Goal: Task Accomplishment & Management: Manage account settings

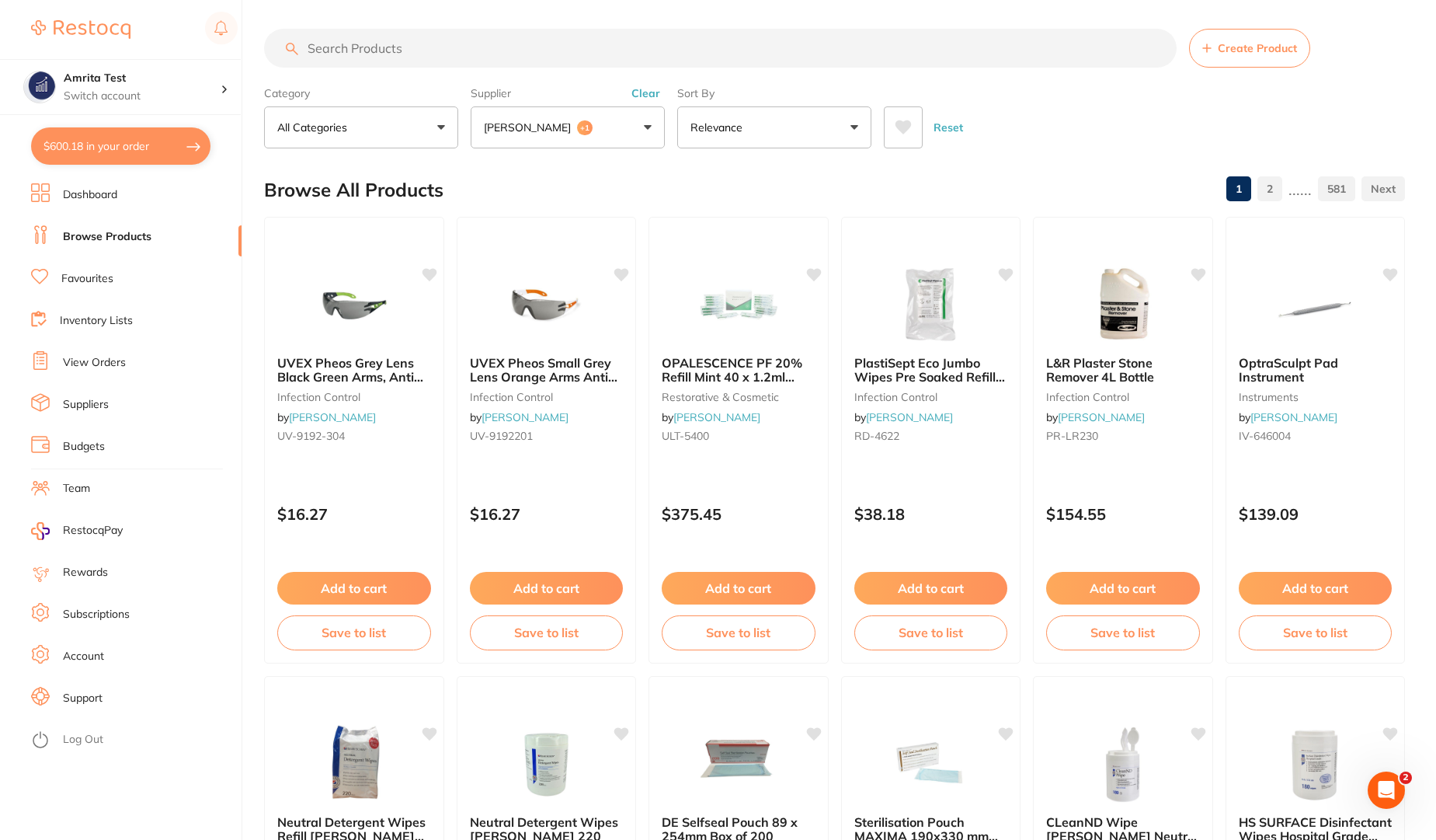
click at [1138, 136] on div "Reset" at bounding box center [1138, 121] width 509 height 55
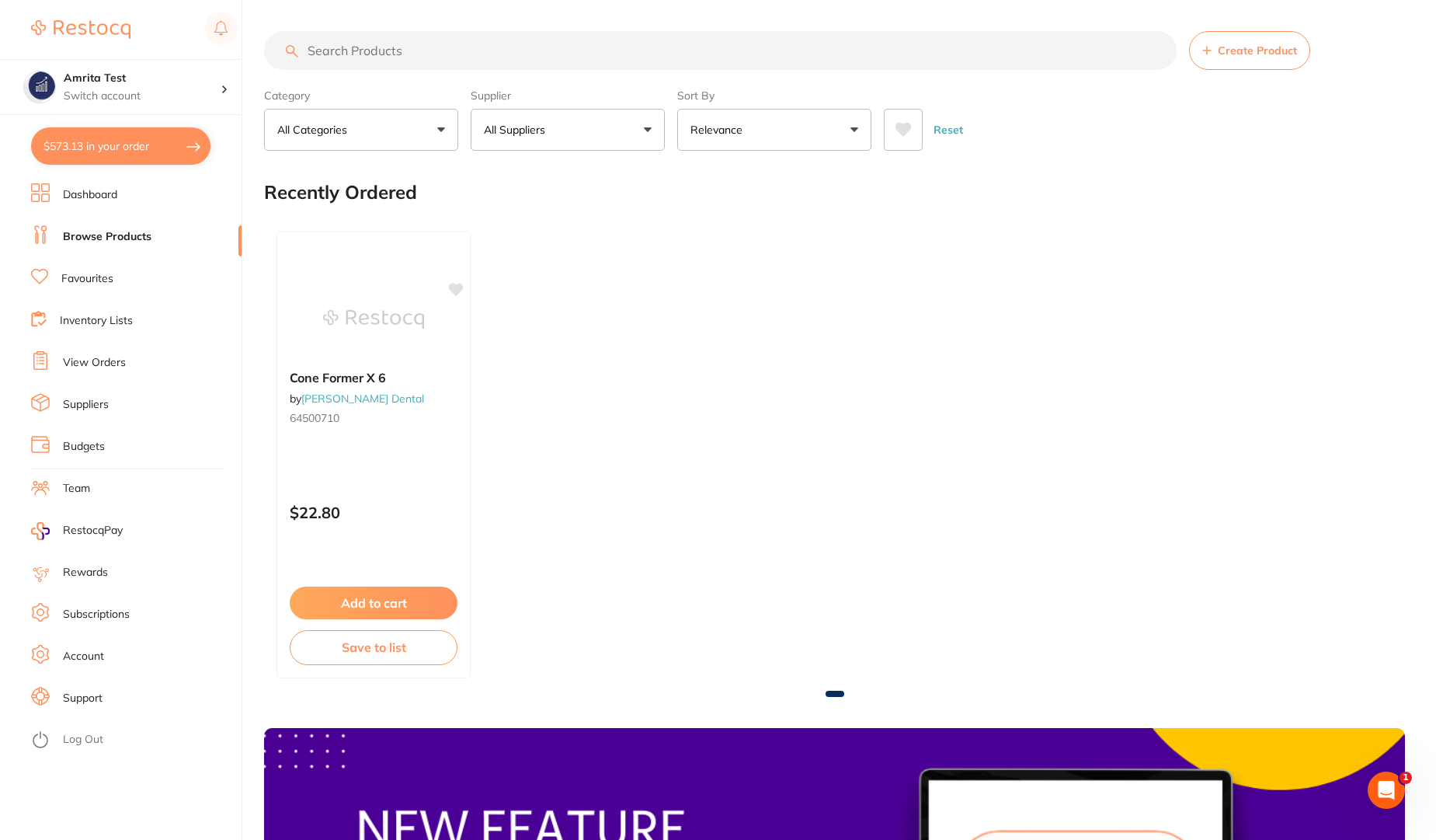
click at [96, 190] on link "Dashboard" at bounding box center [90, 194] width 55 height 15
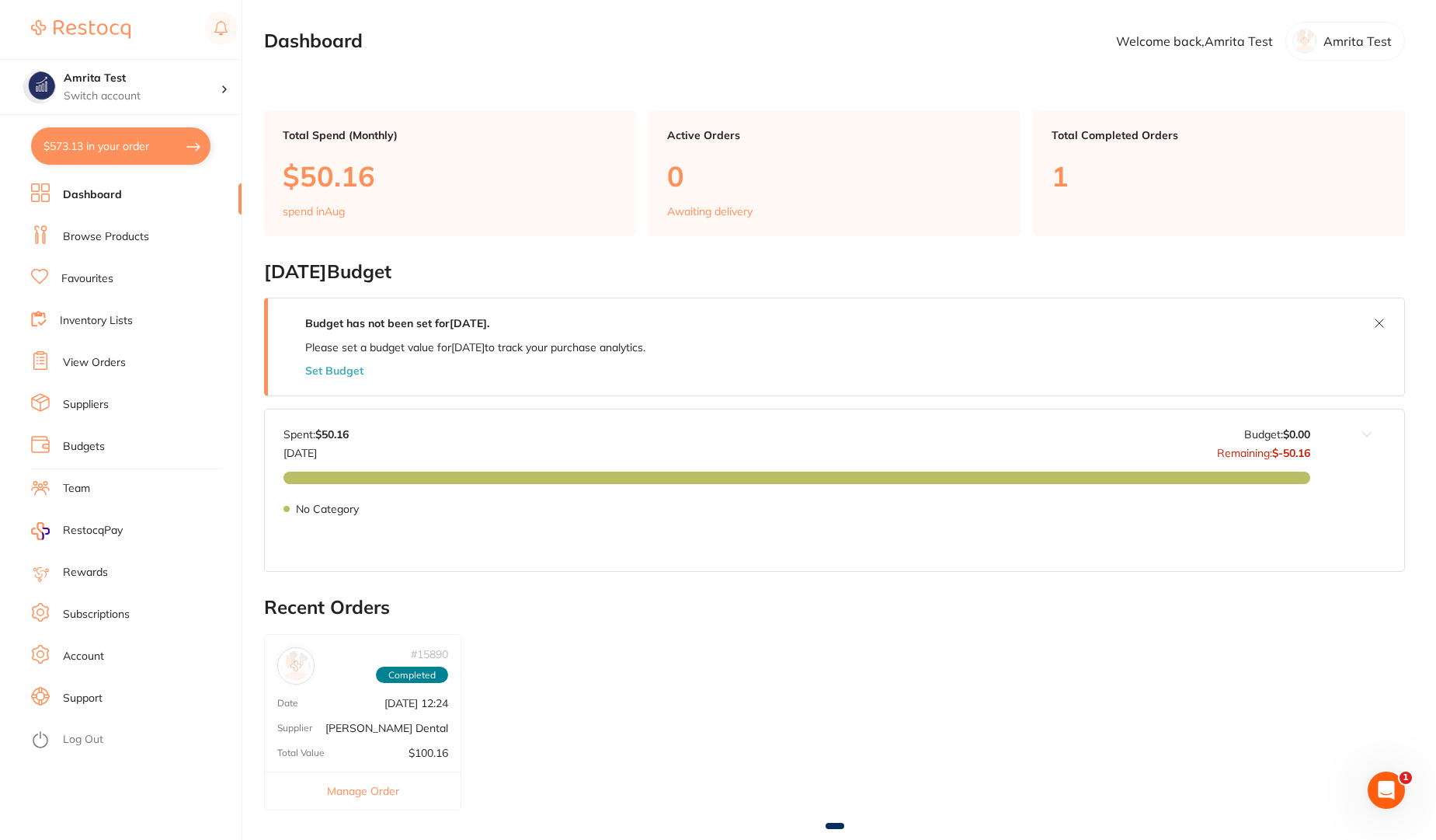
click at [112, 241] on link "Browse Products" at bounding box center [105, 237] width 86 height 15
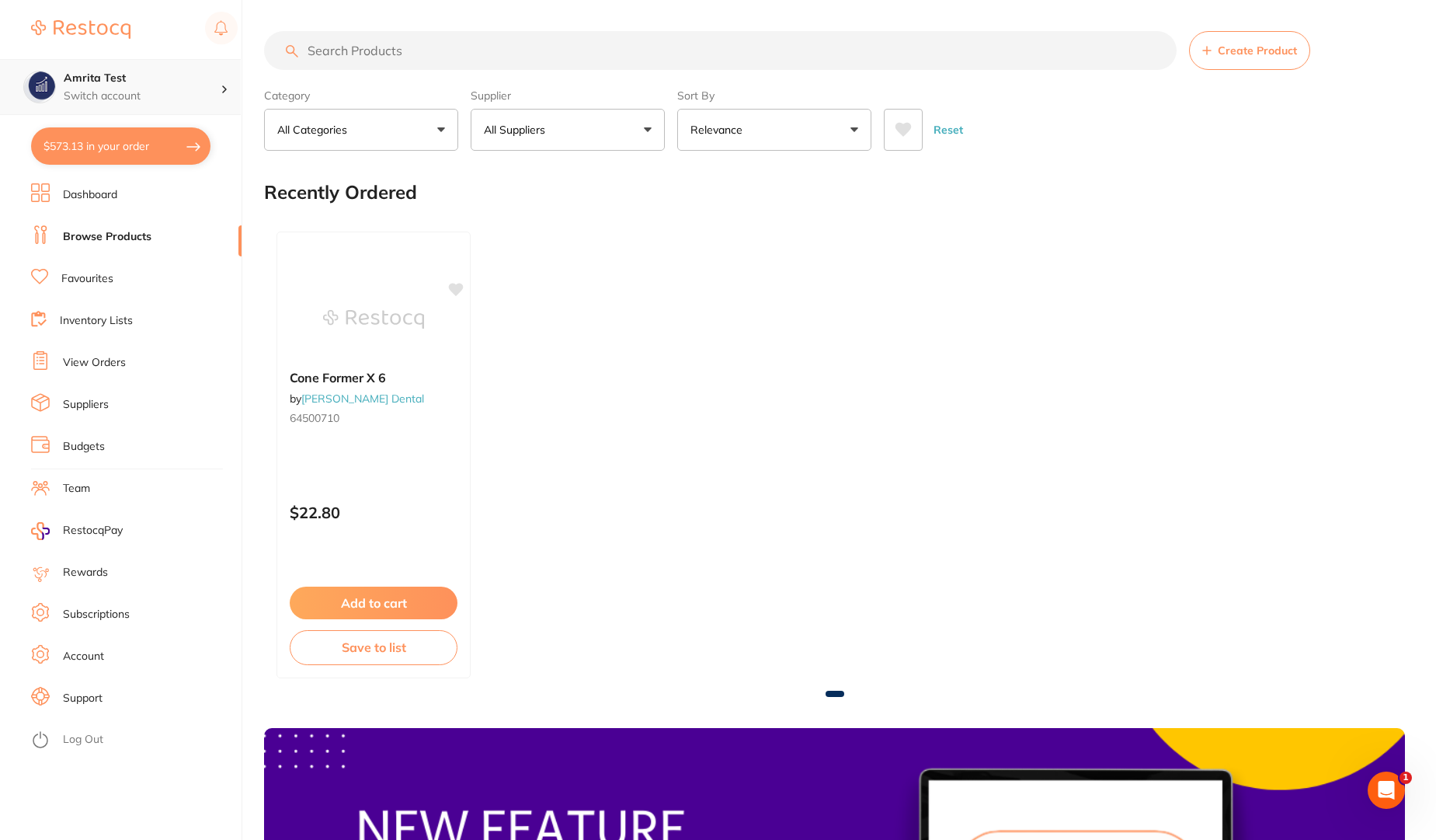
click at [119, 88] on p "Switch account" at bounding box center [142, 95] width 157 height 15
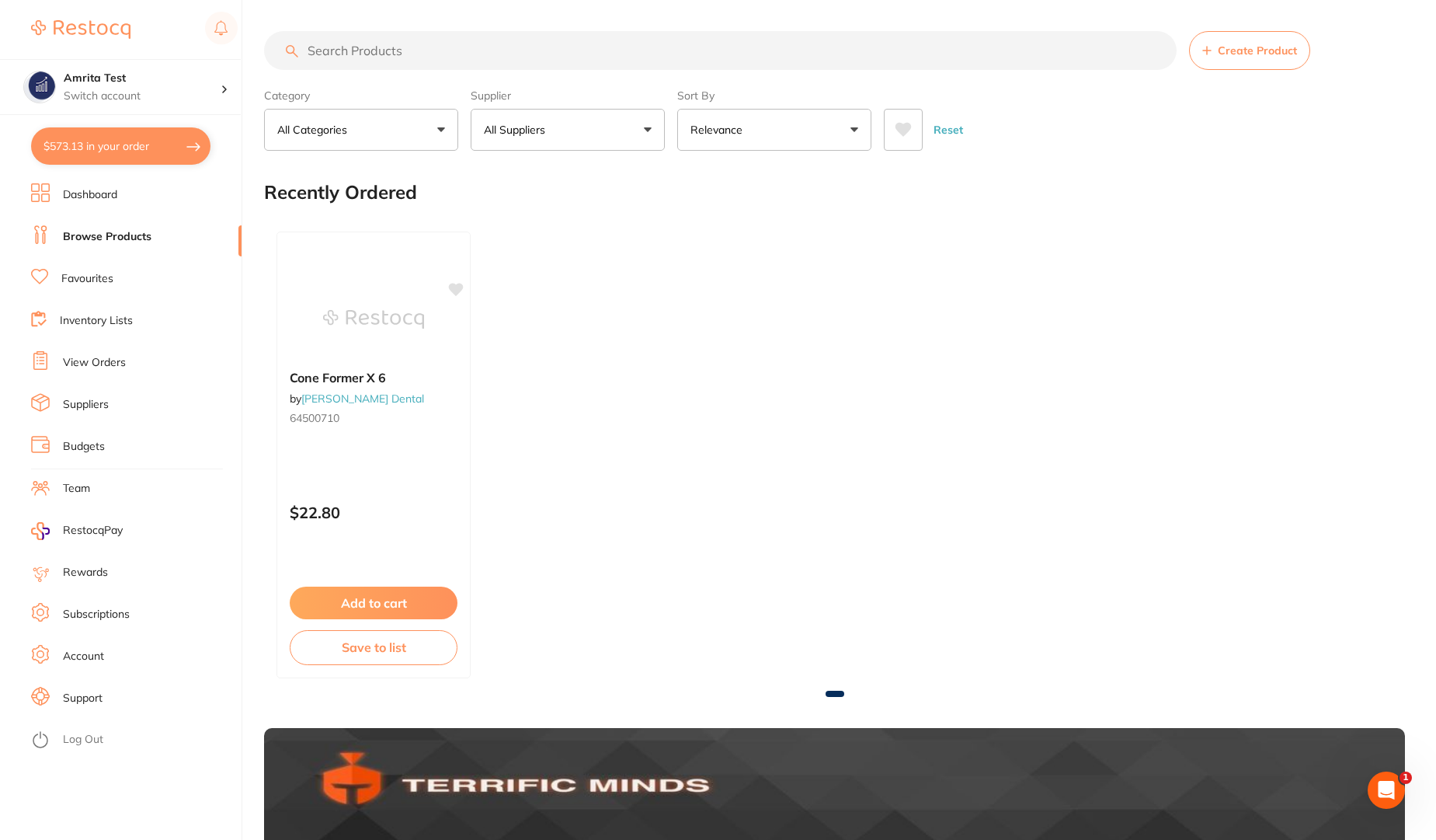
click at [95, 201] on link "Dashboard" at bounding box center [90, 194] width 55 height 15
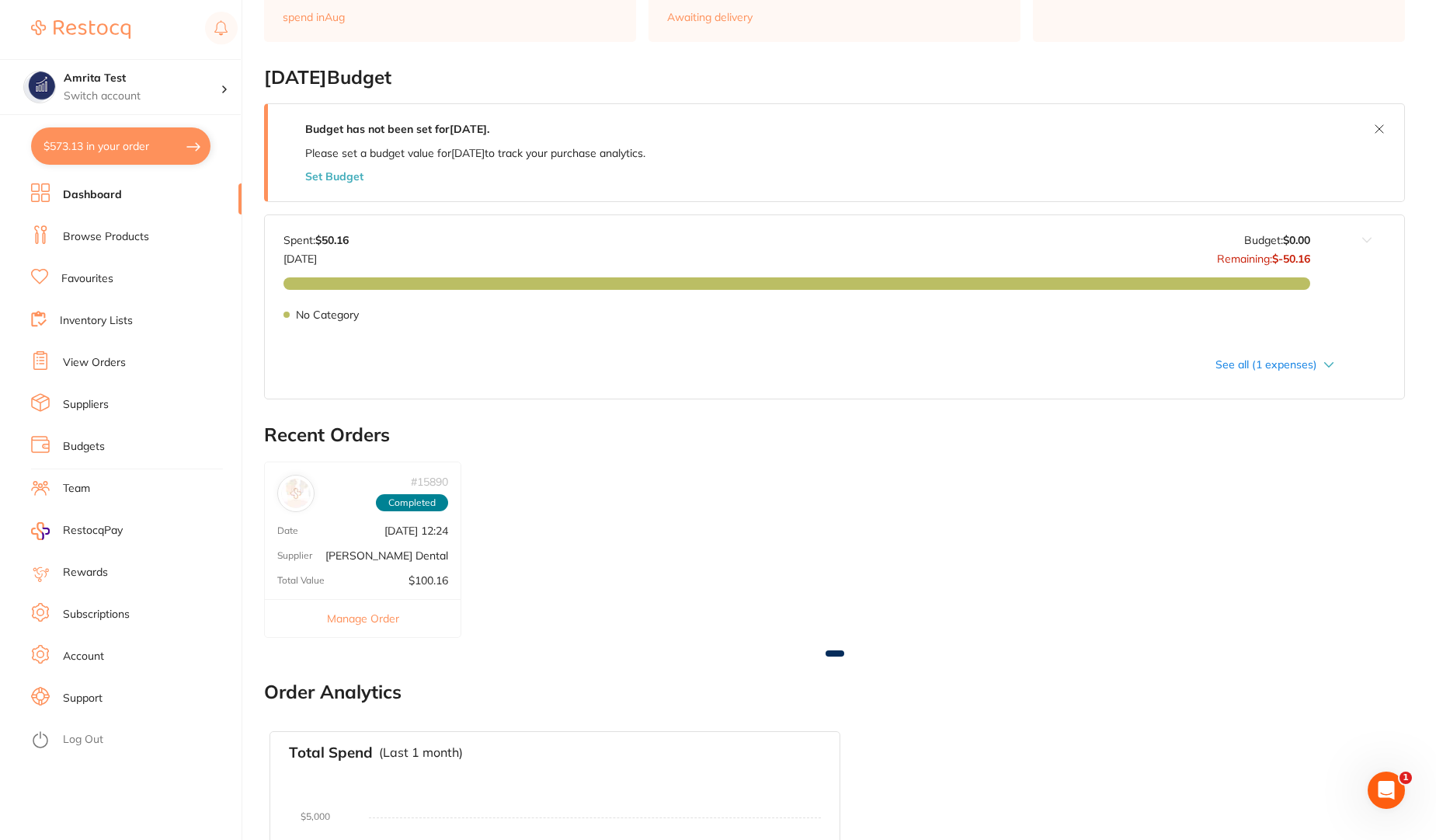
scroll to position [93, 0]
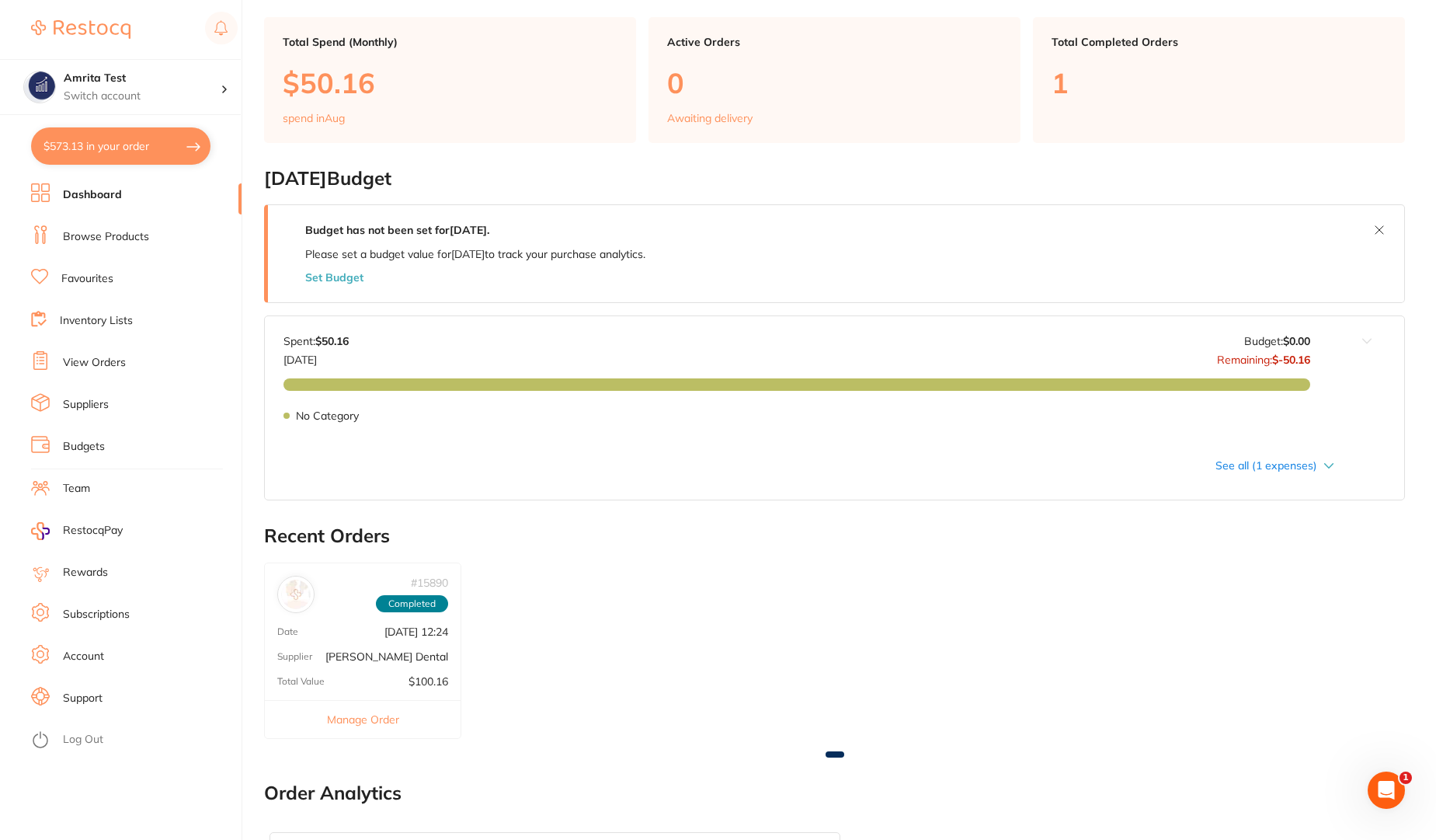
click at [111, 242] on link "Browse Products" at bounding box center [105, 237] width 86 height 15
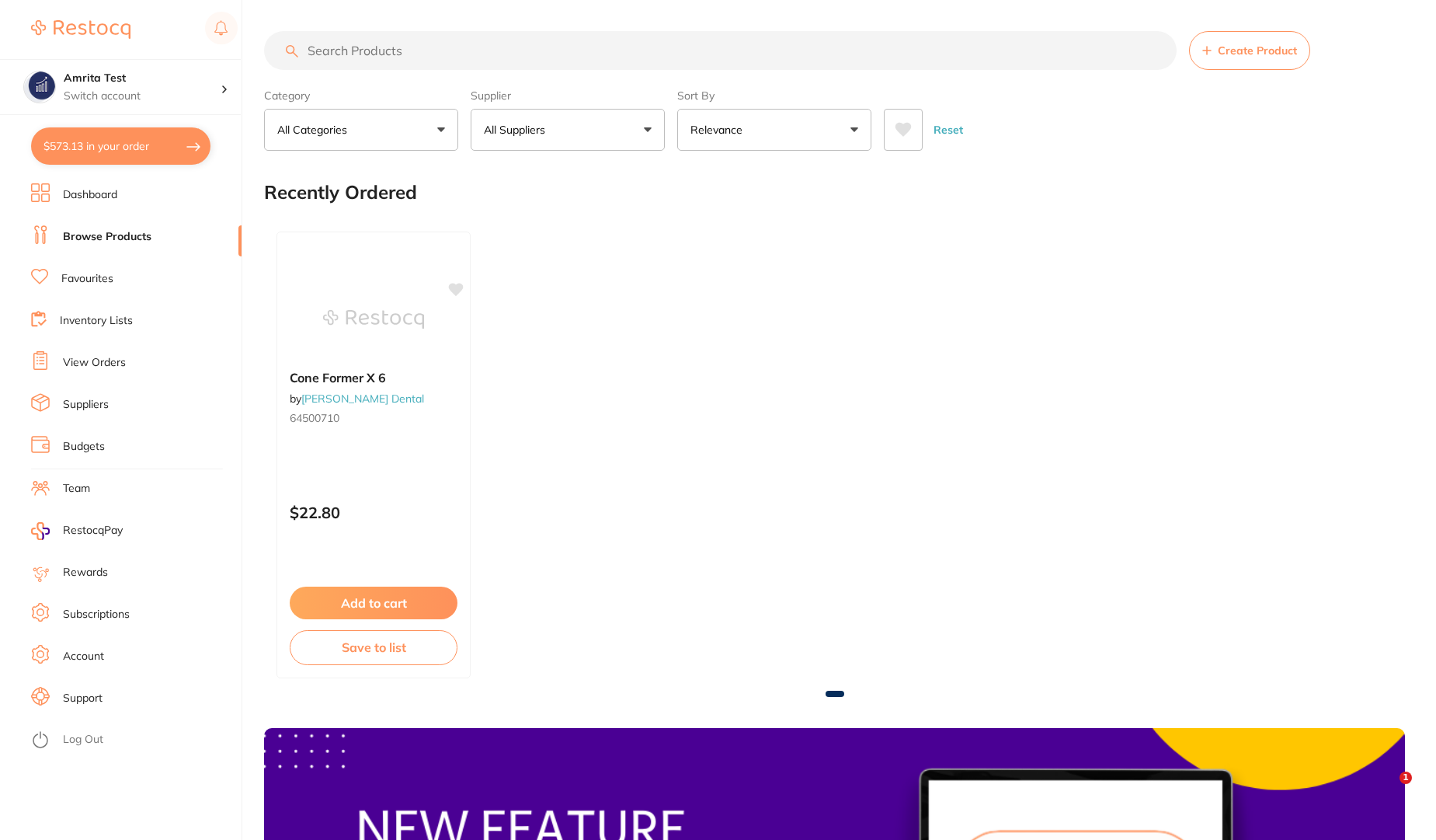
click at [292, 124] on p "All Categories" at bounding box center [315, 129] width 76 height 15
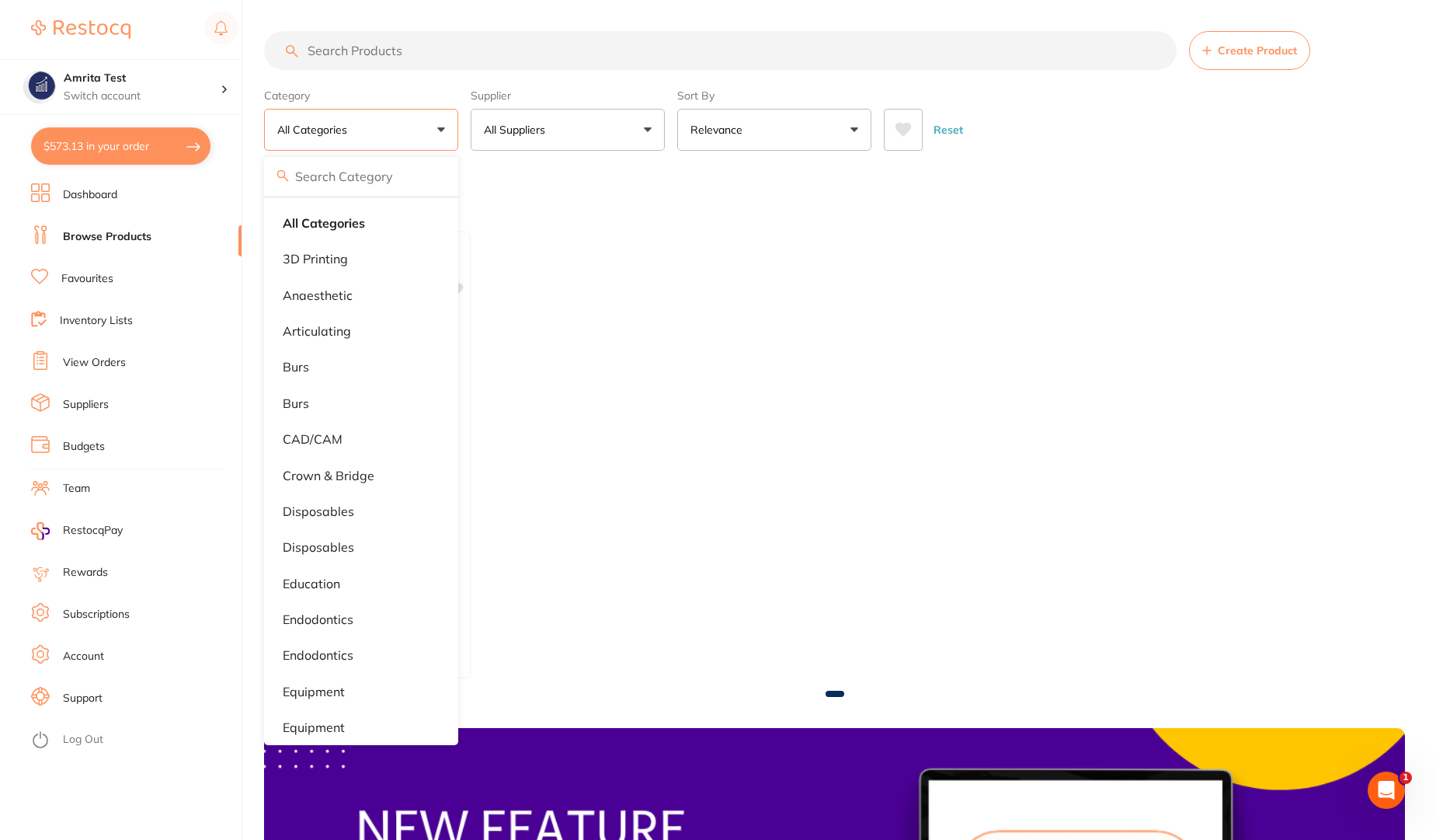
click at [626, 332] on div "Cone Former X 6 by Kulzer Dental 64500710 $22.80 Add to cart Save to list" at bounding box center [834, 455] width 1141 height 472
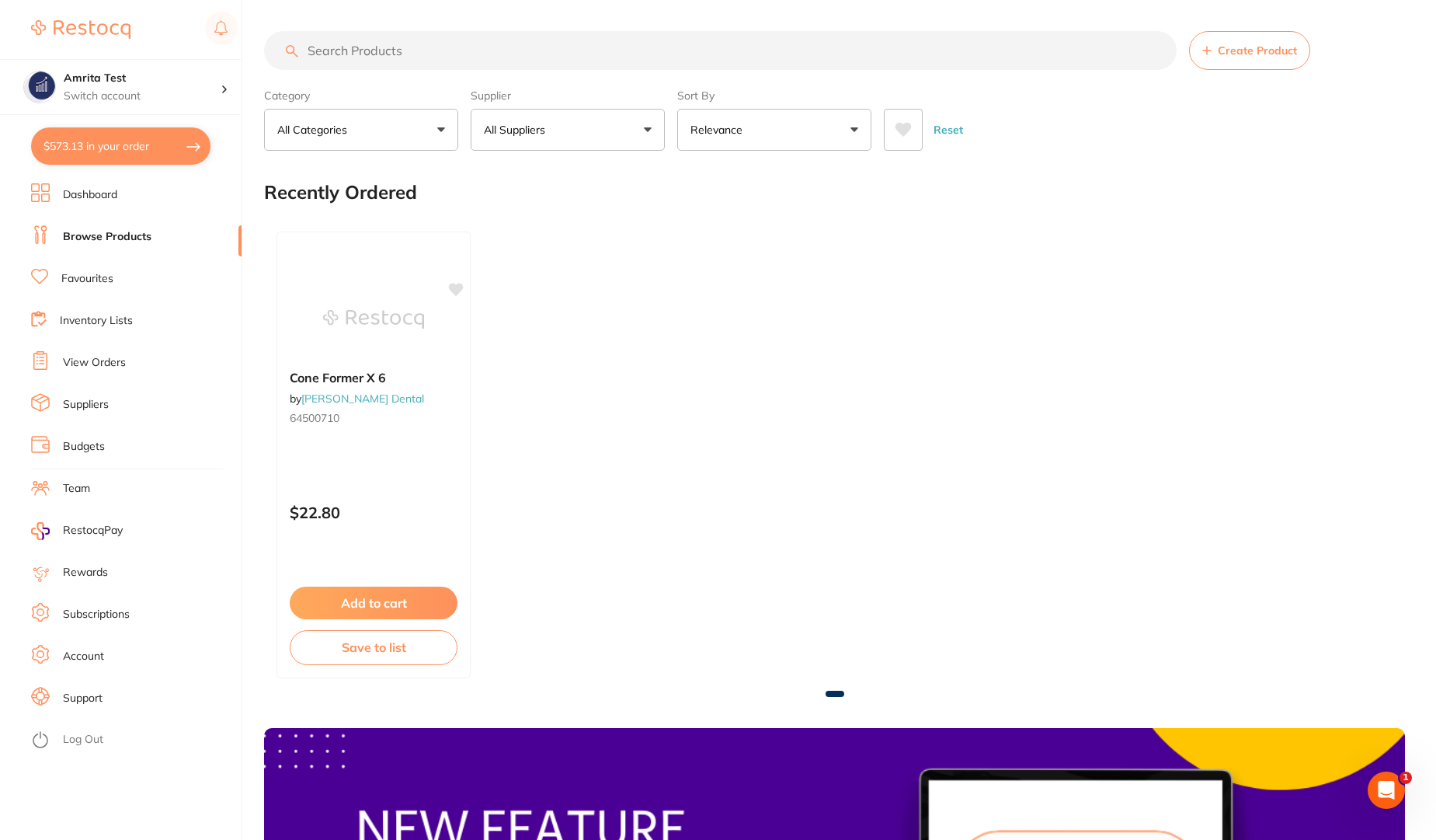
click at [542, 144] on button "All Suppliers" at bounding box center [568, 130] width 194 height 42
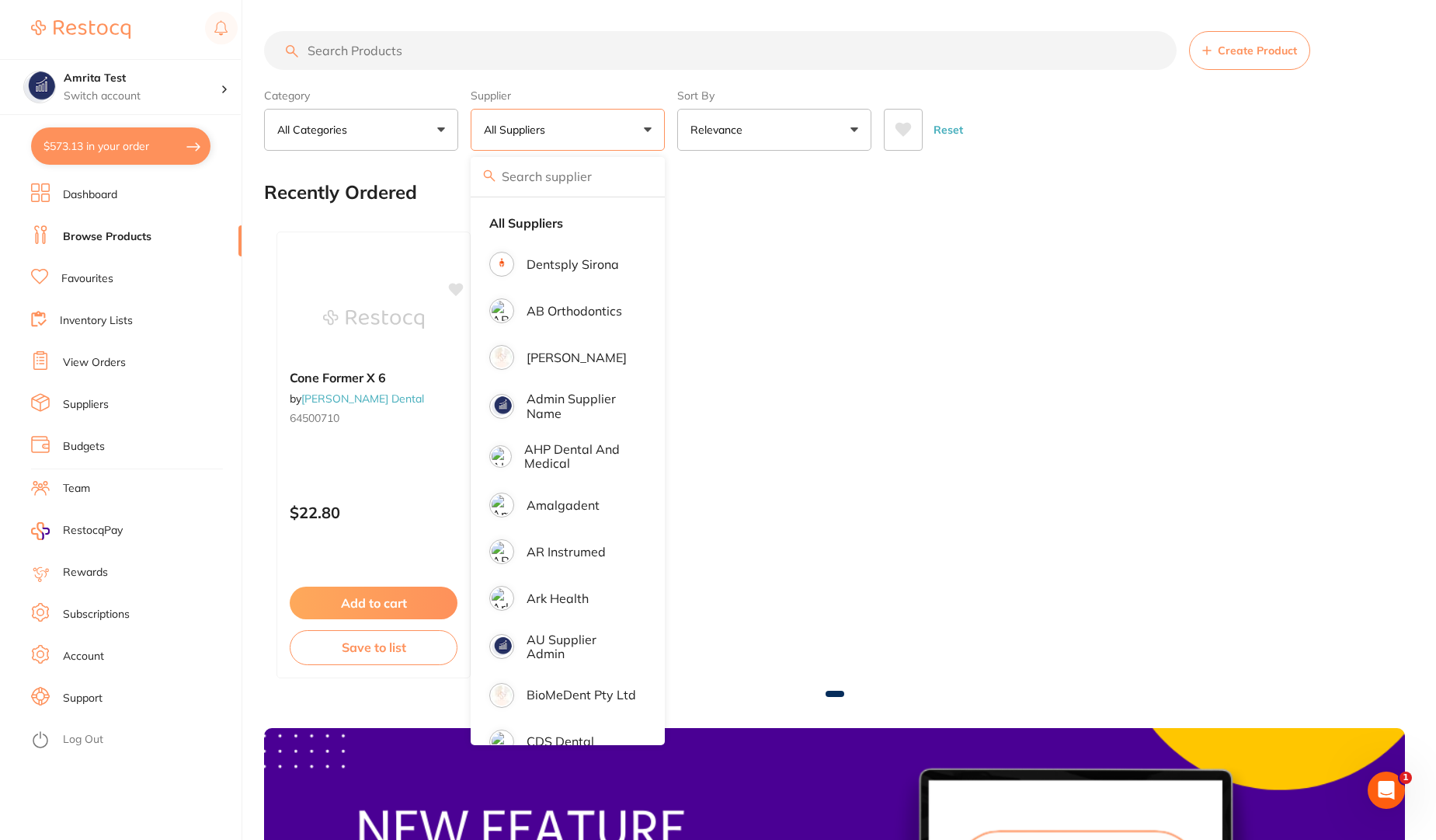
click at [789, 239] on div "Cone Former X 6 by Kulzer Dental 64500710 $22.80 Add to cart Save to list" at bounding box center [834, 455] width 1141 height 472
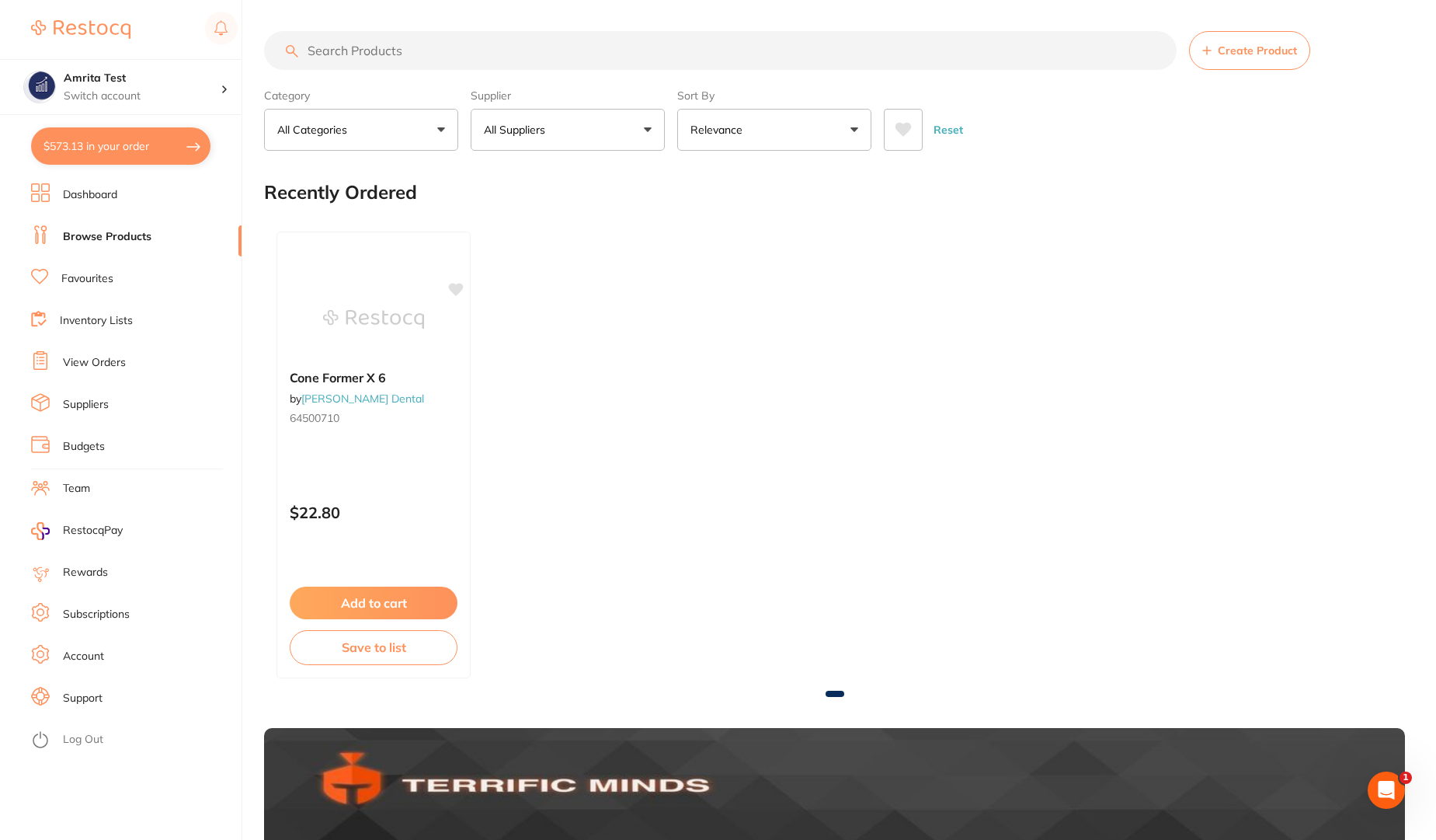
click at [762, 138] on button "Relevance" at bounding box center [774, 130] width 194 height 42
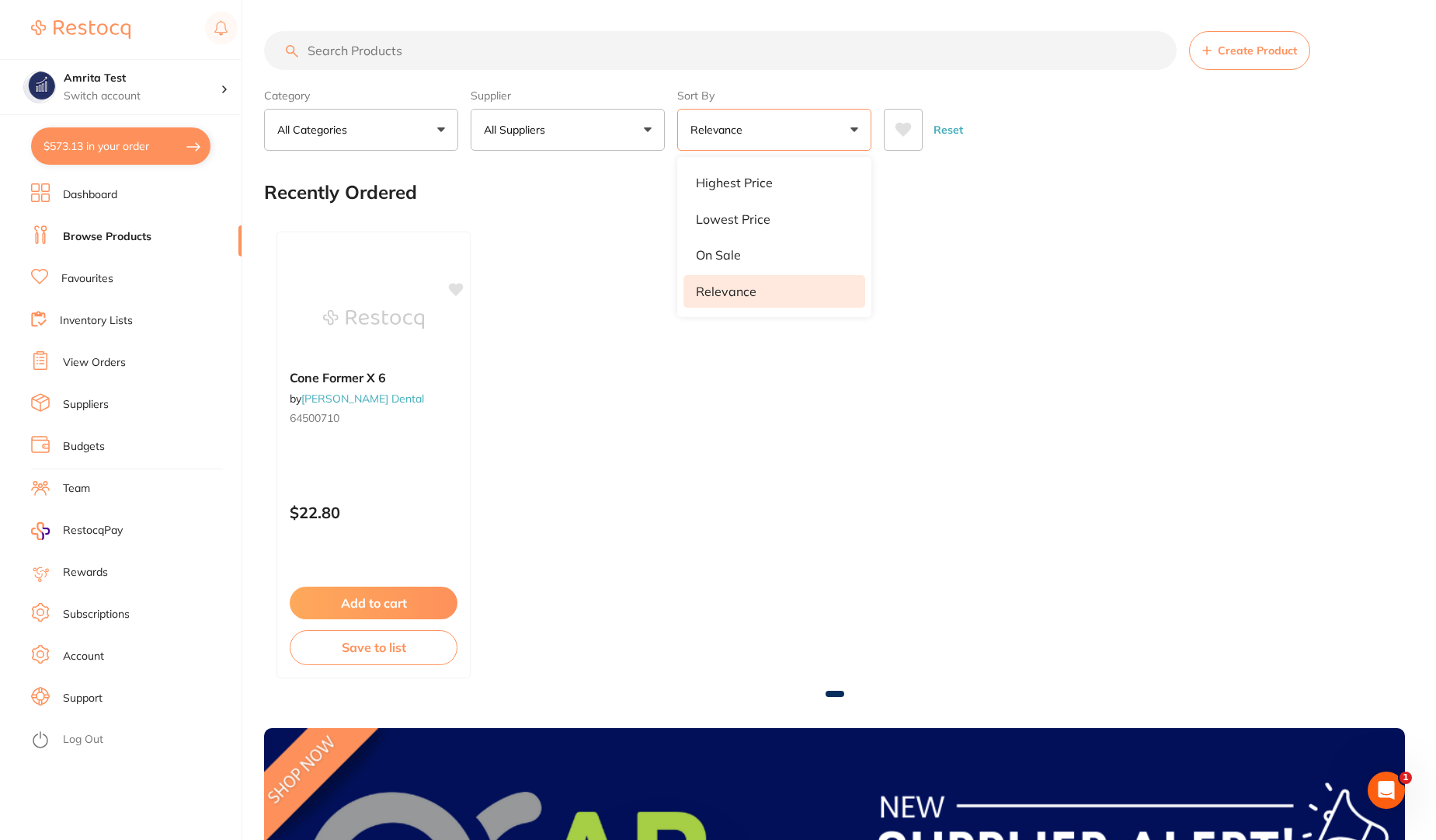
click at [1052, 195] on div "Recently Ordered" at bounding box center [834, 192] width 1141 height 52
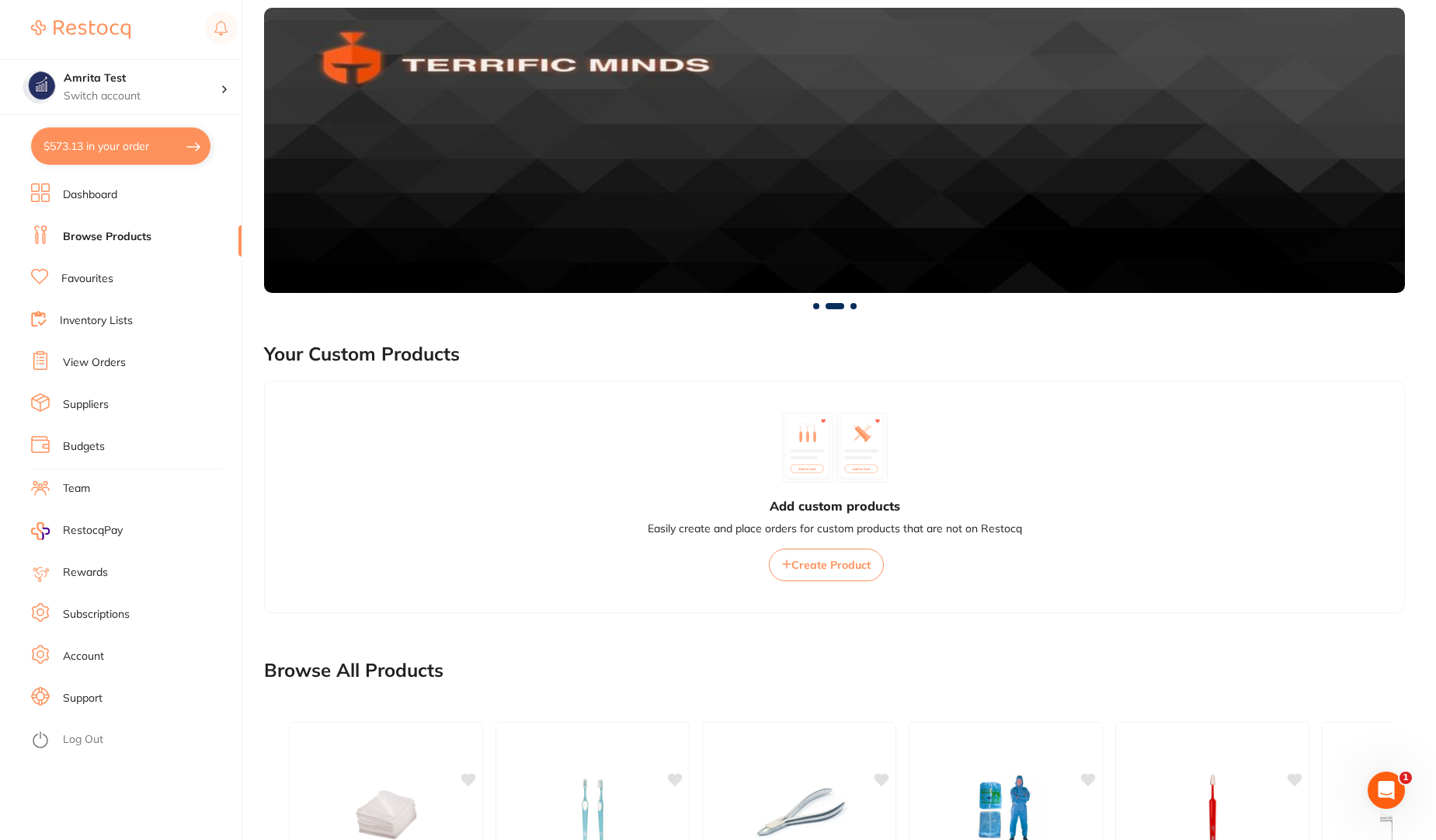
scroll to position [839, 0]
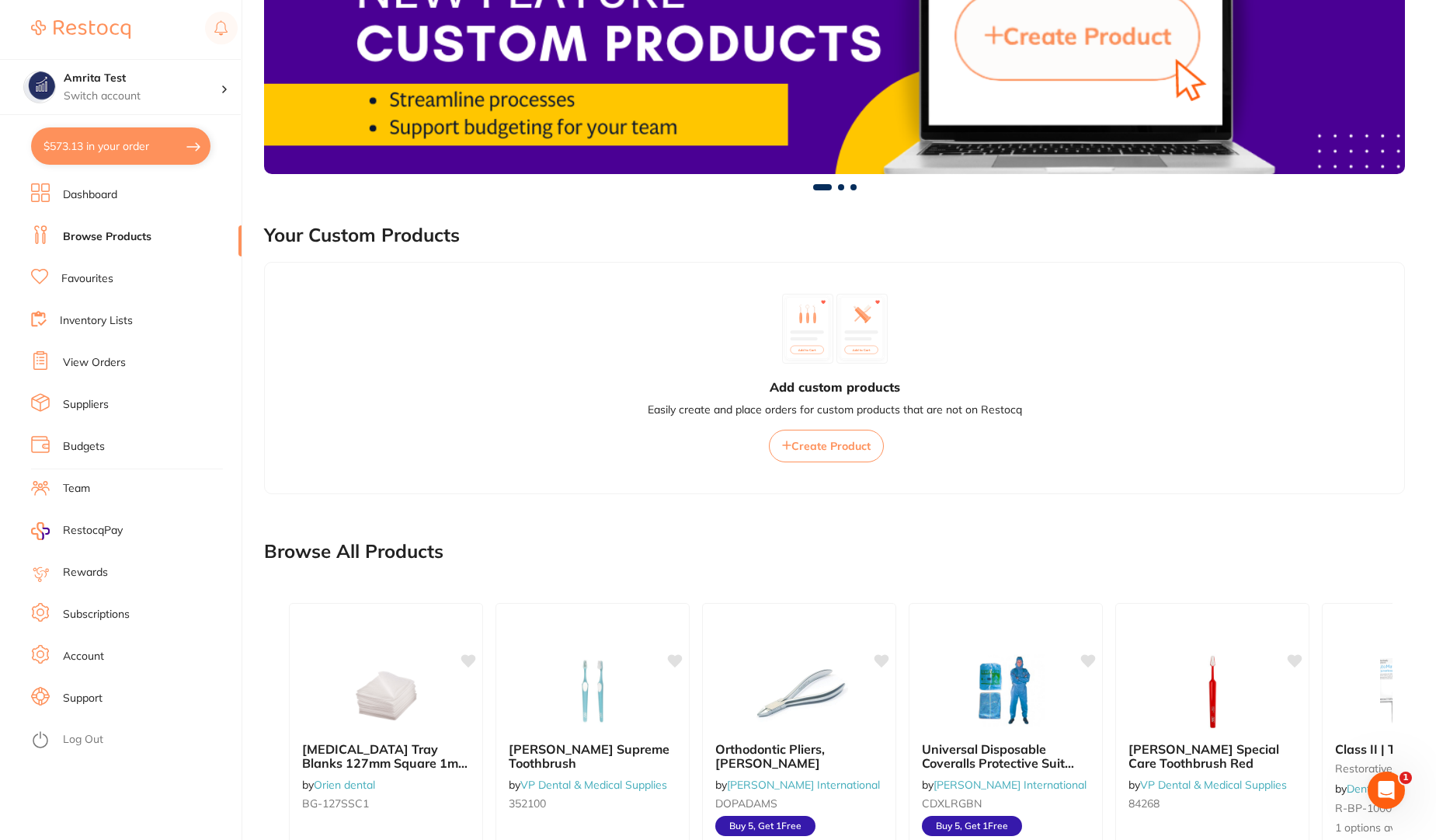
click at [831, 443] on span "Create Product" at bounding box center [831, 445] width 79 height 14
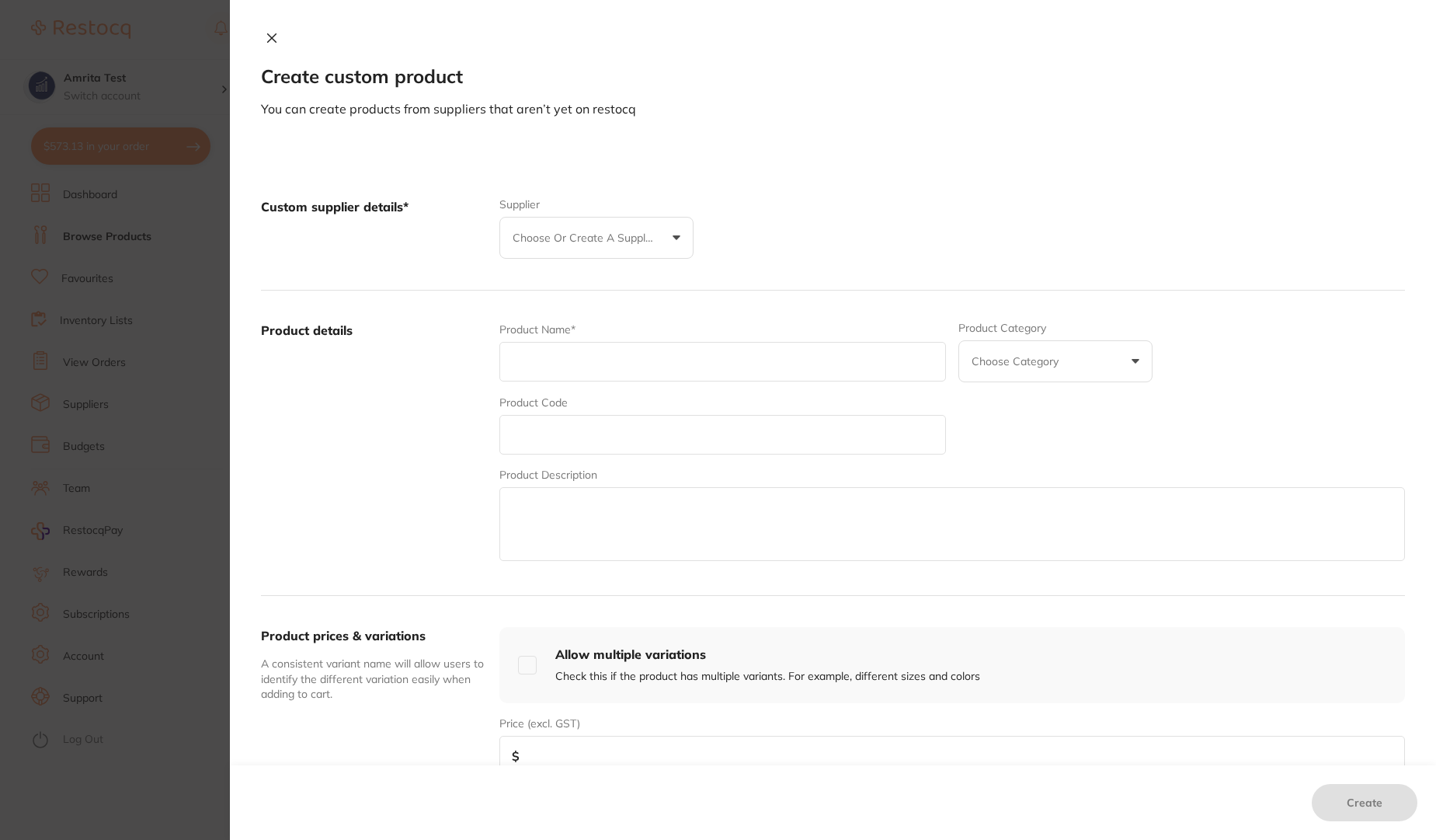
scroll to position [0, 0]
click at [272, 35] on icon at bounding box center [272, 39] width 9 height 9
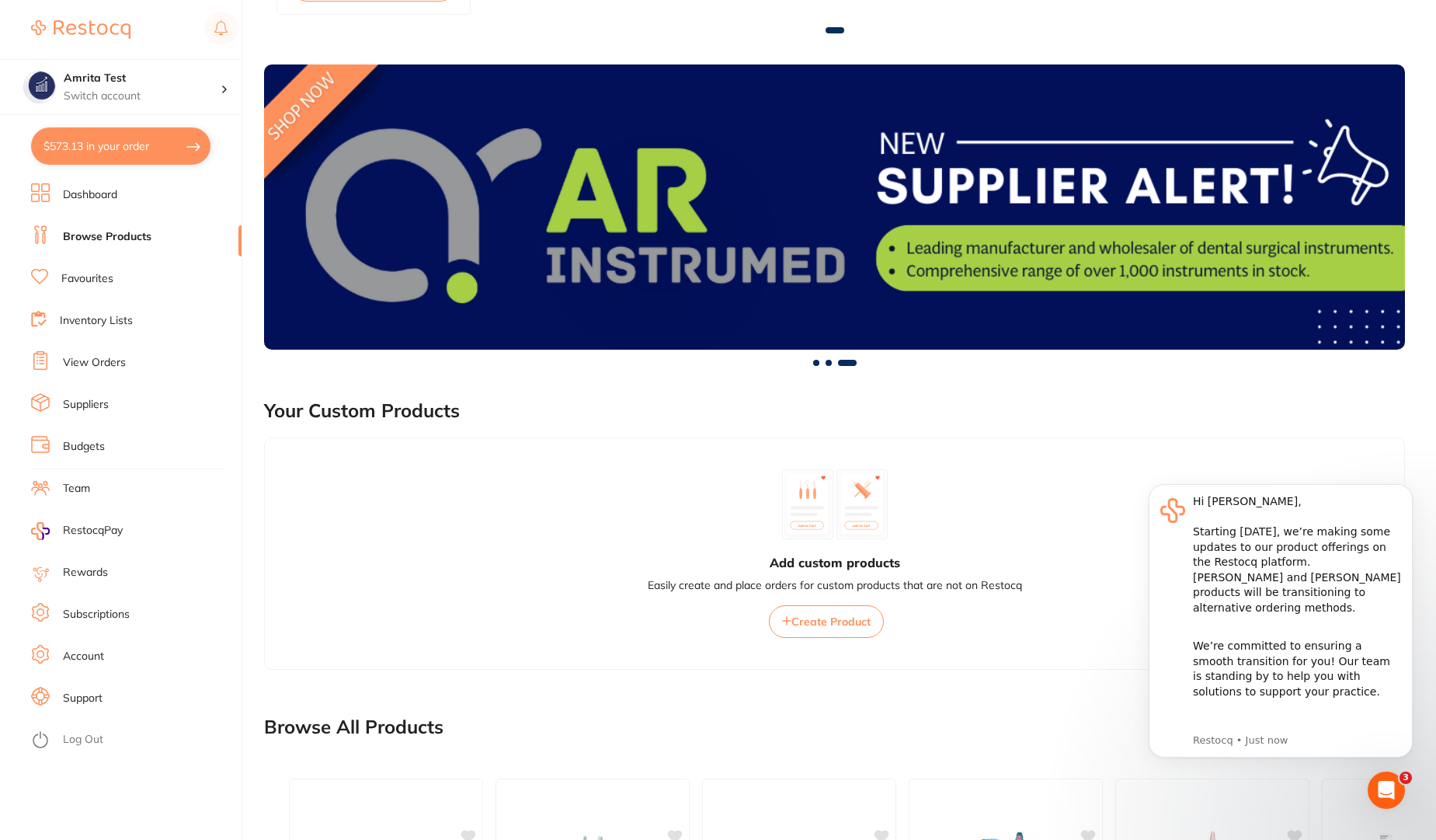
scroll to position [839, 0]
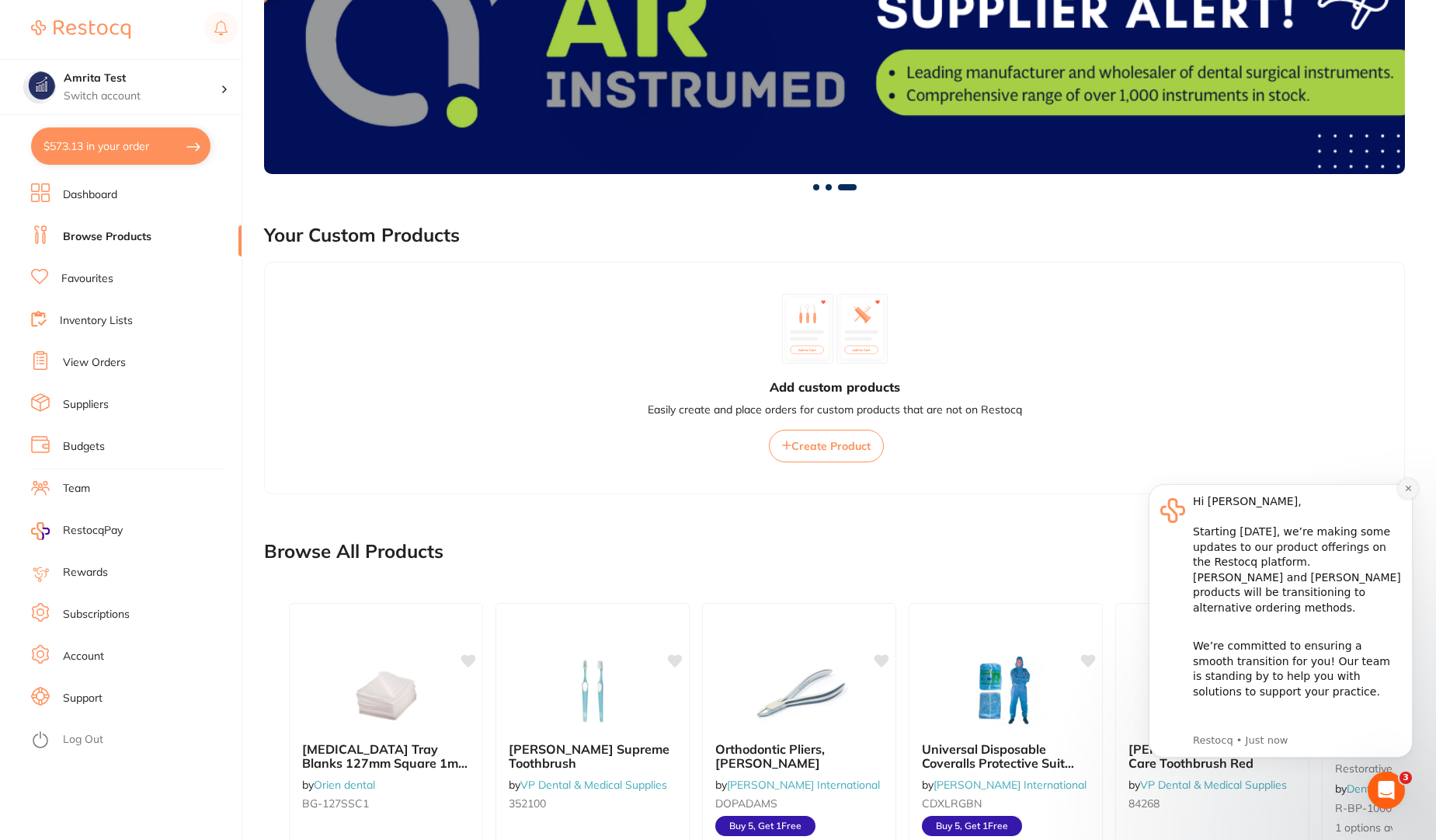
click at [1408, 484] on icon "Dismiss notification" at bounding box center [1409, 488] width 9 height 9
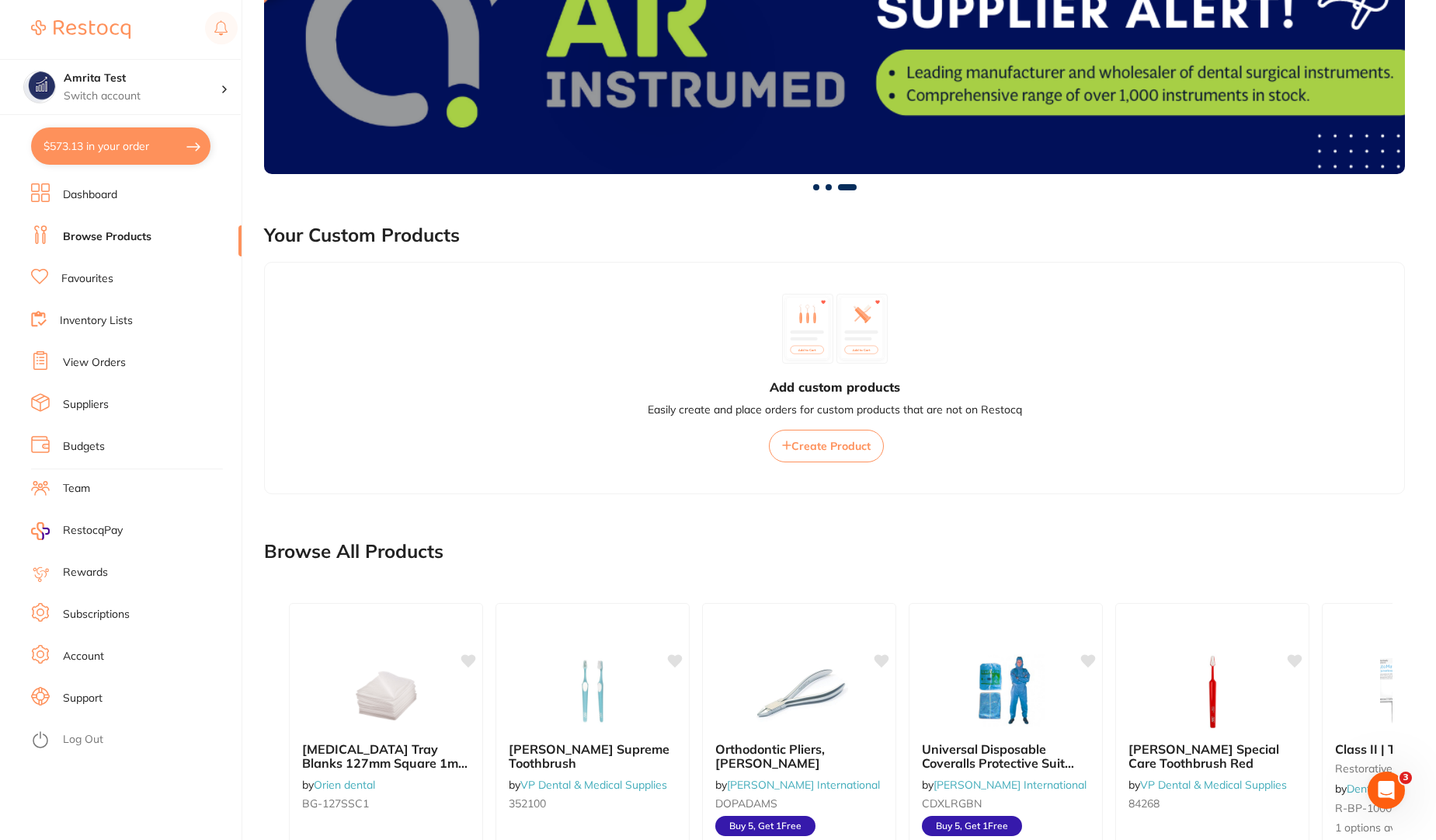
click at [854, 451] on span "Create Product" at bounding box center [831, 445] width 79 height 14
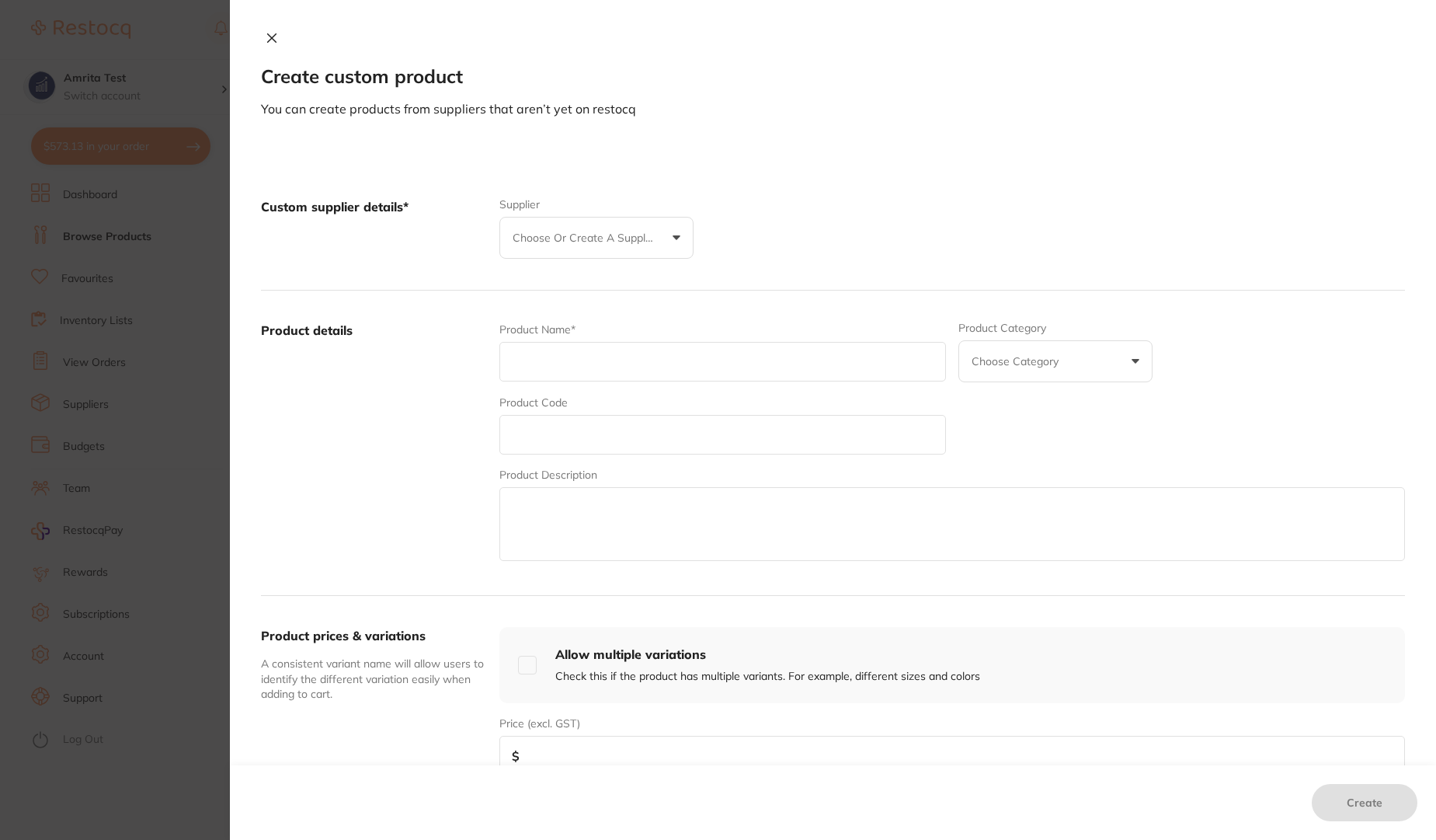
click at [580, 237] on p "Choose or create a supplier" at bounding box center [586, 237] width 148 height 15
click at [734, 196] on div "Custom supplier details* Supplier Choose or create a supplier Create custom sup…" at bounding box center [833, 229] width 1144 height 124
click at [611, 363] on input "text" at bounding box center [723, 361] width 447 height 39
click at [532, 238] on p "Choose or create a supplier" at bounding box center [586, 237] width 148 height 15
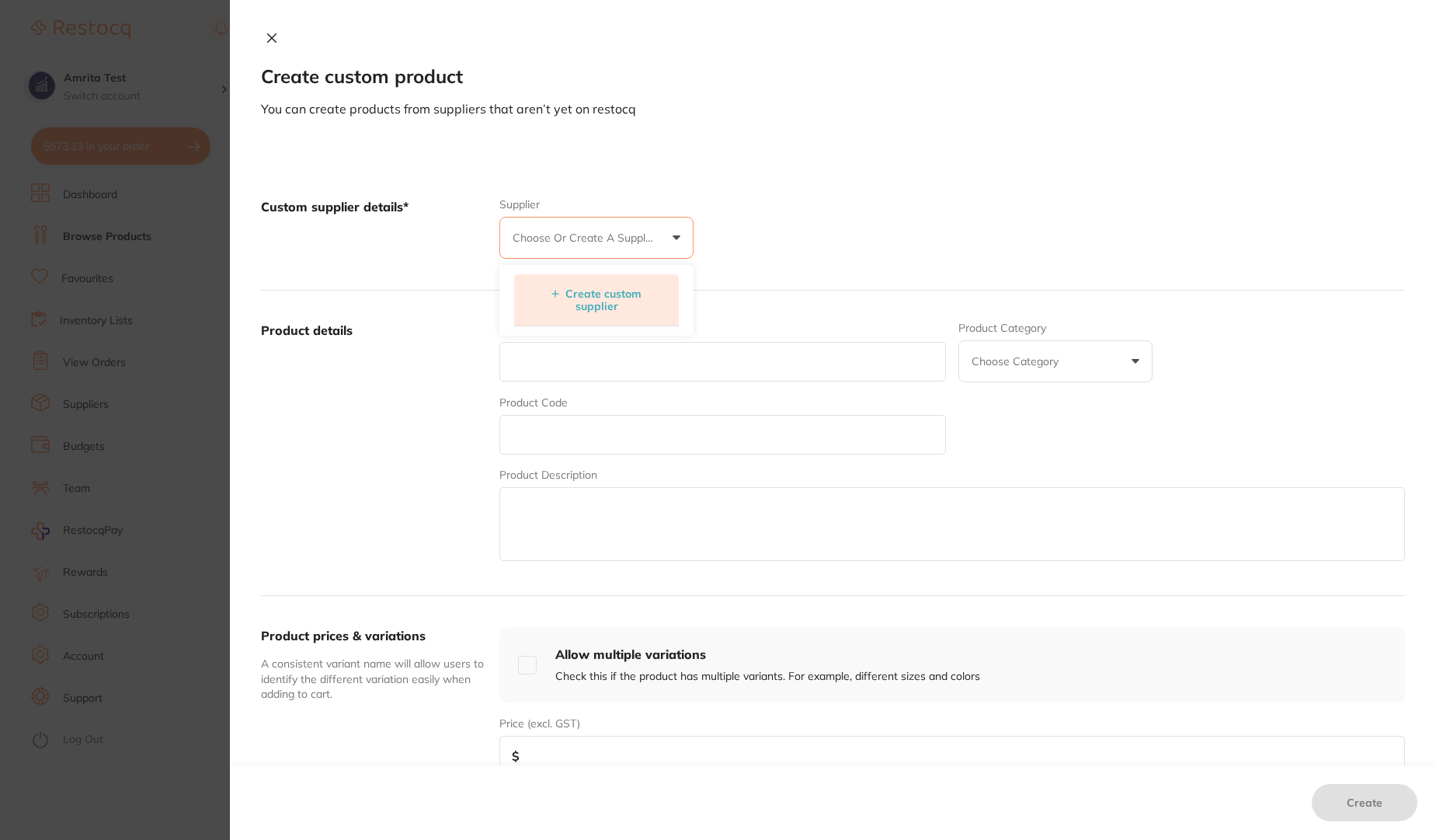
click at [615, 306] on button "Create custom supplier" at bounding box center [597, 299] width 141 height 26
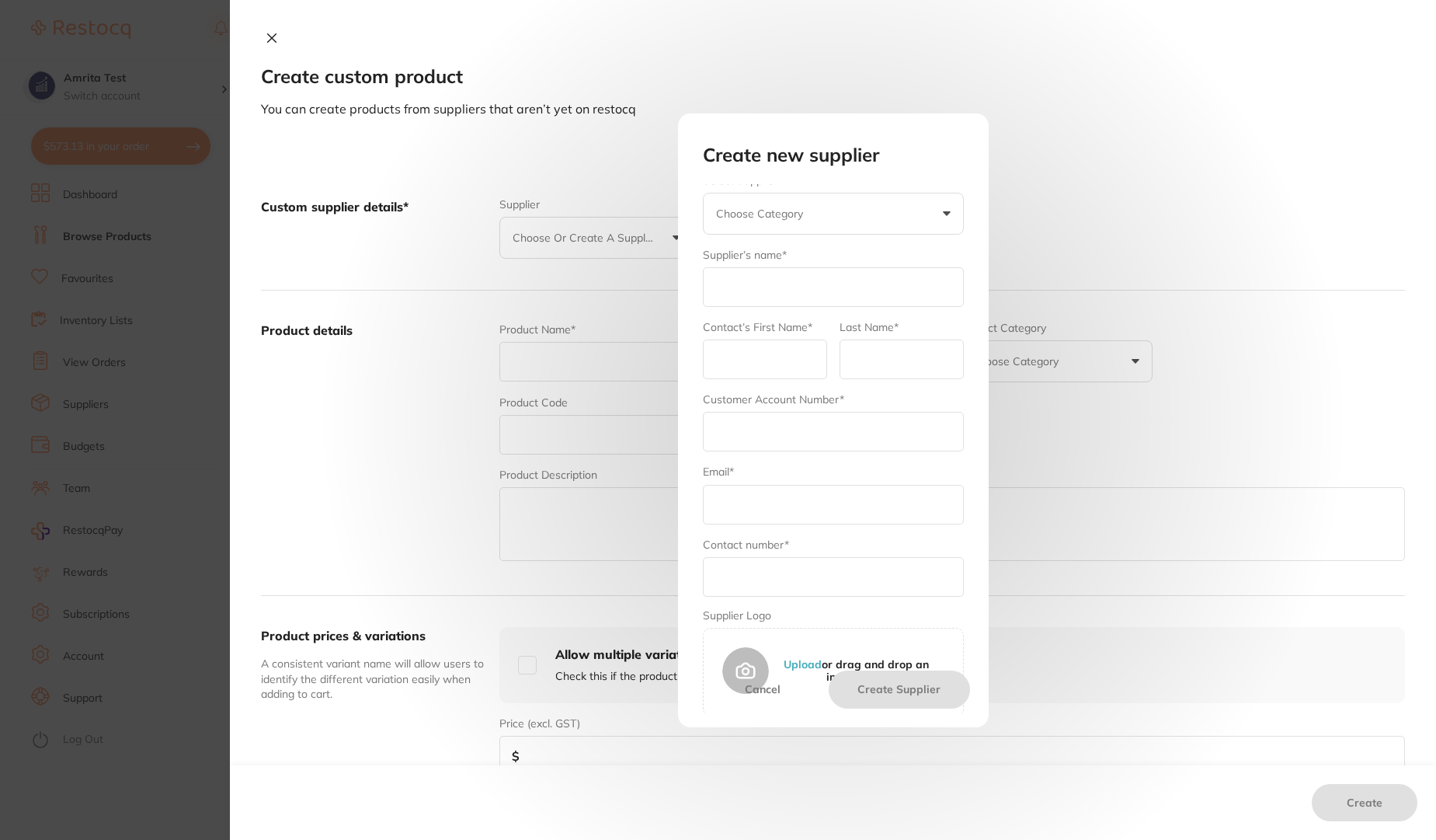
scroll to position [12, 0]
click at [1139, 196] on div "Create new supplier Select Supplier Choose Category Henry Schein Halas Adam Den…" at bounding box center [834, 420] width 1207 height 840
click at [770, 684] on button "Cancel" at bounding box center [764, 689] width 133 height 37
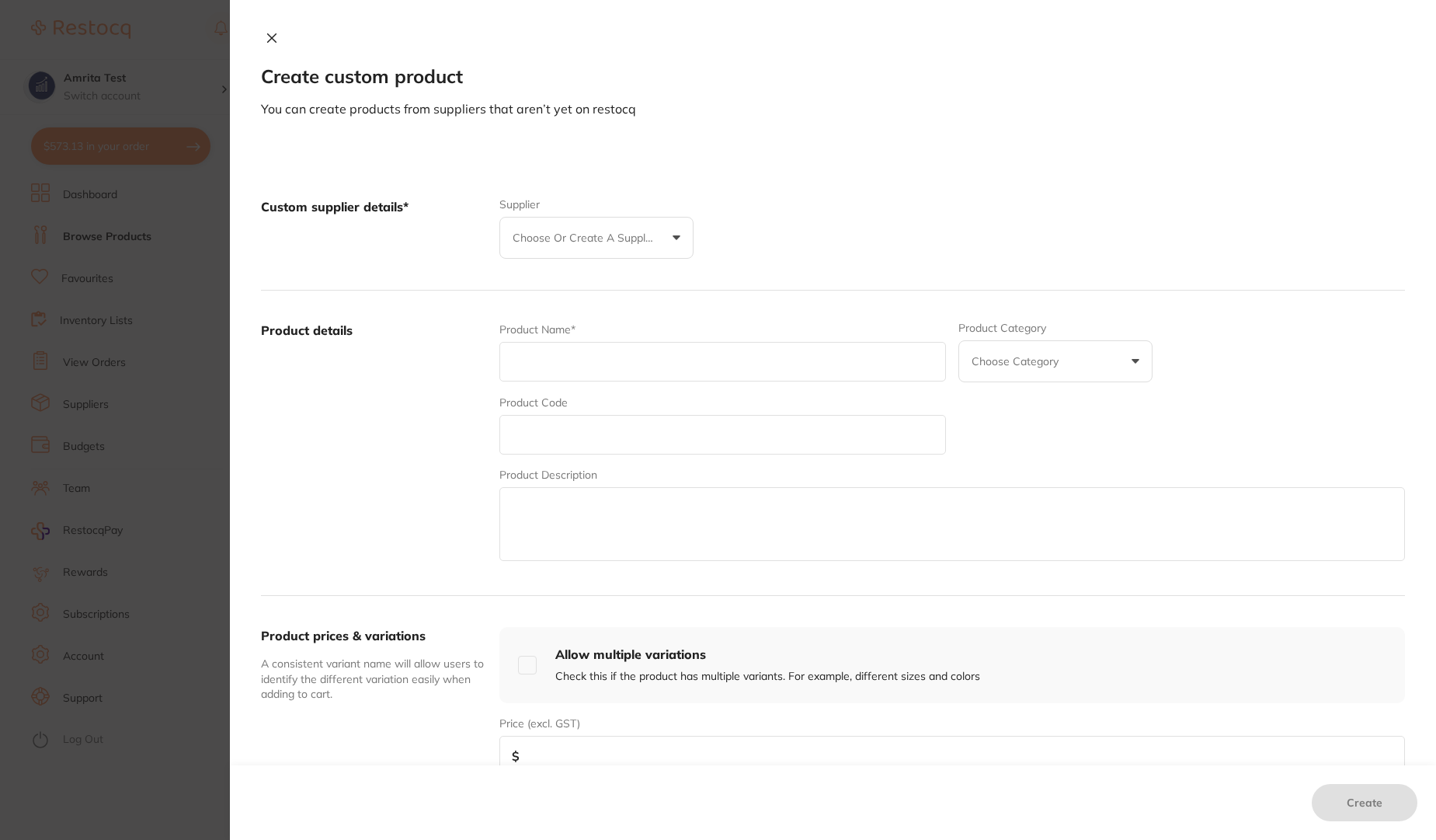
scroll to position [738, 0]
click at [268, 41] on icon at bounding box center [271, 38] width 12 height 12
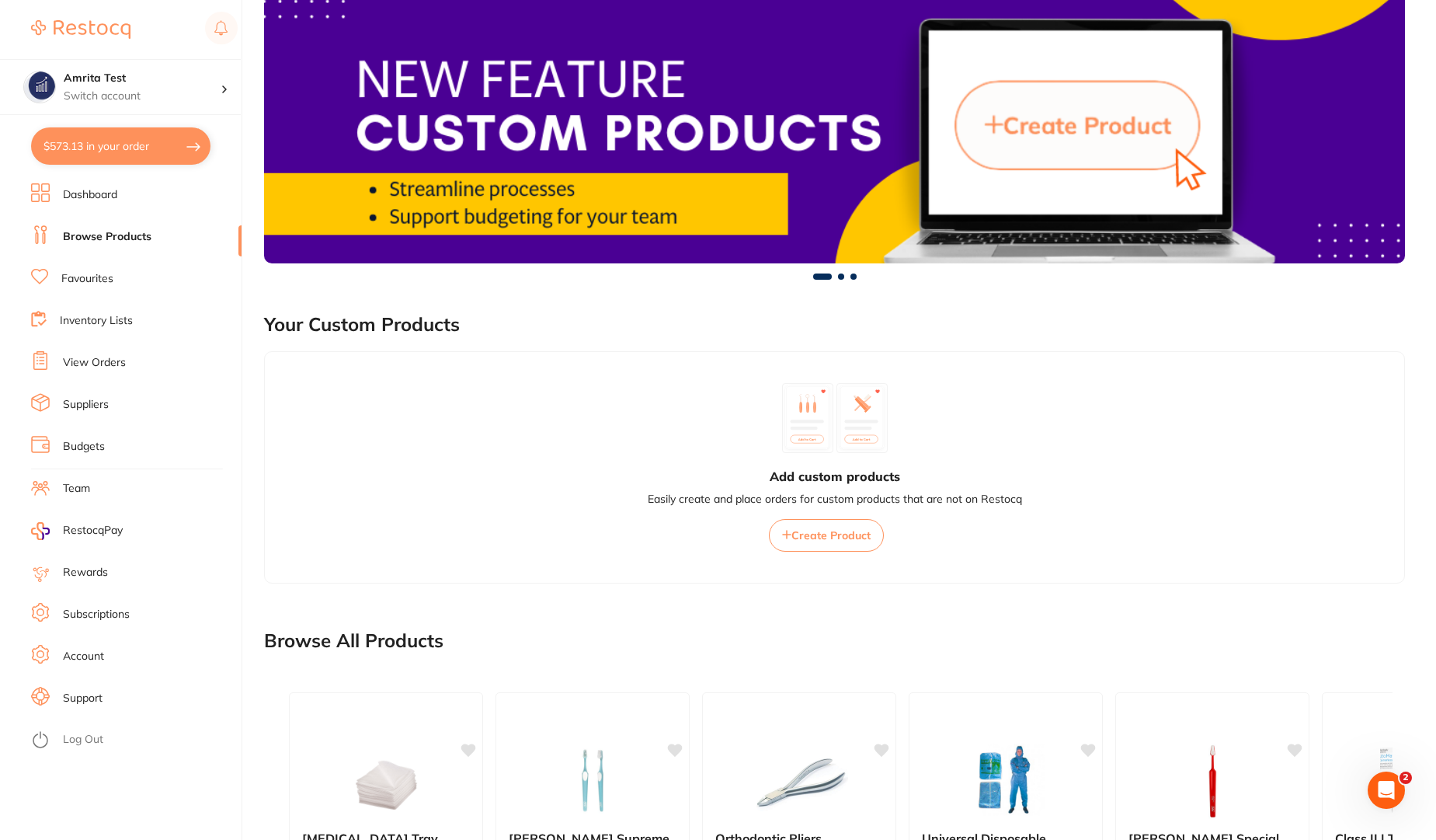
scroll to position [924, 0]
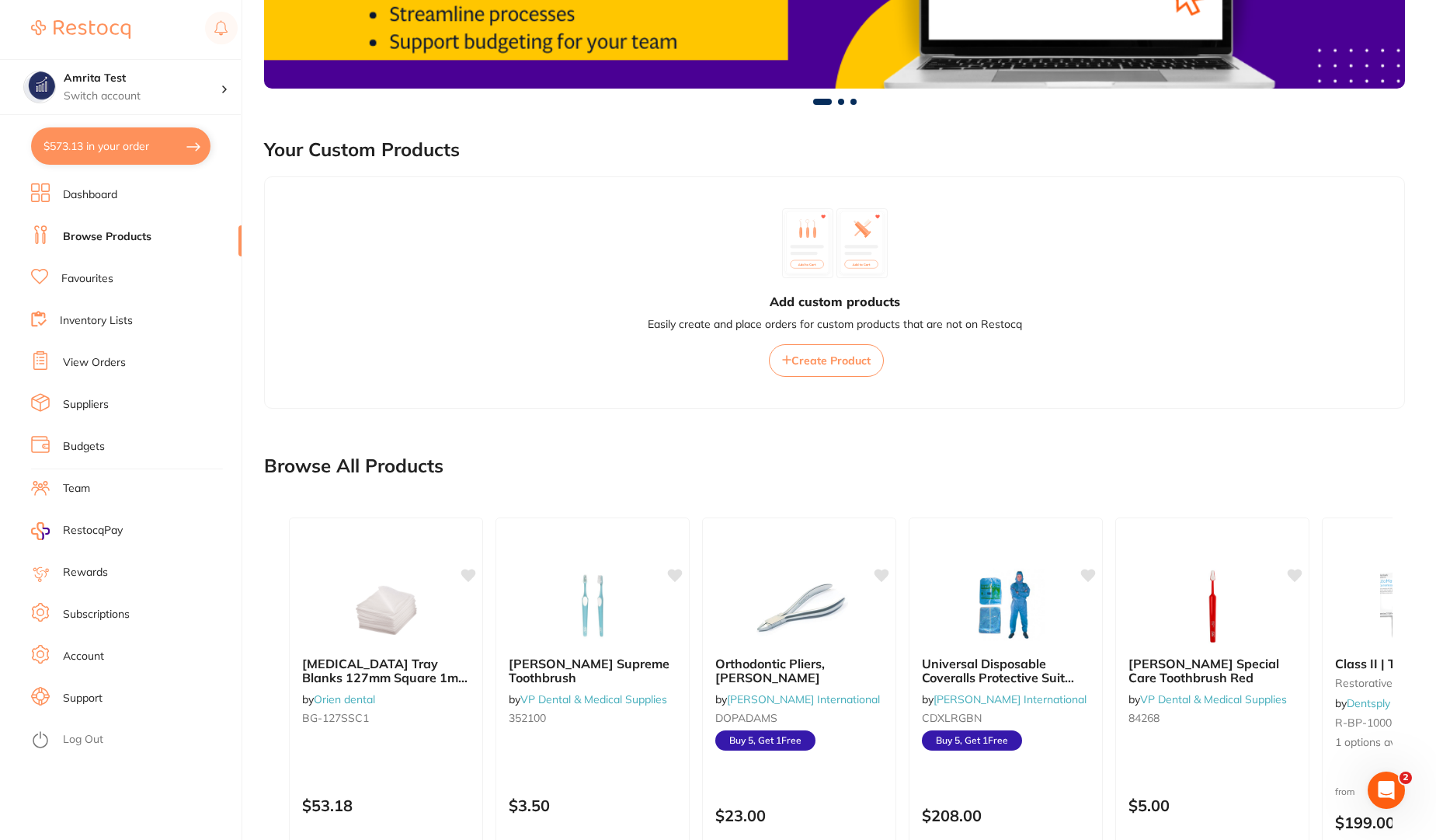
click at [83, 492] on link "Team" at bounding box center [76, 488] width 27 height 15
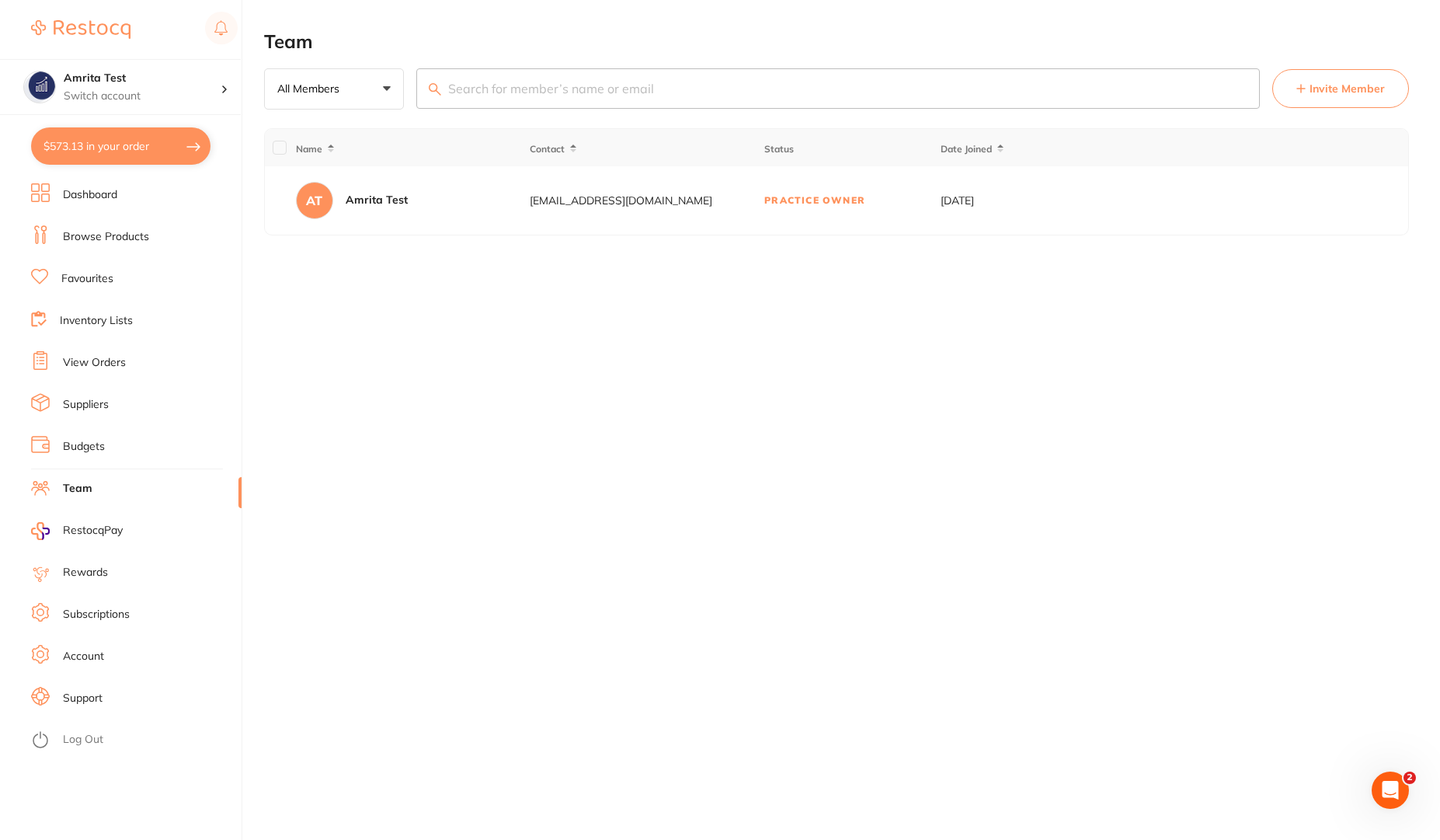
click at [1345, 91] on span "Invite Member" at bounding box center [1348, 88] width 75 height 15
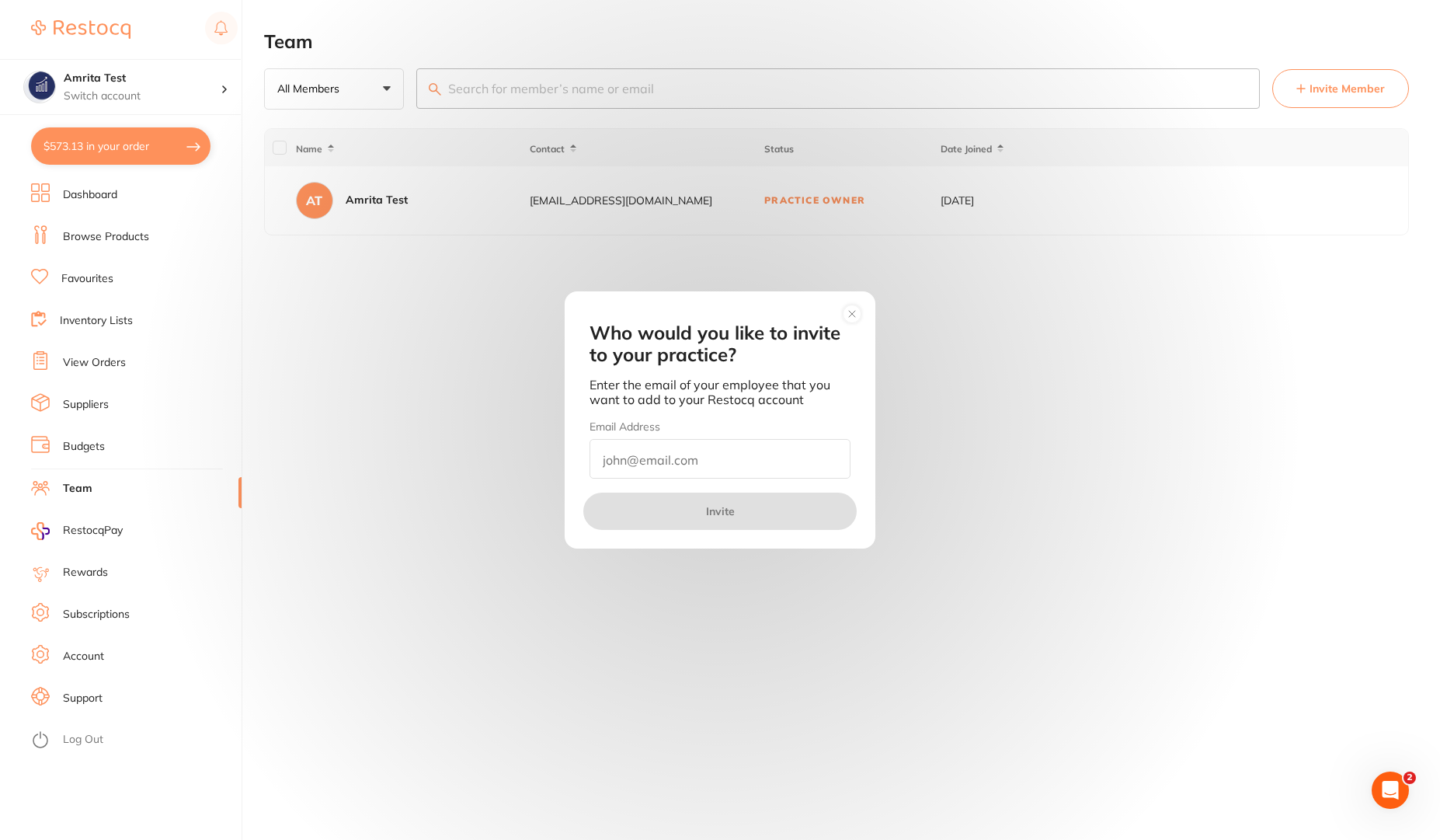
click at [661, 465] on input "email" at bounding box center [720, 458] width 261 height 39
click at [849, 315] on circle at bounding box center [853, 314] width 18 height 18
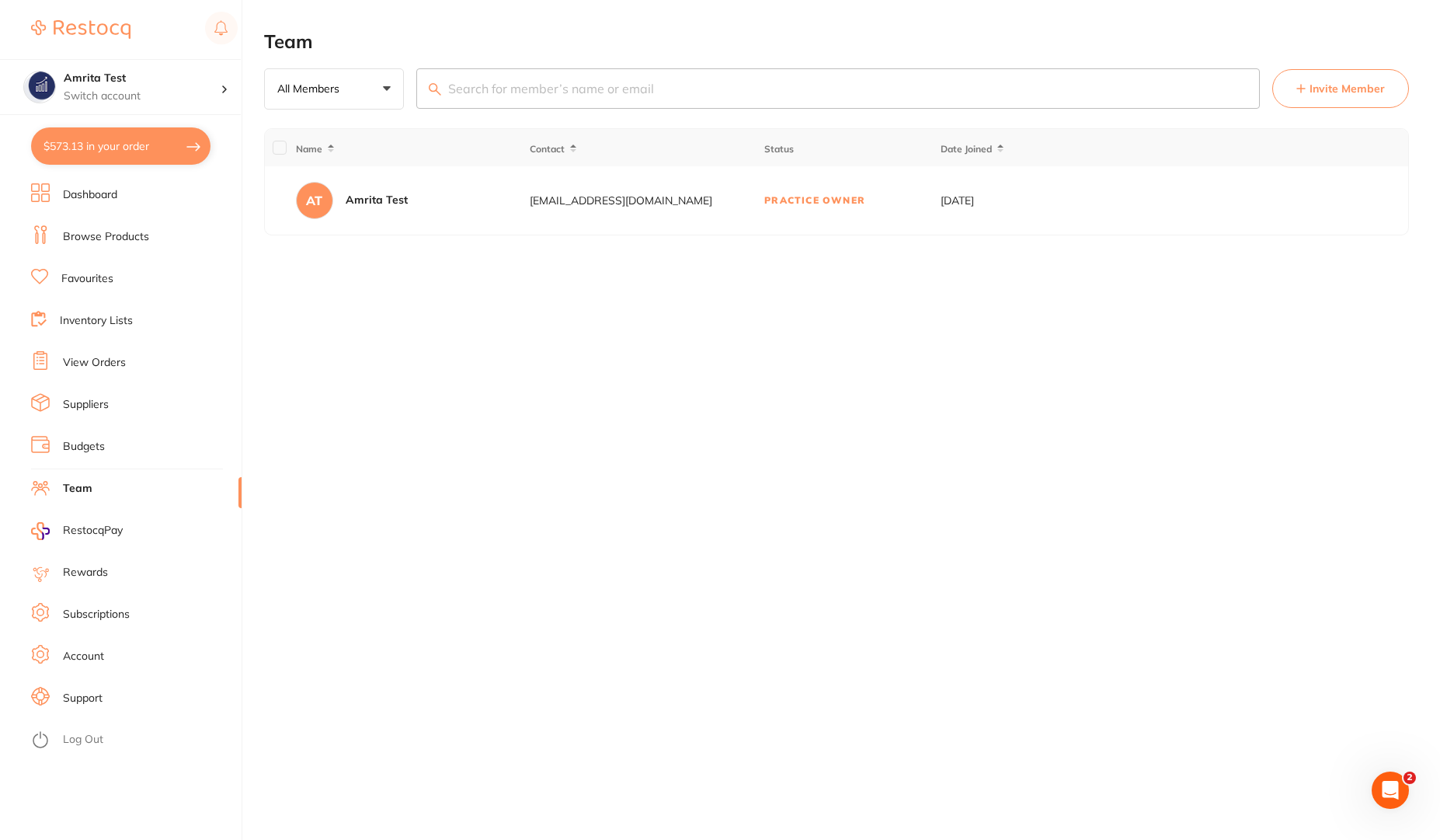
click at [91, 197] on link "Dashboard" at bounding box center [90, 194] width 55 height 15
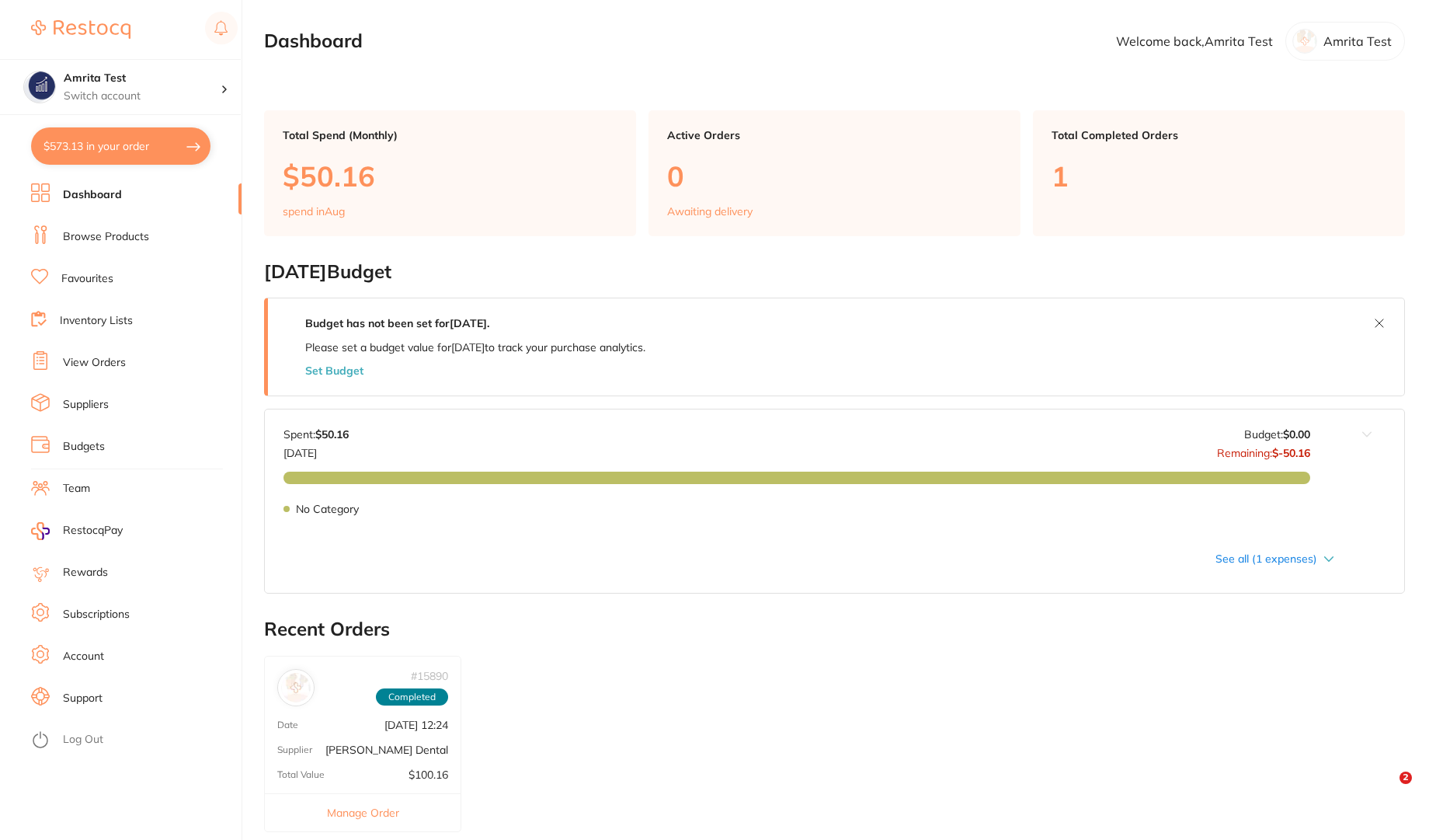
click at [93, 229] on link "Browse Products" at bounding box center [105, 237] width 86 height 15
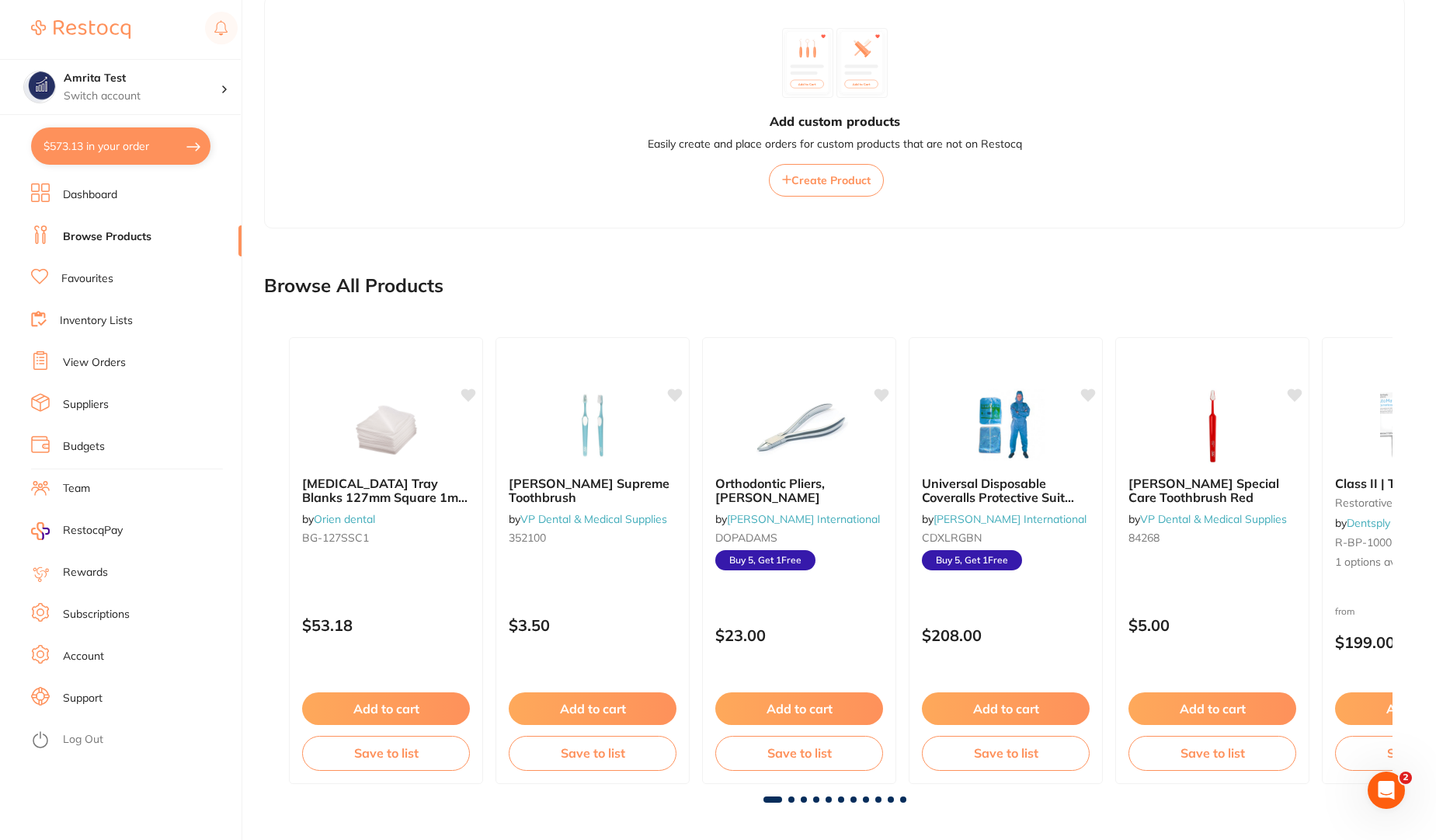
scroll to position [1111, 0]
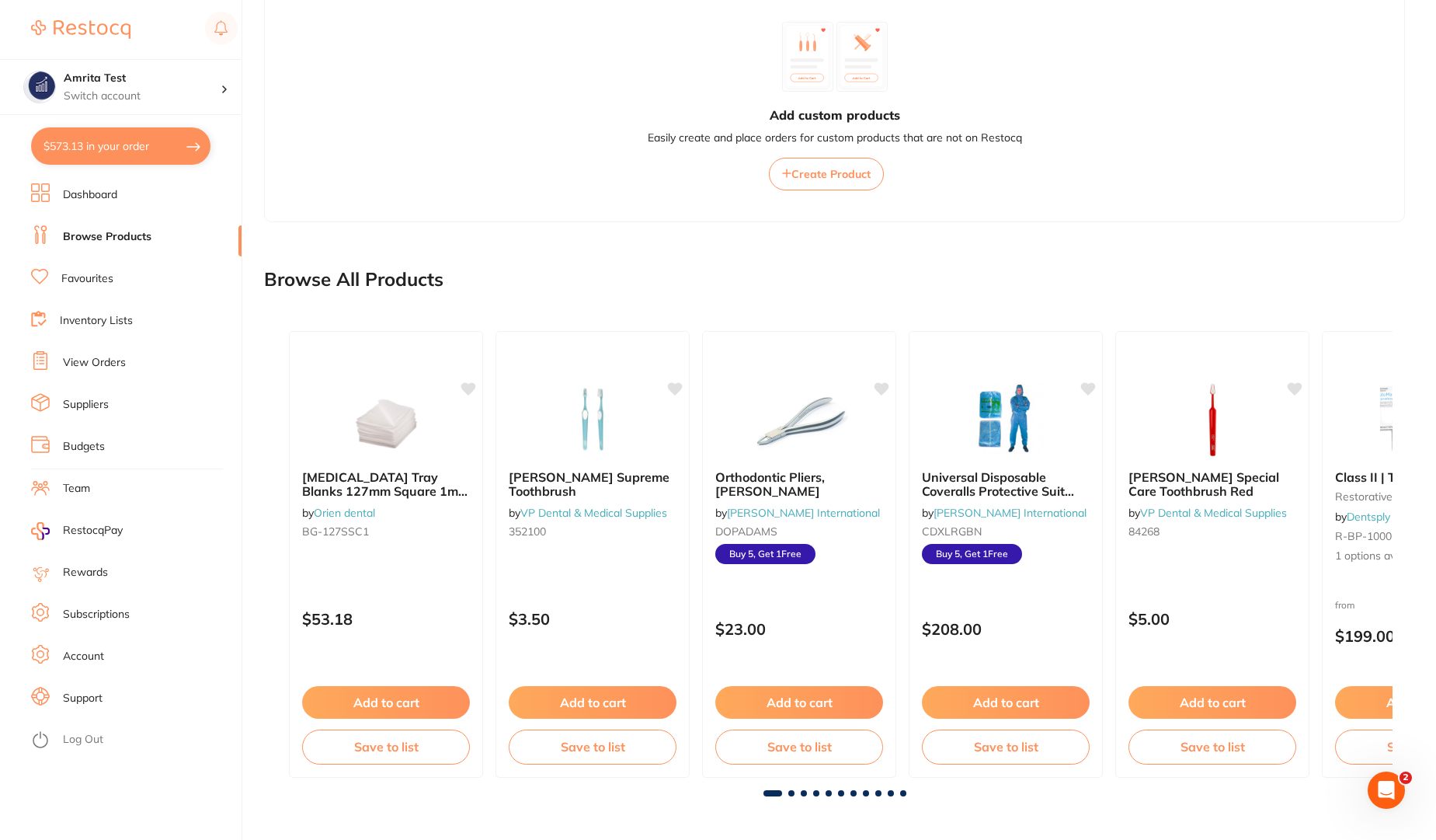
click at [96, 278] on link "Favourites" at bounding box center [87, 278] width 52 height 15
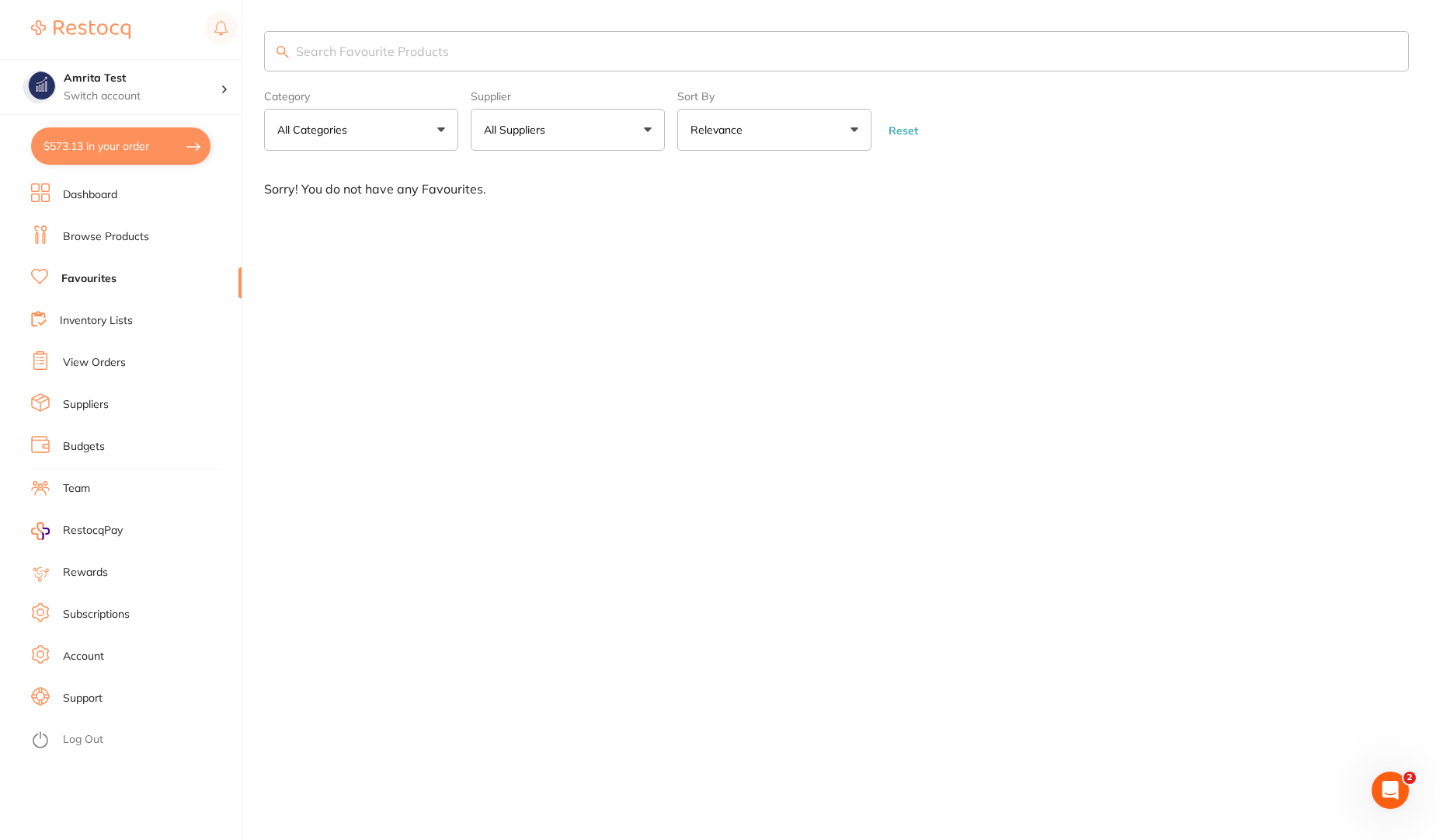
click at [86, 273] on link "Favourites" at bounding box center [88, 278] width 55 height 15
click at [110, 322] on link "Inventory Lists" at bounding box center [96, 320] width 73 height 15
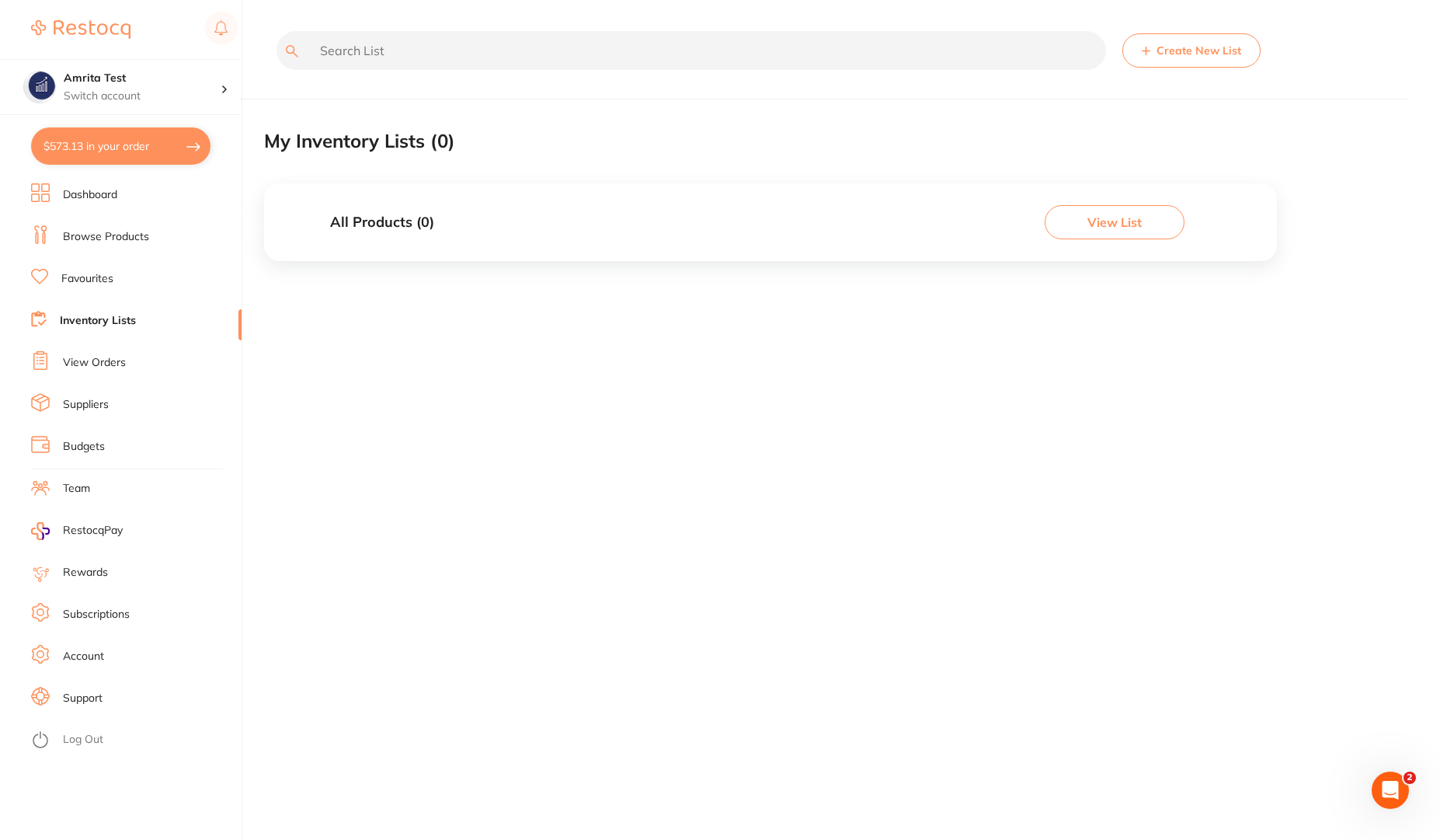
click at [98, 274] on link "Favourites" at bounding box center [87, 278] width 52 height 15
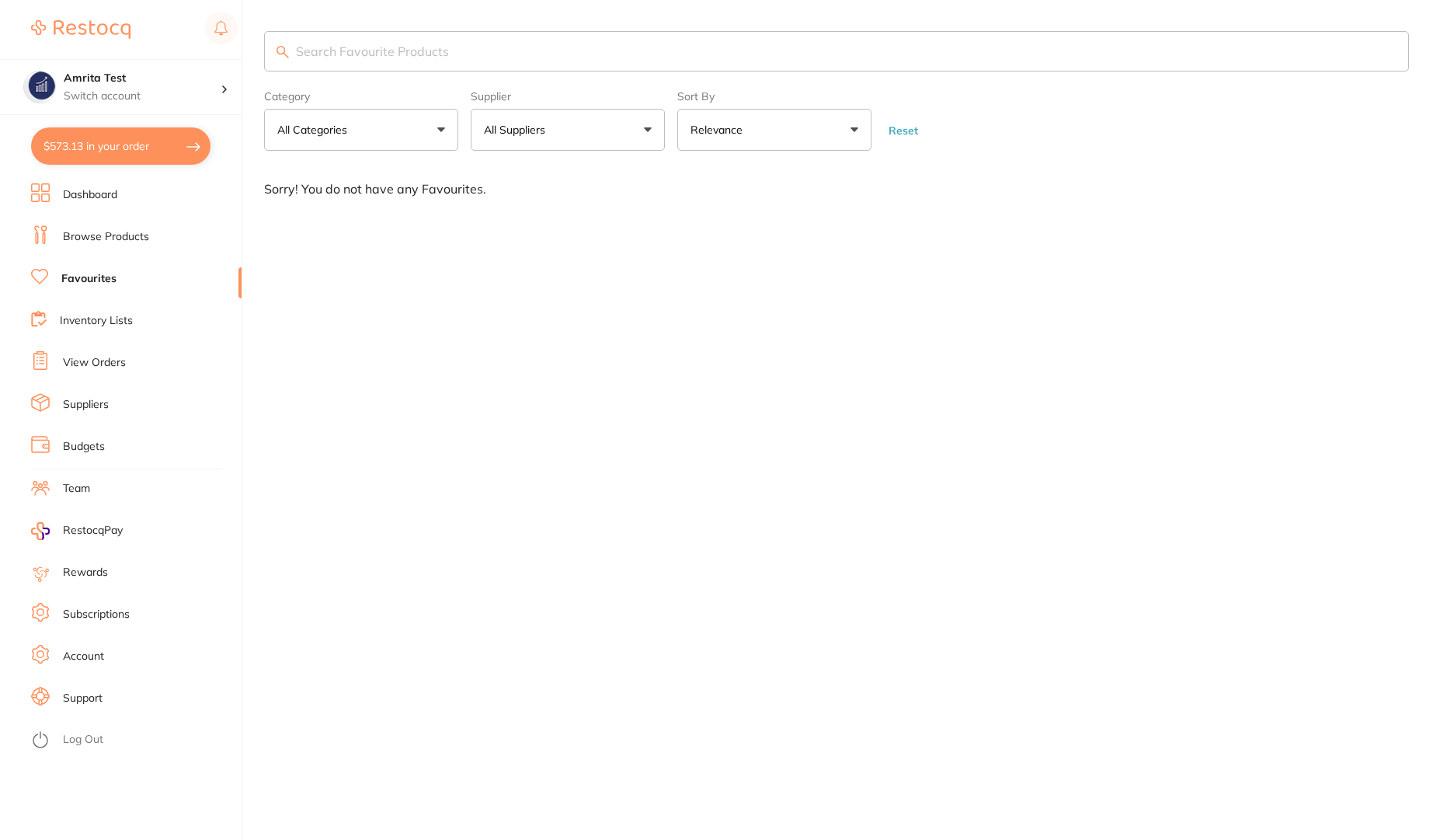
click at [108, 236] on link "Browse Products" at bounding box center [105, 237] width 86 height 15
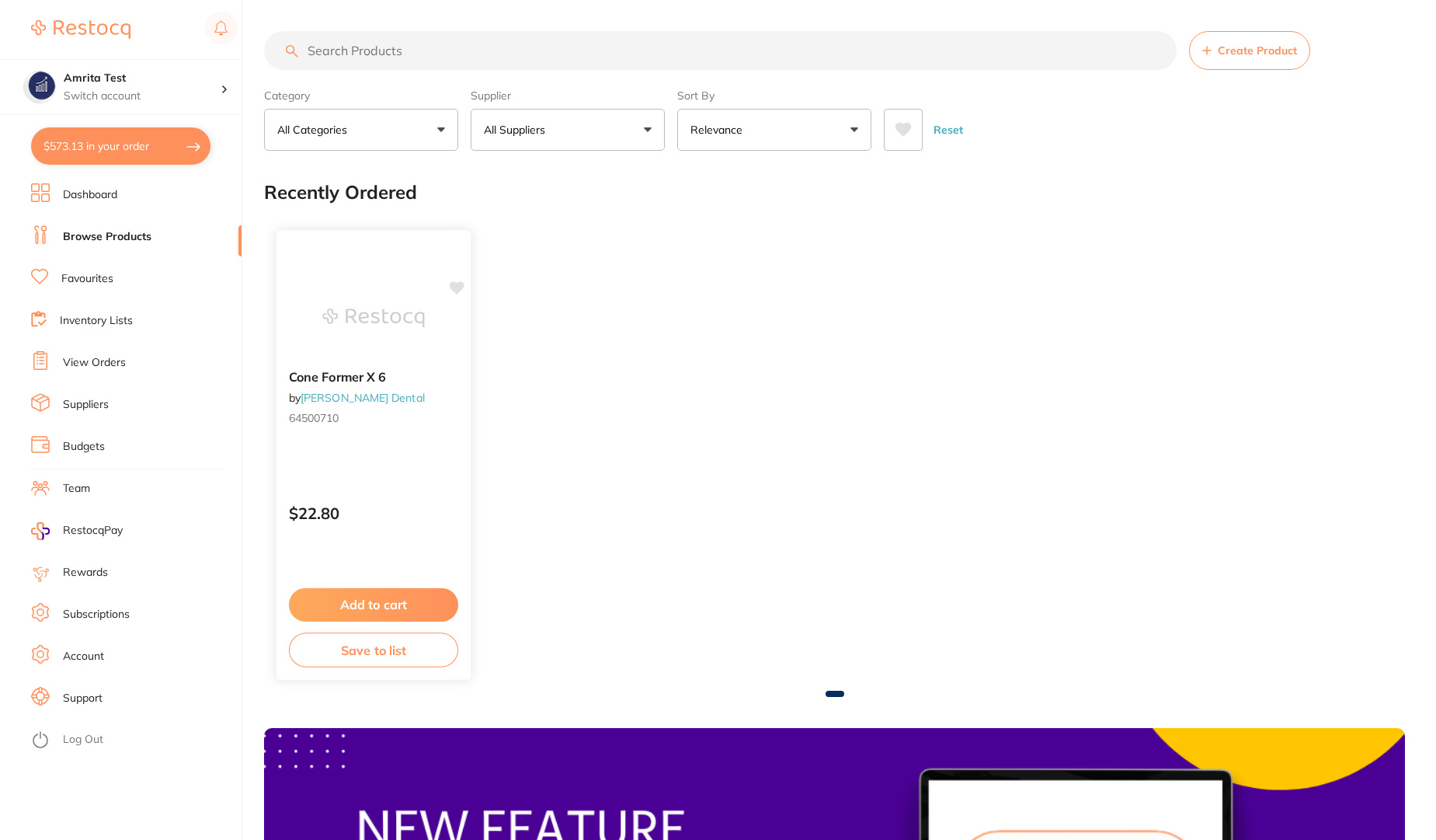
click at [451, 289] on icon at bounding box center [456, 288] width 15 height 15
click at [458, 289] on icon at bounding box center [457, 288] width 14 height 13
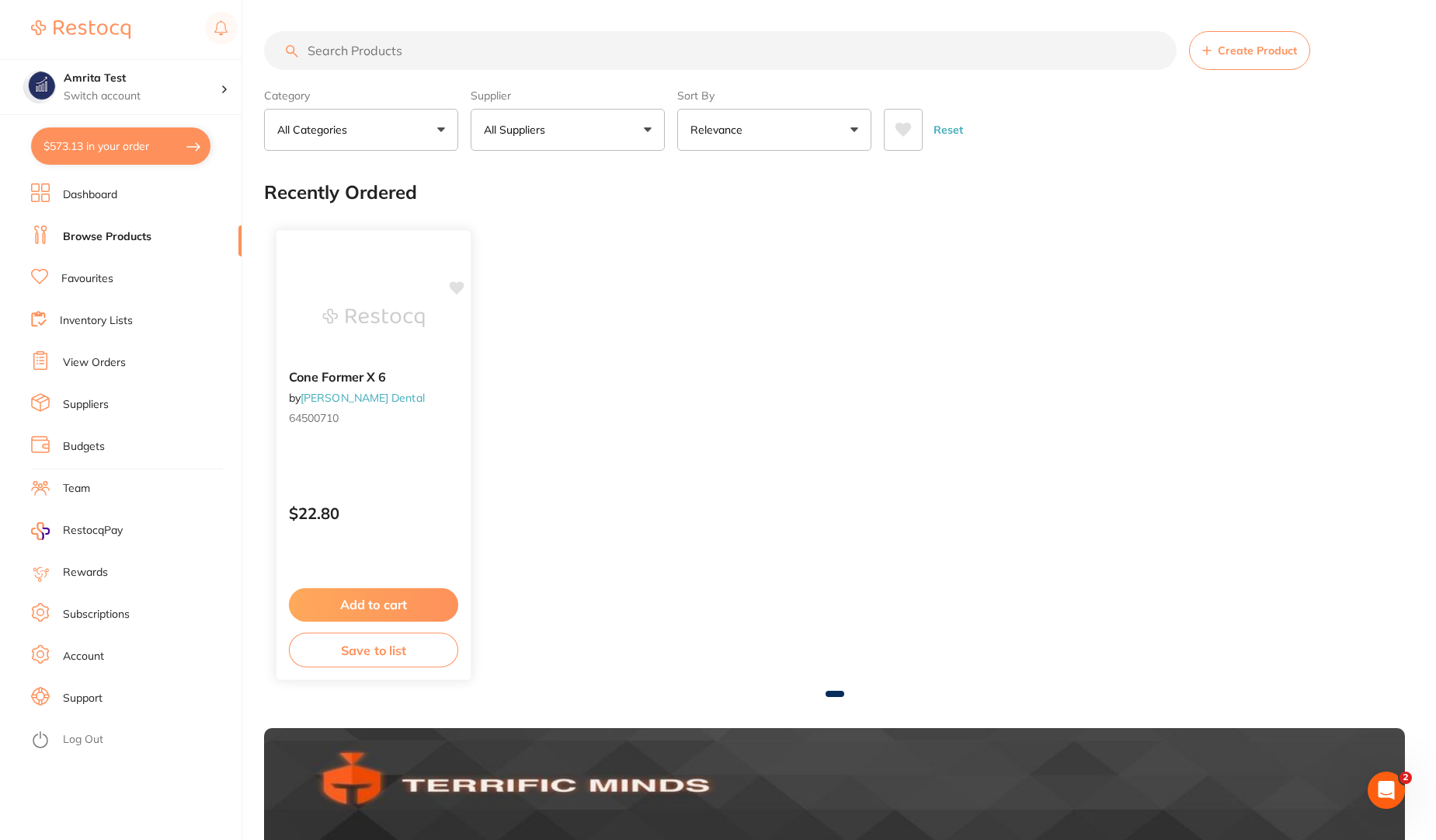
click at [457, 286] on icon at bounding box center [457, 288] width 14 height 13
click at [396, 383] on b "Cone Former X 6" at bounding box center [373, 377] width 169 height 14
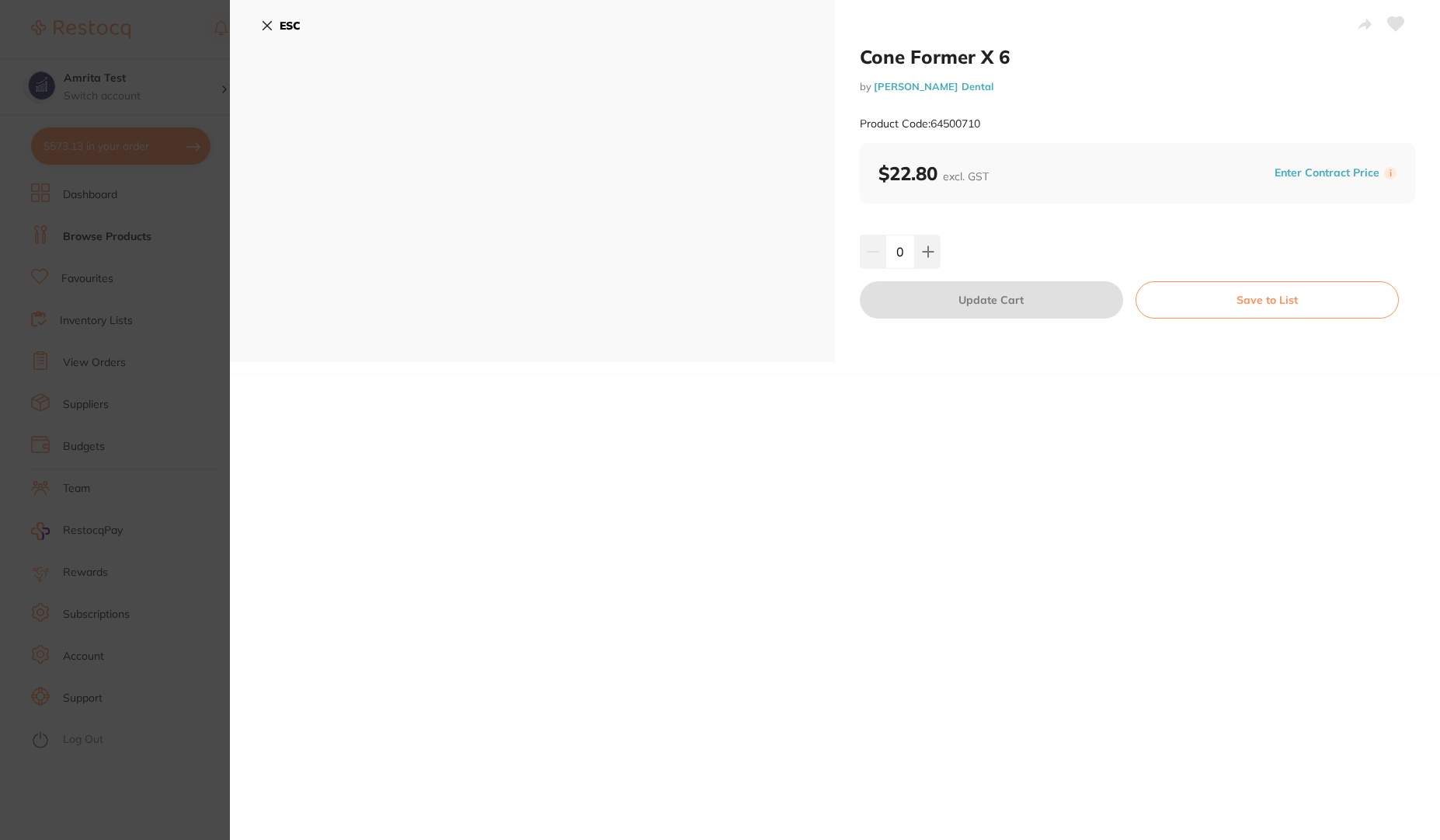
click at [1392, 29] on icon at bounding box center [1396, 23] width 16 height 14
click at [1393, 26] on icon at bounding box center [1396, 23] width 16 height 14
click at [268, 32] on button "ESC" at bounding box center [280, 25] width 39 height 26
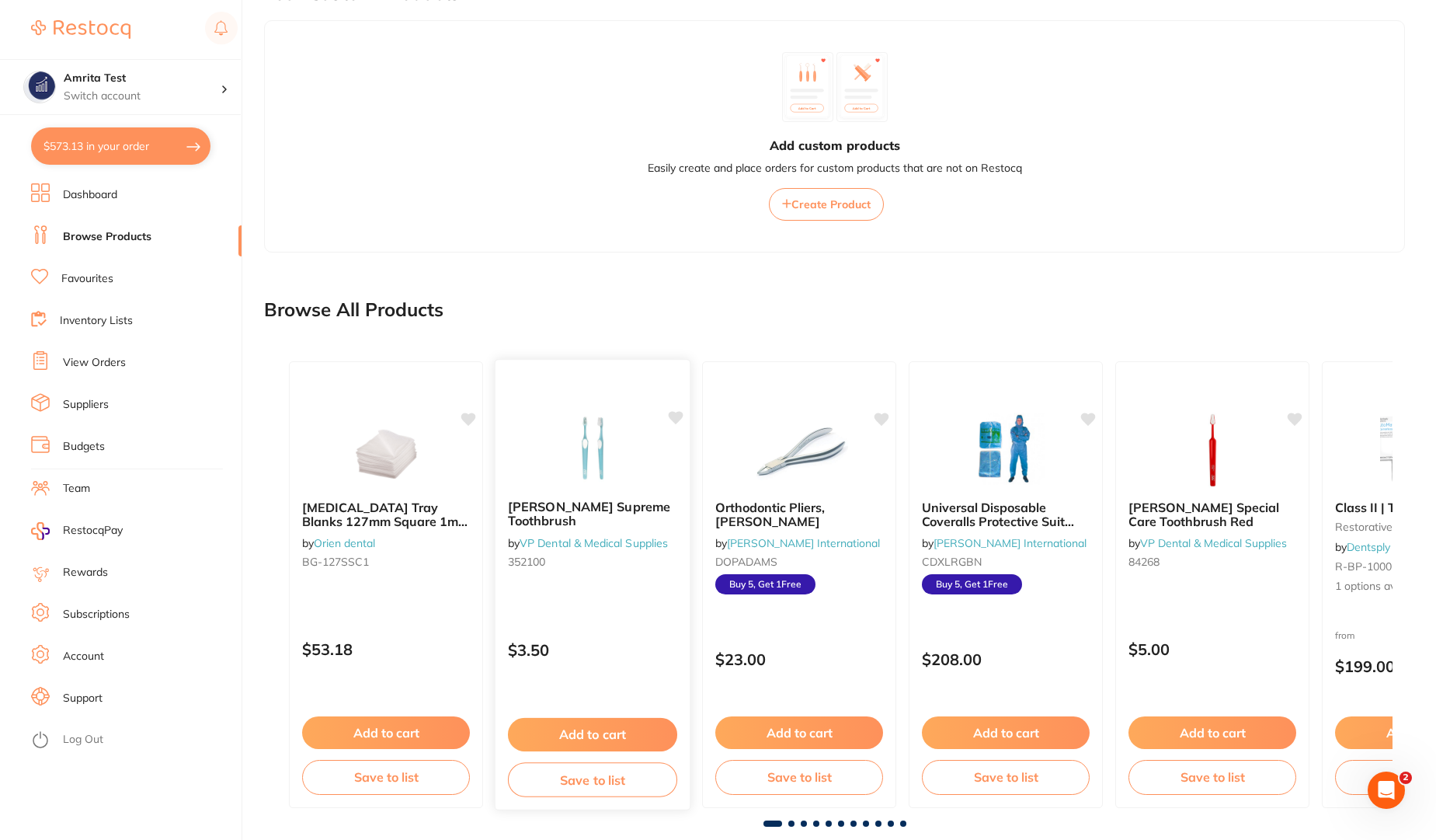
scroll to position [1111, 0]
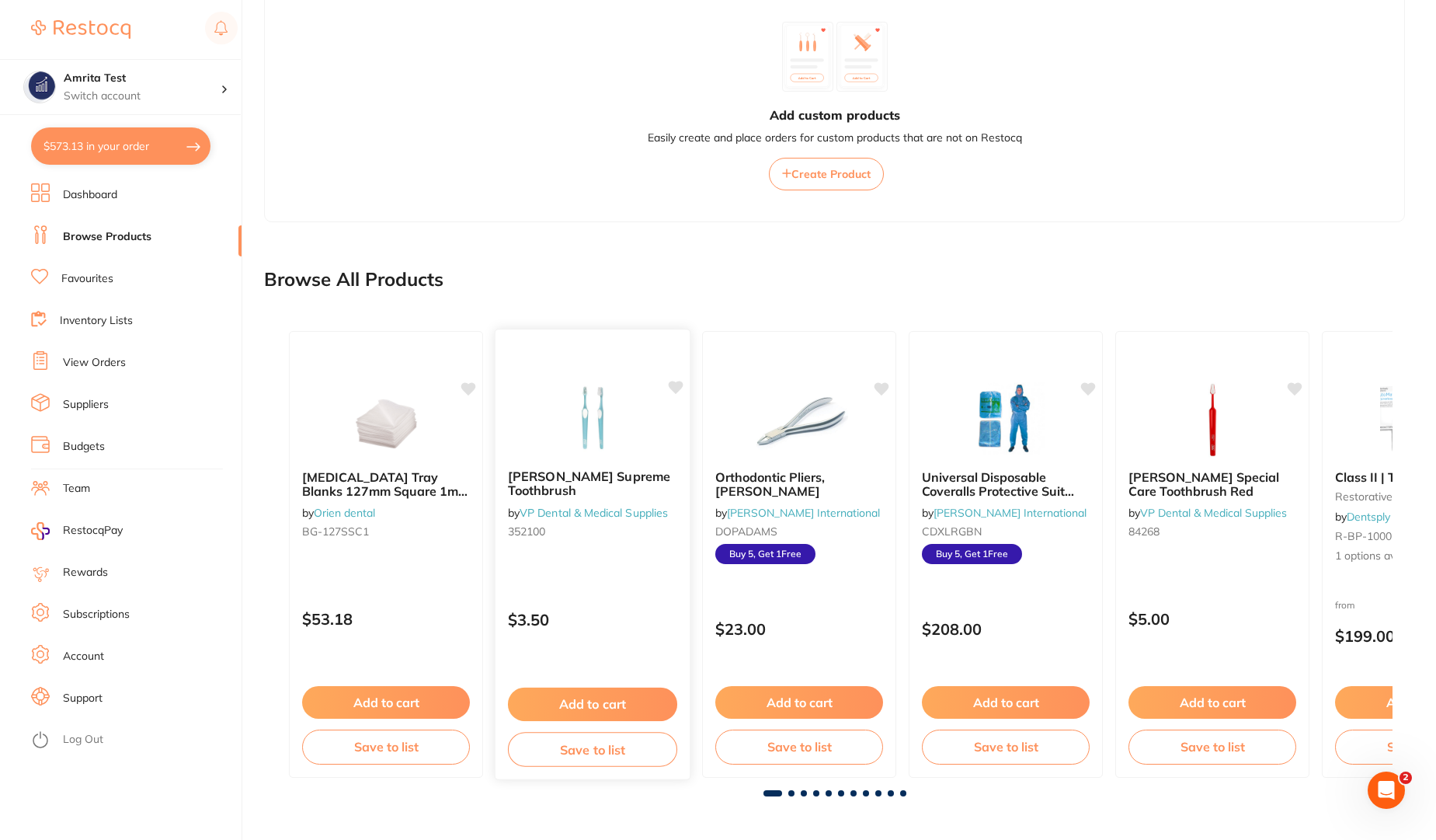
click at [673, 389] on icon at bounding box center [676, 387] width 14 height 13
click at [677, 389] on icon at bounding box center [676, 387] width 14 height 13
click at [879, 388] on icon at bounding box center [882, 387] width 14 height 13
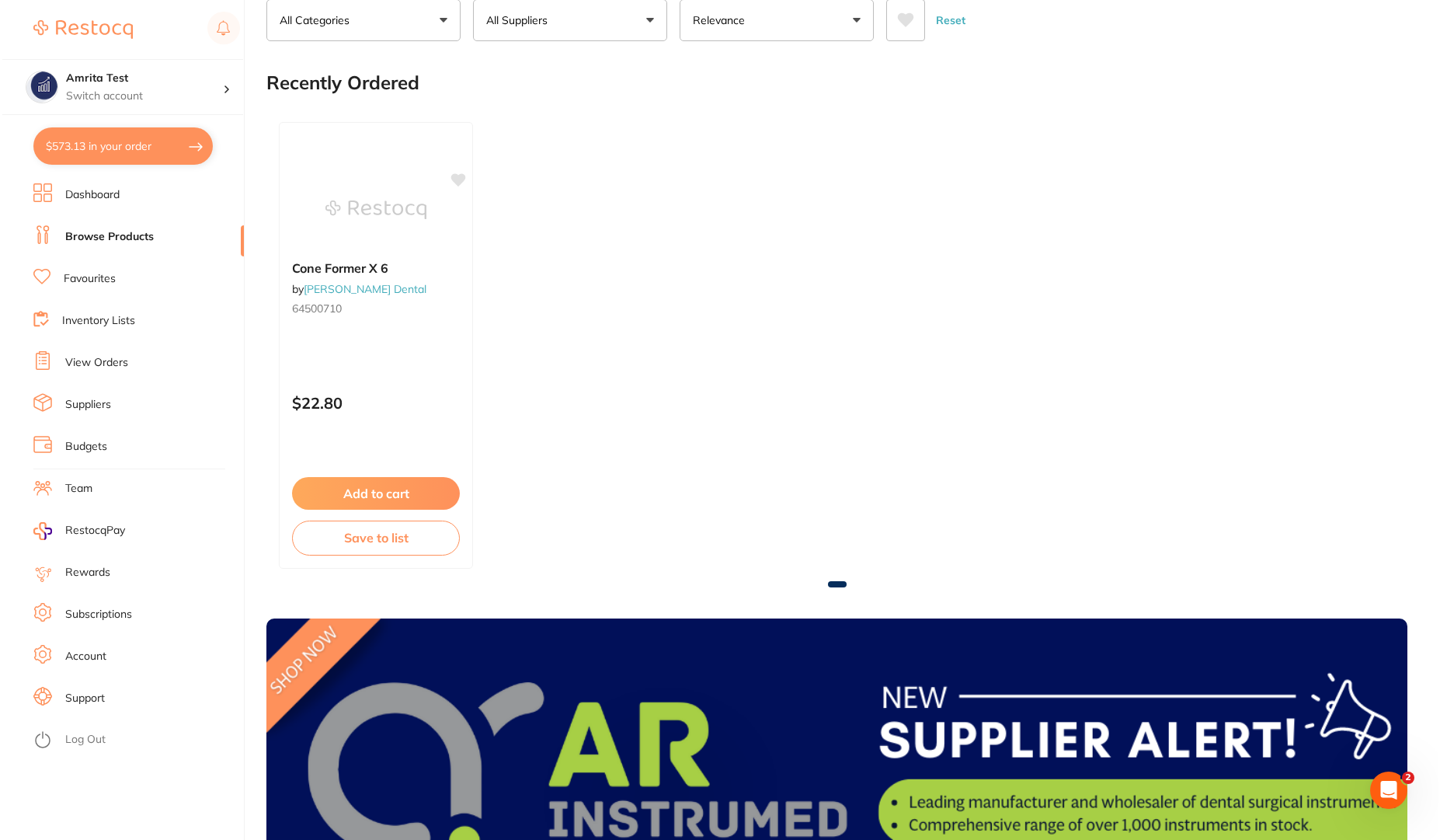
scroll to position [0, 0]
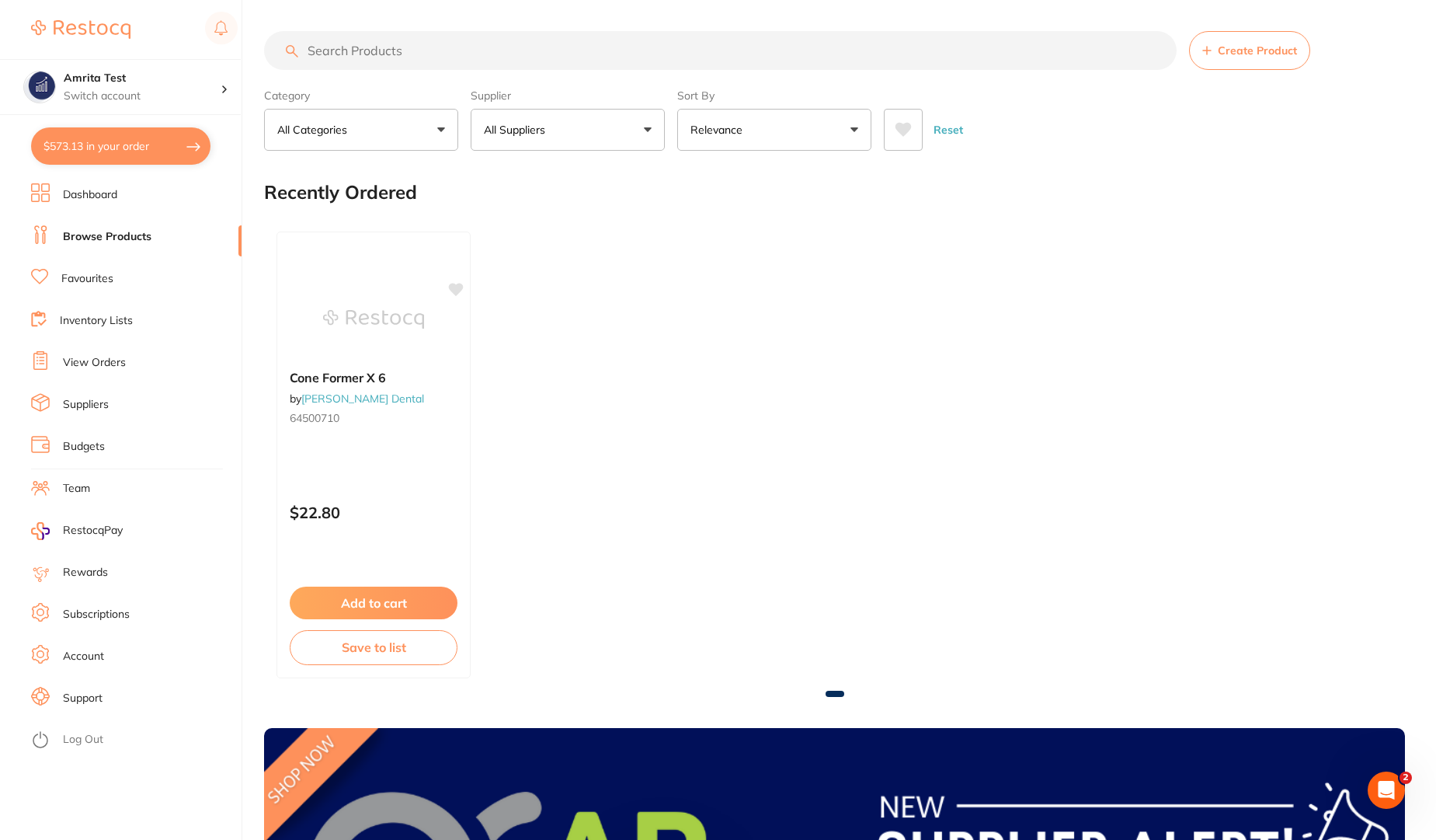
click at [92, 278] on link "Favourites" at bounding box center [87, 278] width 52 height 15
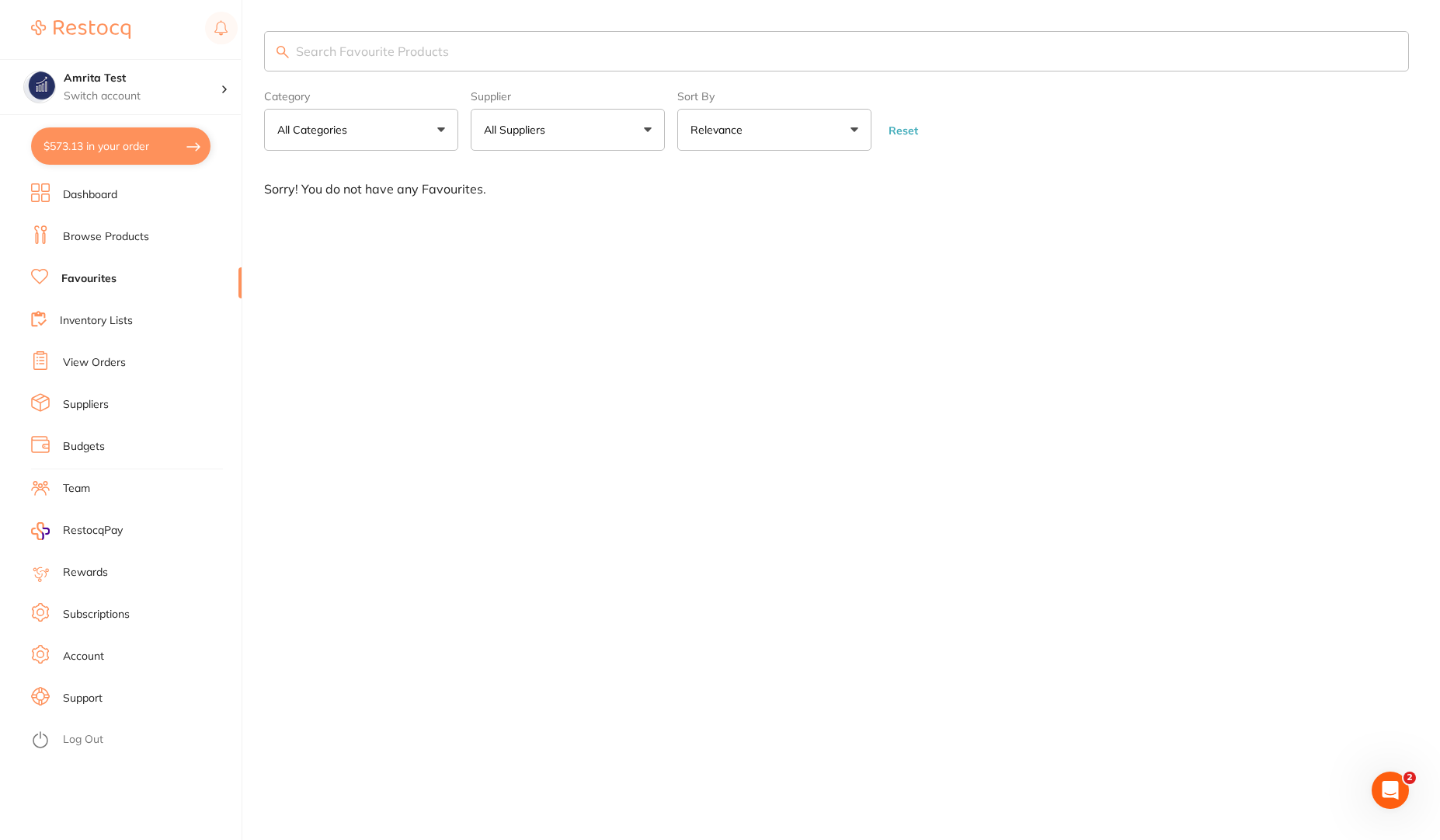
click at [116, 326] on link "Inventory Lists" at bounding box center [96, 320] width 73 height 15
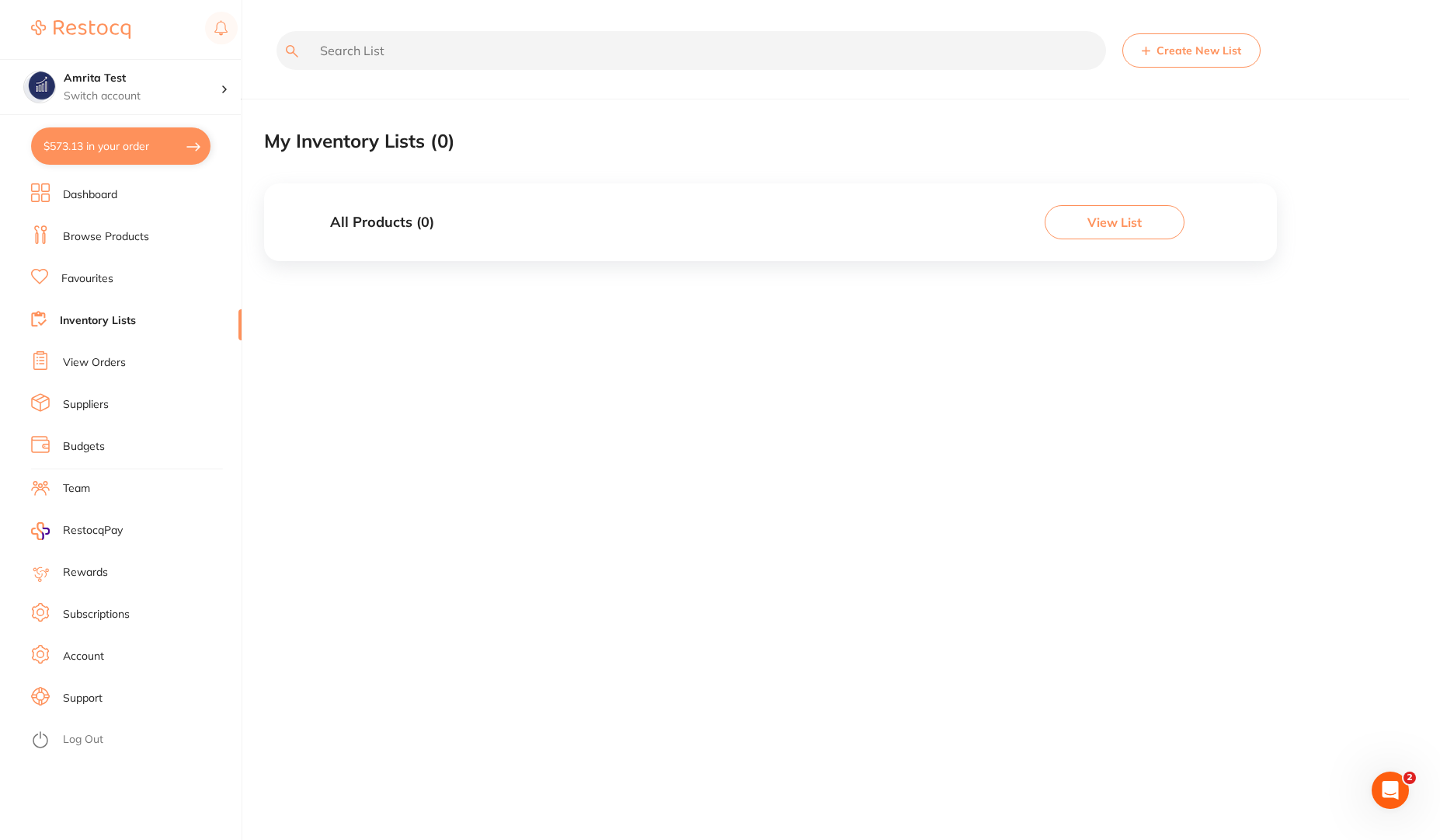
click at [1196, 51] on button "Create New List" at bounding box center [1191, 51] width 138 height 34
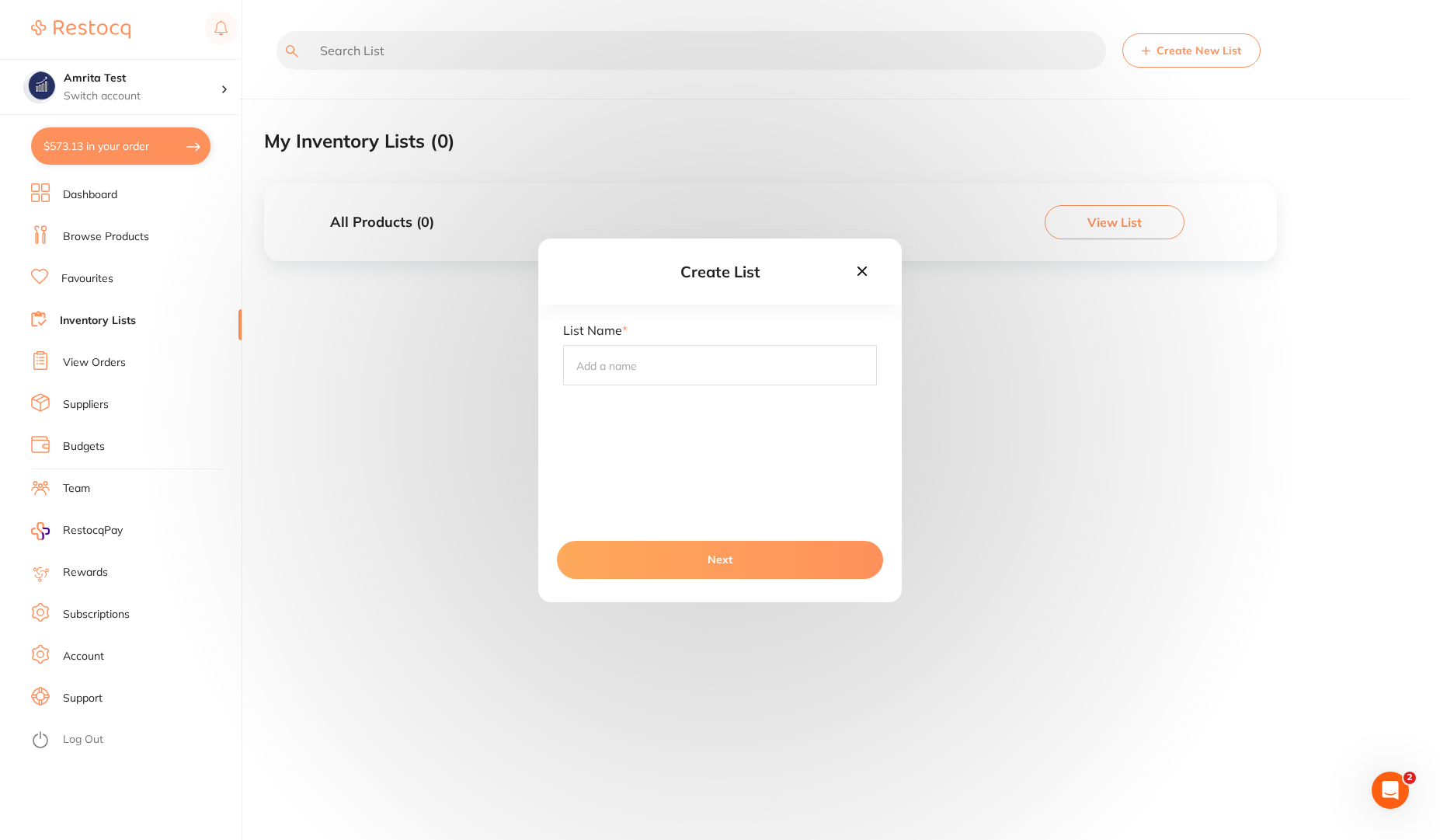
click at [657, 363] on input "text" at bounding box center [720, 365] width 314 height 40
type input "Office"
click at [700, 569] on button "Next" at bounding box center [720, 559] width 327 height 37
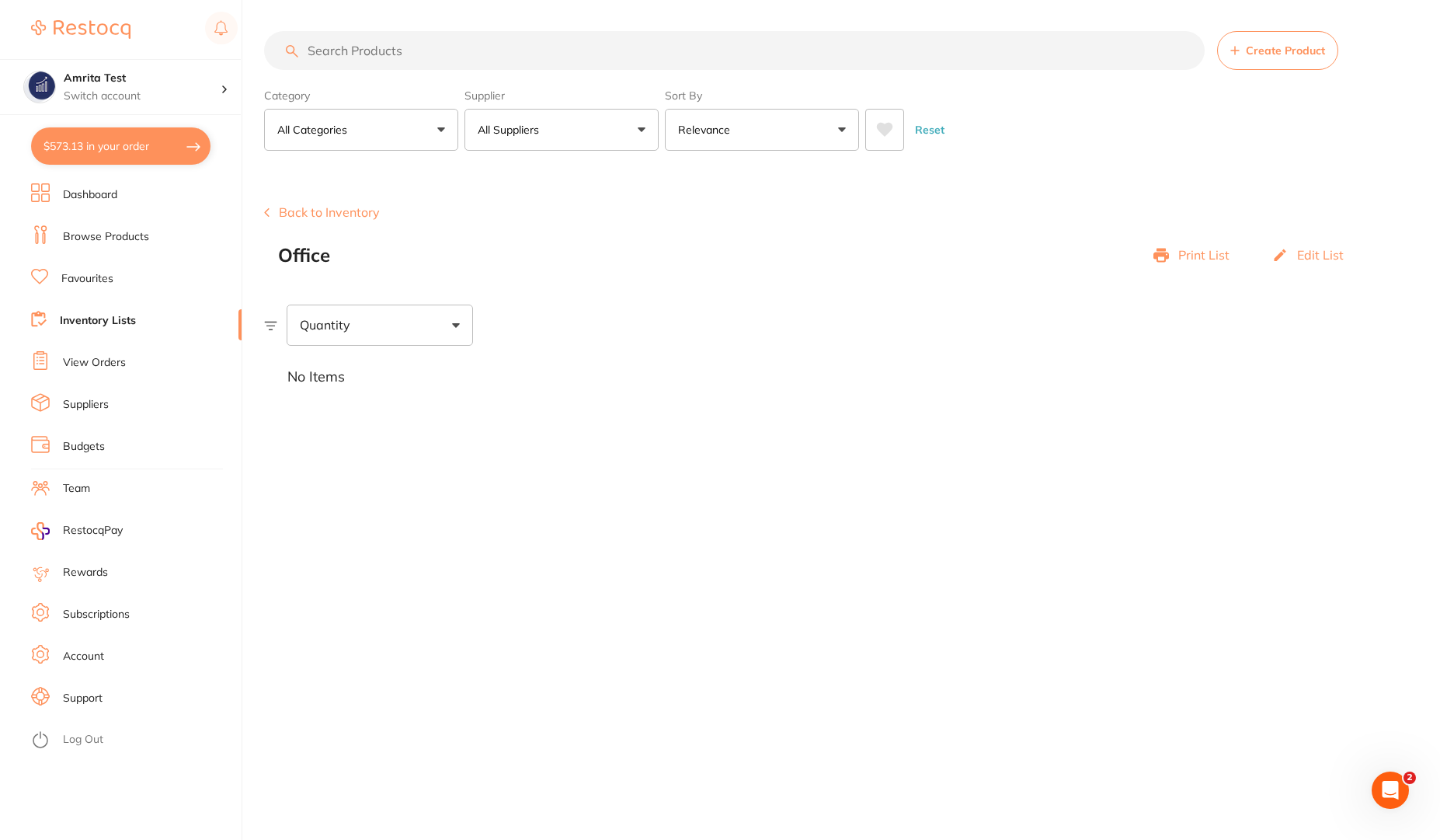
click at [270, 208] on button "Back to Inventory" at bounding box center [322, 212] width 116 height 14
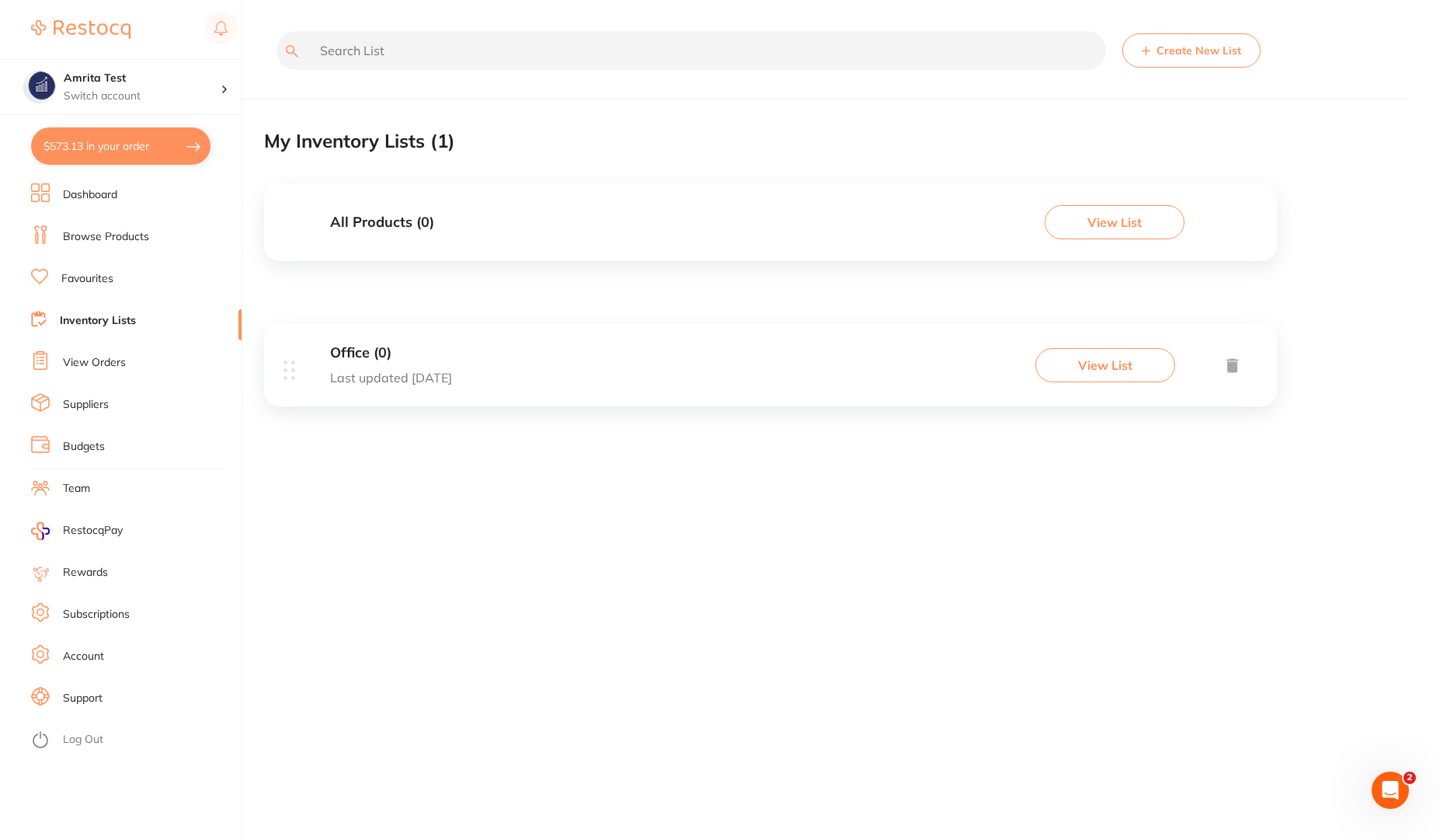
click at [1101, 371] on button "View List" at bounding box center [1105, 365] width 140 height 34
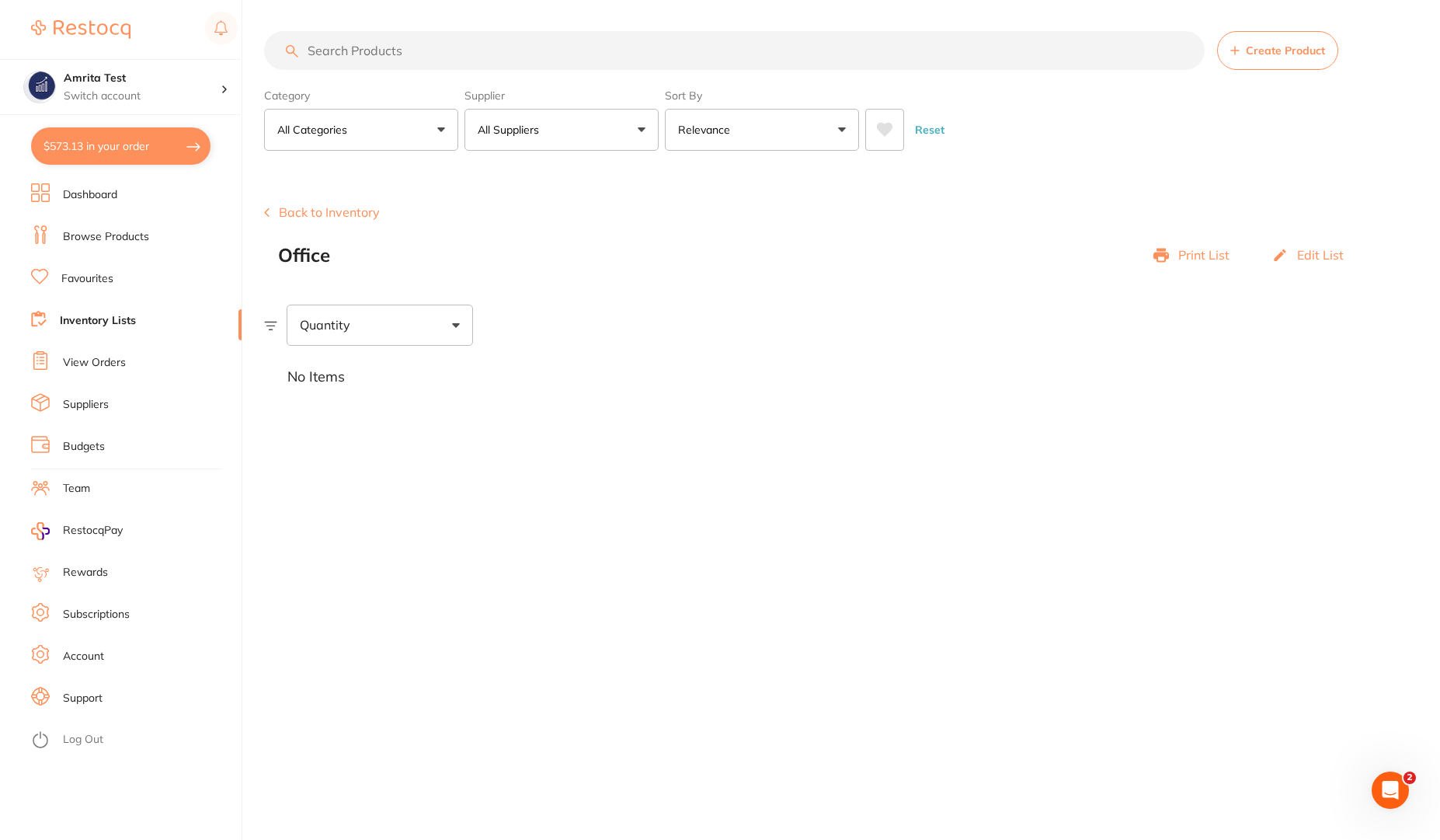
click at [387, 52] on input "search" at bounding box center [734, 51] width 941 height 39
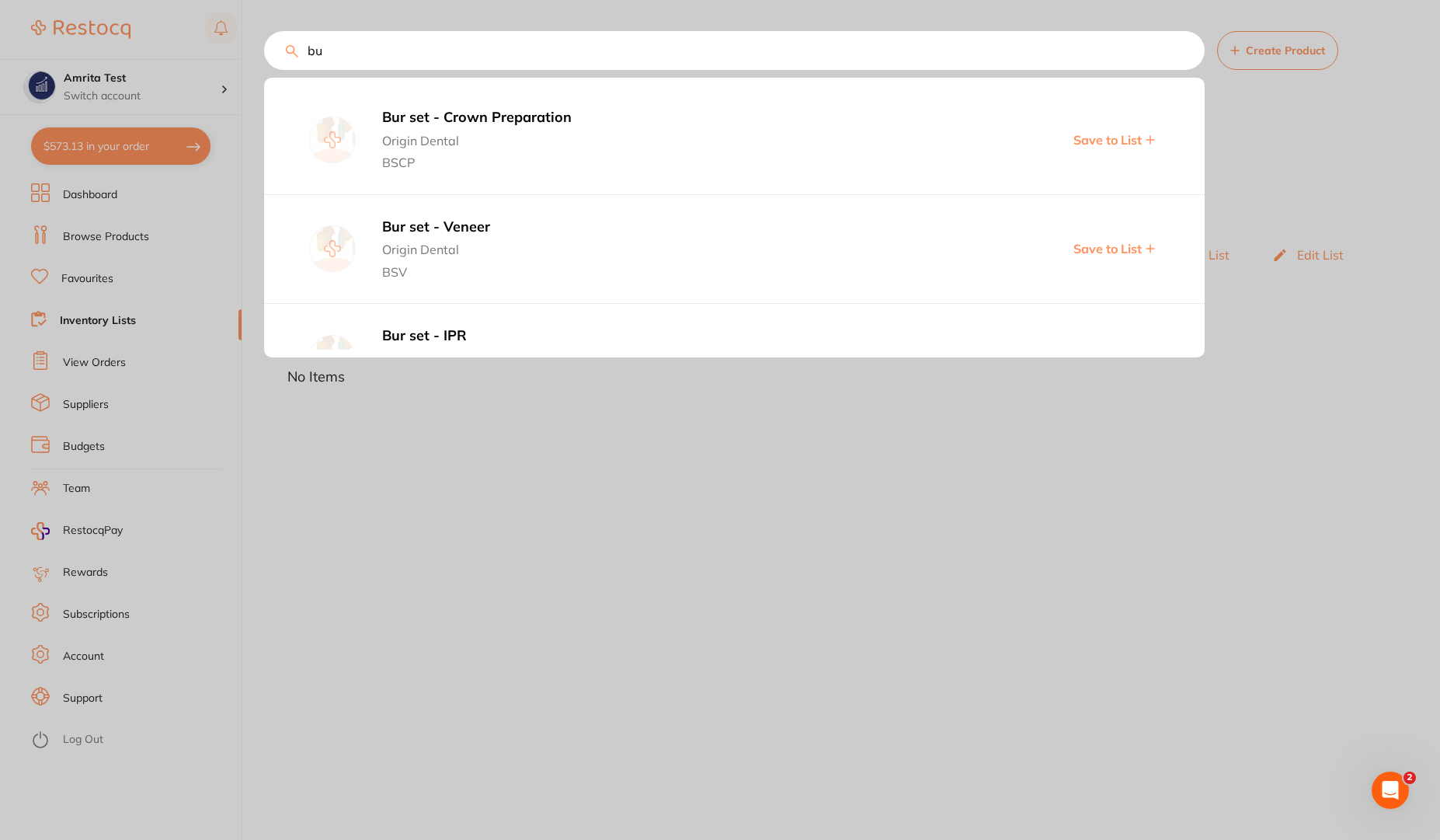
type input "bu"
click at [1091, 138] on span "Save to List" at bounding box center [1107, 140] width 68 height 14
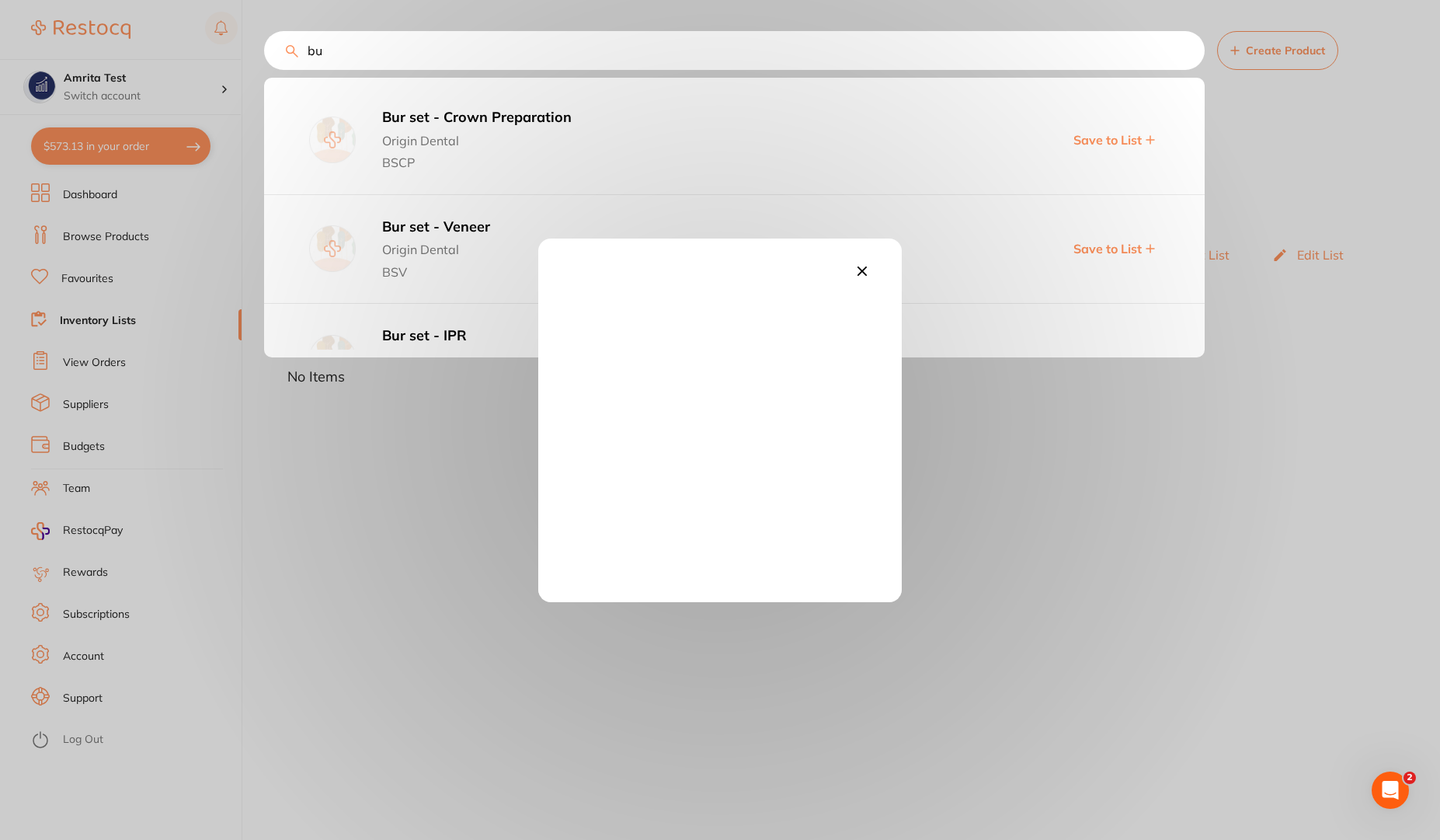
click at [861, 274] on icon at bounding box center [862, 270] width 10 height 10
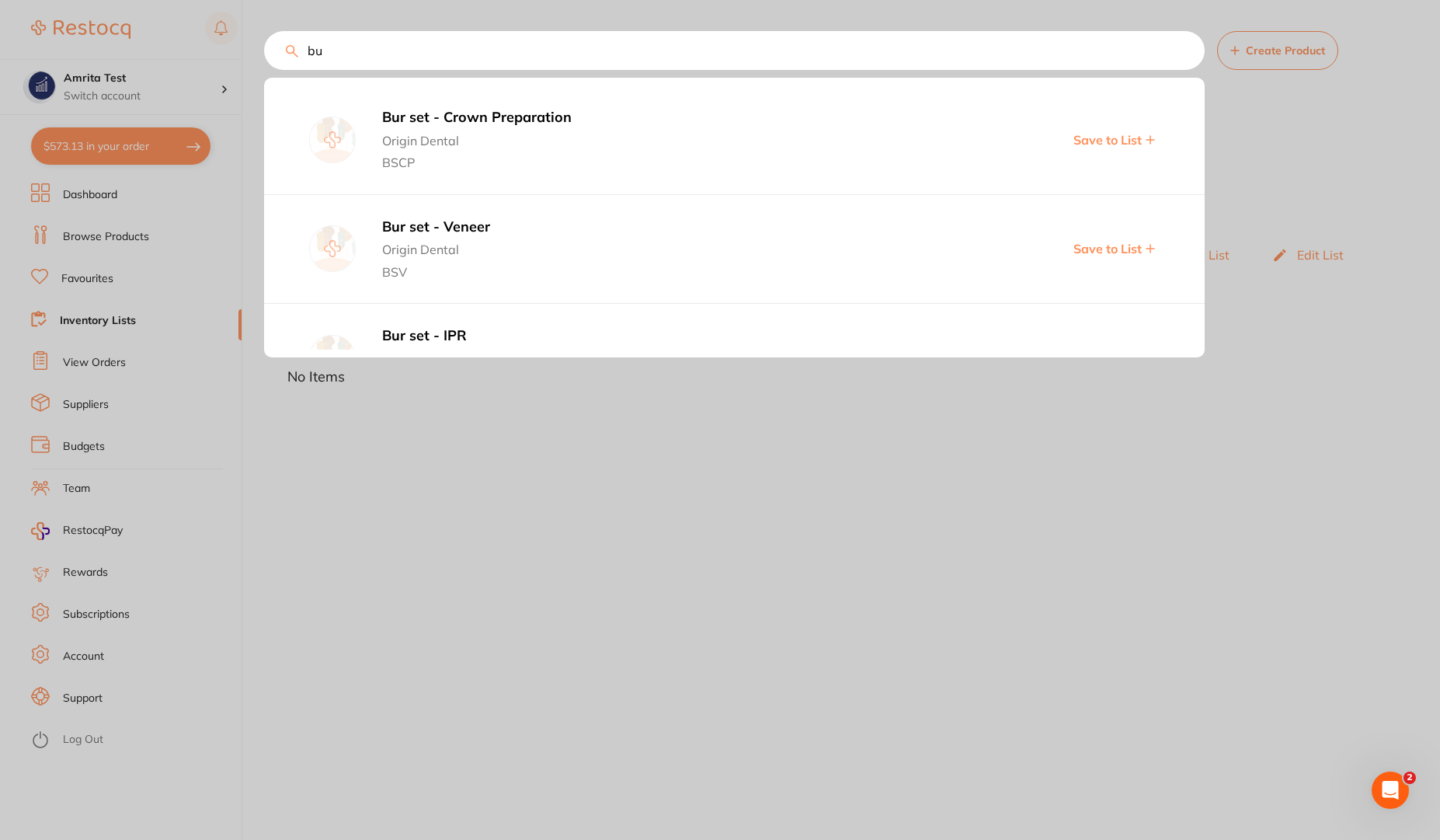
scroll to position [280, 0]
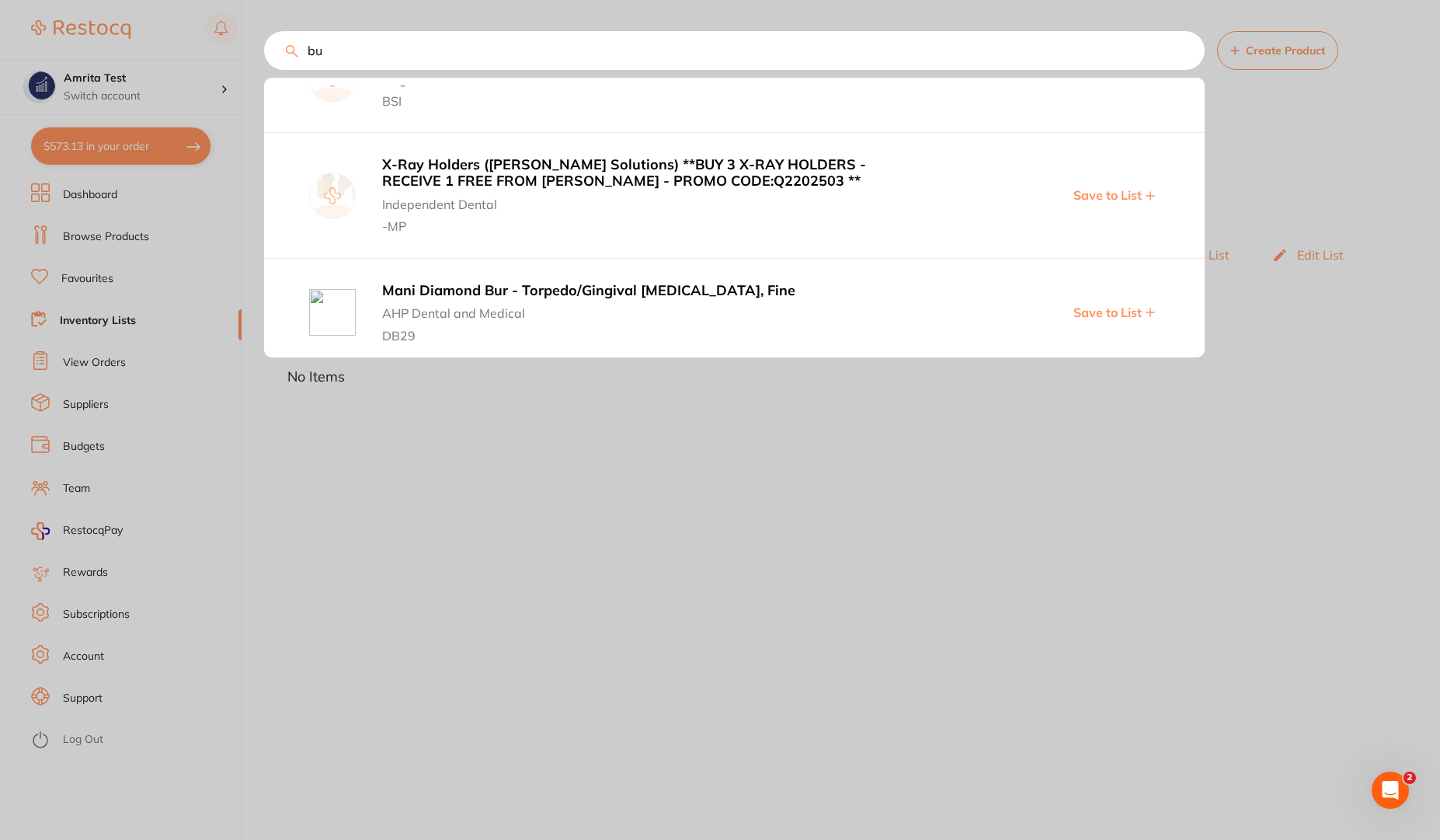
click at [1102, 310] on span "Save to List" at bounding box center [1107, 312] width 68 height 14
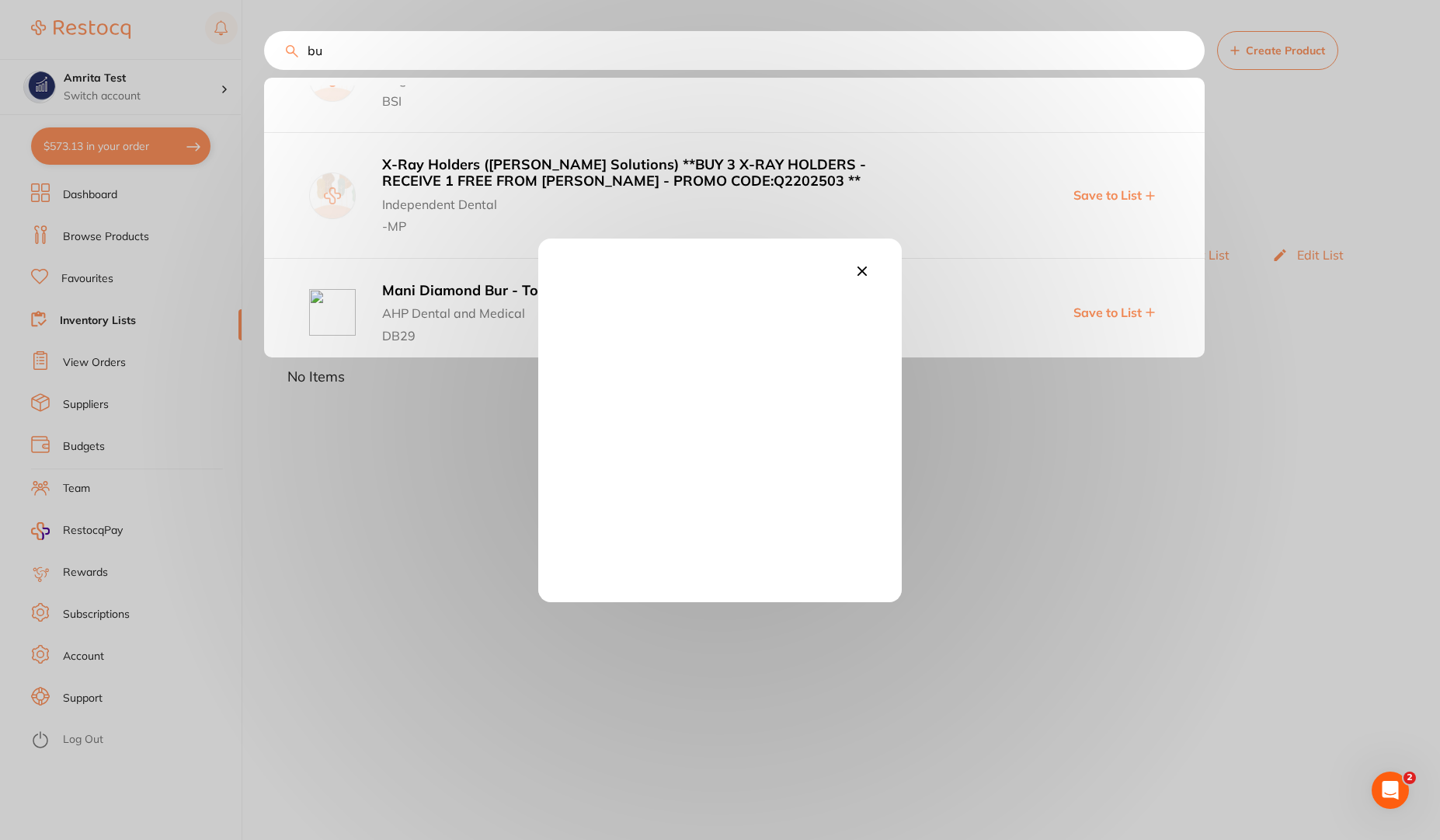
click at [723, 372] on div at bounding box center [720, 420] width 363 height 363
click at [749, 405] on div at bounding box center [720, 420] width 363 height 363
click at [768, 363] on div at bounding box center [720, 420] width 363 height 363
click at [861, 270] on icon at bounding box center [862, 270] width 10 height 10
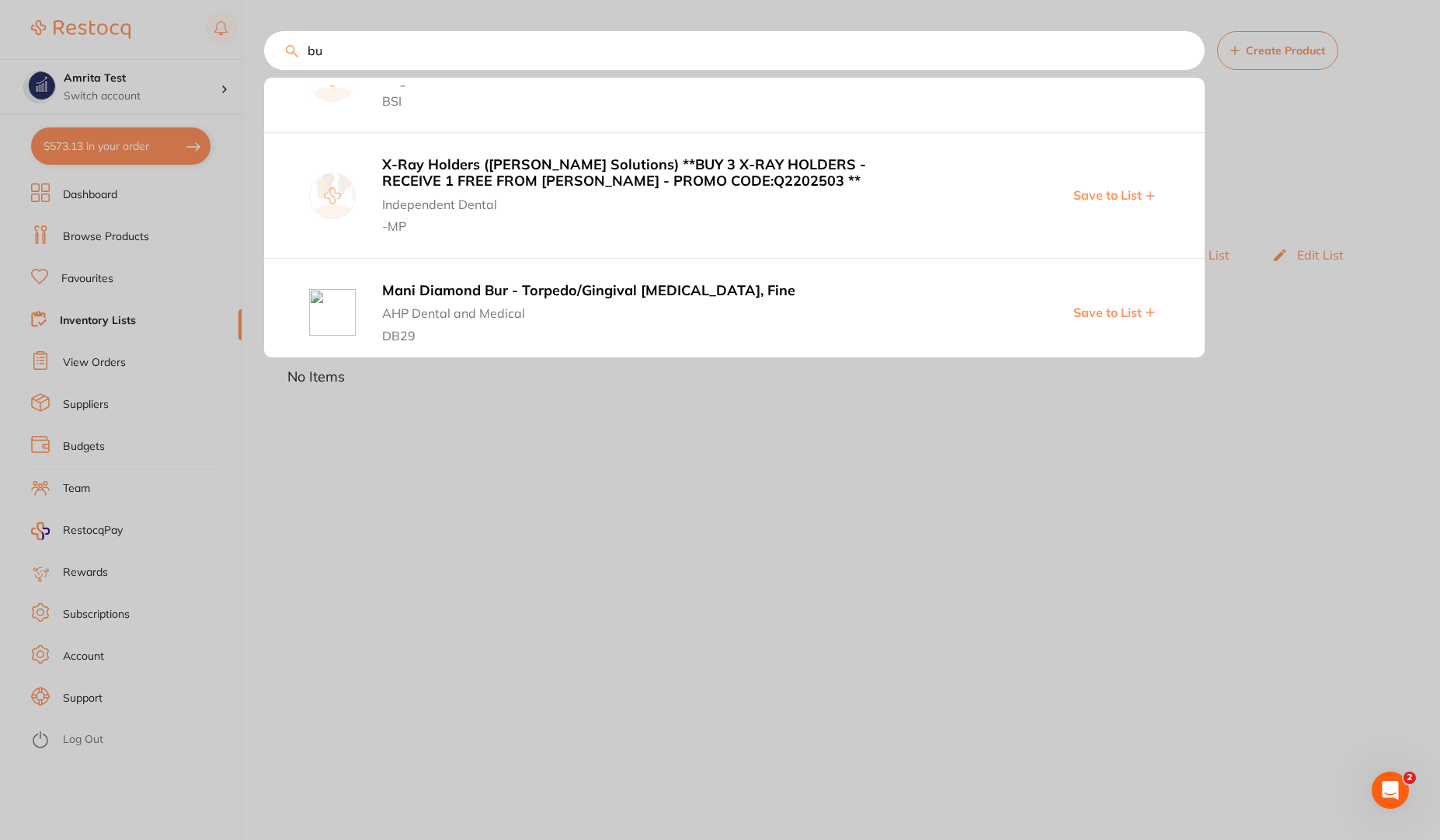
click at [1316, 202] on div at bounding box center [720, 420] width 1440 height 840
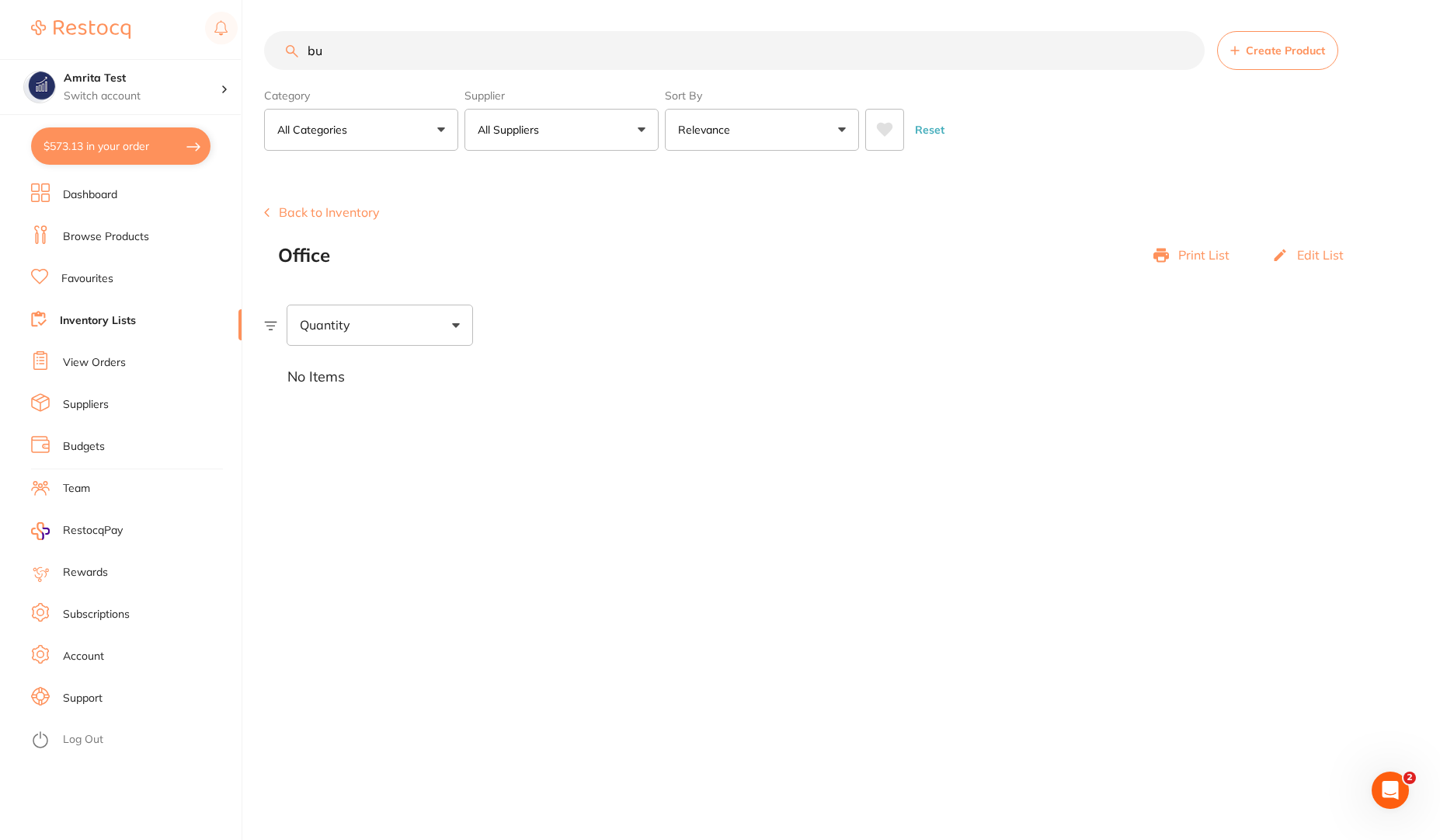
click at [502, 355] on div "No Items" at bounding box center [852, 377] width 1176 height 63
click at [469, 445] on main "bu Create Product Category All Categories All Categories burs Burs CAD/CAM disp…" at bounding box center [852, 420] width 1176 height 840
click at [622, 330] on div "Quantity" at bounding box center [852, 325] width 1176 height 40
click at [271, 210] on button "Back to Inventory" at bounding box center [322, 212] width 116 height 14
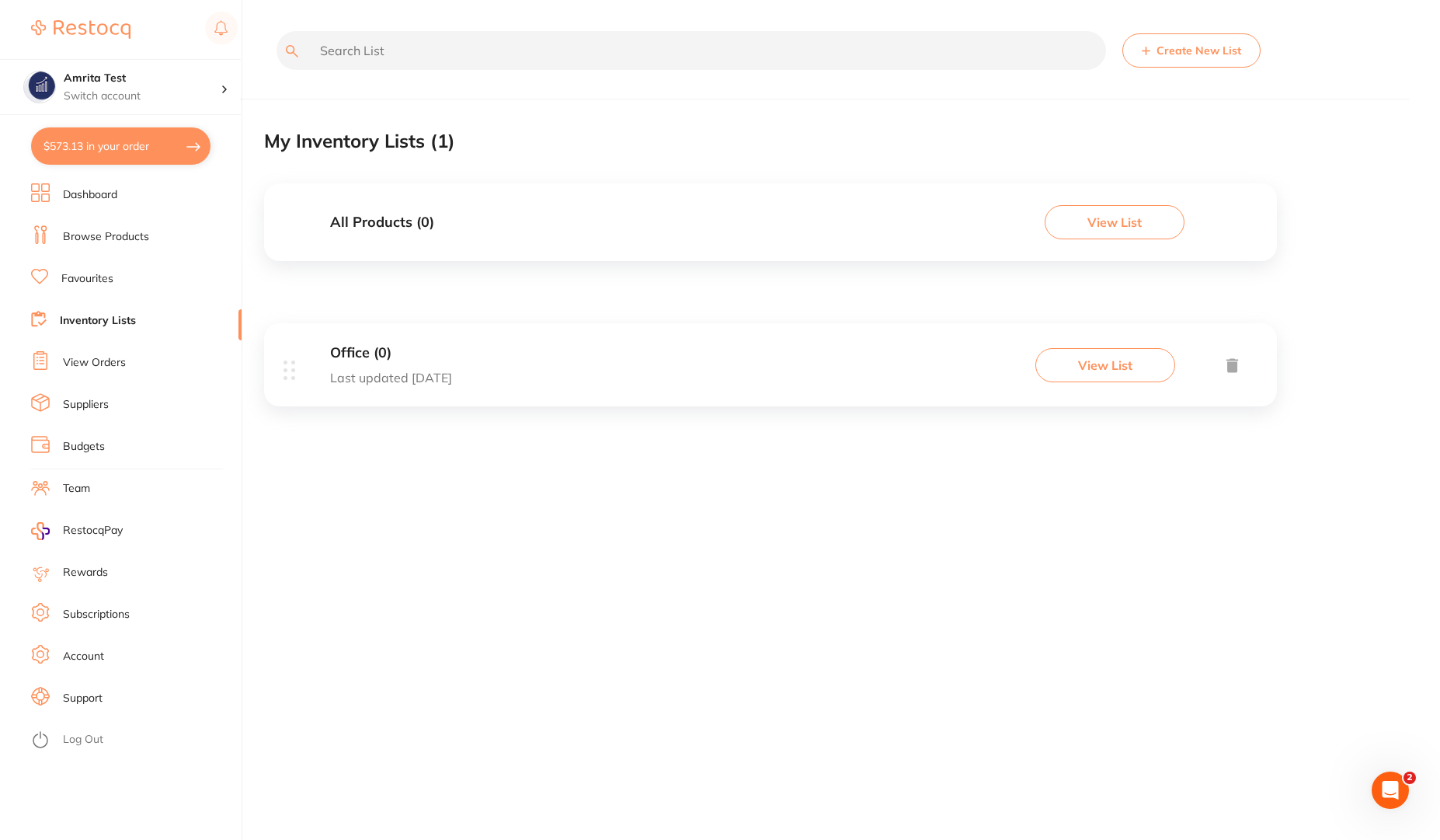
click at [738, 357] on div "Office (0) Last updated today View List" at bounding box center [770, 365] width 1013 height 83
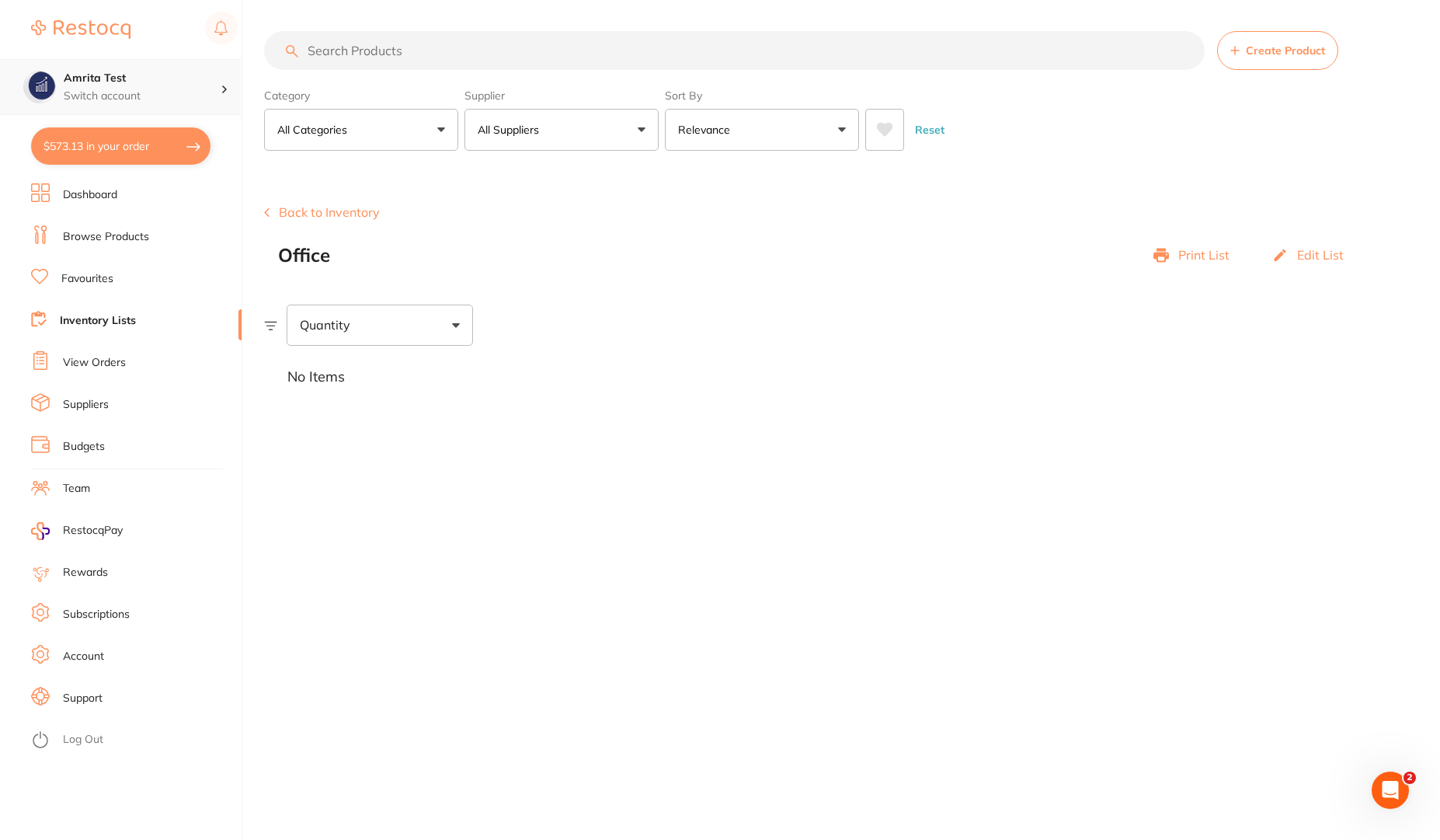
click at [124, 79] on h4 "Amrita Test" at bounding box center [142, 78] width 157 height 15
click at [61, 745] on li "Log Out" at bounding box center [134, 739] width 206 height 23
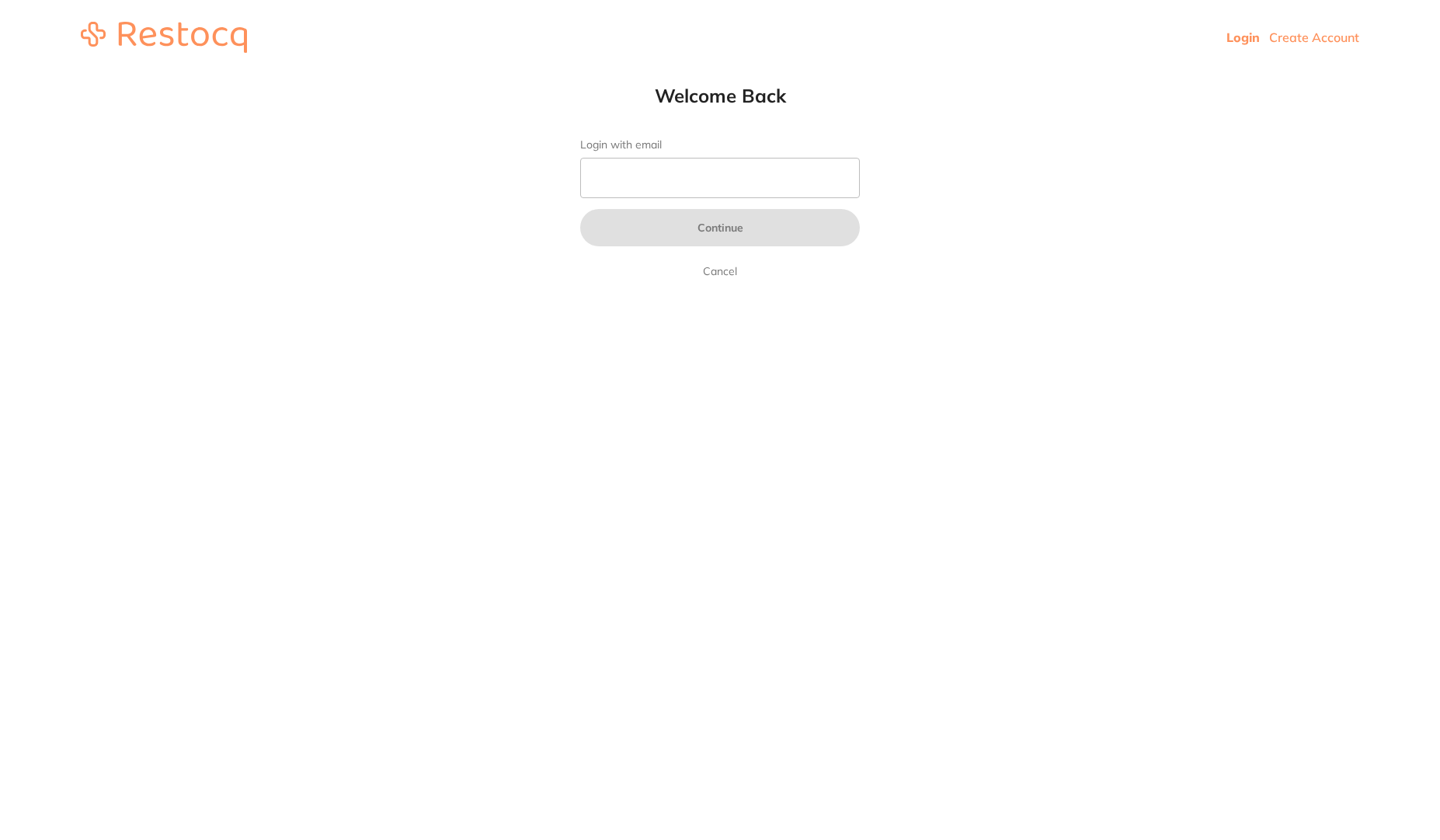
click at [712, 170] on input "Login with email" at bounding box center [720, 178] width 280 height 40
click at [857, 179] on input "Login with email" at bounding box center [720, 178] width 280 height 40
type input "[PERSON_NAME][EMAIL_ADDRESS][PERSON_NAME][DOMAIN_NAME]"
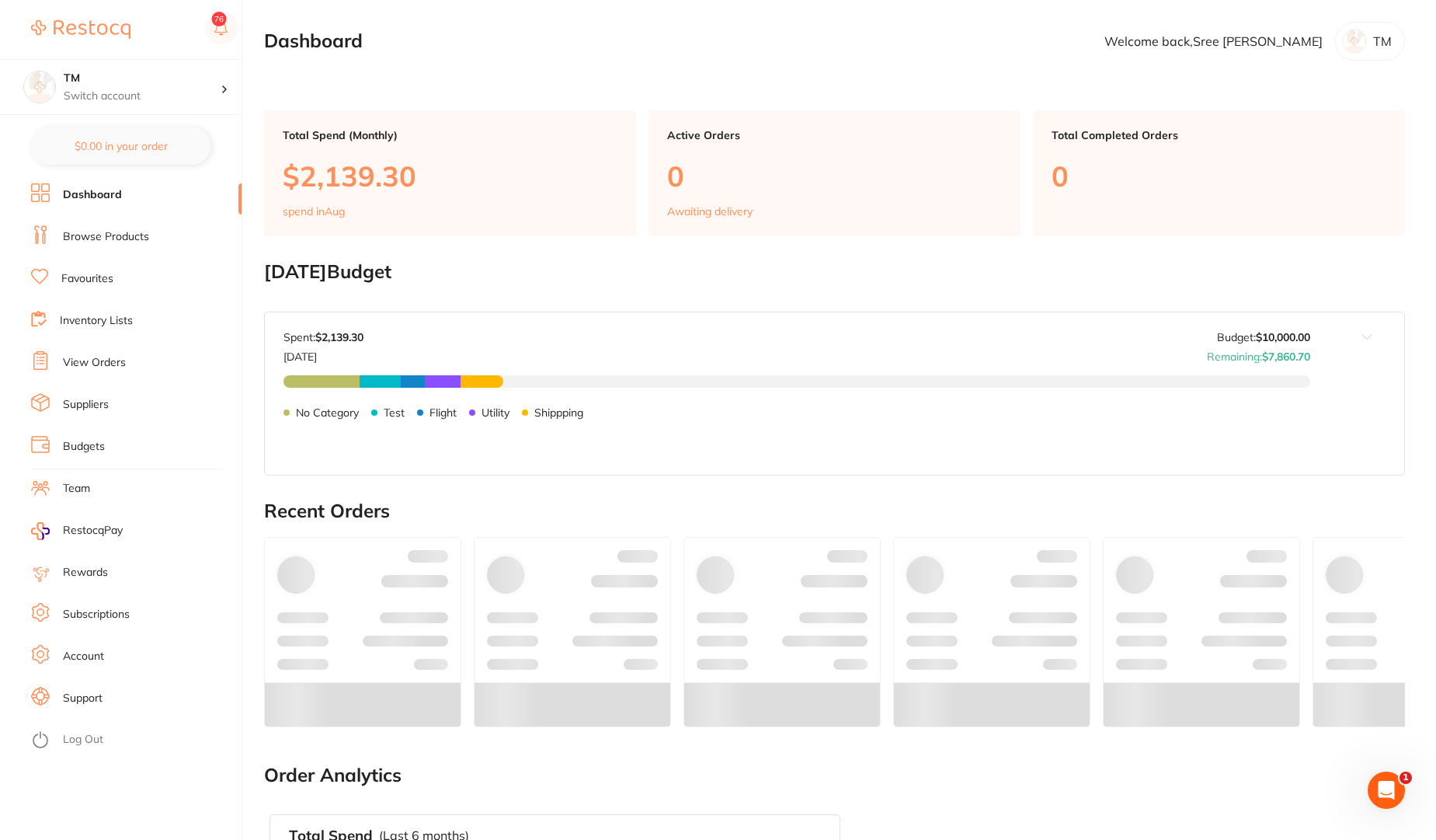
click at [130, 231] on link "Browse Products" at bounding box center [105, 237] width 86 height 15
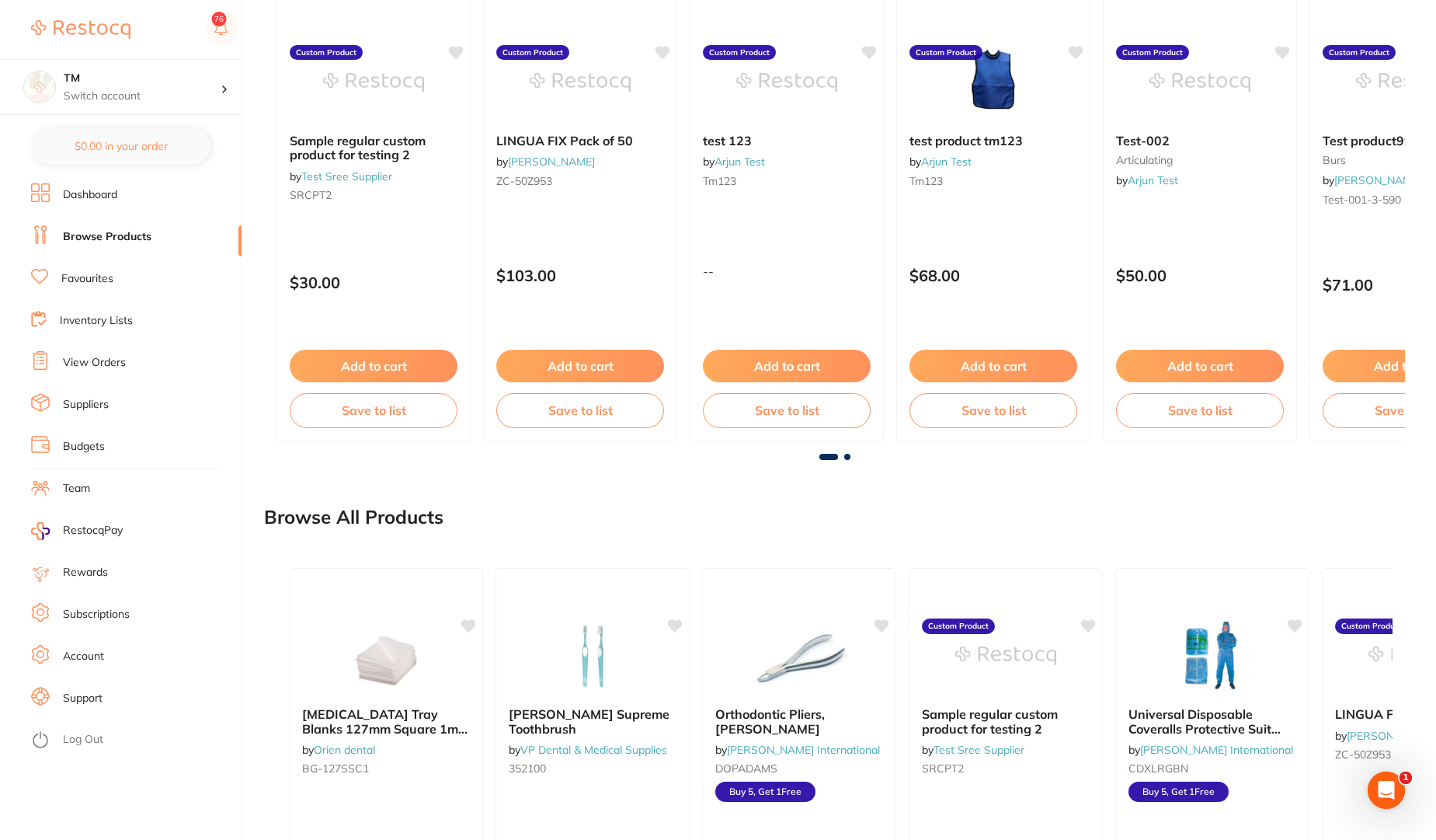
click at [92, 328] on link "Inventory Lists" at bounding box center [96, 320] width 73 height 15
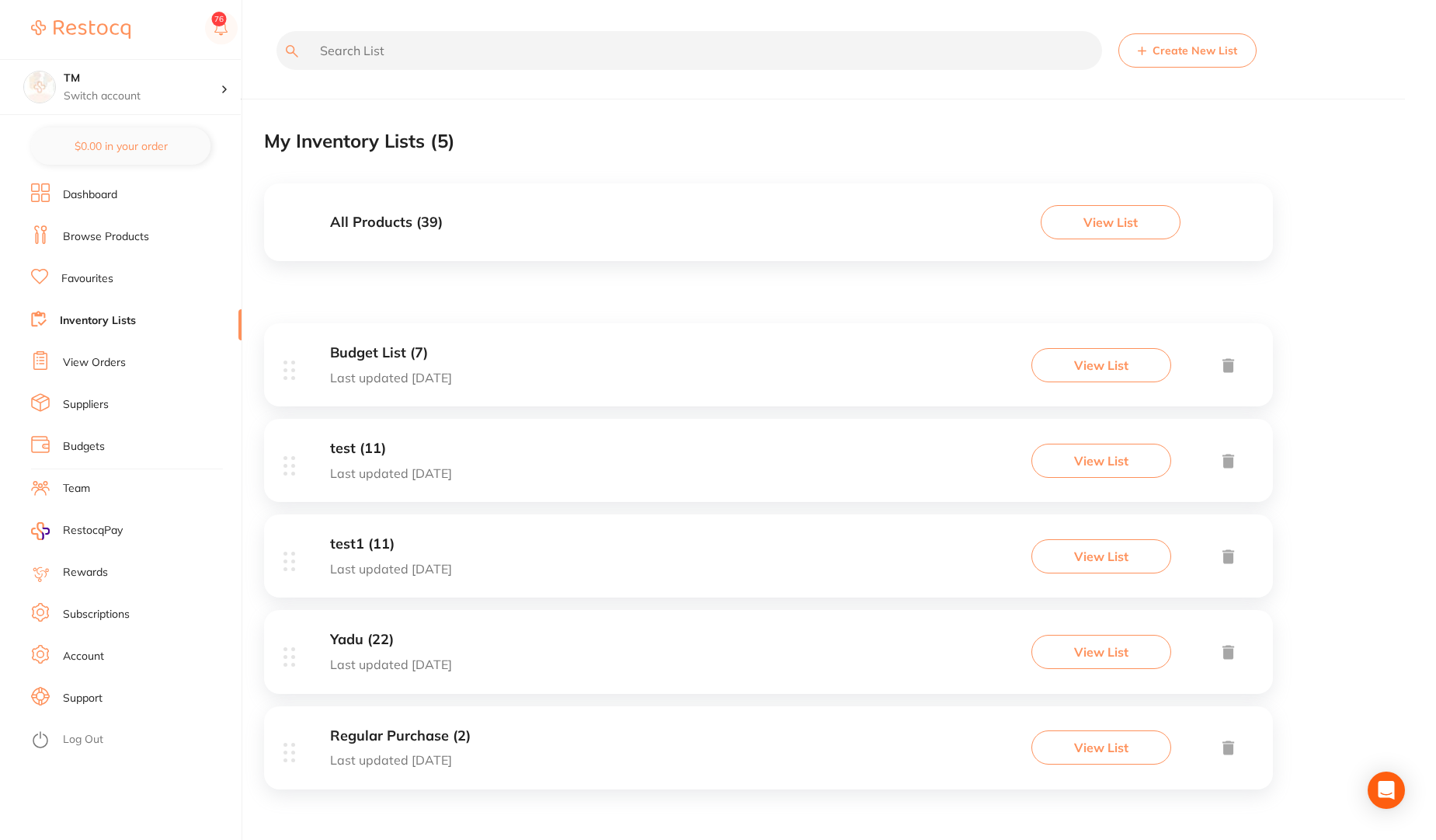
click at [595, 360] on div "Budget List (7) Last updated [DATE] View List" at bounding box center [769, 365] width 1009 height 83
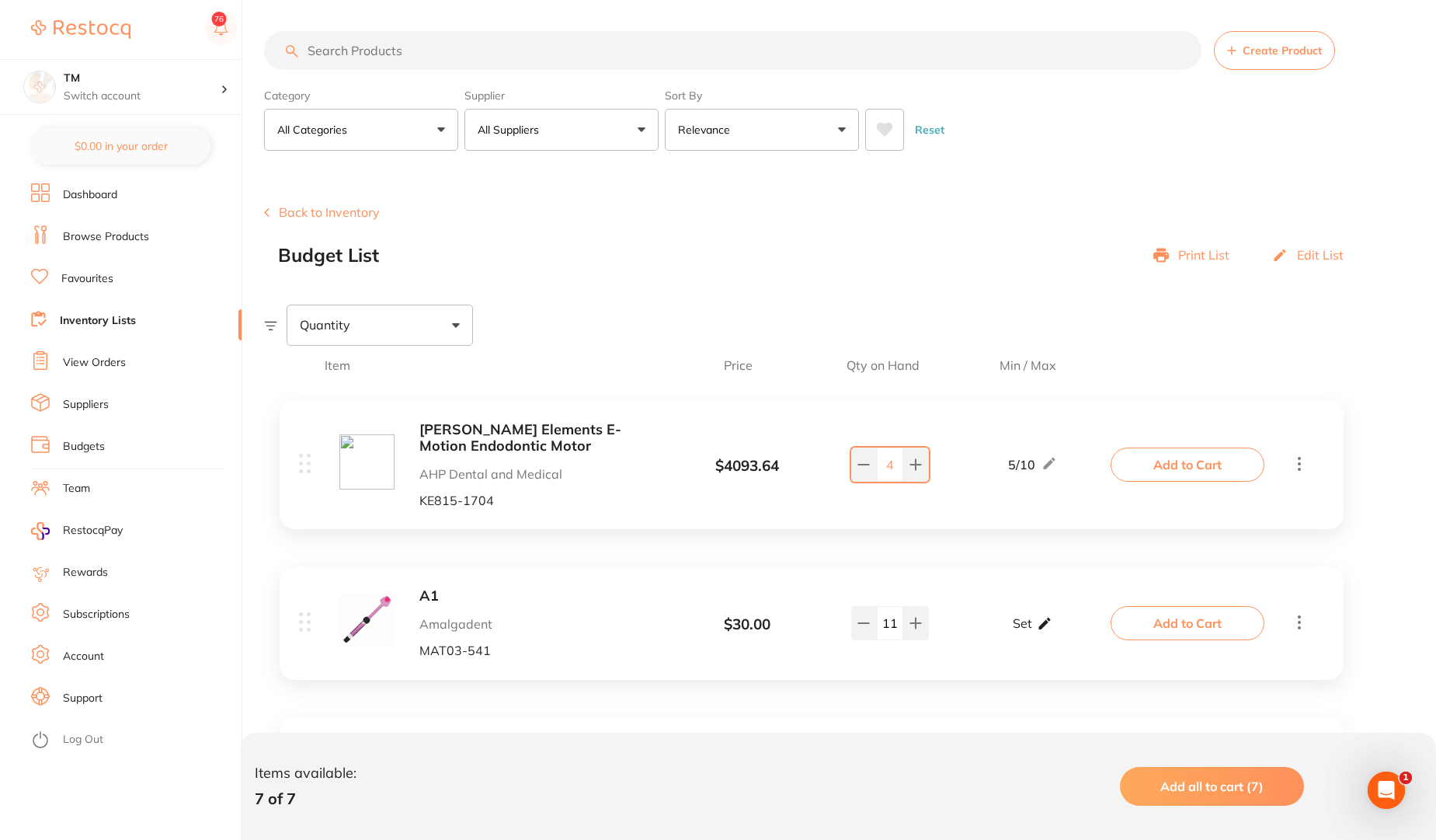
click at [1039, 620] on icon at bounding box center [1045, 623] width 15 height 16
click at [1016, 634] on input "0" at bounding box center [1009, 631] width 31 height 25
type input "10"
click at [1063, 635] on input "0" at bounding box center [1055, 631] width 31 height 25
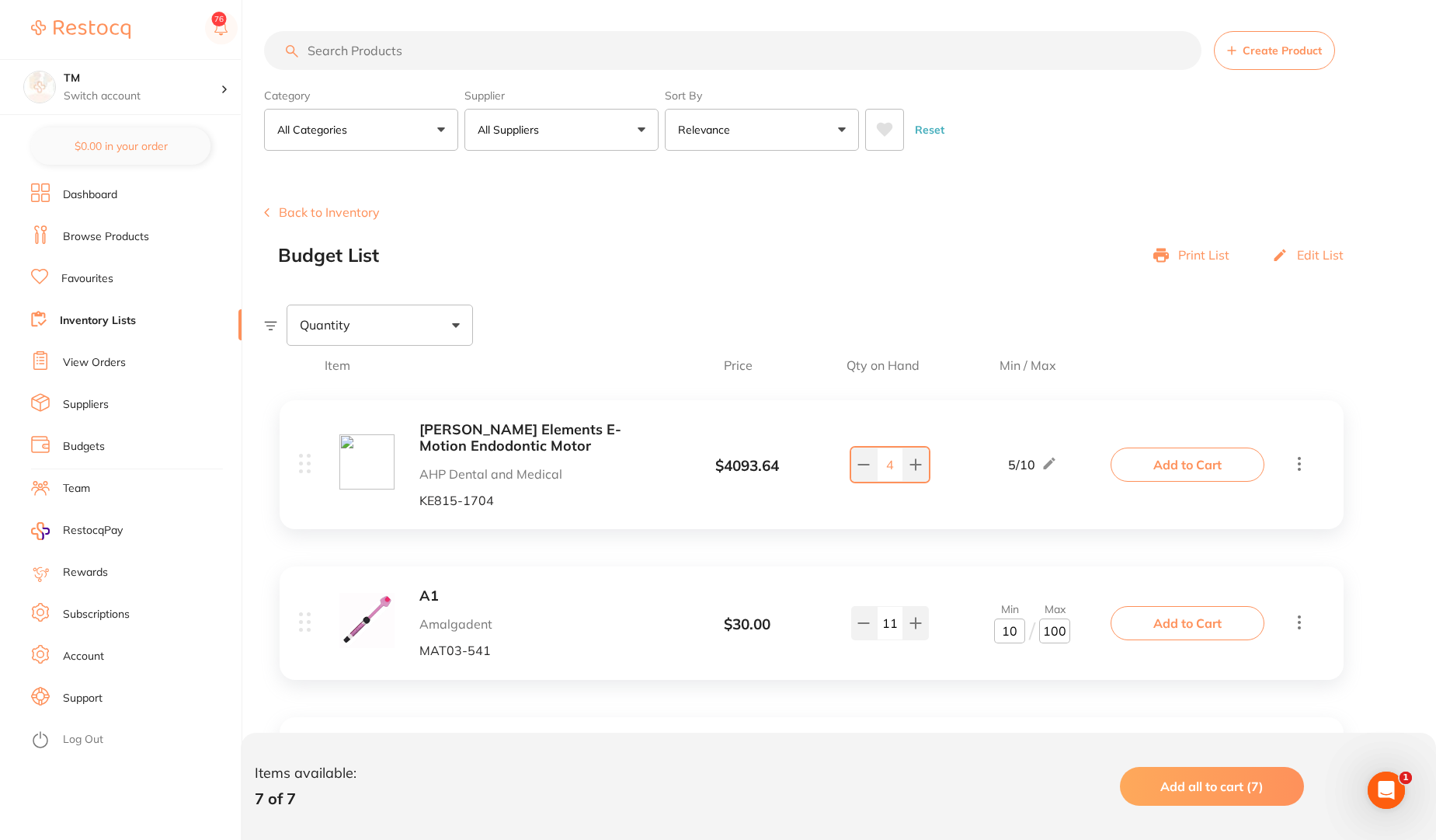
click at [1095, 672] on div "A1 Amalgadent MAT03-541 $ 30.00 Min 10 / Max 100 11 Min 10 / Max 100 Add to Cart" at bounding box center [812, 623] width 1065 height 112
type input "100"
click at [869, 615] on button at bounding box center [864, 623] width 26 height 34
click at [861, 633] on button at bounding box center [864, 623] width 26 height 34
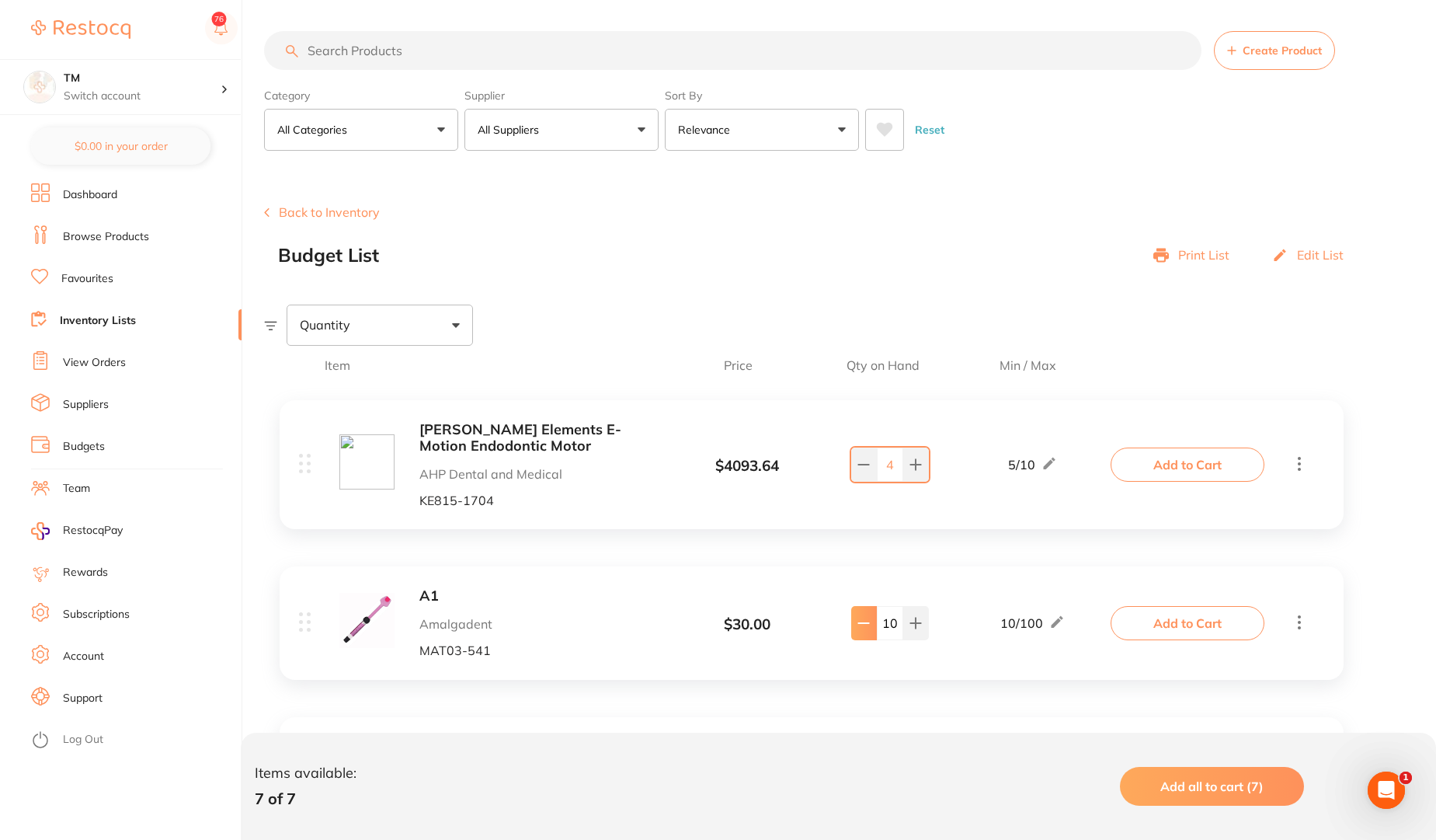
type input "9"
click at [973, 660] on div "A1 Amalgadent MAT03-541 $ 30.00 10 / 100 9 10 / 100 Add to Cart" at bounding box center [812, 623] width 1065 height 112
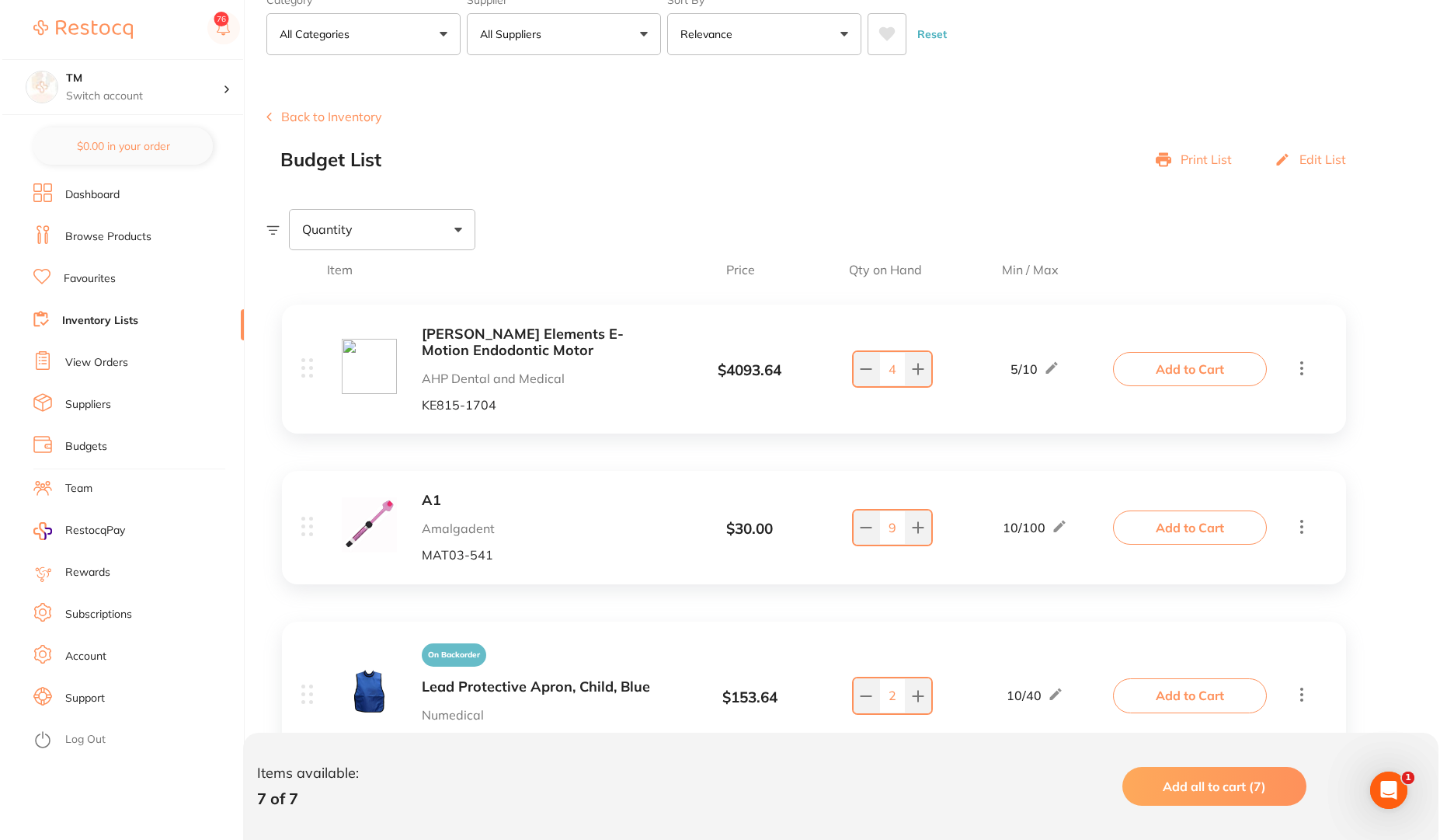
scroll to position [186, 0]
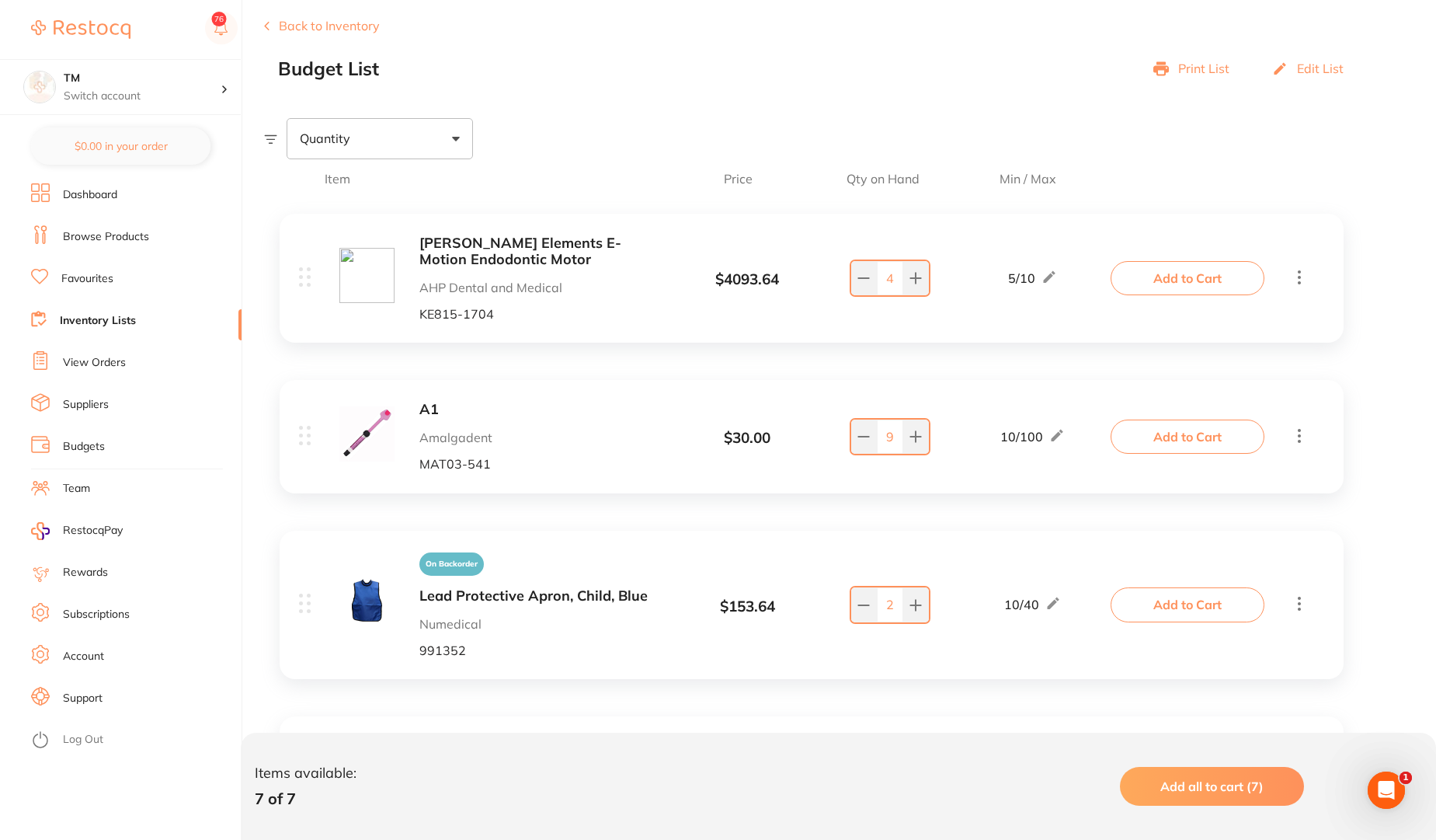
click at [1235, 789] on span "Add all to cart (7)" at bounding box center [1212, 785] width 103 height 15
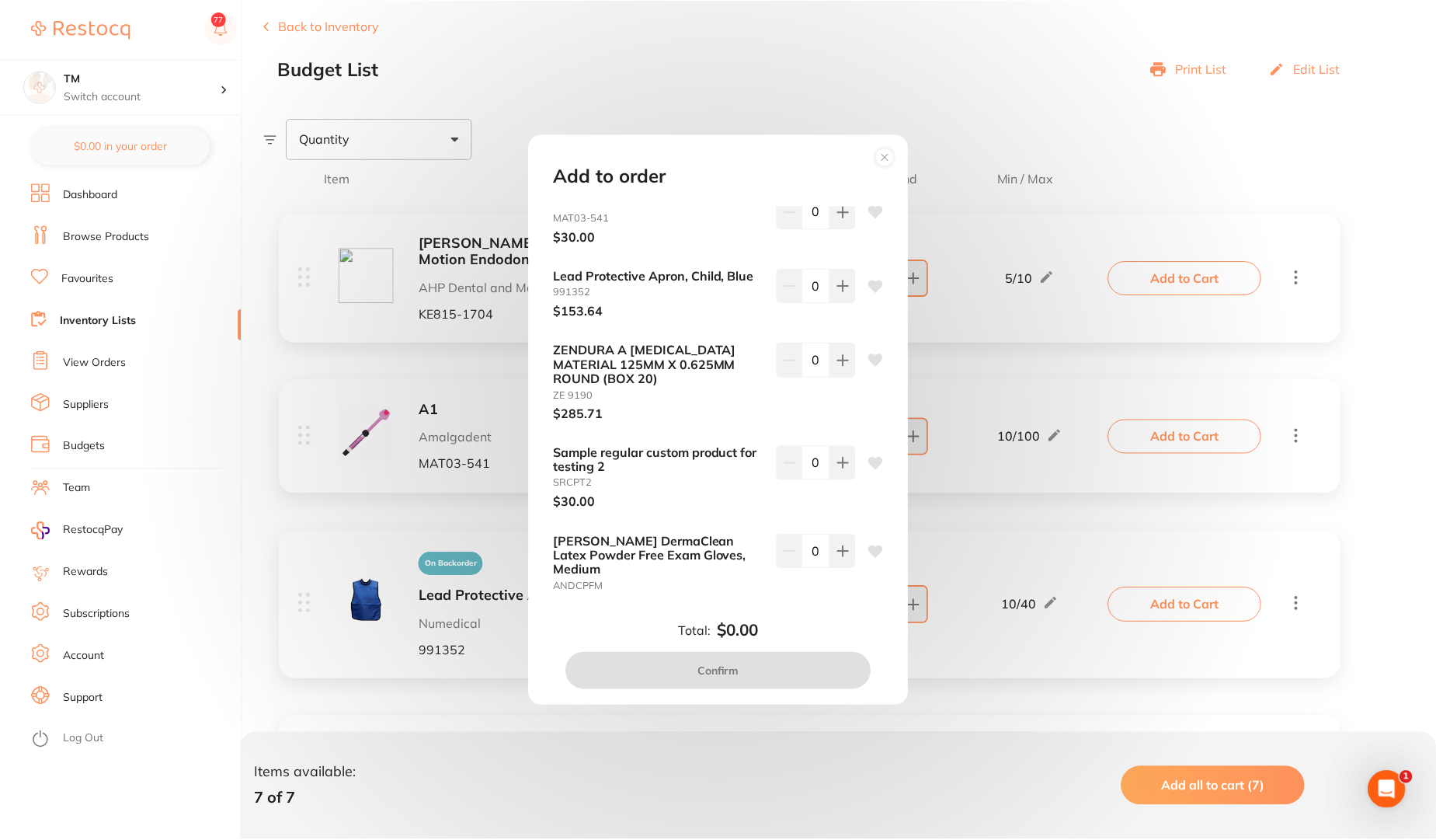
scroll to position [0, 0]
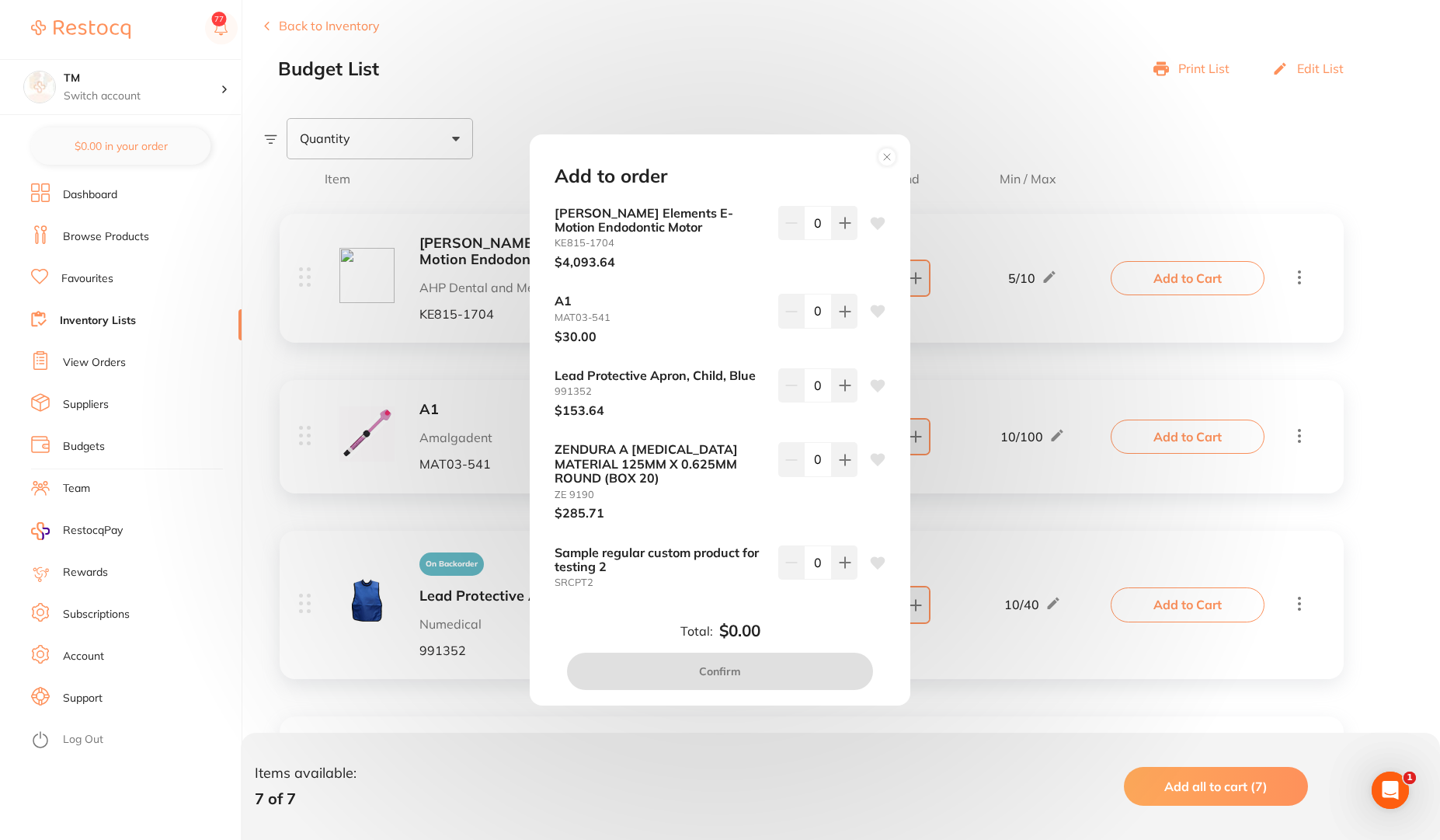
click at [890, 155] on circle at bounding box center [887, 156] width 18 height 18
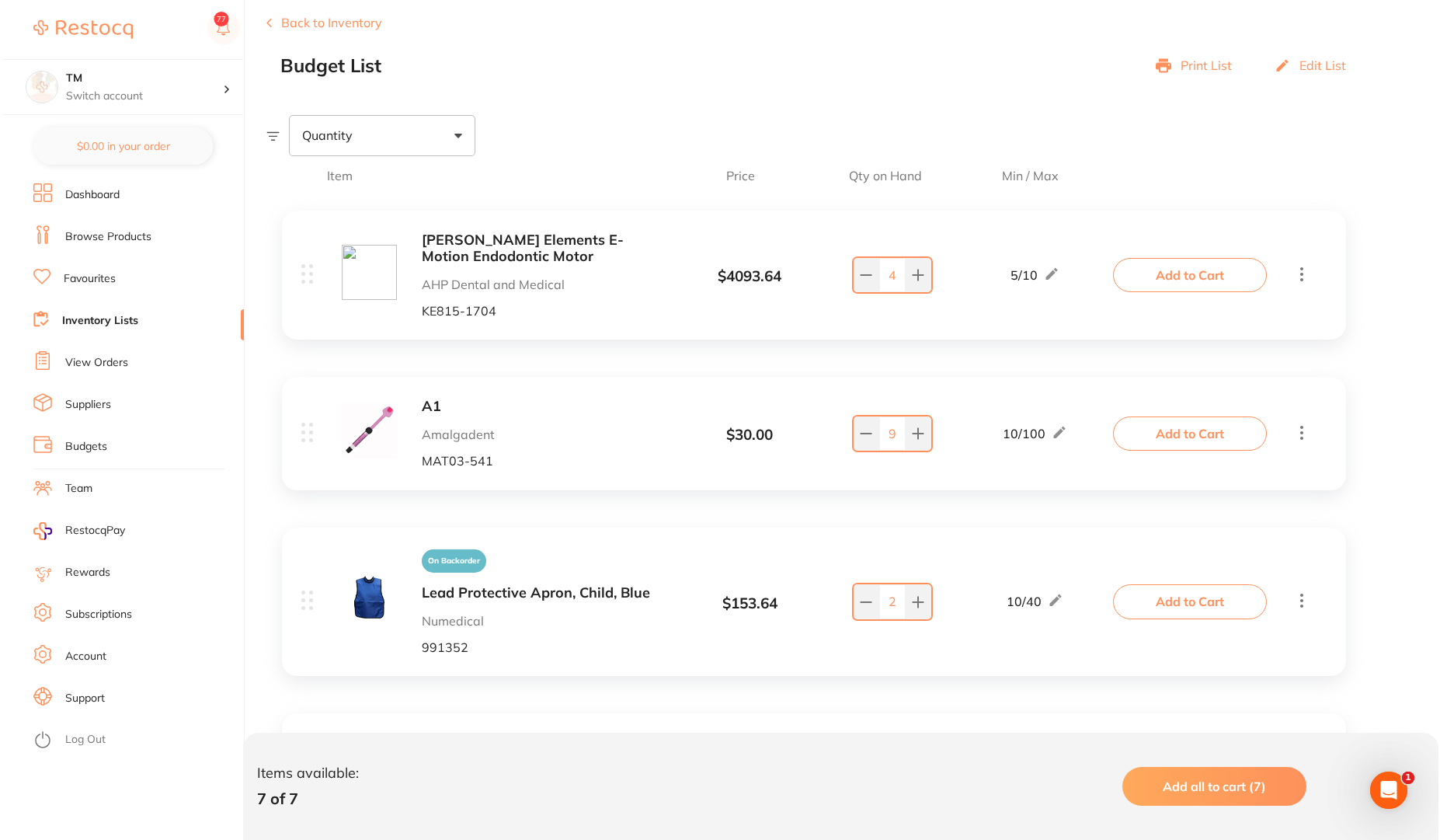
scroll to position [186, 0]
click at [1219, 786] on span "Add all to cart (7)" at bounding box center [1212, 785] width 103 height 15
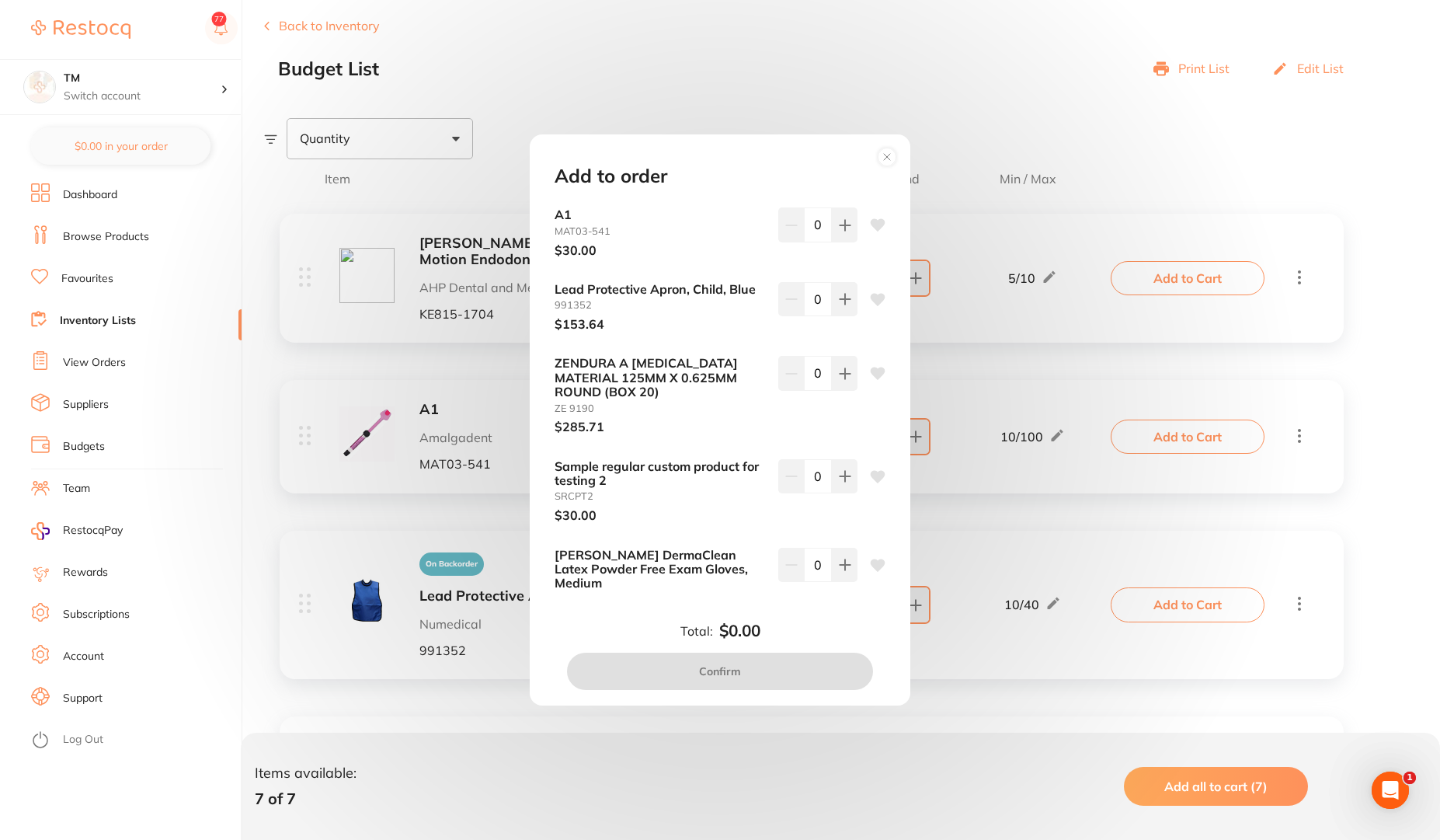
scroll to position [0, 0]
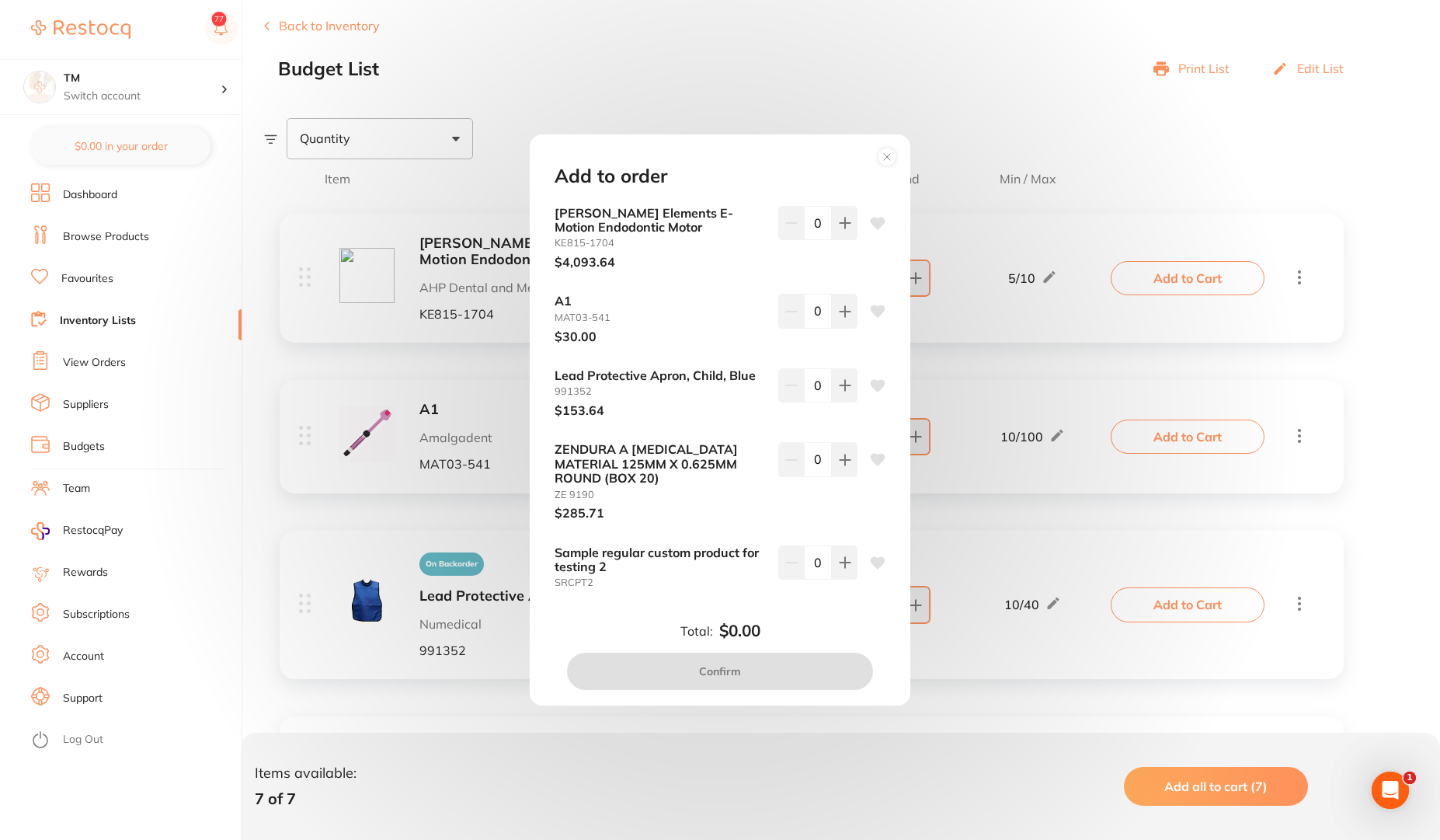
click at [883, 155] on circle at bounding box center [887, 156] width 18 height 18
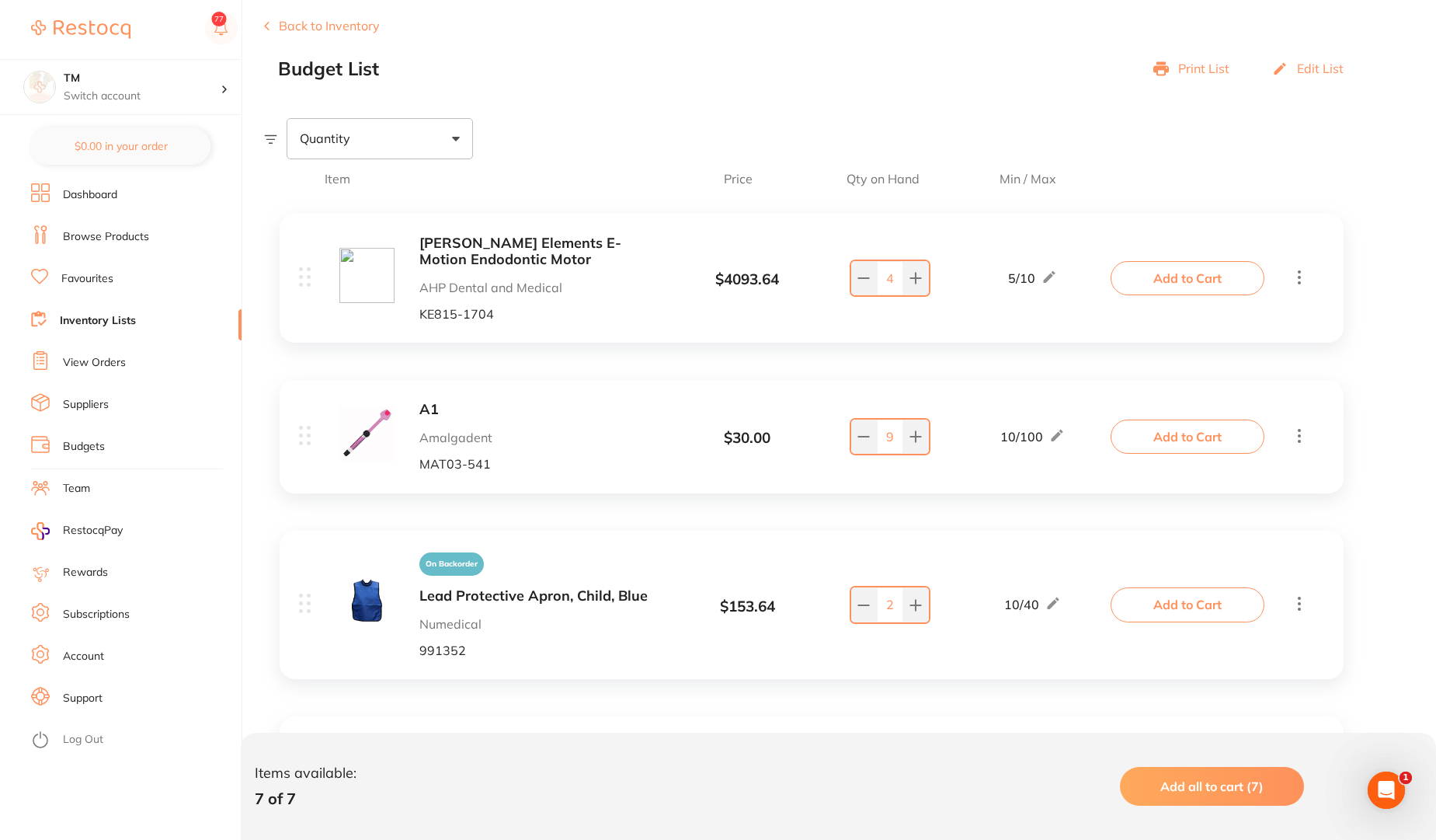
click at [1201, 435] on button "Add to Cart" at bounding box center [1188, 436] width 154 height 34
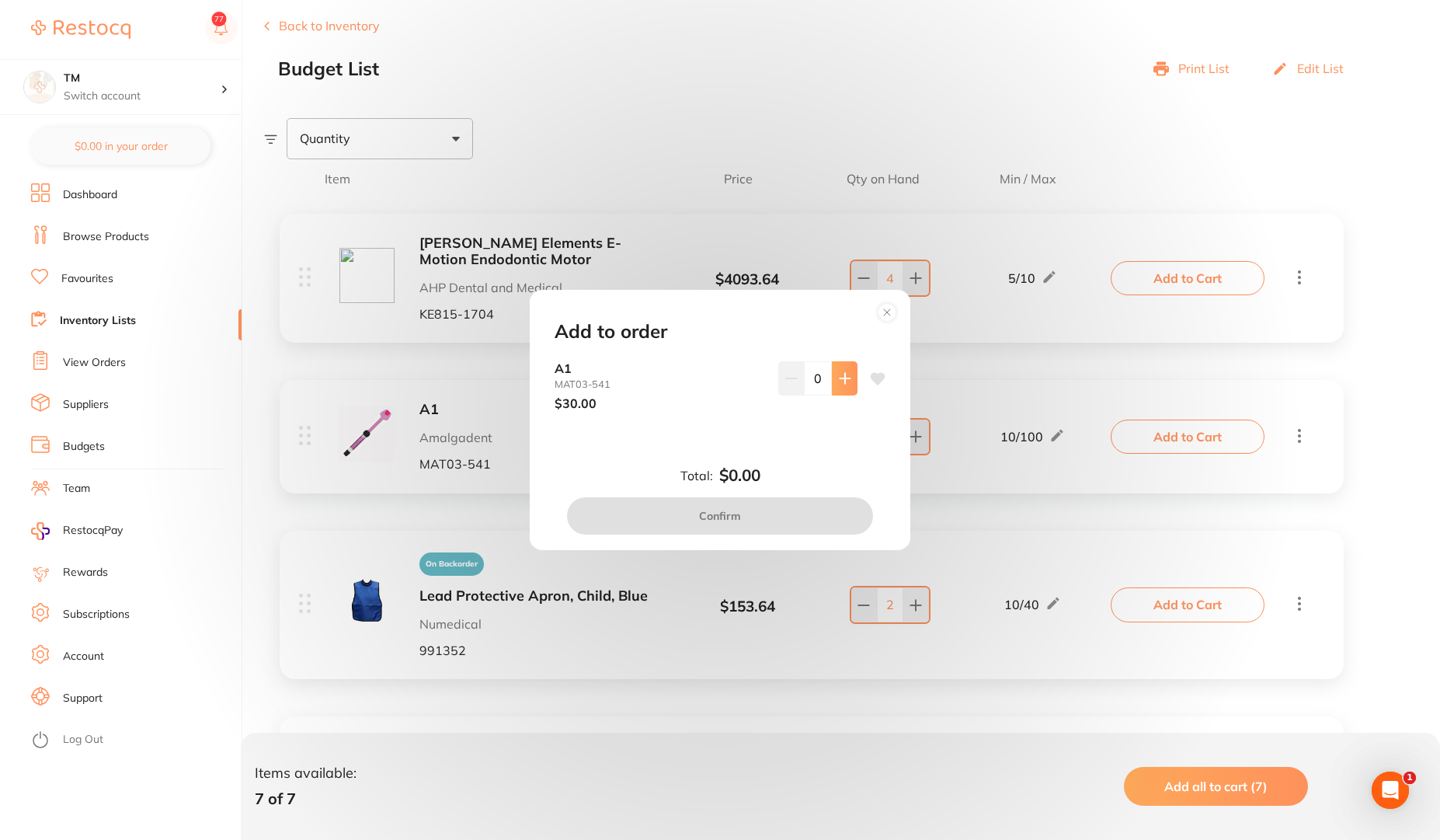
click at [843, 379] on icon at bounding box center [845, 378] width 12 height 12
type input "1"
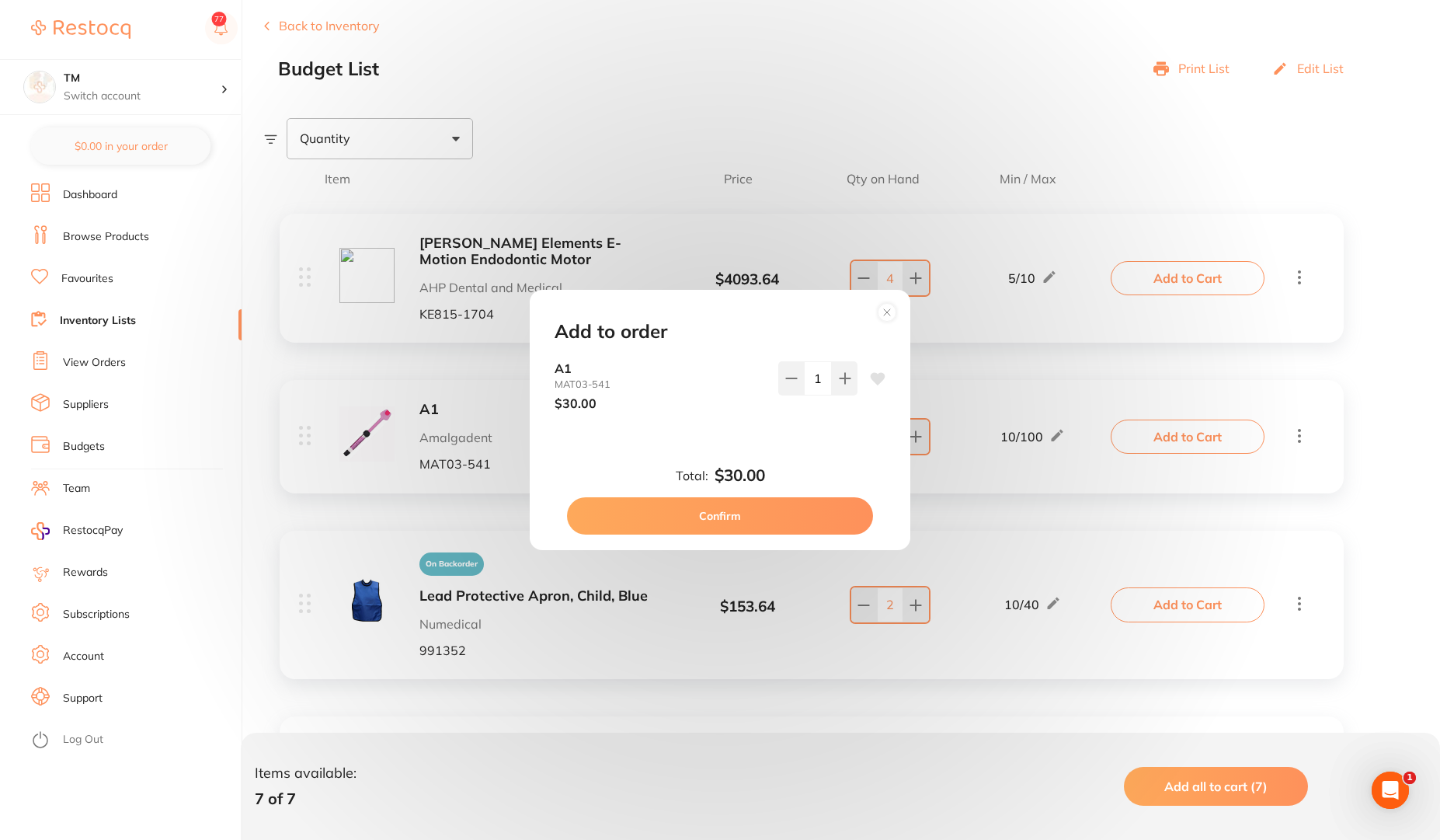
click at [886, 314] on circle at bounding box center [887, 312] width 18 height 18
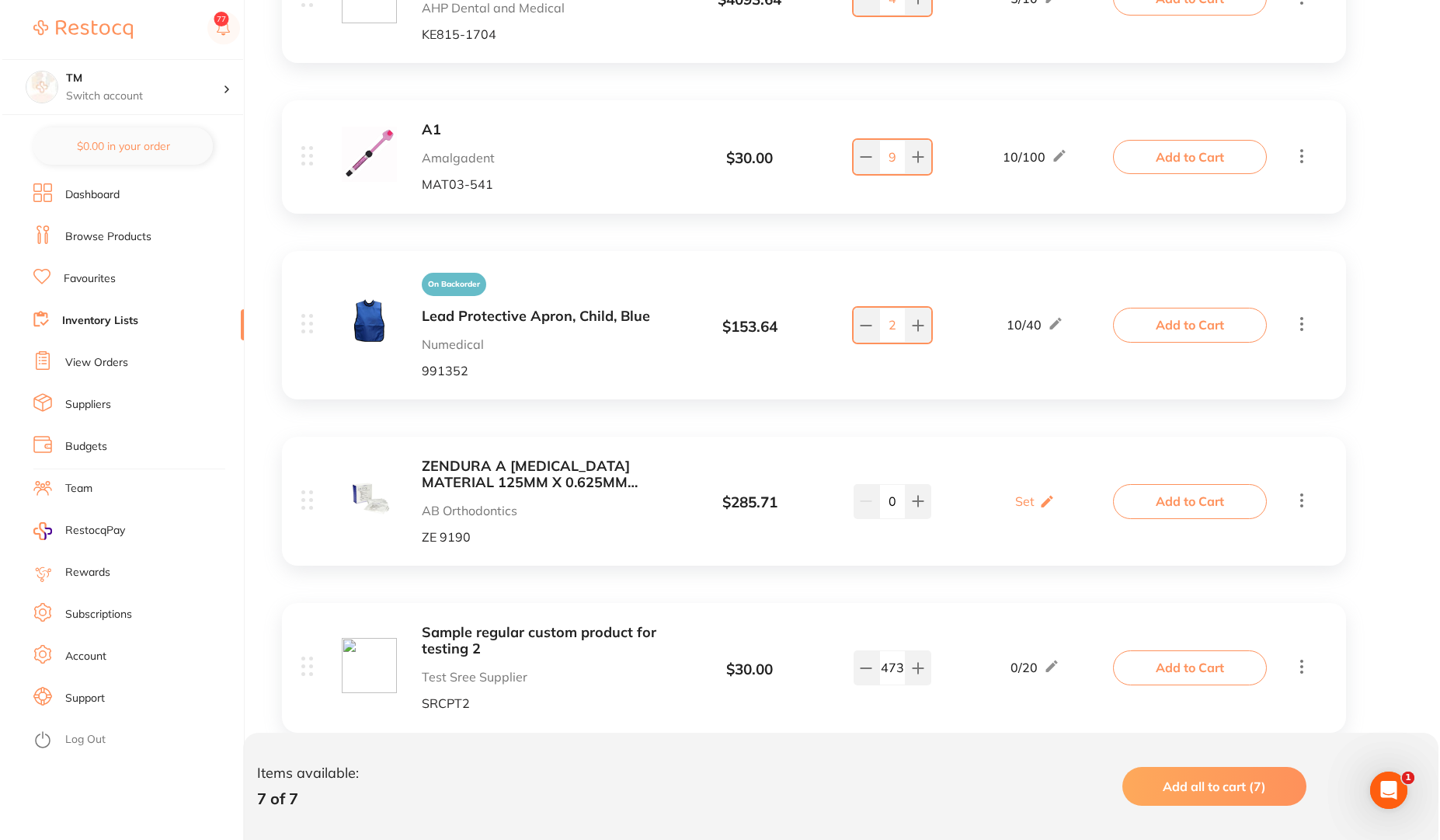
scroll to position [280, 0]
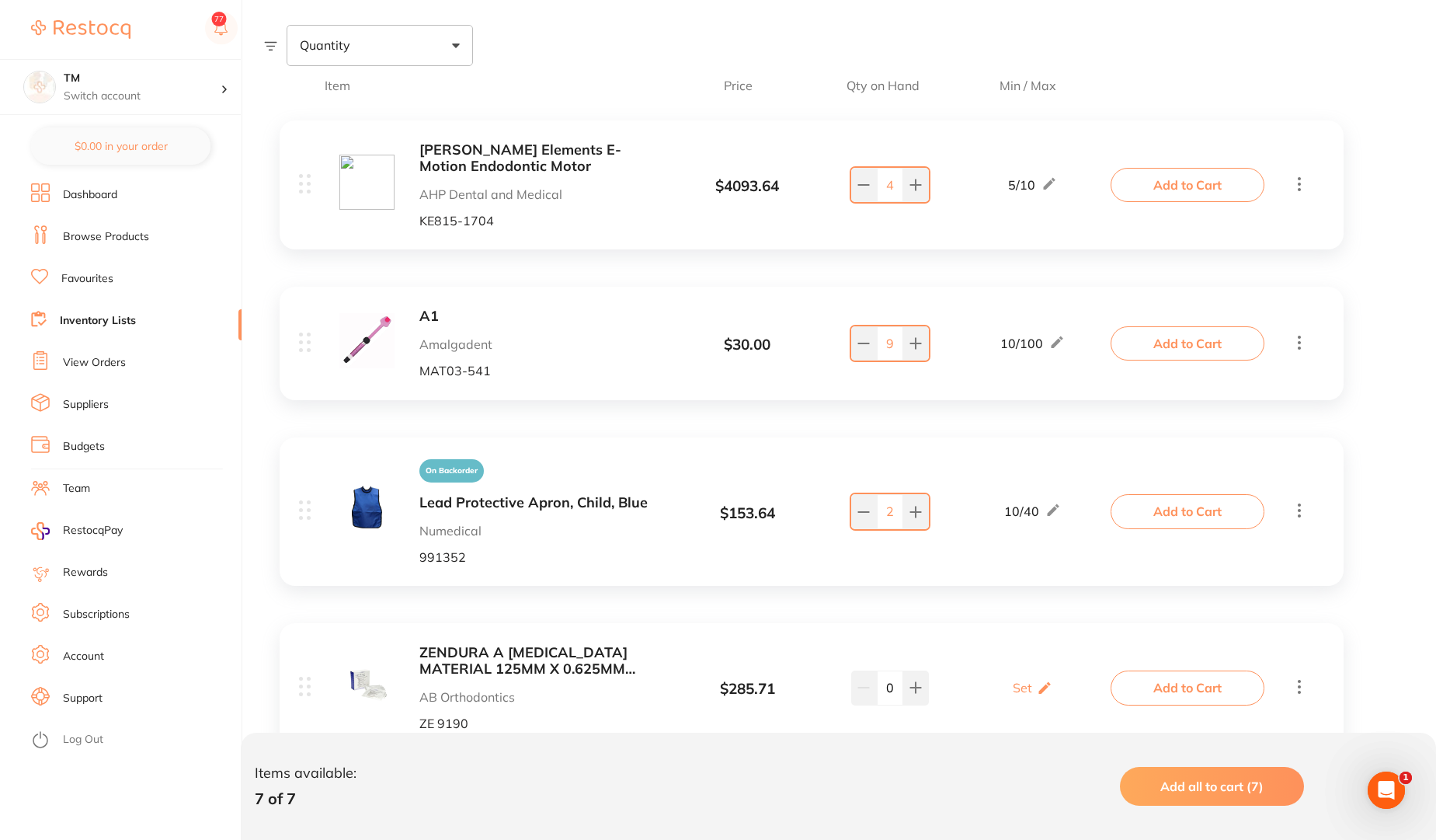
click at [1187, 339] on button "Add to Cart" at bounding box center [1188, 343] width 154 height 34
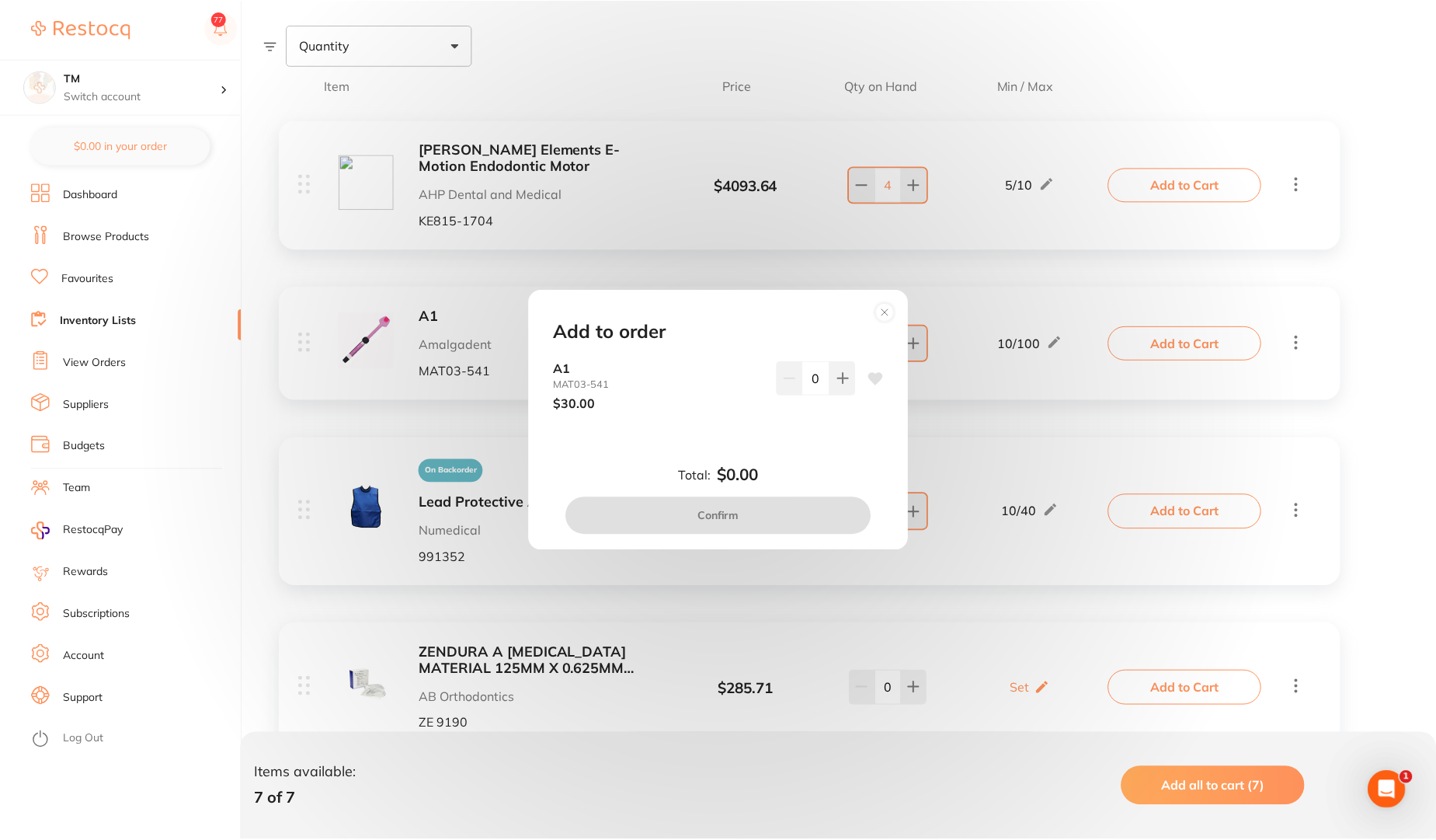
scroll to position [0, 0]
click at [889, 307] on circle at bounding box center [887, 312] width 18 height 18
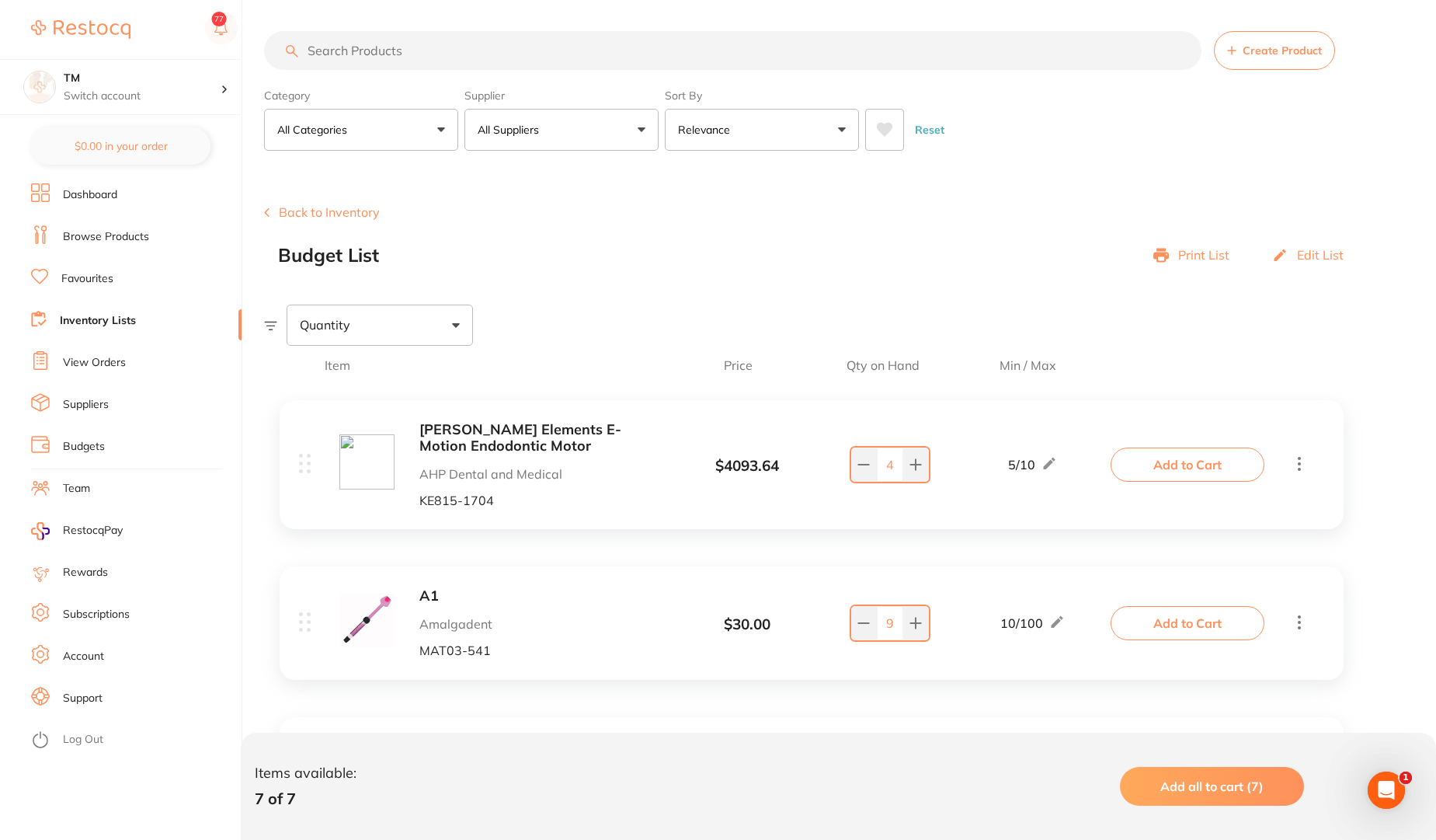
click at [1210, 789] on span "Add all to cart (7)" at bounding box center [1212, 785] width 103 height 15
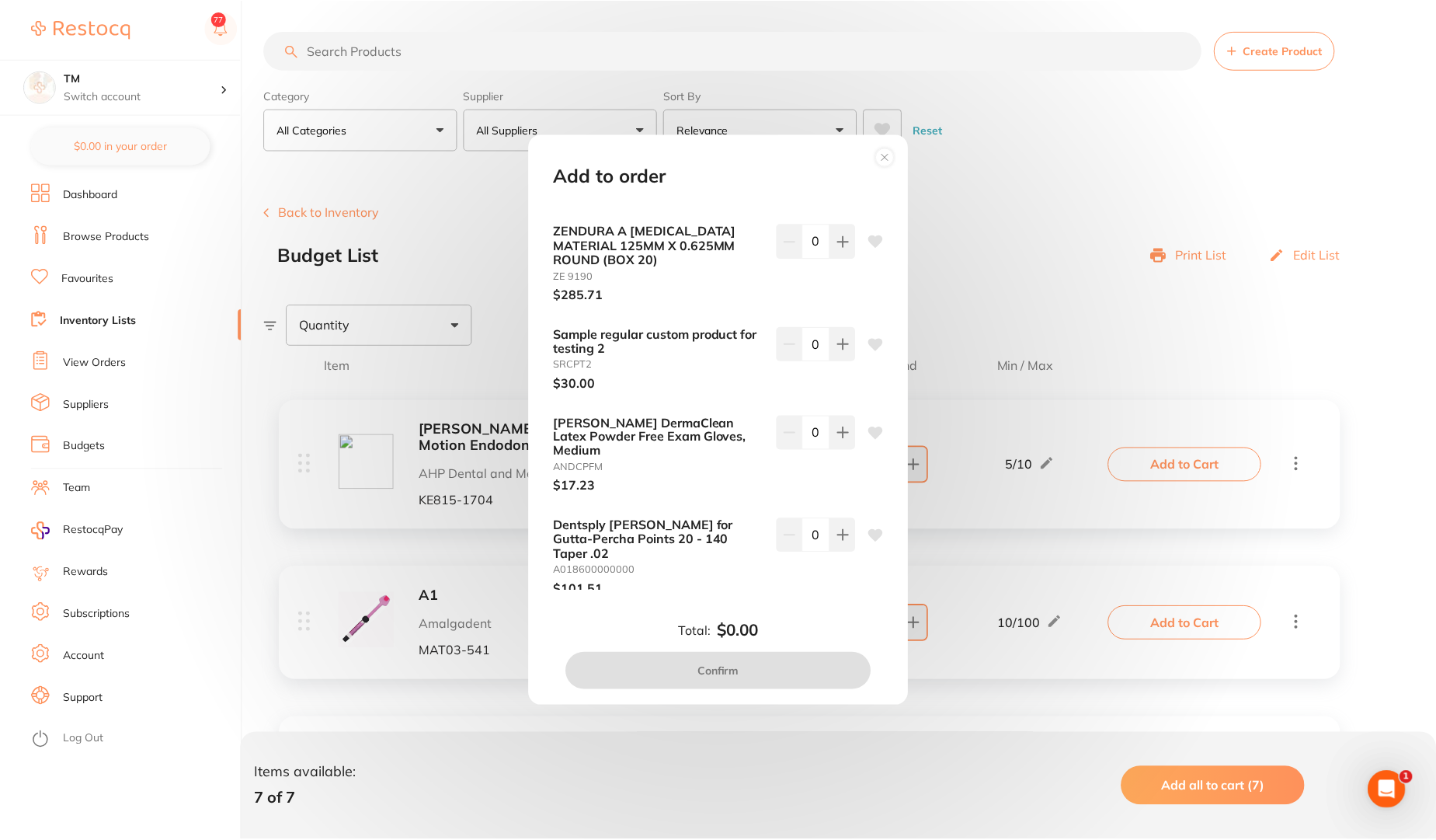
scroll to position [220, 0]
click at [892, 154] on circle at bounding box center [887, 156] width 18 height 18
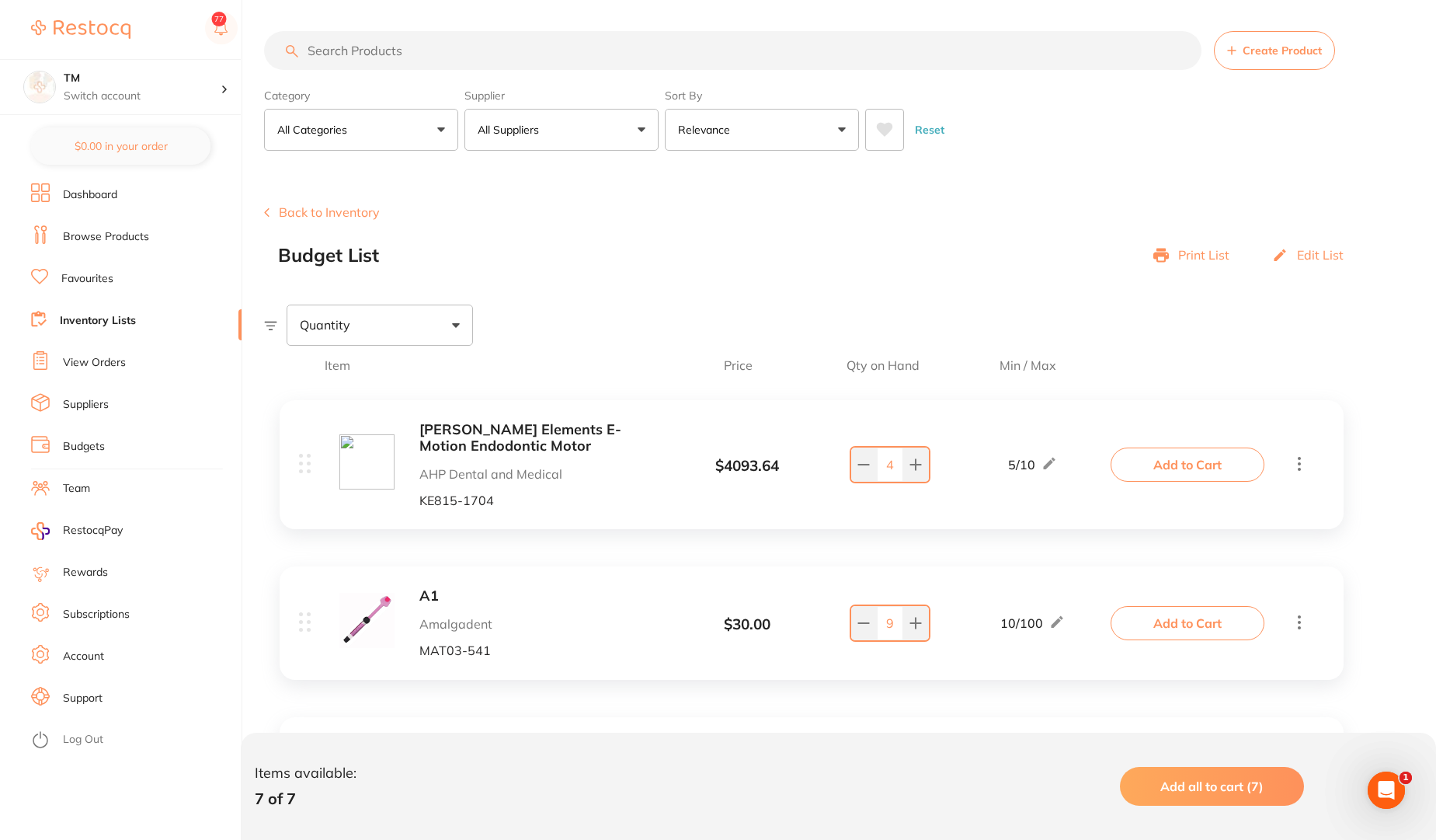
click at [428, 329] on div "Quantity" at bounding box center [379, 325] width 186 height 40
click at [337, 335] on div "Quantity" at bounding box center [379, 325] width 186 height 40
click at [309, 376] on input "Below min limit" at bounding box center [310, 374] width 14 height 14
checkbox input "true"
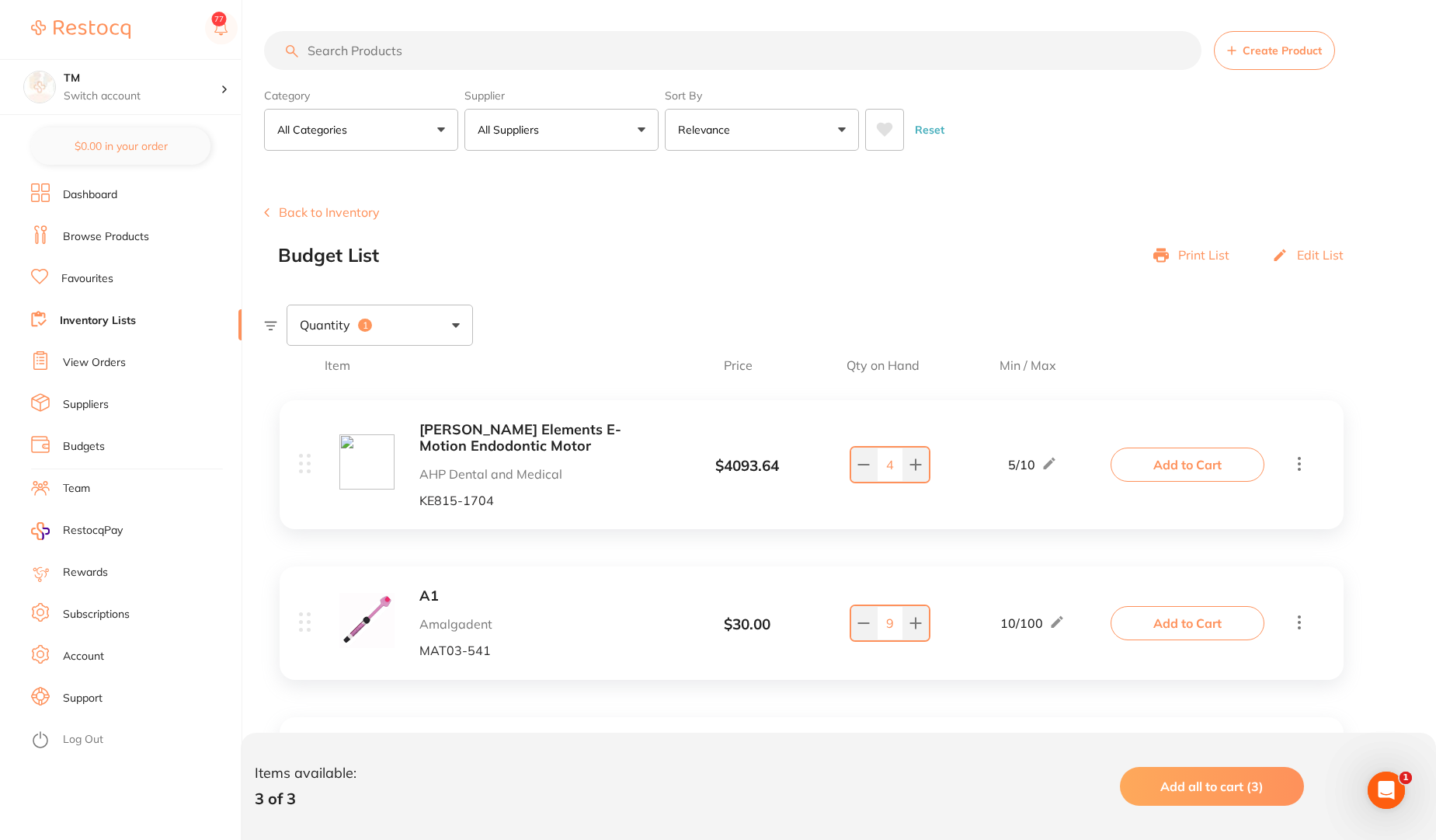
click at [632, 278] on section "Create Product Back to Inventory Budget List Print List Edit List Quantity 1 It…" at bounding box center [850, 576] width 1172 height 820
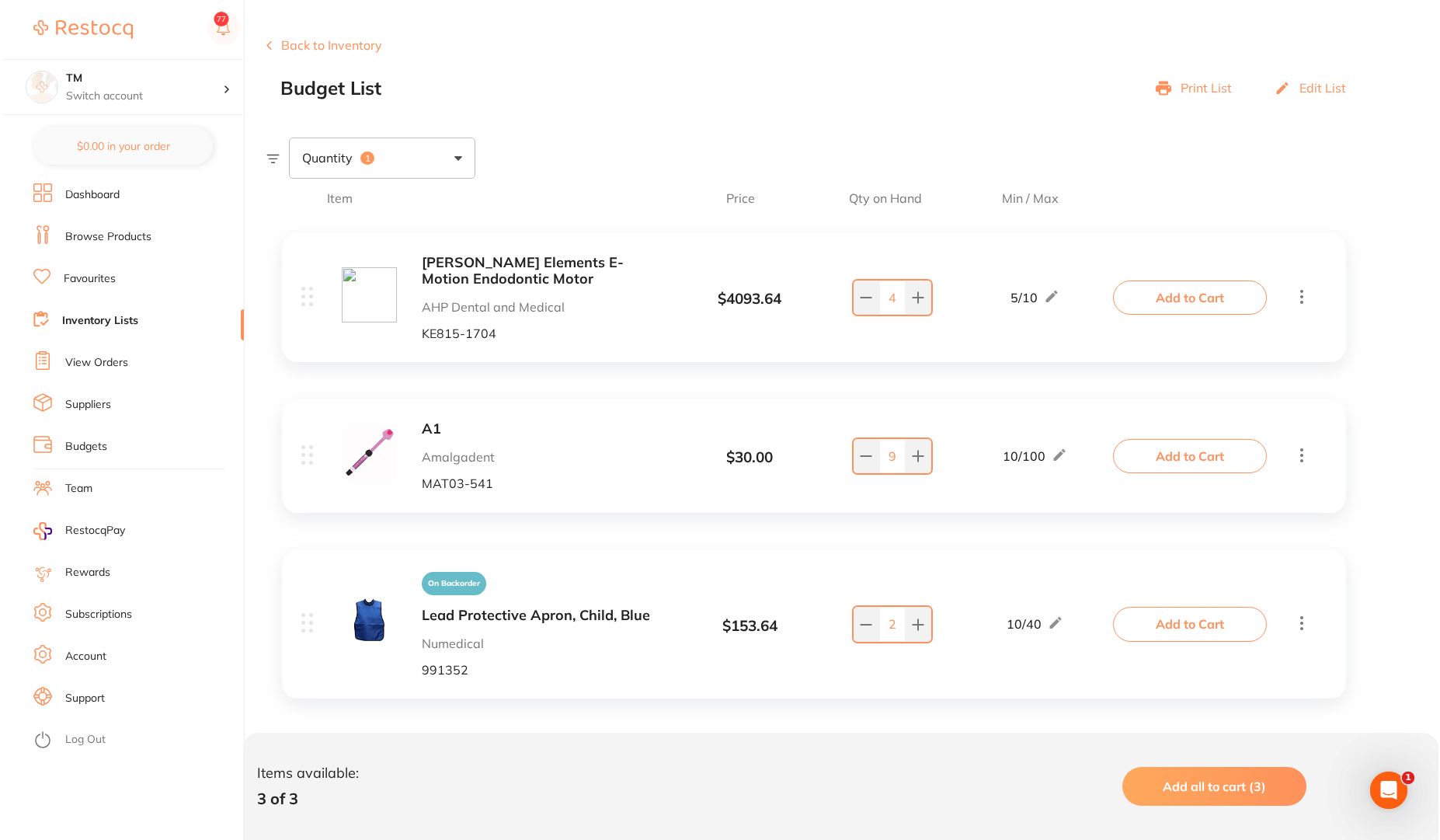
scroll to position [178, 0]
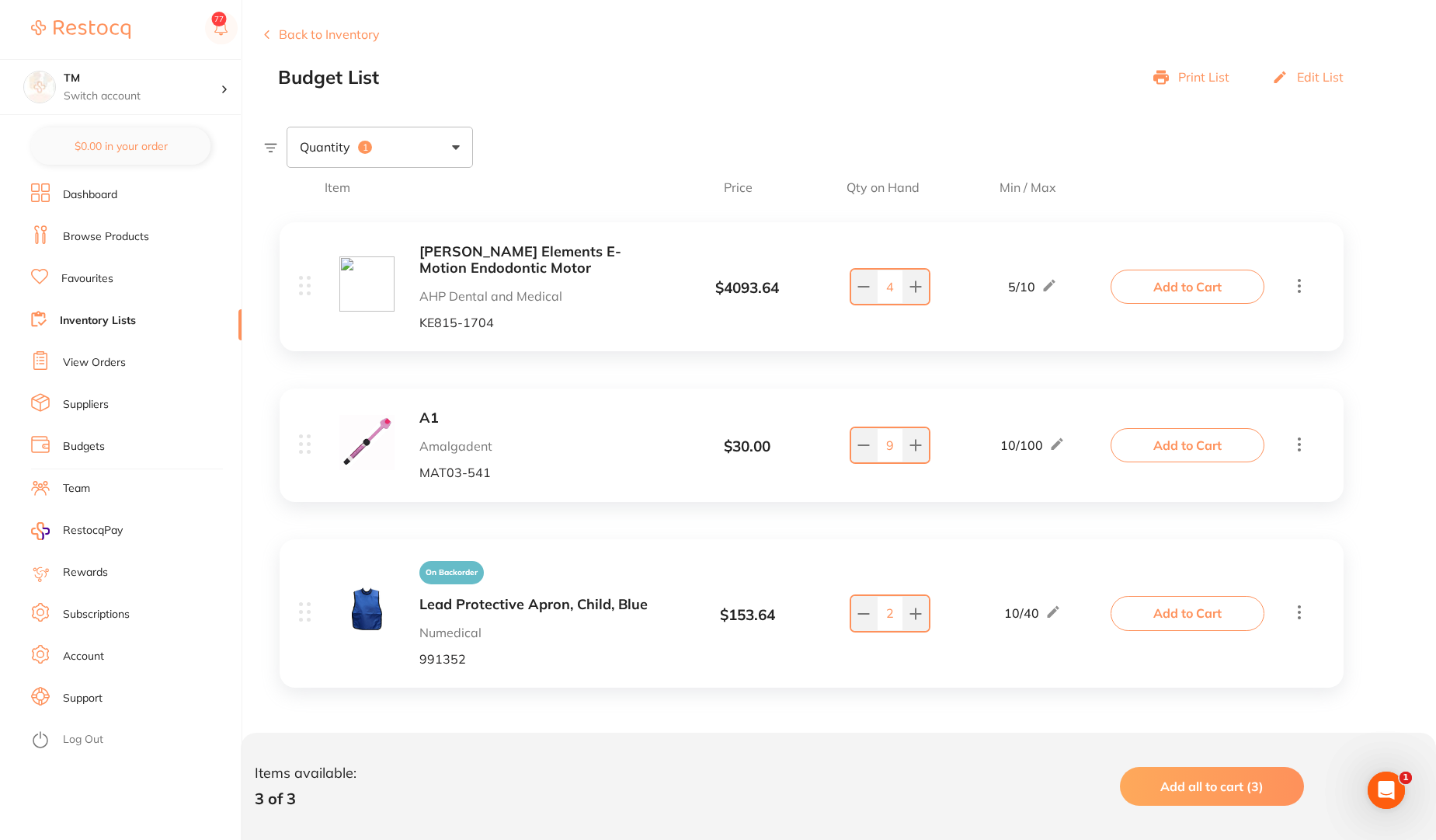
click at [1247, 793] on span "Add all to cart (3)" at bounding box center [1212, 785] width 103 height 15
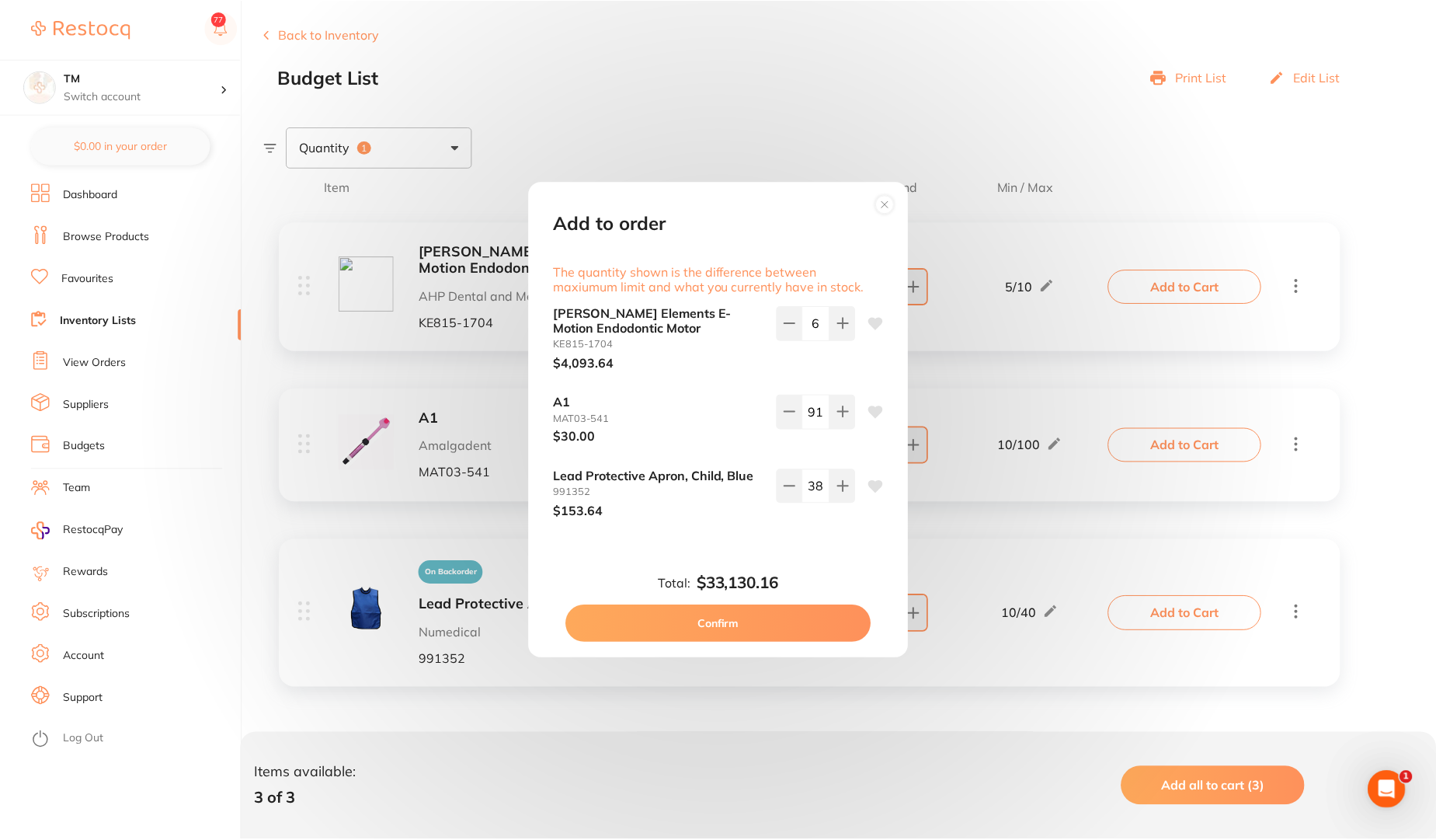
scroll to position [0, 0]
click at [887, 204] on circle at bounding box center [887, 204] width 18 height 18
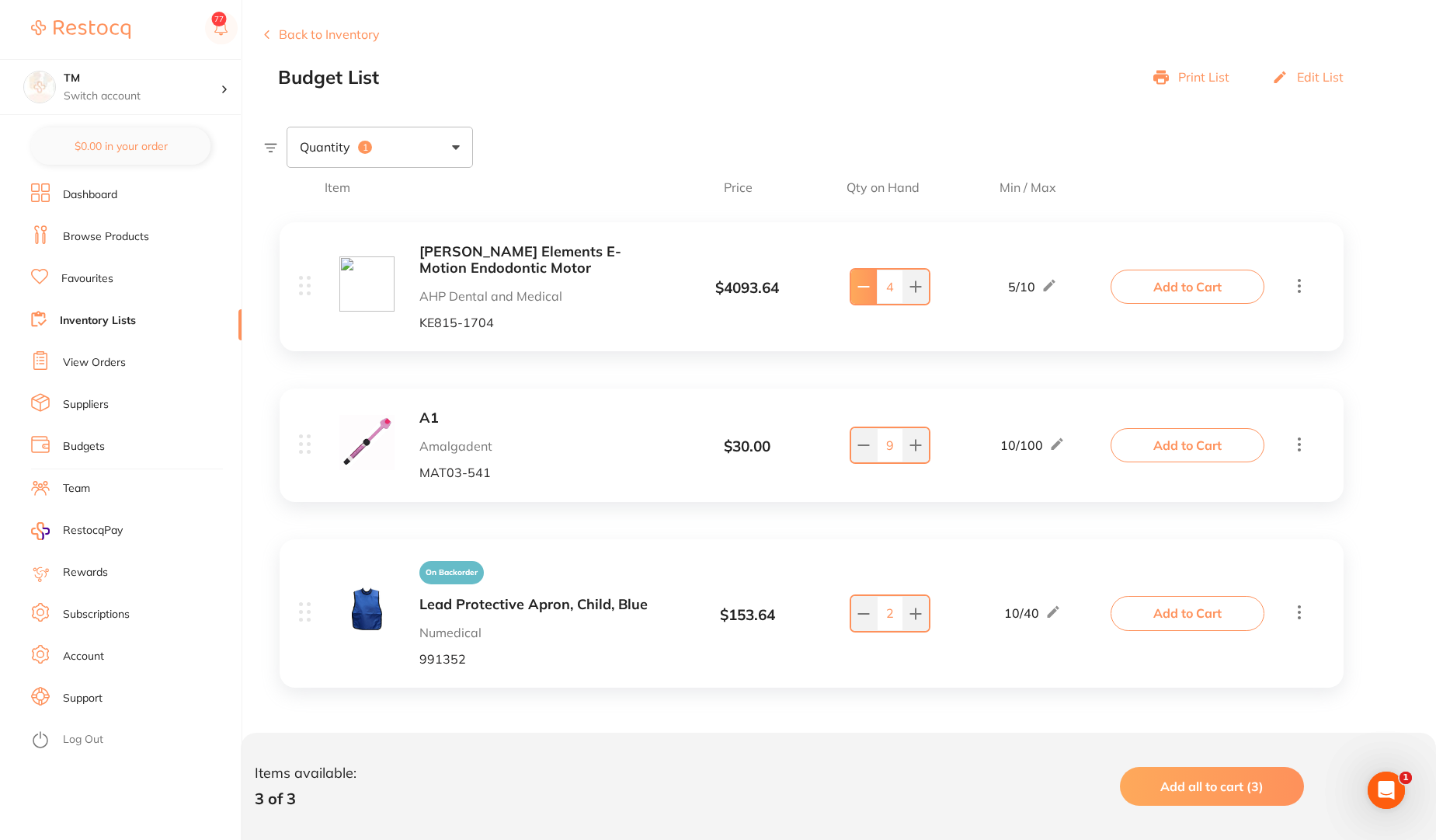
click at [869, 286] on icon at bounding box center [863, 286] width 12 height 12
click at [869, 285] on icon at bounding box center [863, 286] width 12 height 12
type input "2"
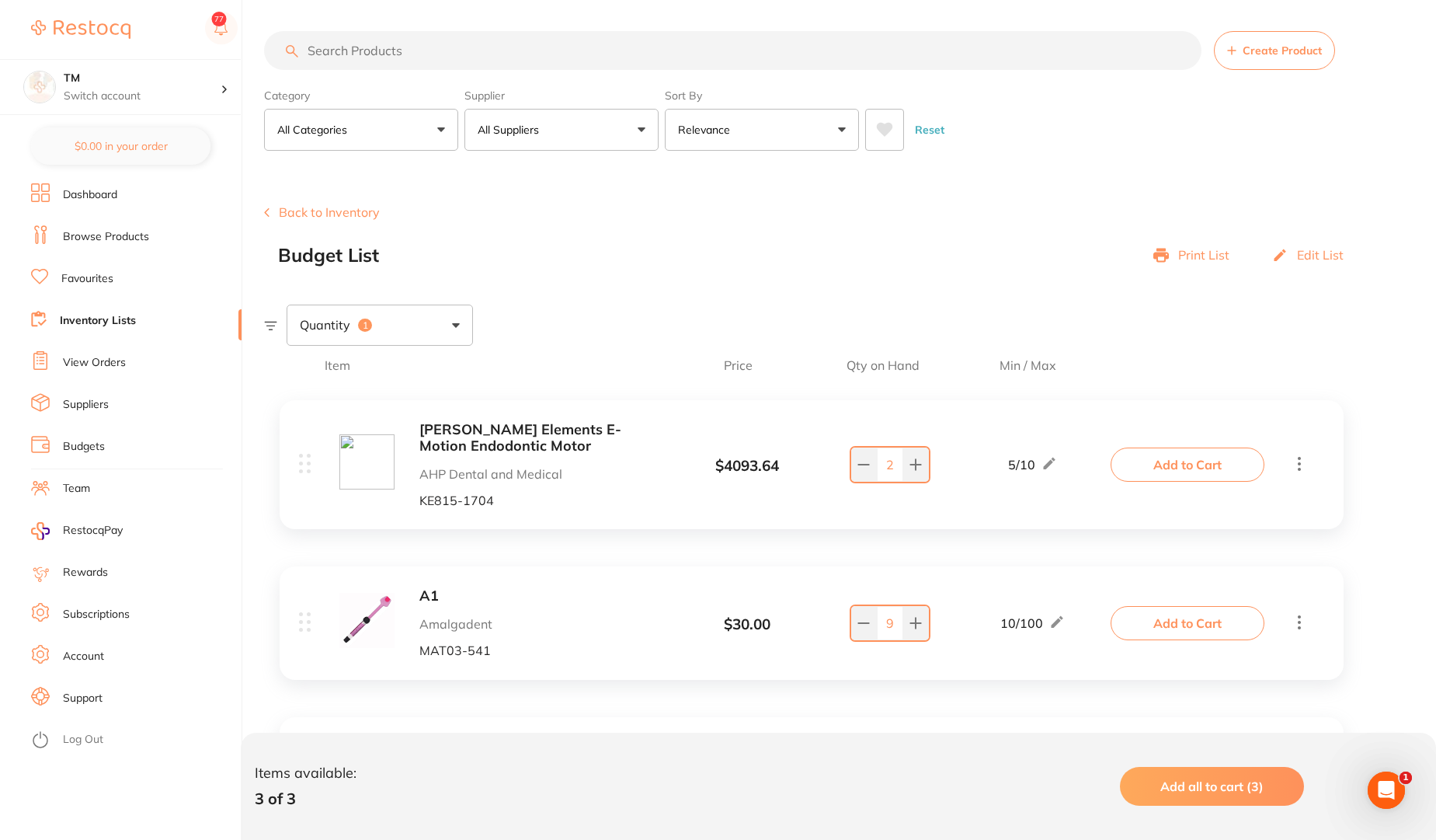
click at [409, 330] on div "Quantity 1" at bounding box center [379, 325] width 186 height 40
click at [386, 374] on span "Below min limit" at bounding box center [377, 374] width 113 height 33
click at [317, 374] on input "Below min limit" at bounding box center [310, 374] width 14 height 14
checkbox input "false"
click at [391, 322] on div "Quantity" at bounding box center [379, 325] width 186 height 40
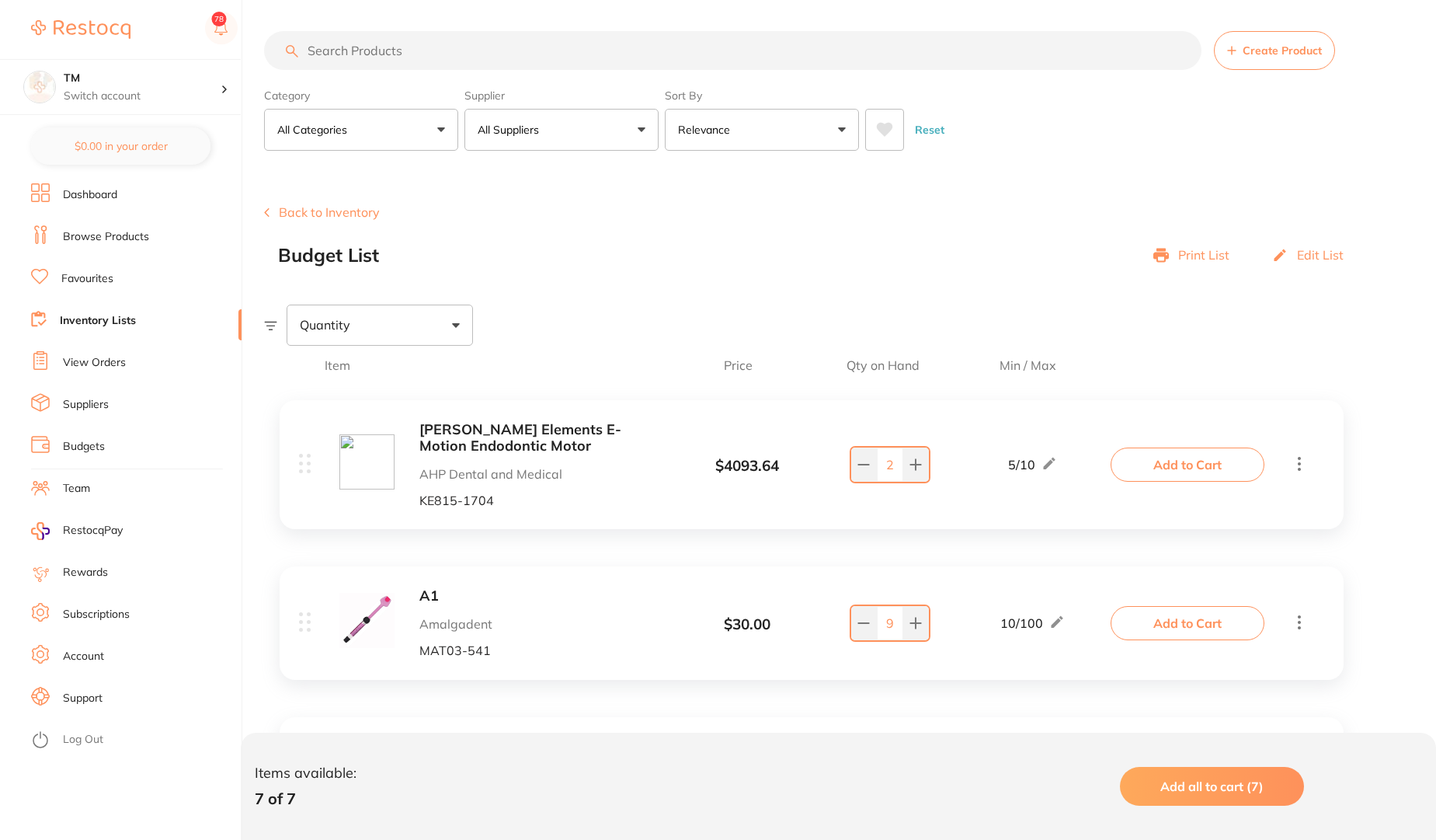
click at [384, 307] on div "Quantity" at bounding box center [379, 325] width 186 height 40
click at [377, 404] on span "Above max limit" at bounding box center [380, 411] width 120 height 33
click at [317, 404] on input "Above max limit" at bounding box center [310, 411] width 14 height 14
checkbox input "true"
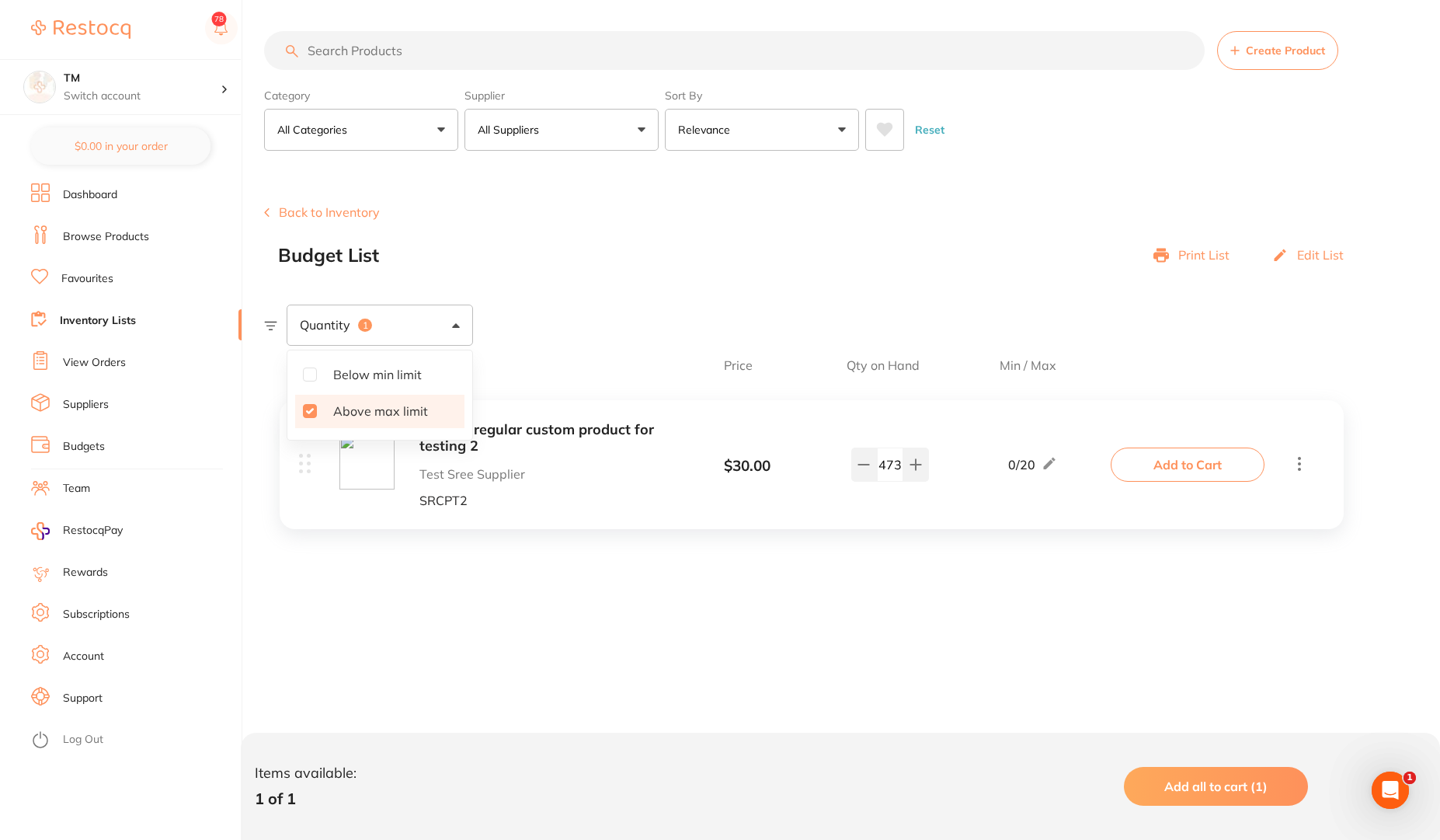
click at [801, 298] on section "Create Product Back to Inventory Budget List Print List Edit List Quantity 1 Be…" at bounding box center [852, 408] width 1176 height 484
click at [81, 355] on link "View Orders" at bounding box center [94, 363] width 63 height 15
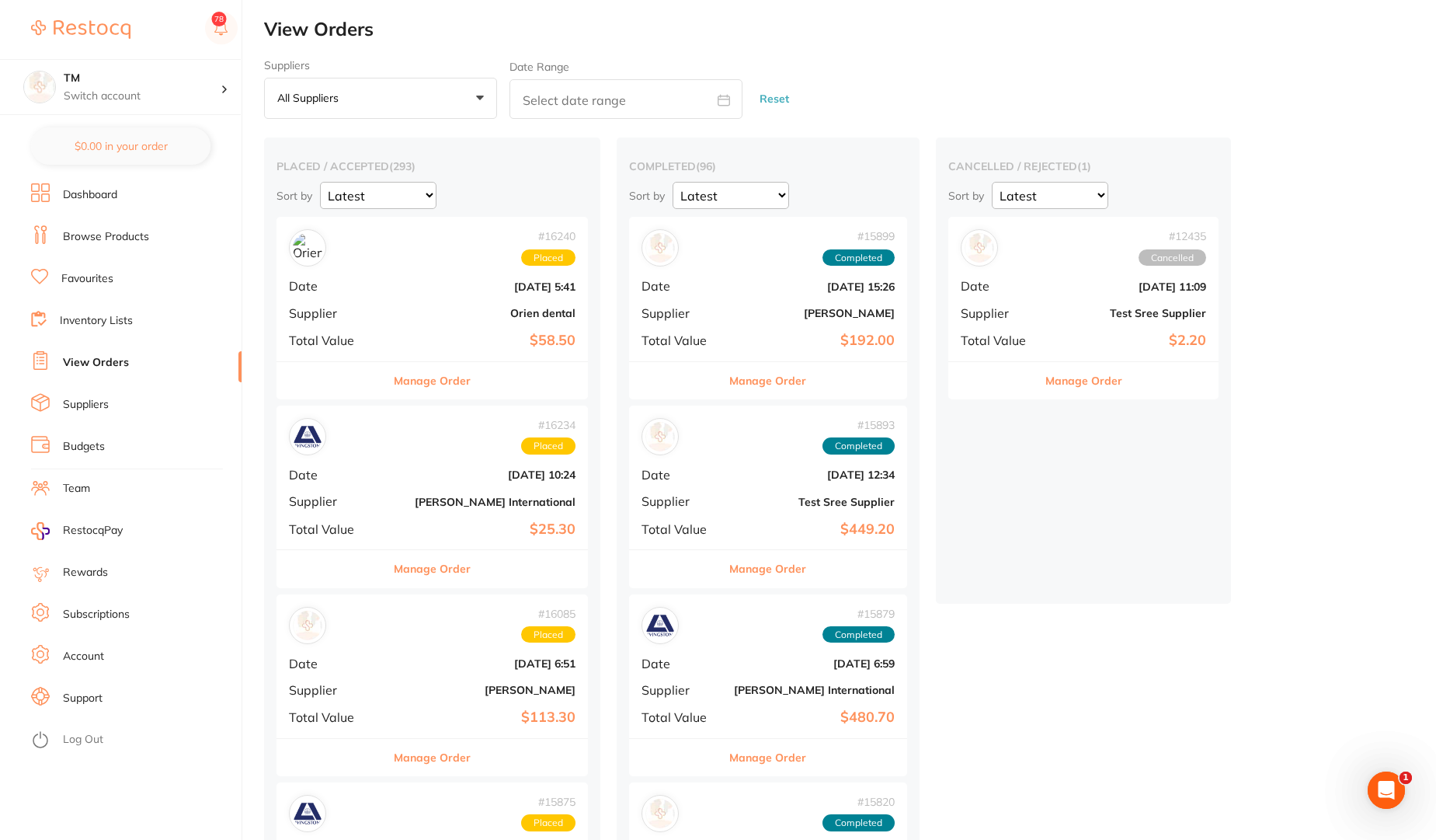
click at [416, 274] on div "# 16240 Placed Date [DATE] 5:41 Supplier Orien dental Total Value $58.50" at bounding box center [432, 288] width 311 height 144
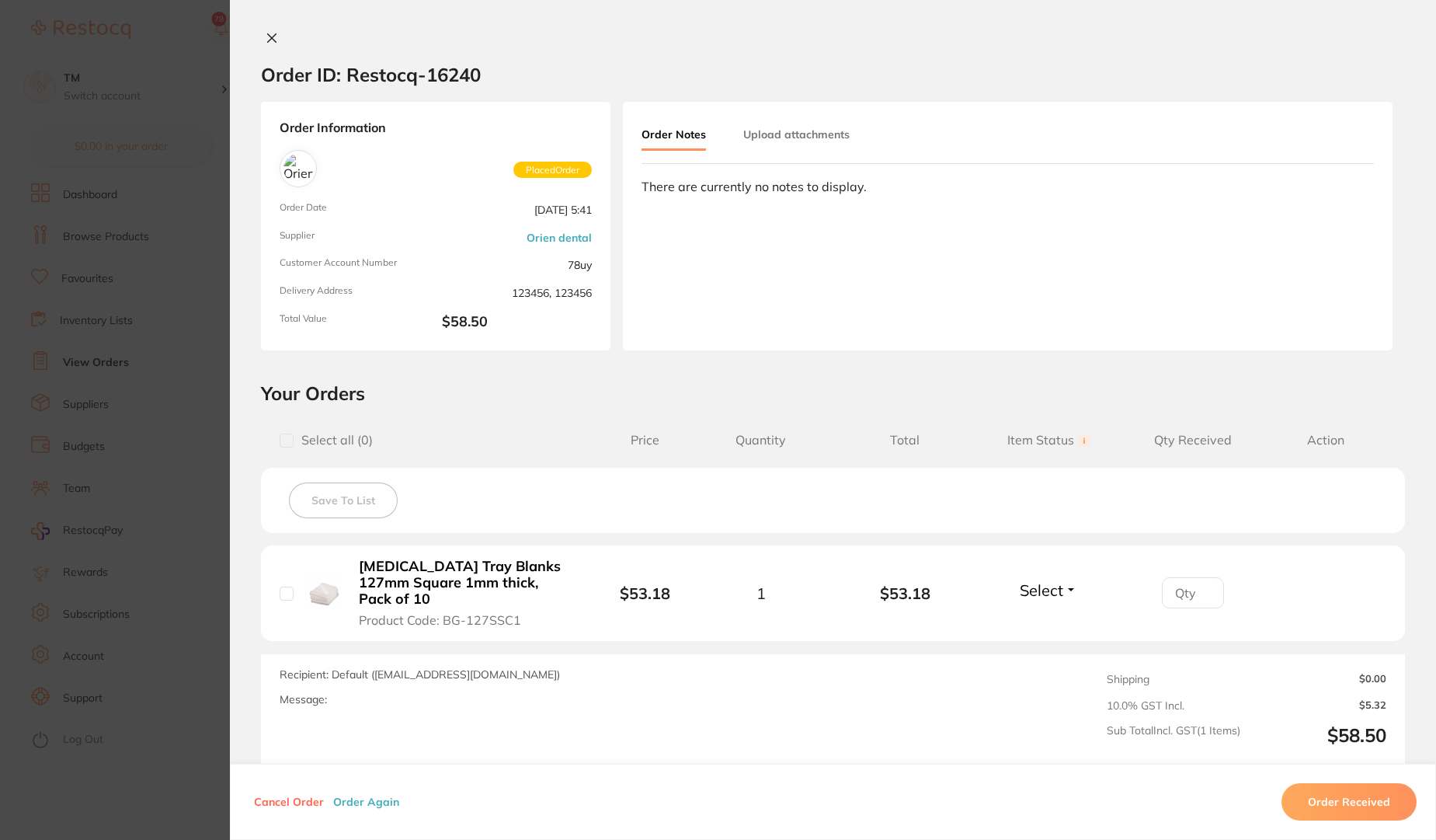
click at [266, 34] on icon at bounding box center [271, 38] width 12 height 12
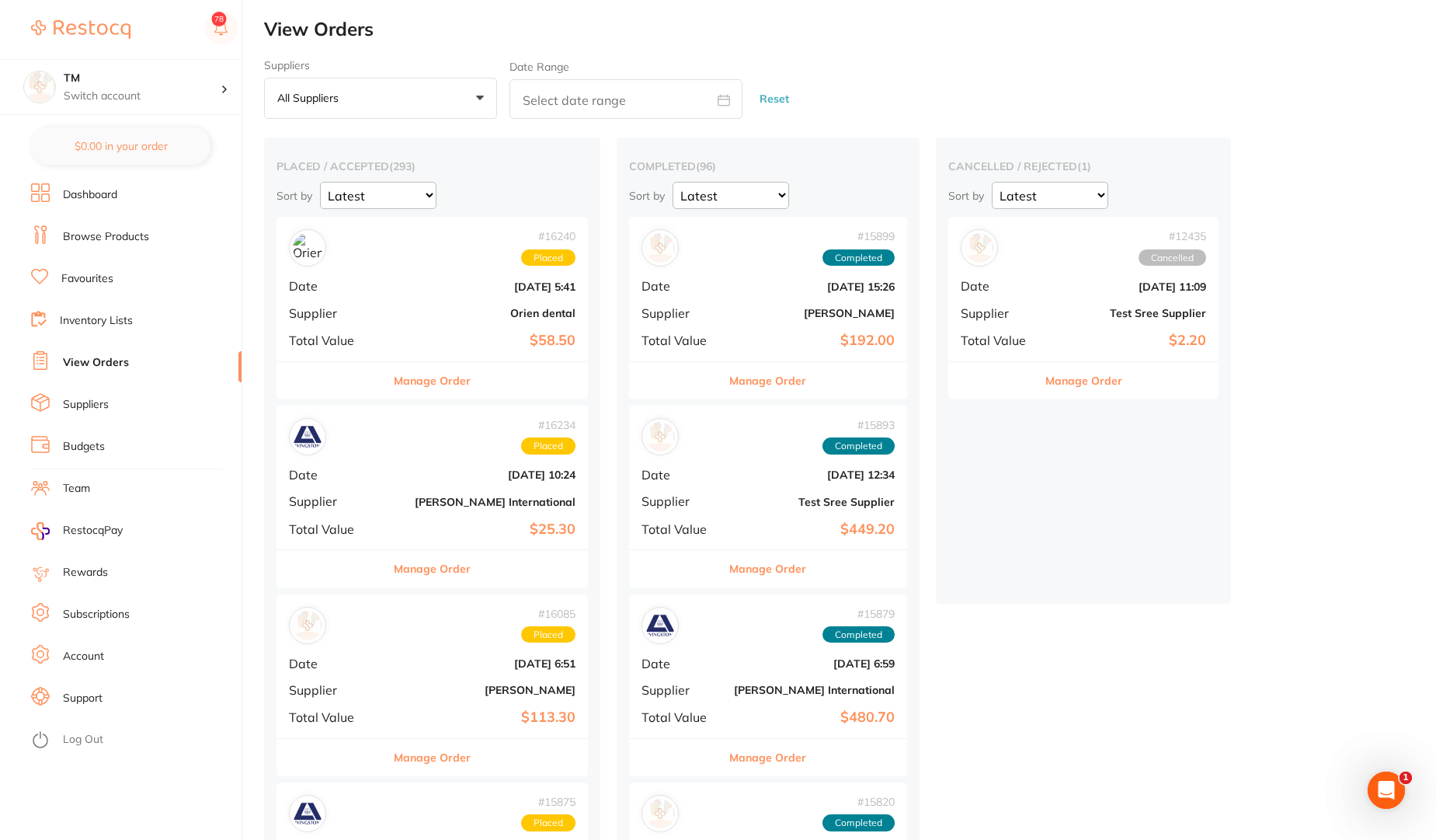
click at [404, 293] on div "# 16240 Placed Date [DATE] 5:41 Supplier Orien dental Total Value $58.50" at bounding box center [432, 288] width 311 height 144
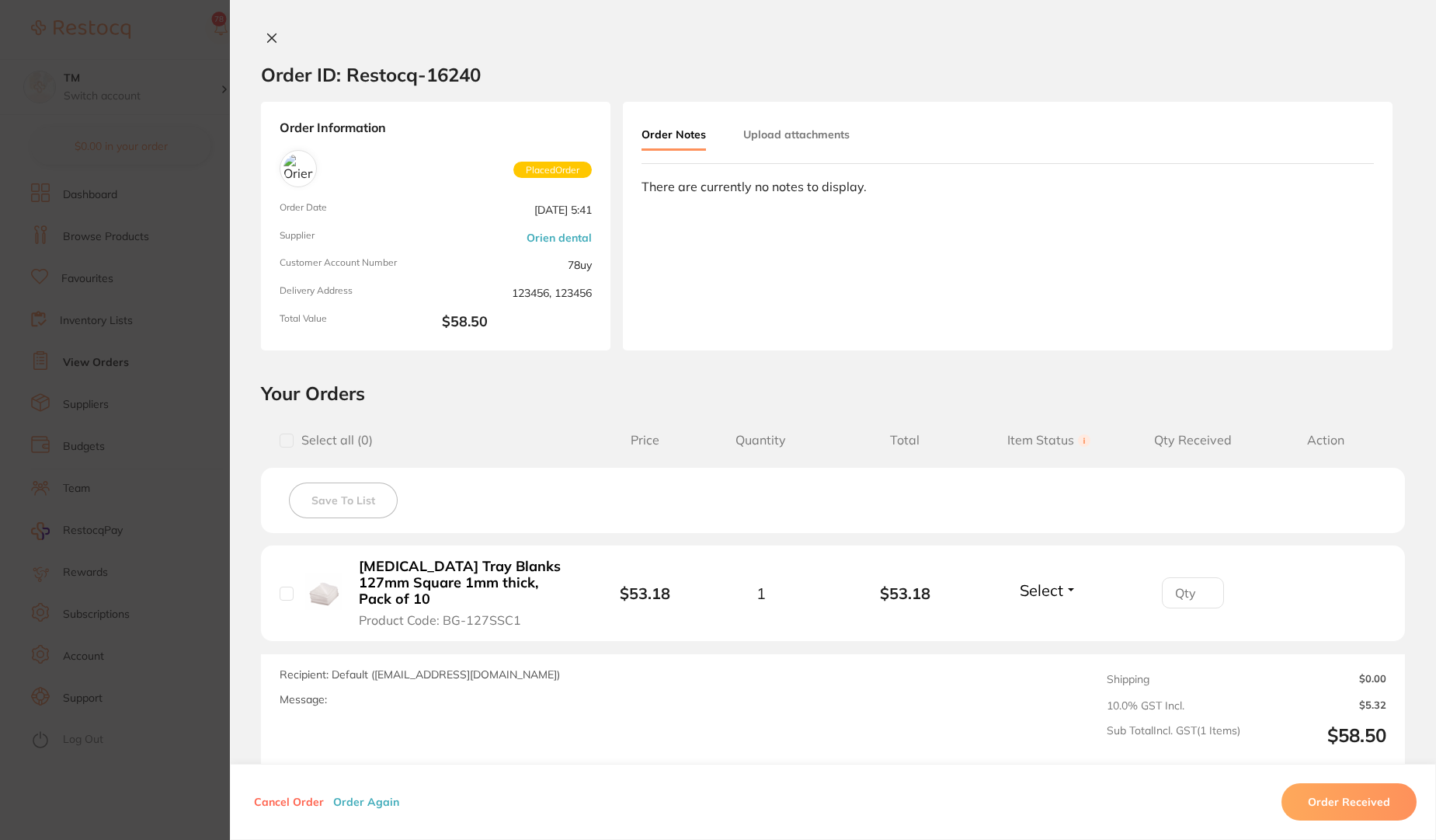
click at [270, 39] on icon at bounding box center [271, 38] width 12 height 12
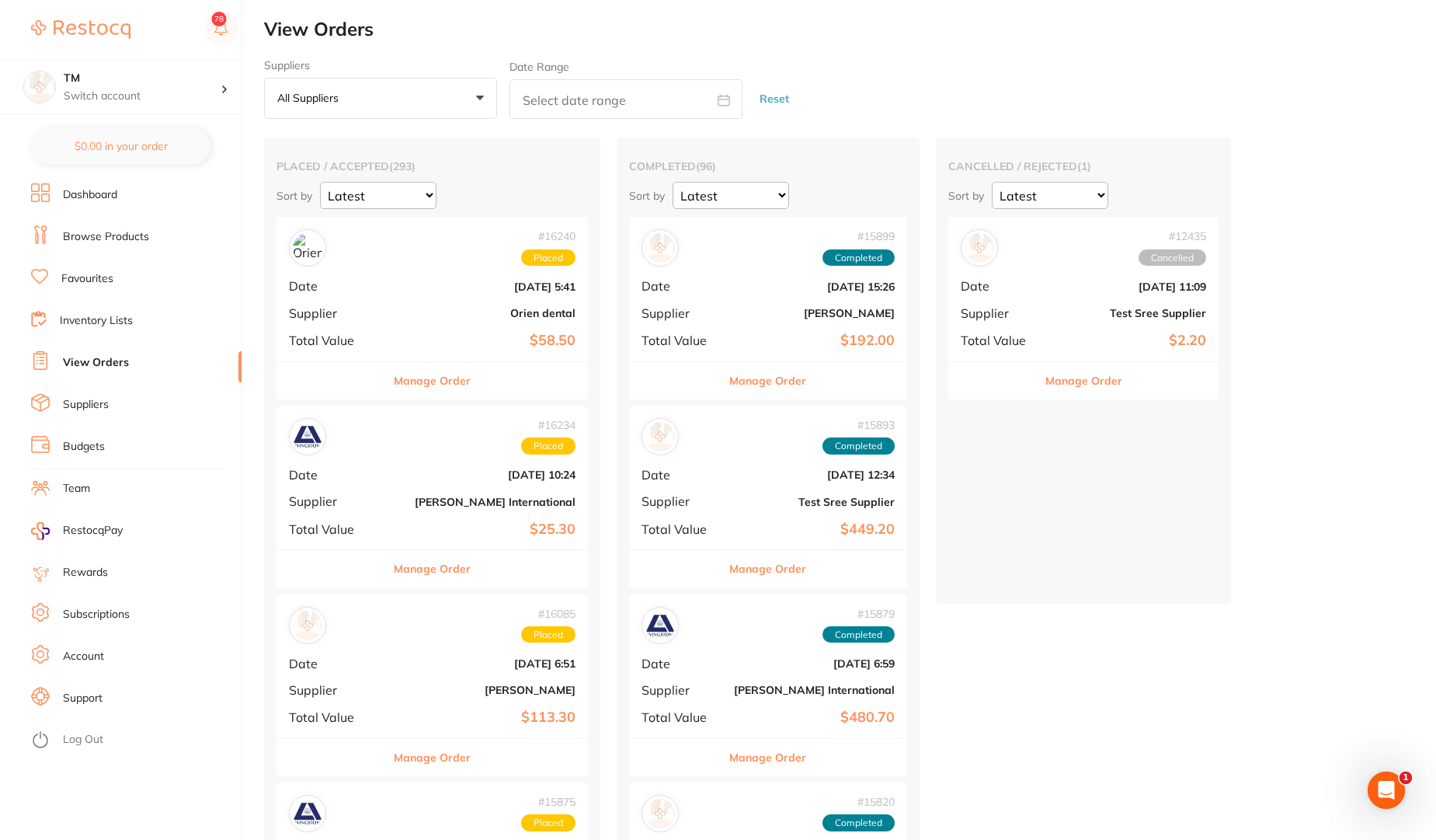
click at [372, 457] on div "# 16234 Placed Date [DATE] 10:24 Supplier [PERSON_NAME] International Total Val…" at bounding box center [432, 477] width 311 height 144
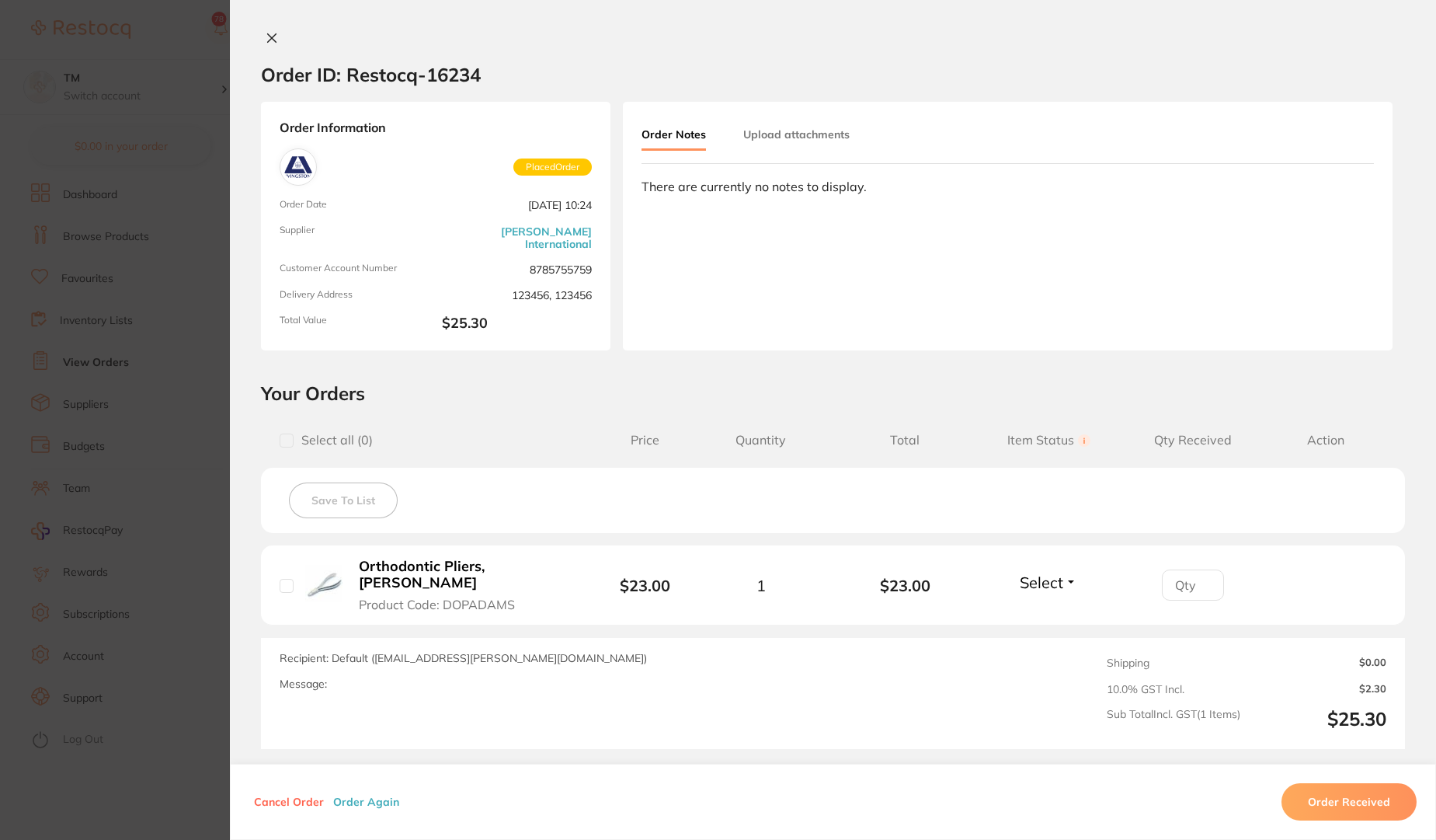
click at [271, 36] on icon at bounding box center [272, 39] width 9 height 9
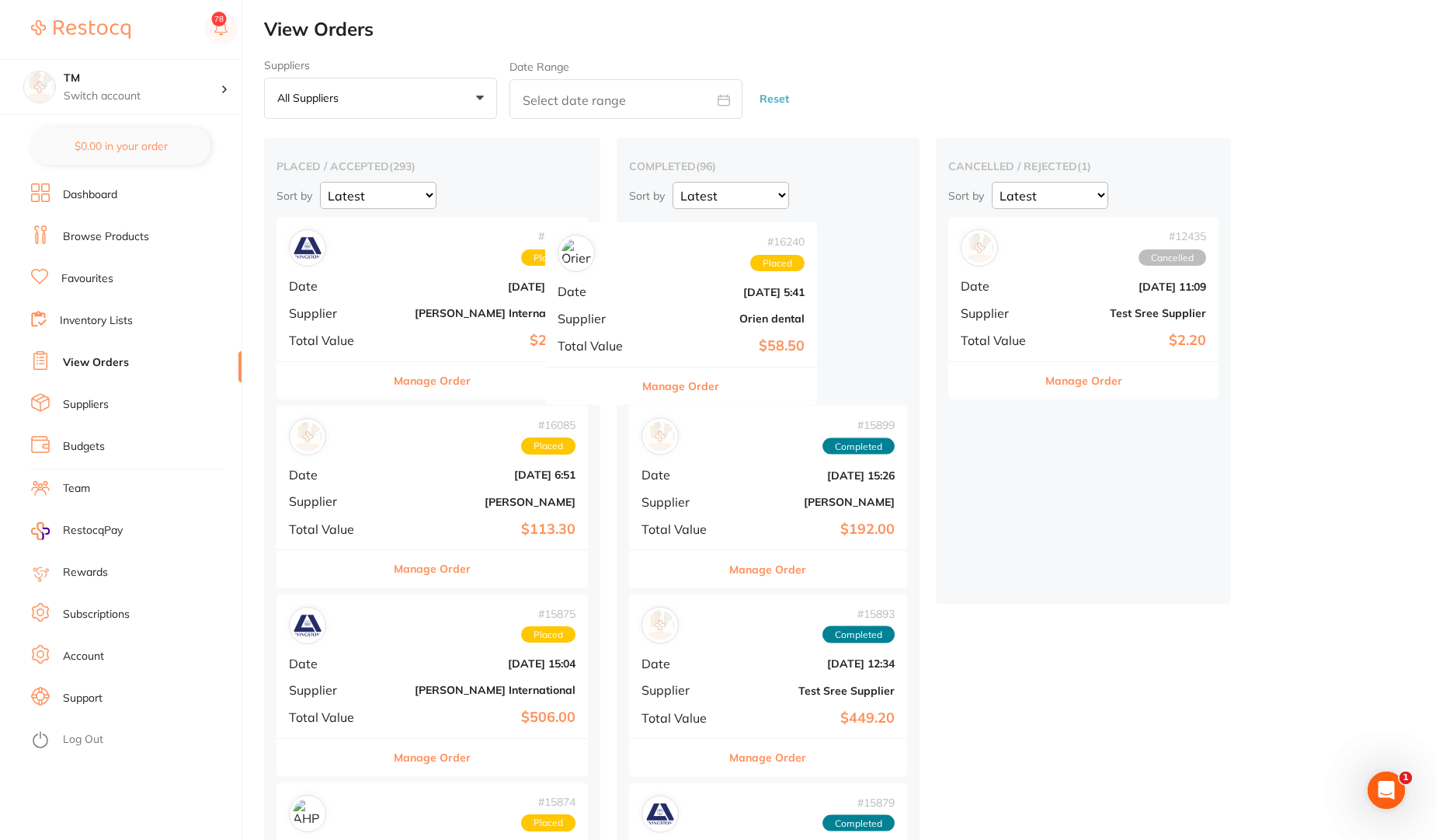
drag, startPoint x: 437, startPoint y: 276, endPoint x: 712, endPoint y: 282, distance: 275.1
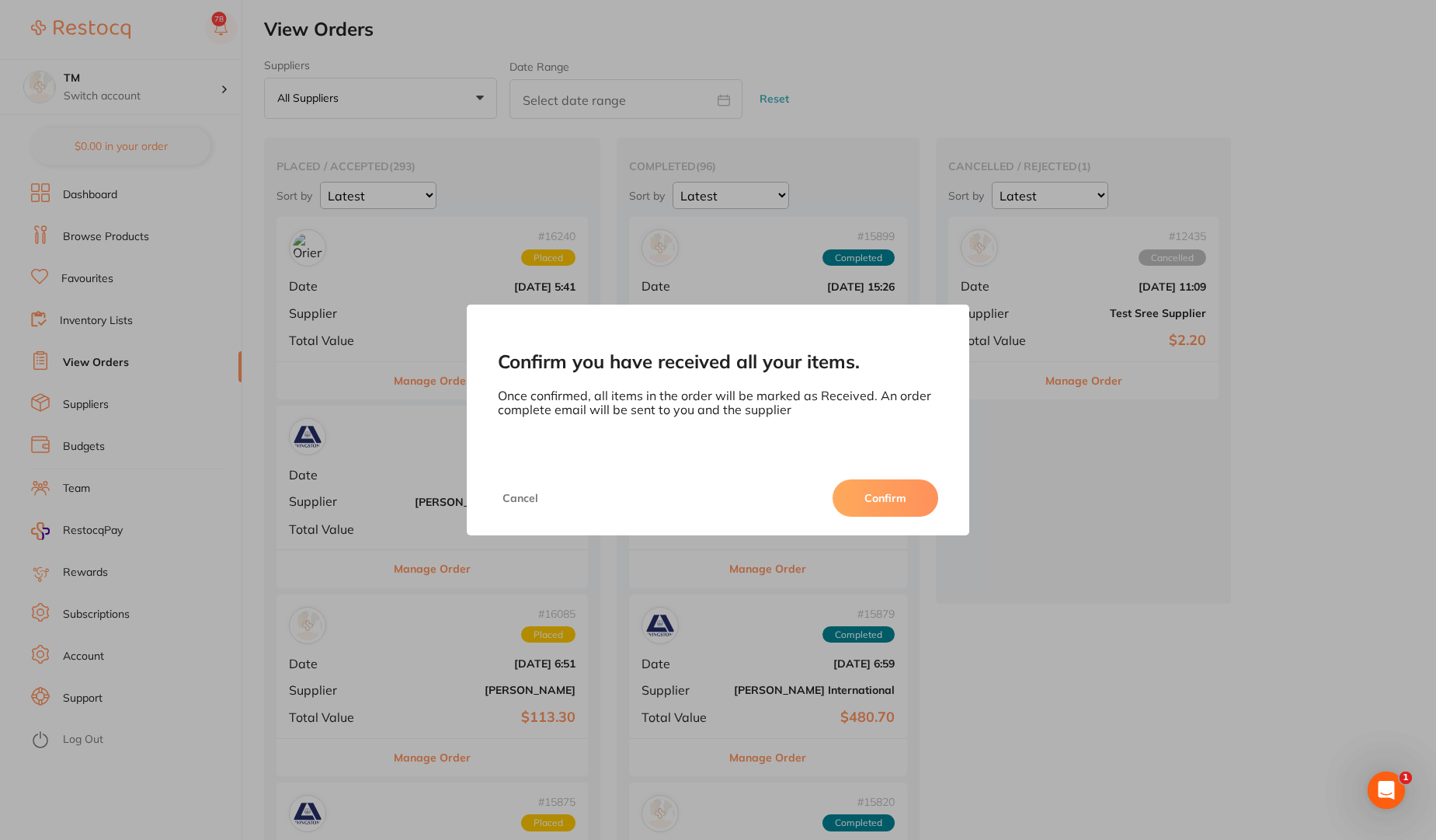
click at [871, 495] on button "Confirm" at bounding box center [886, 497] width 106 height 37
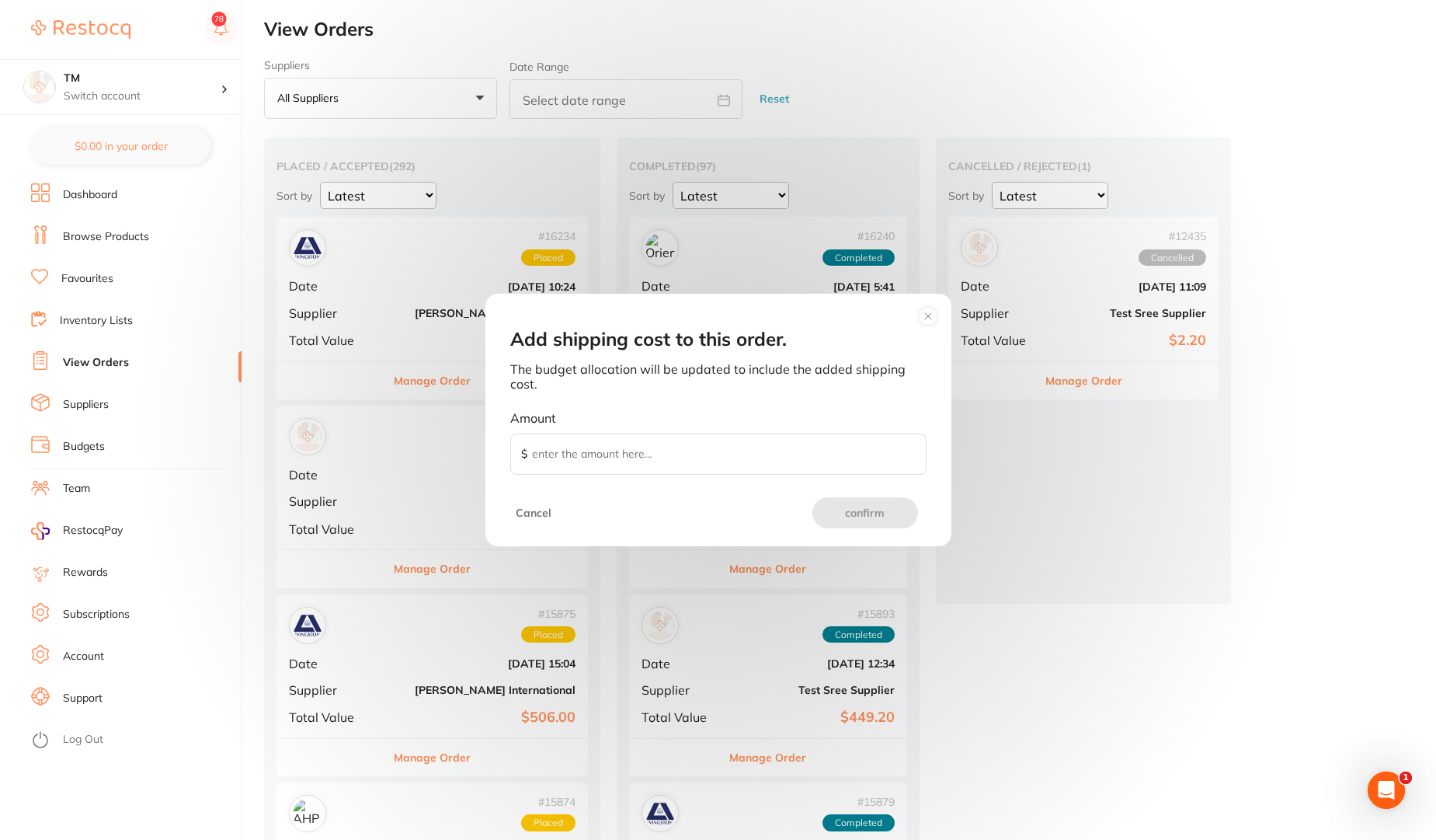
click at [662, 454] on input "Amount $" at bounding box center [718, 454] width 416 height 42
type input "10"
click at [858, 513] on button "confirm" at bounding box center [866, 513] width 106 height 31
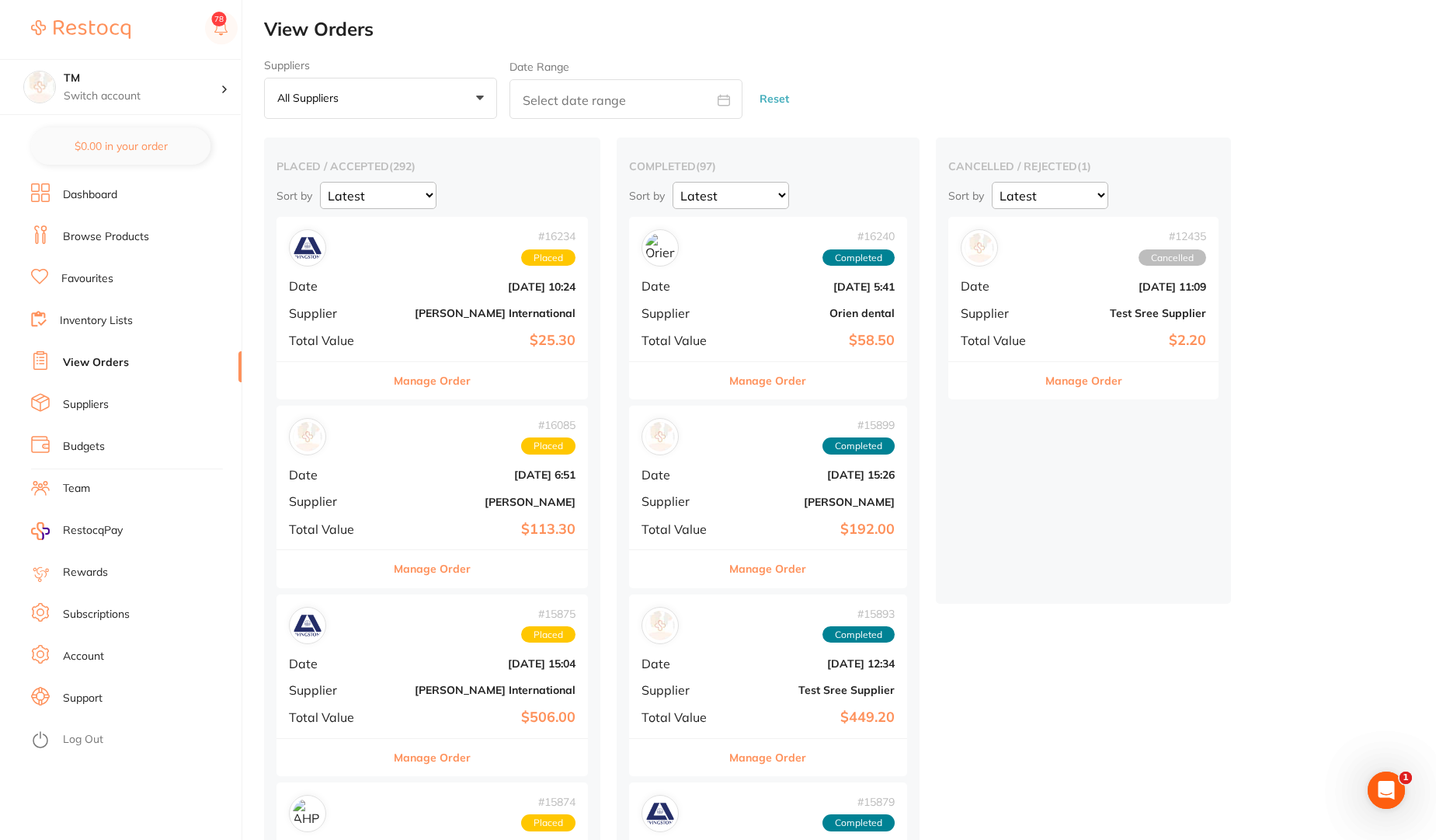
click at [734, 284] on b "[DATE] 5:41" at bounding box center [814, 286] width 160 height 12
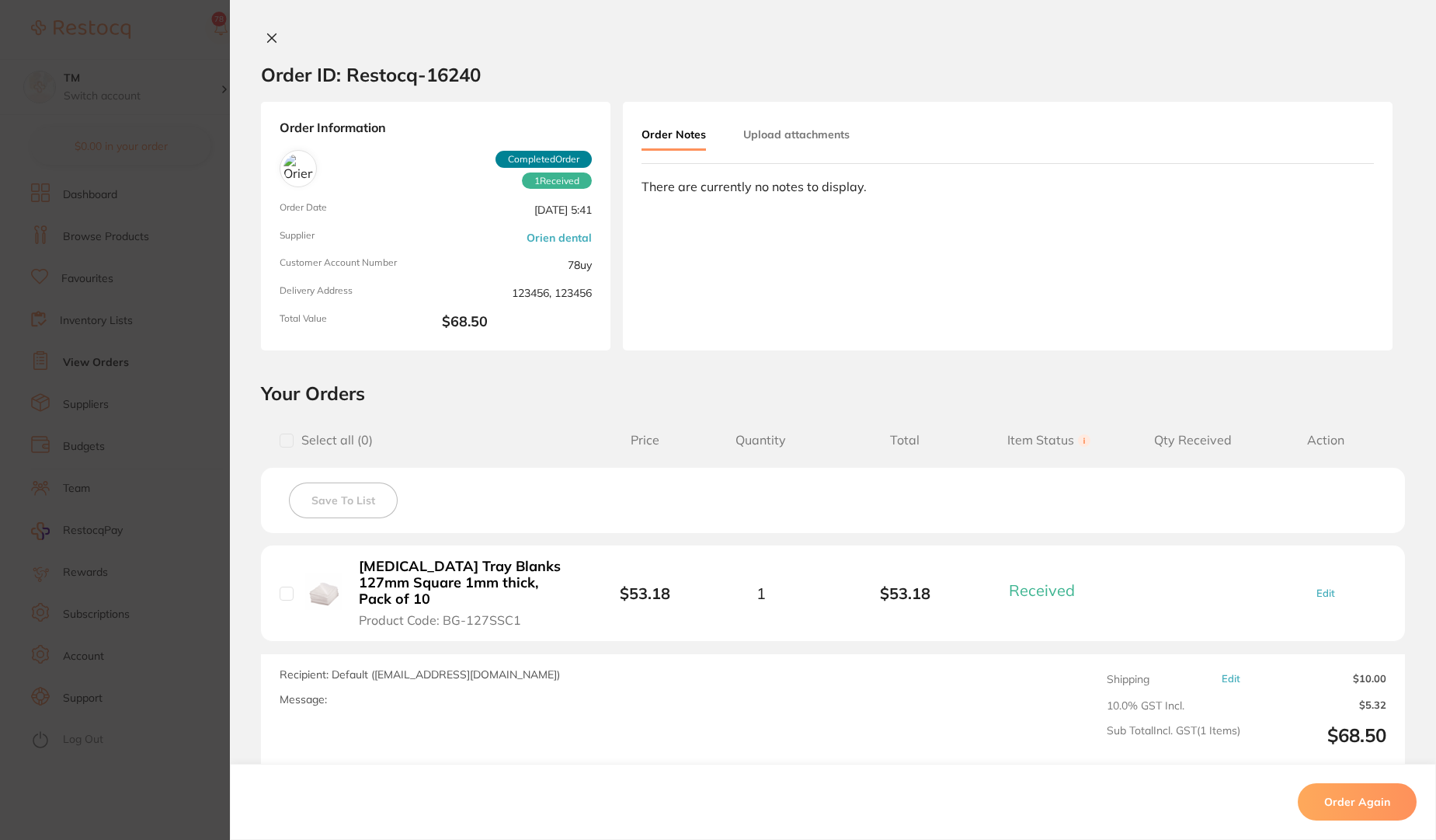
scroll to position [140, 0]
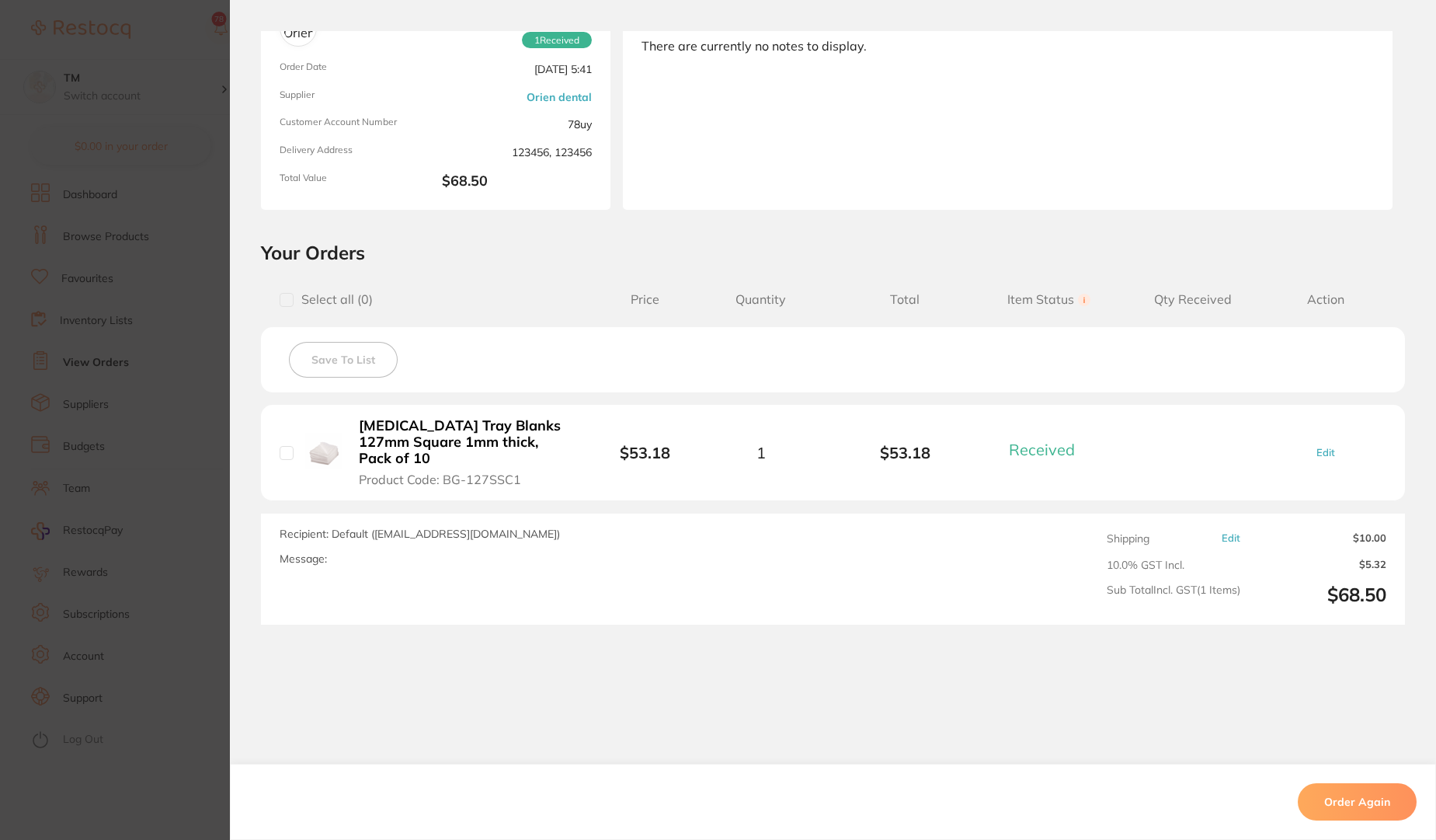
click at [1109, 532] on span "Shipping" at bounding box center [1128, 538] width 43 height 12
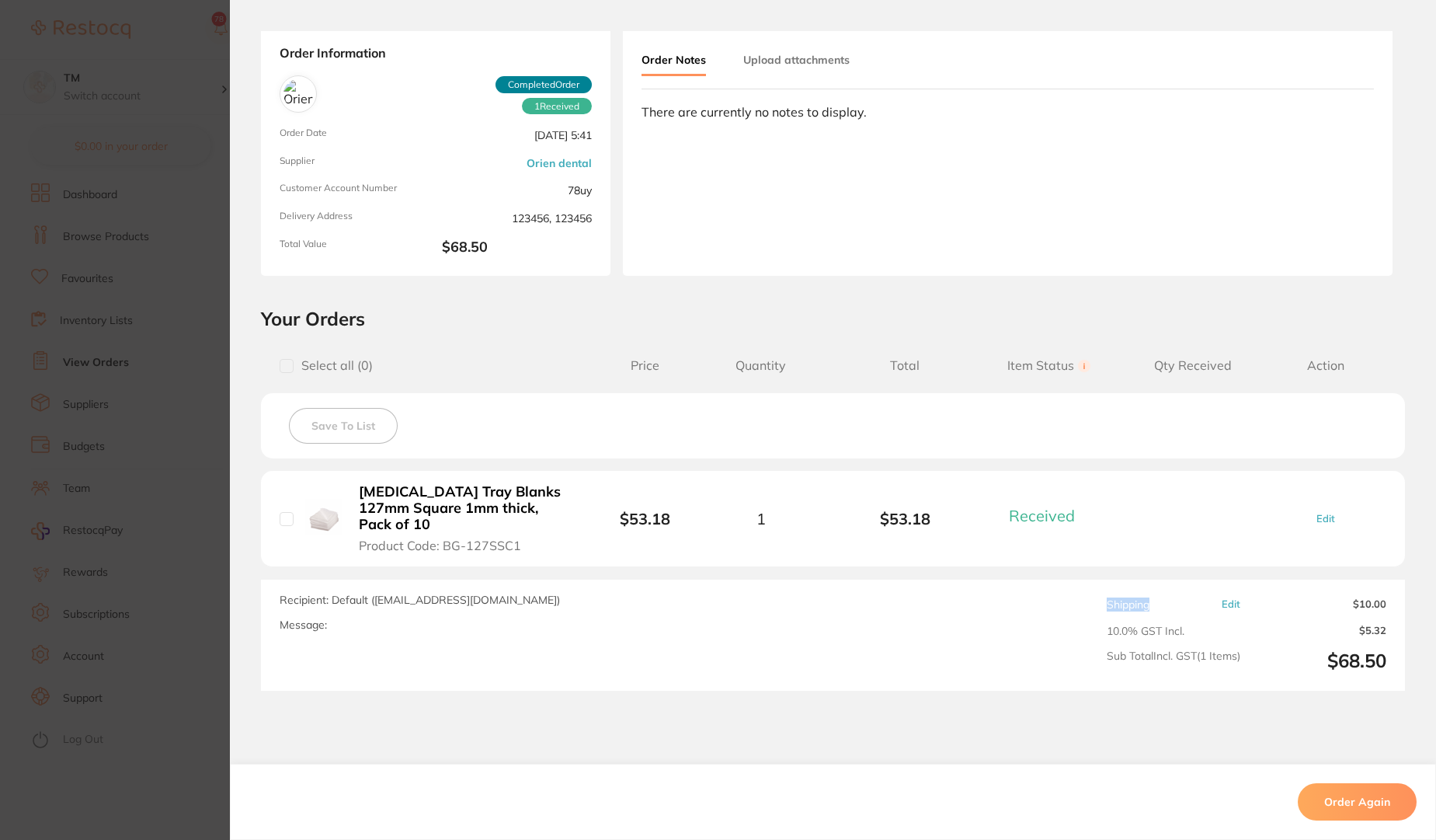
scroll to position [0, 0]
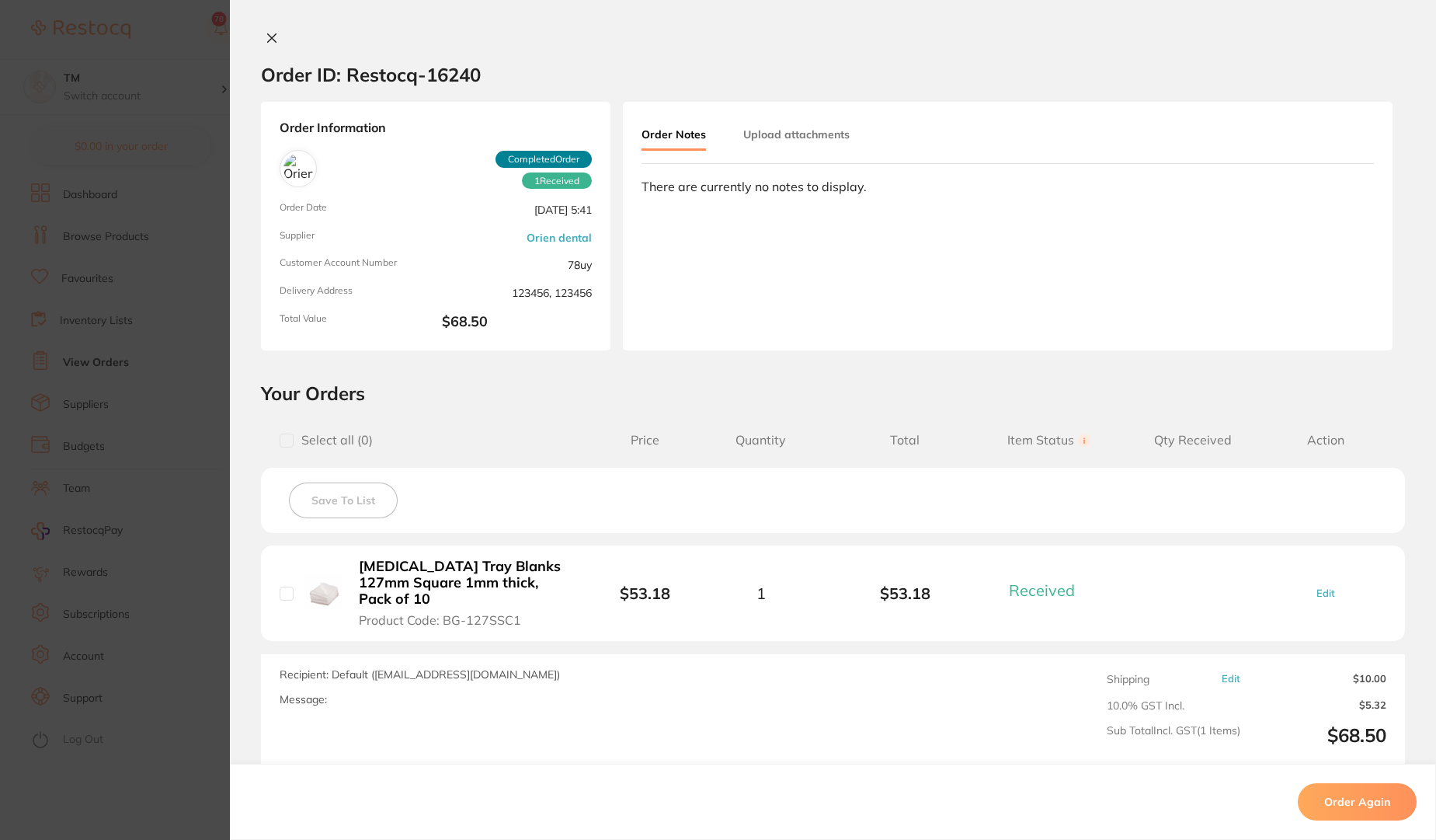
click at [890, 608] on li "[MEDICAL_DATA] Tray Blanks 127mm Square 1mm thick, Pack of 10 Product Code: BG-…" at bounding box center [833, 593] width 1144 height 95
click at [1359, 673] on output "$10.00" at bounding box center [1320, 680] width 134 height 14
click at [1009, 679] on div "Recipient: Default ( [EMAIL_ADDRESS][DOMAIN_NAME] ) Message: Shipping Edit $10.…" at bounding box center [833, 709] width 1144 height 111
click at [1116, 673] on span "Shipping" at bounding box center [1128, 679] width 43 height 12
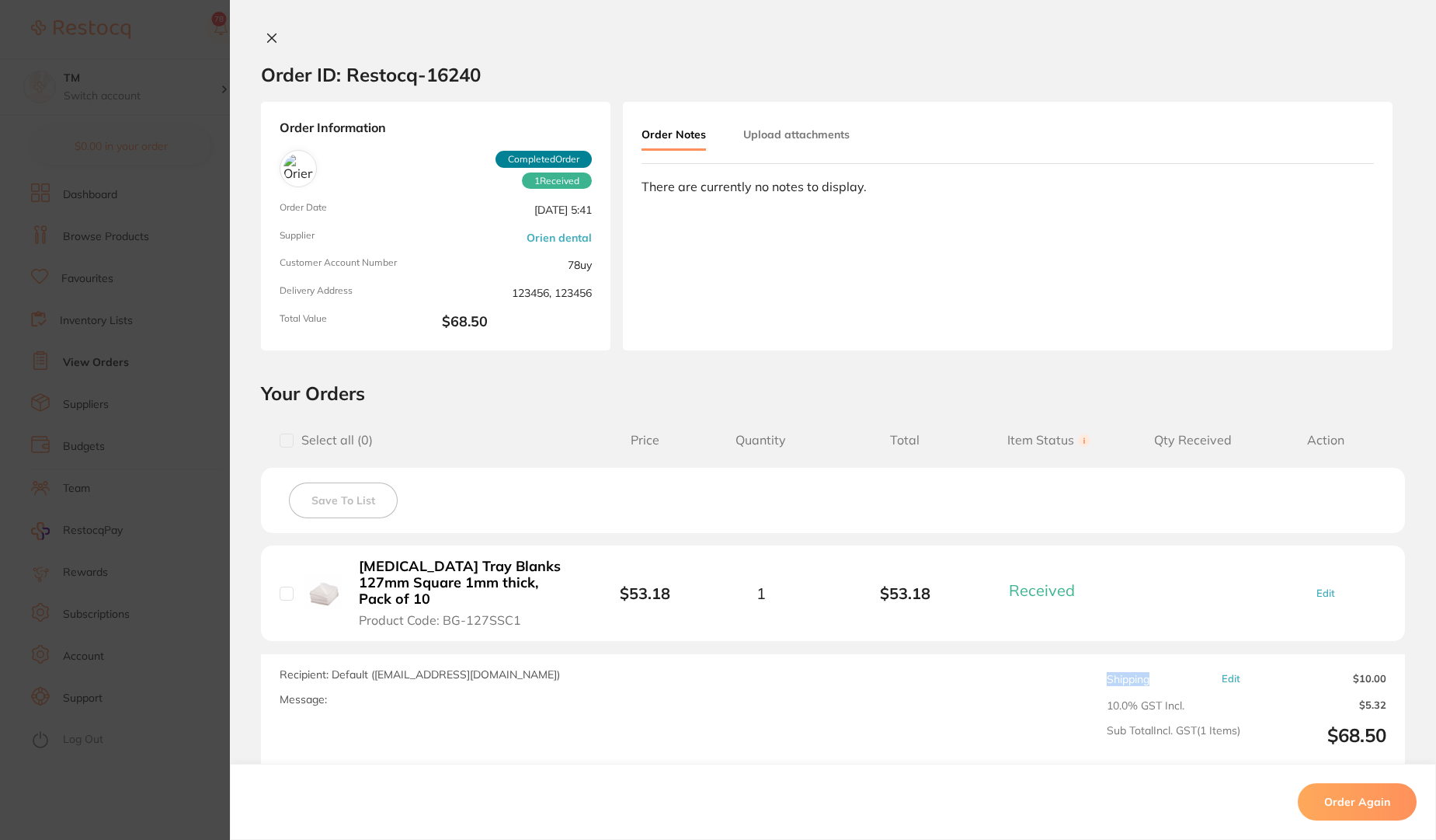
click at [1116, 673] on span "Shipping" at bounding box center [1128, 679] width 43 height 12
click at [764, 125] on button "Upload attachments" at bounding box center [797, 134] width 107 height 28
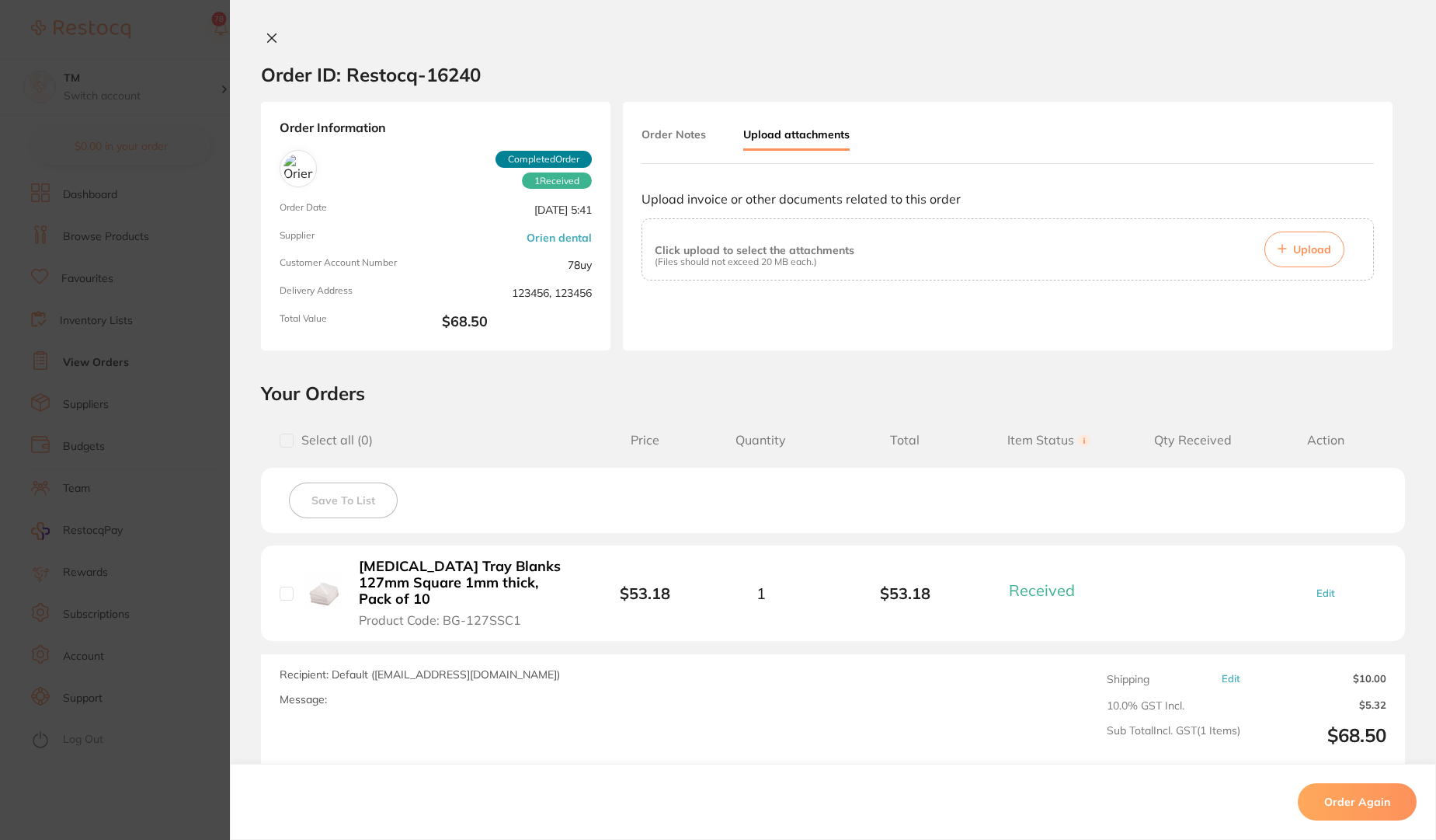
click at [842, 253] on p "Click upload to select the attachments" at bounding box center [754, 250] width 200 height 12
click at [664, 136] on button "Order Notes" at bounding box center [674, 134] width 64 height 28
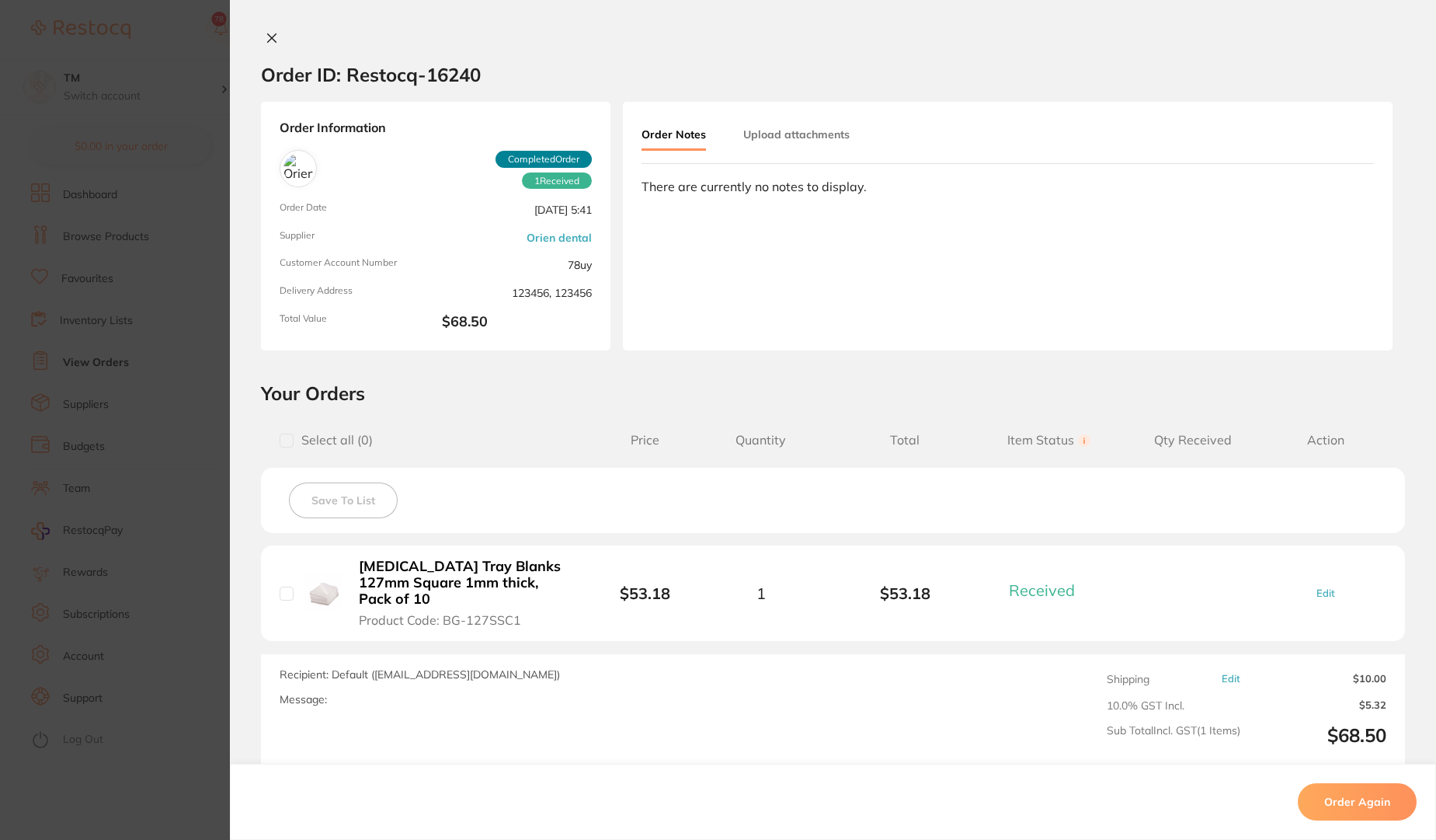
click at [796, 189] on div "There are currently no notes to display." at bounding box center [1008, 186] width 732 height 14
drag, startPoint x: 724, startPoint y: 184, endPoint x: 973, endPoint y: 184, distance: 249.0
click at [973, 184] on div "There are currently no notes to display." at bounding box center [1008, 186] width 732 height 14
click at [765, 177] on div "Order Notes Upload attachments There are currently no notes to display." at bounding box center [1008, 226] width 770 height 249
click at [695, 208] on div "Order Notes Upload attachments There are currently no notes to display." at bounding box center [1008, 226] width 770 height 249
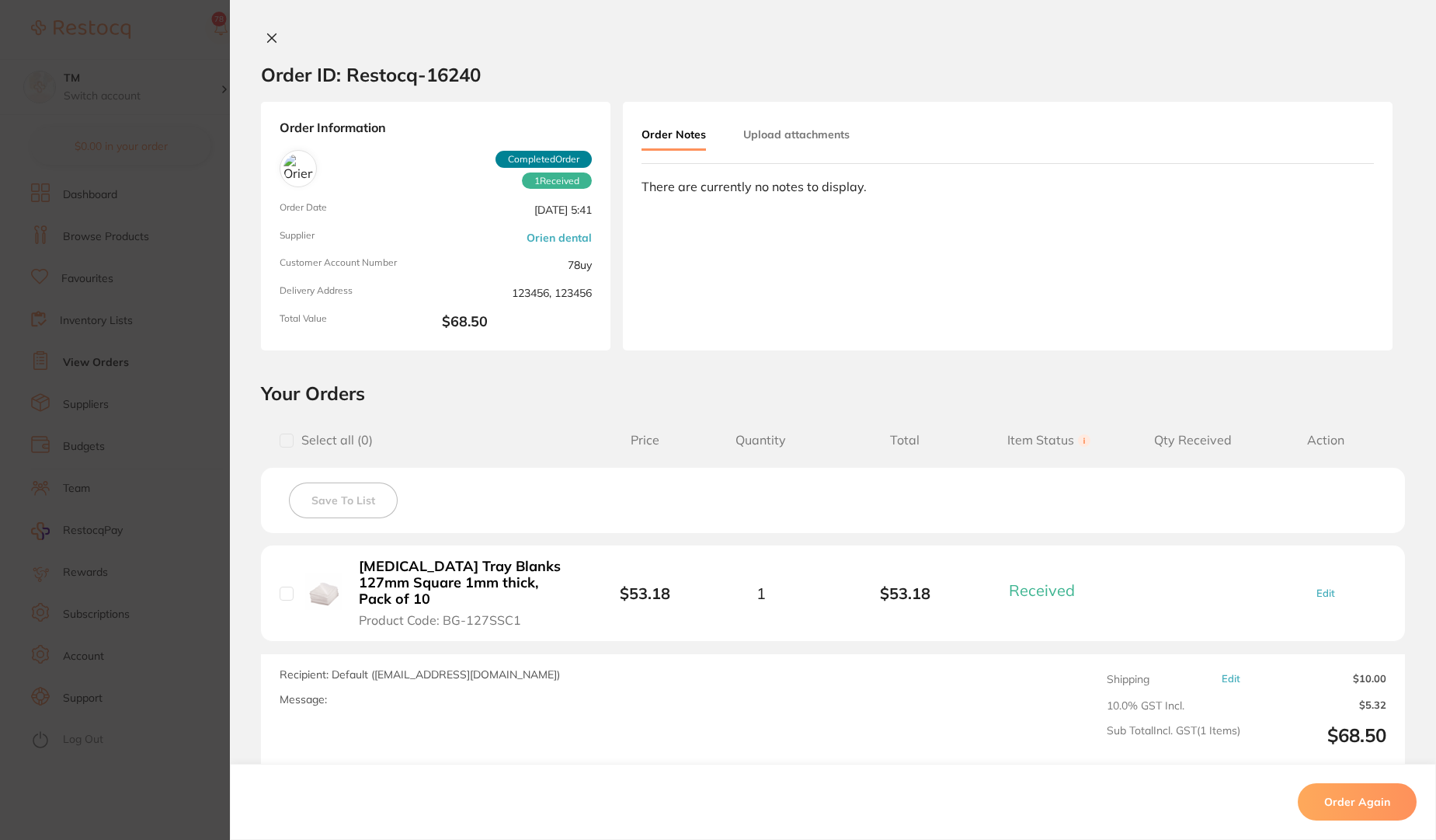
click at [769, 136] on button "Upload attachments" at bounding box center [797, 134] width 107 height 28
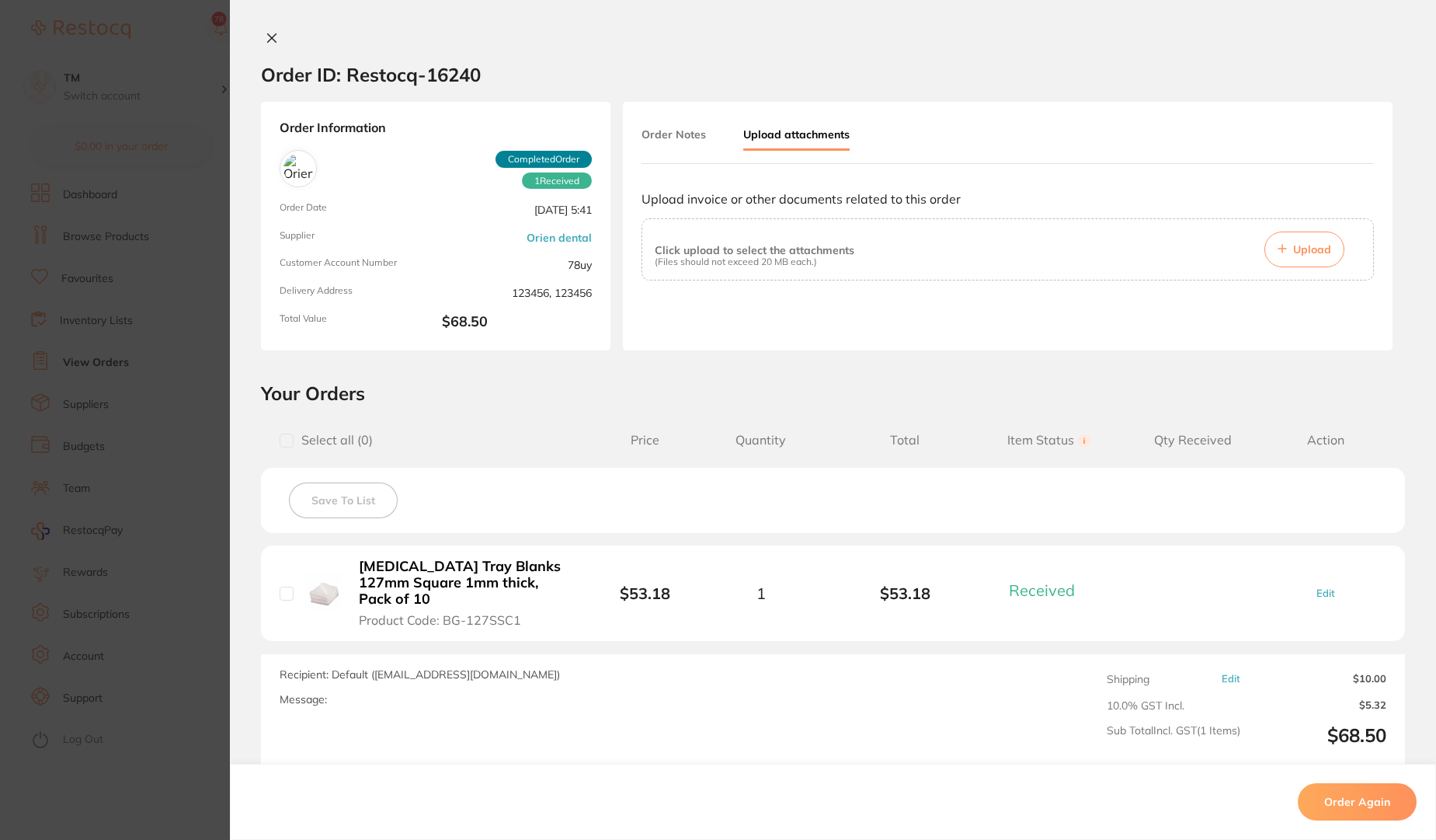
click at [268, 36] on icon at bounding box center [272, 39] width 9 height 9
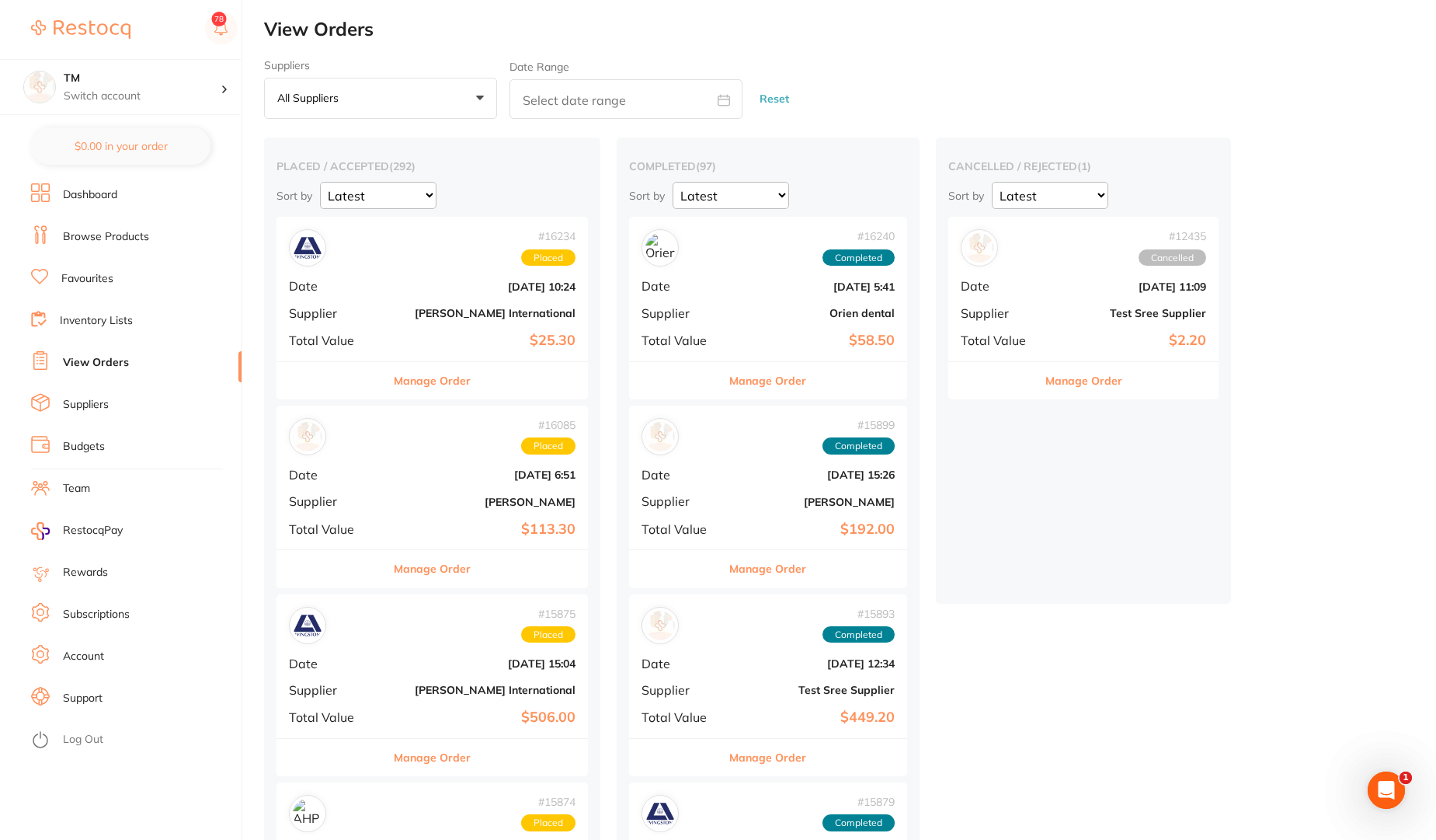
click at [81, 405] on link "Suppliers" at bounding box center [85, 404] width 46 height 15
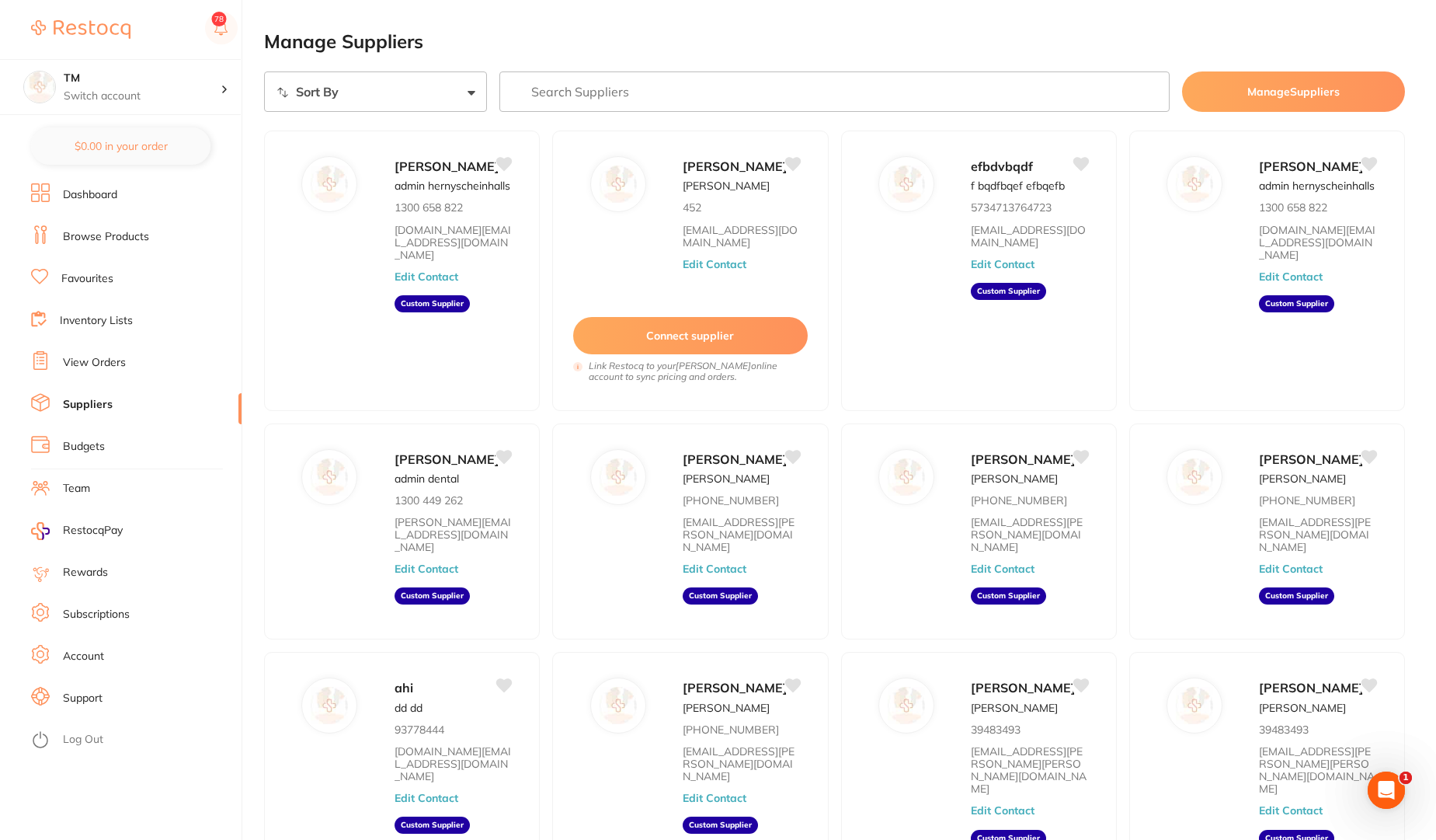
click at [75, 367] on link "View Orders" at bounding box center [94, 363] width 63 height 15
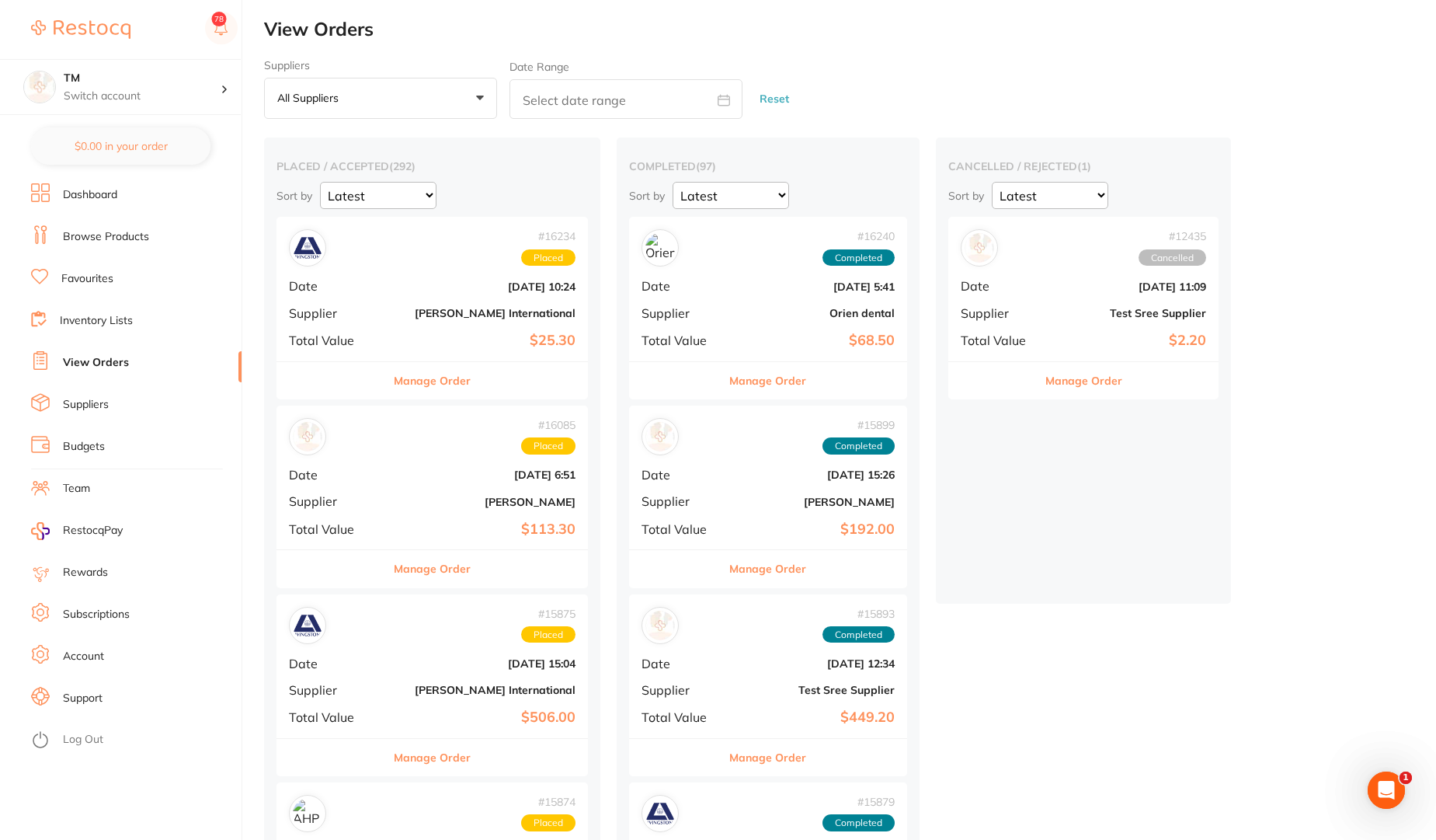
click at [99, 403] on link "Suppliers" at bounding box center [85, 404] width 46 height 15
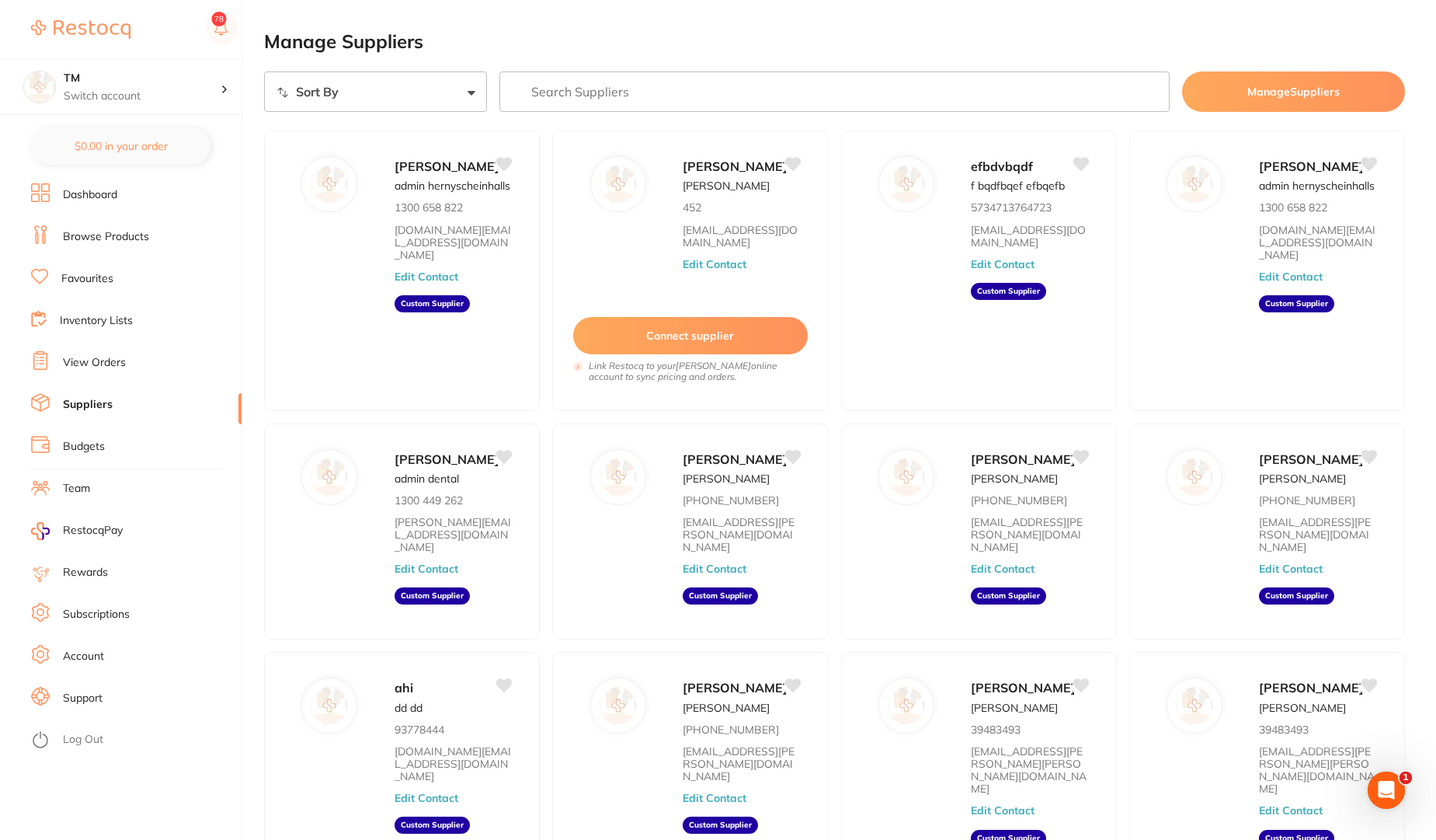
click at [635, 106] on input "search" at bounding box center [834, 91] width 670 height 40
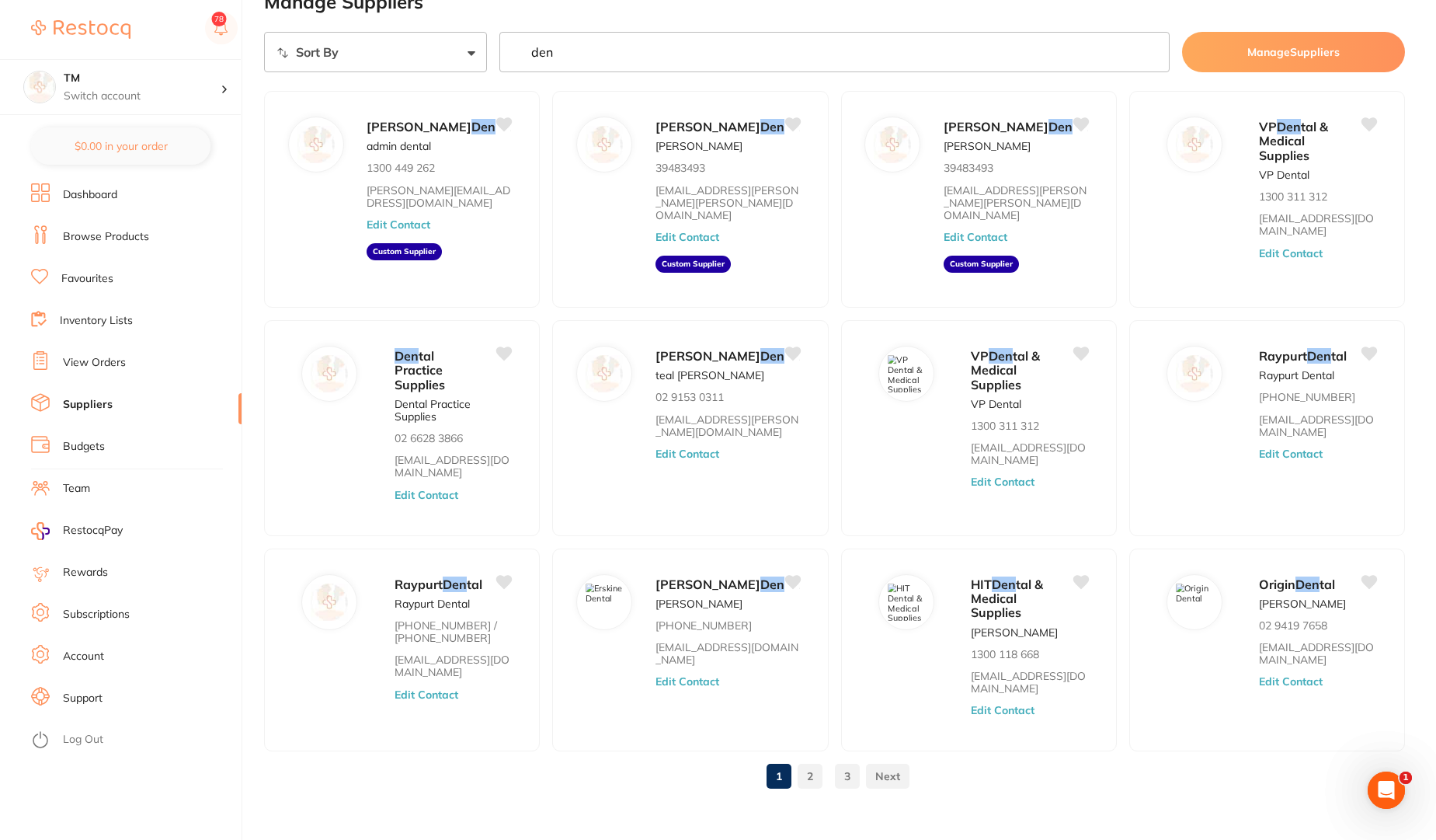
scroll to position [59, 0]
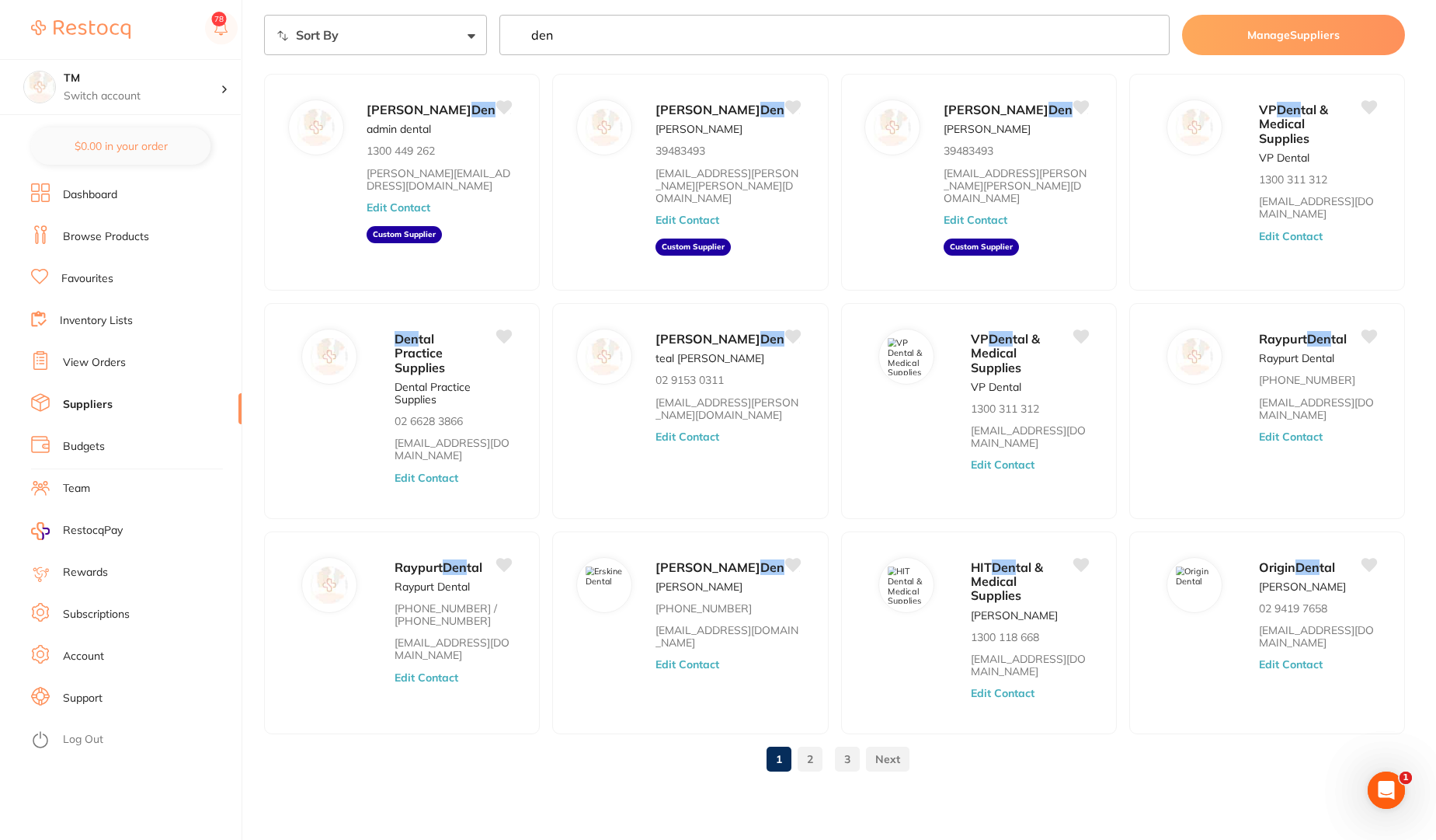
type input "den"
click at [813, 766] on link "2" at bounding box center [809, 759] width 25 height 31
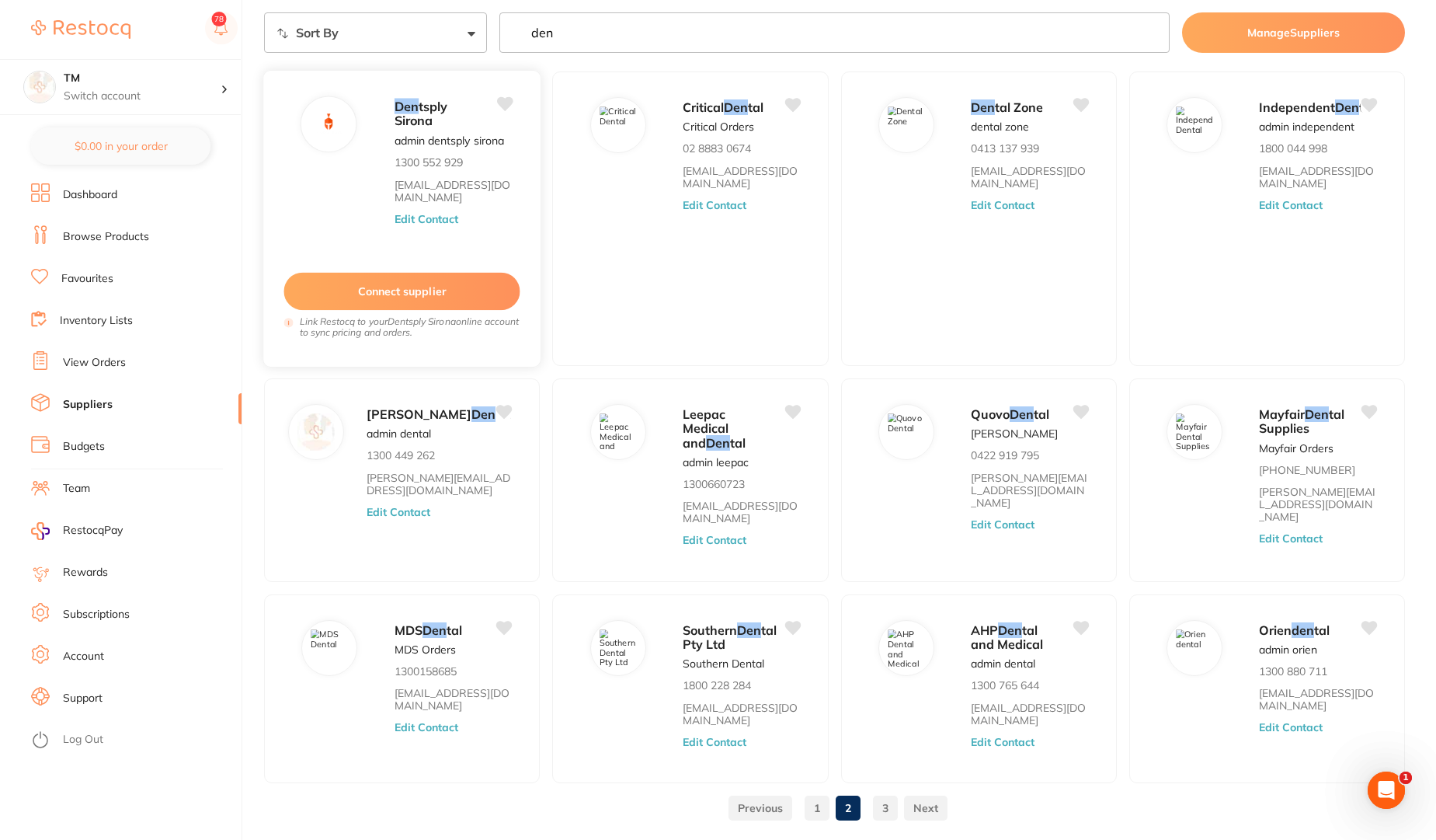
click at [412, 294] on button "Connect supplier" at bounding box center [401, 291] width 236 height 38
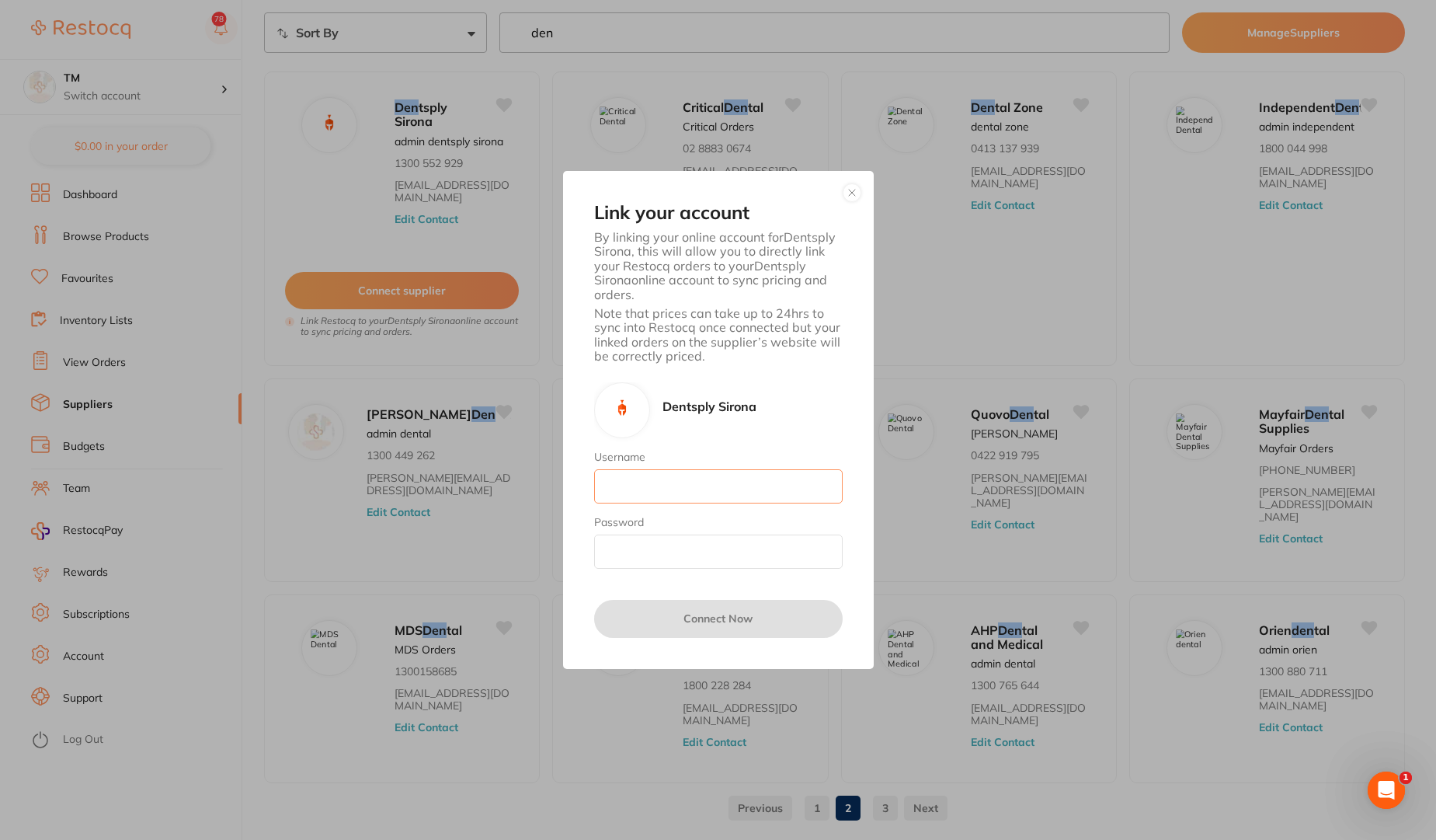
click at [635, 475] on input "Username" at bounding box center [719, 486] width 249 height 34
click at [639, 534] on div "Password" at bounding box center [719, 542] width 249 height 53
click at [856, 195] on button "button" at bounding box center [852, 193] width 18 height 18
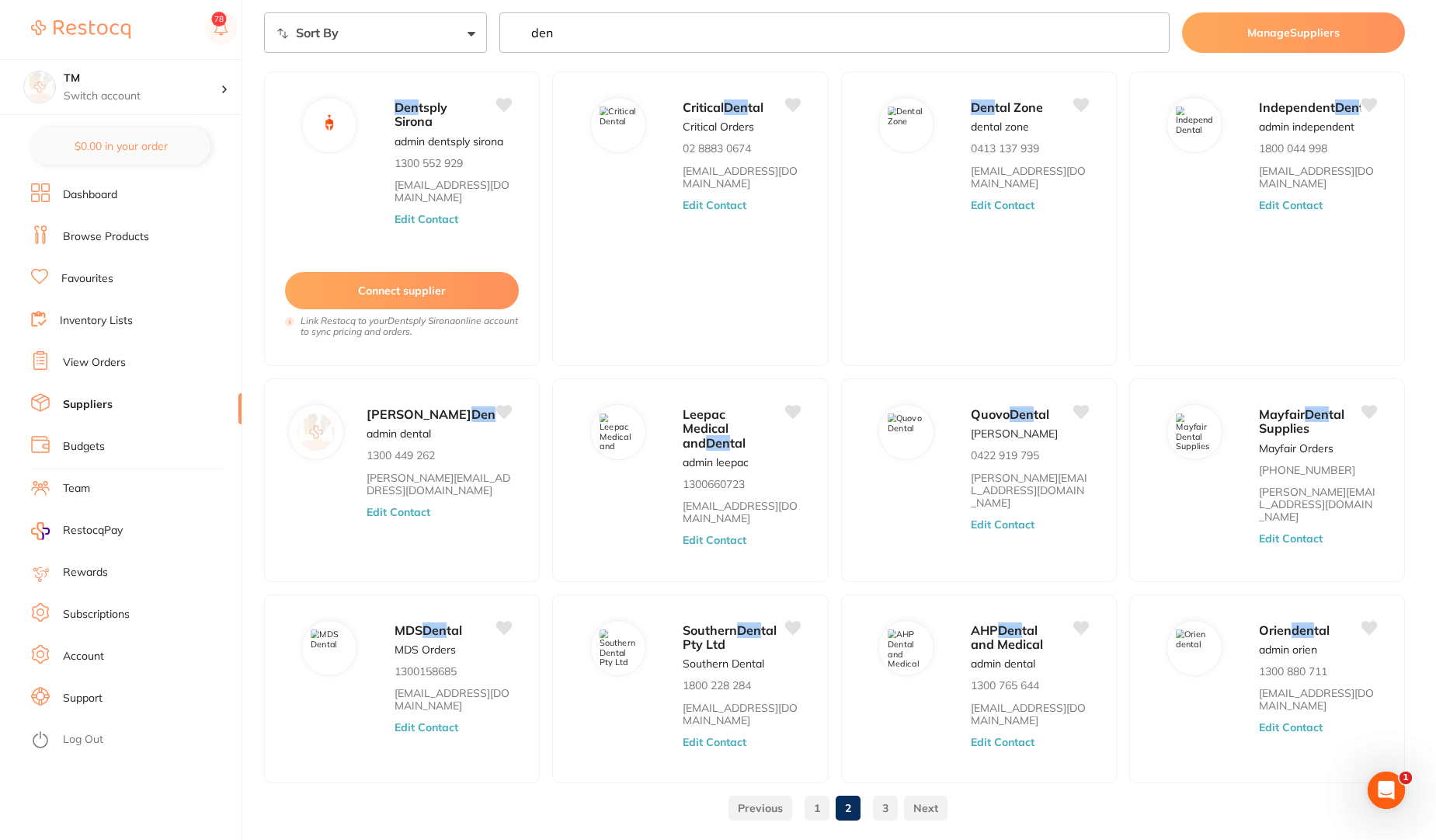
click at [83, 450] on link "Budgets" at bounding box center [83, 446] width 42 height 15
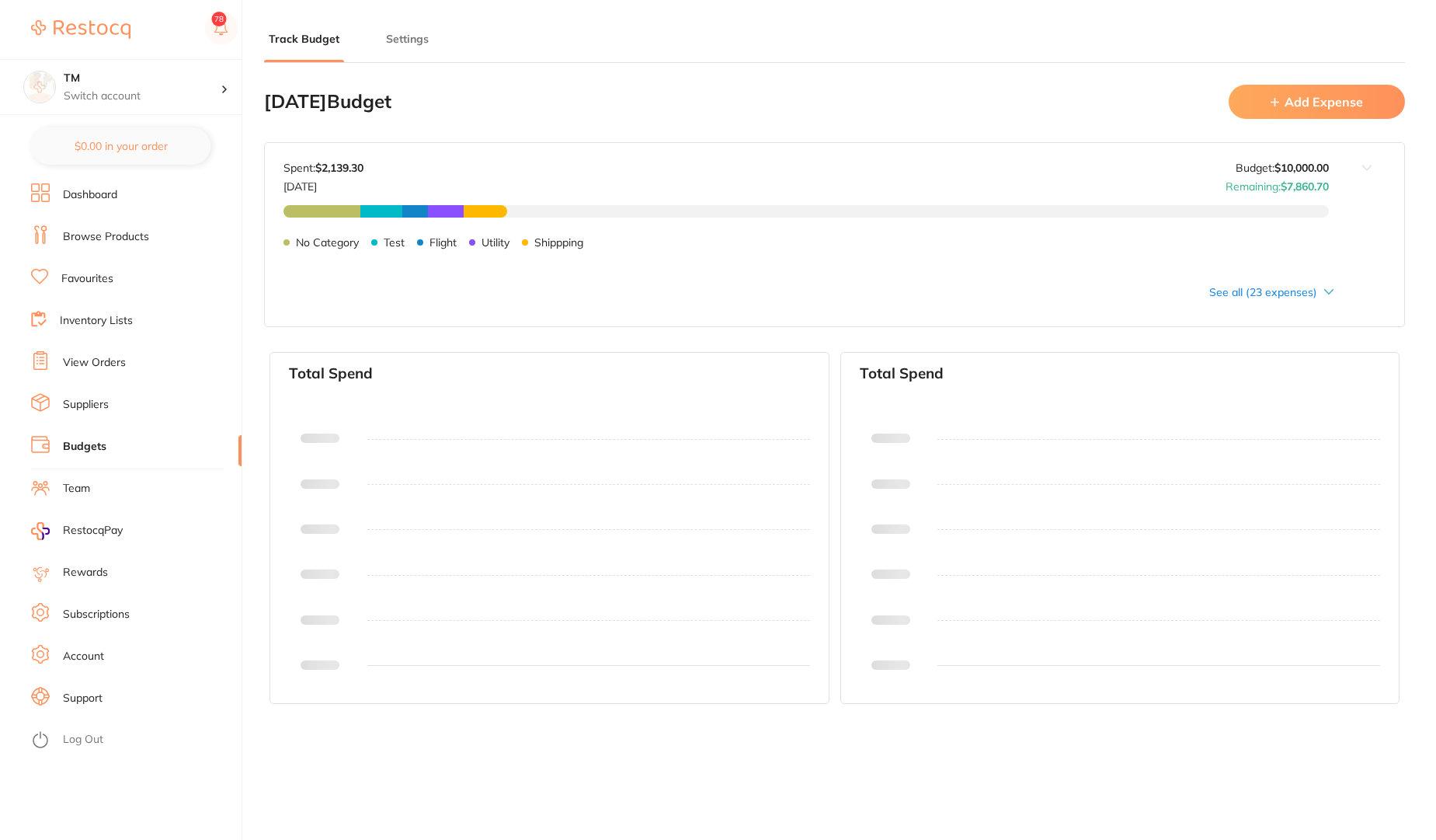
type input "10,000"
type input "0.0"
type input "10,000"
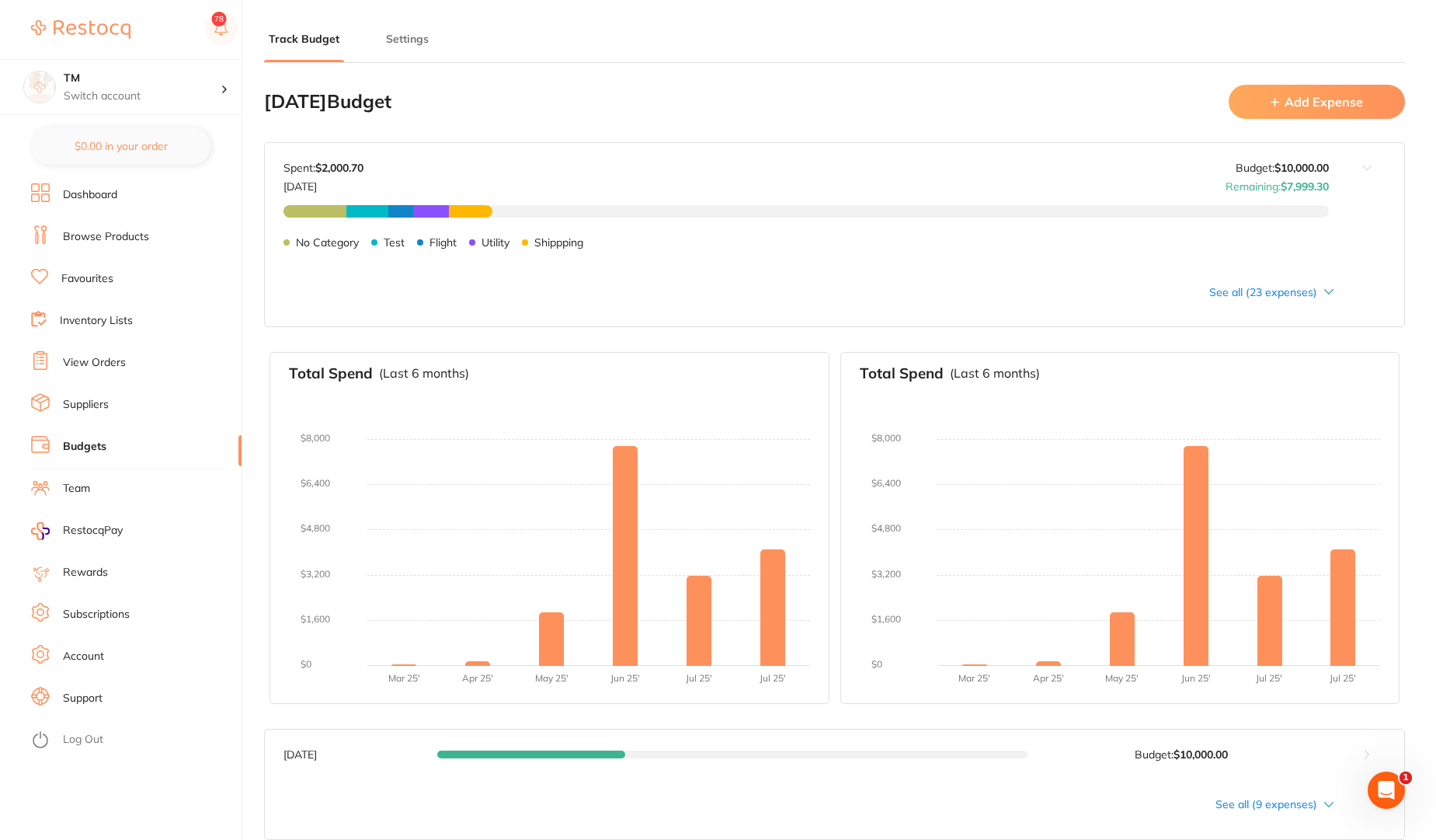
click at [1251, 297] on div "See all (23 expenses)" at bounding box center [809, 291] width 1051 height 12
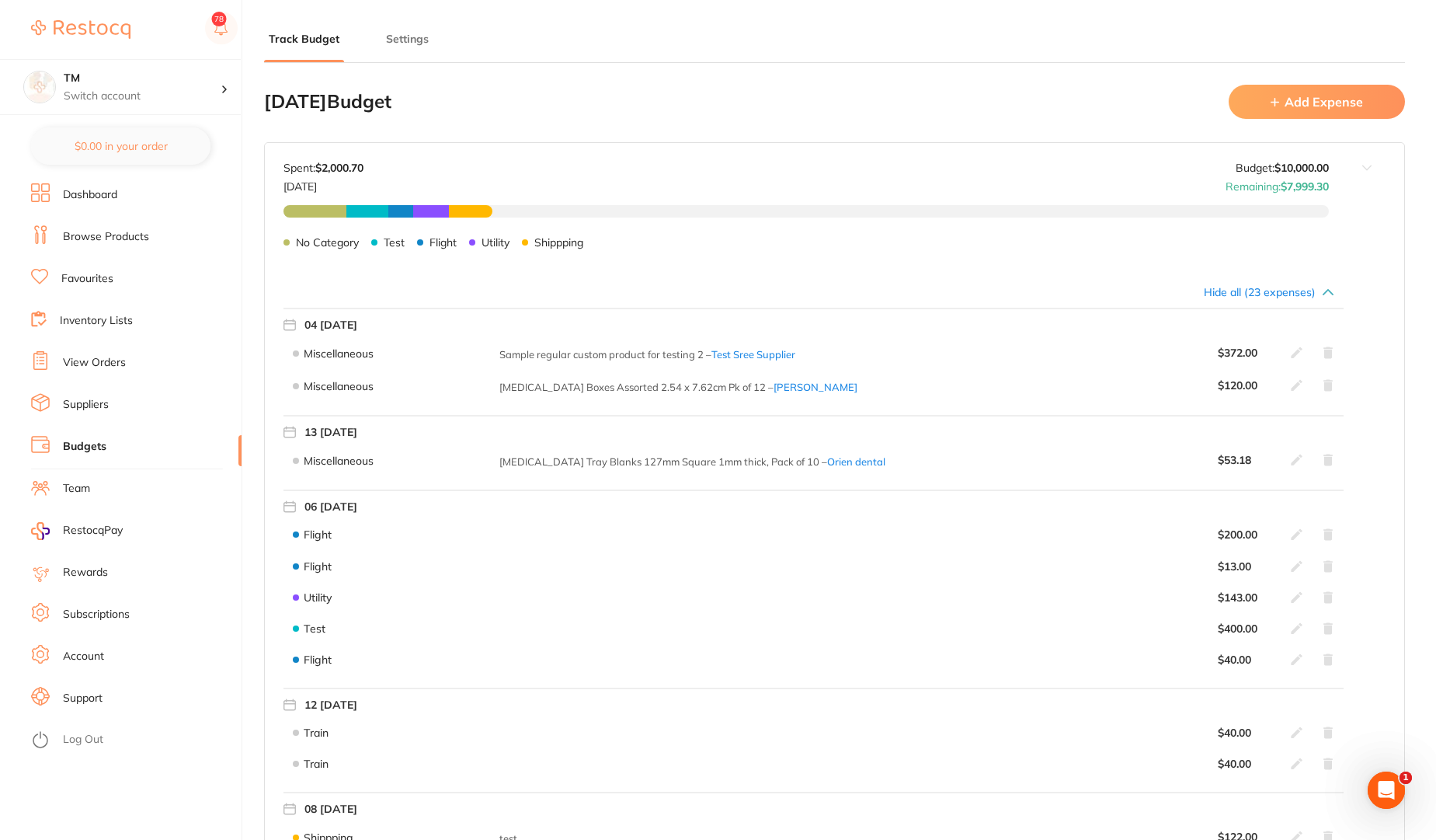
click at [1286, 292] on div "Hide all (23 expenses)" at bounding box center [809, 291] width 1051 height 12
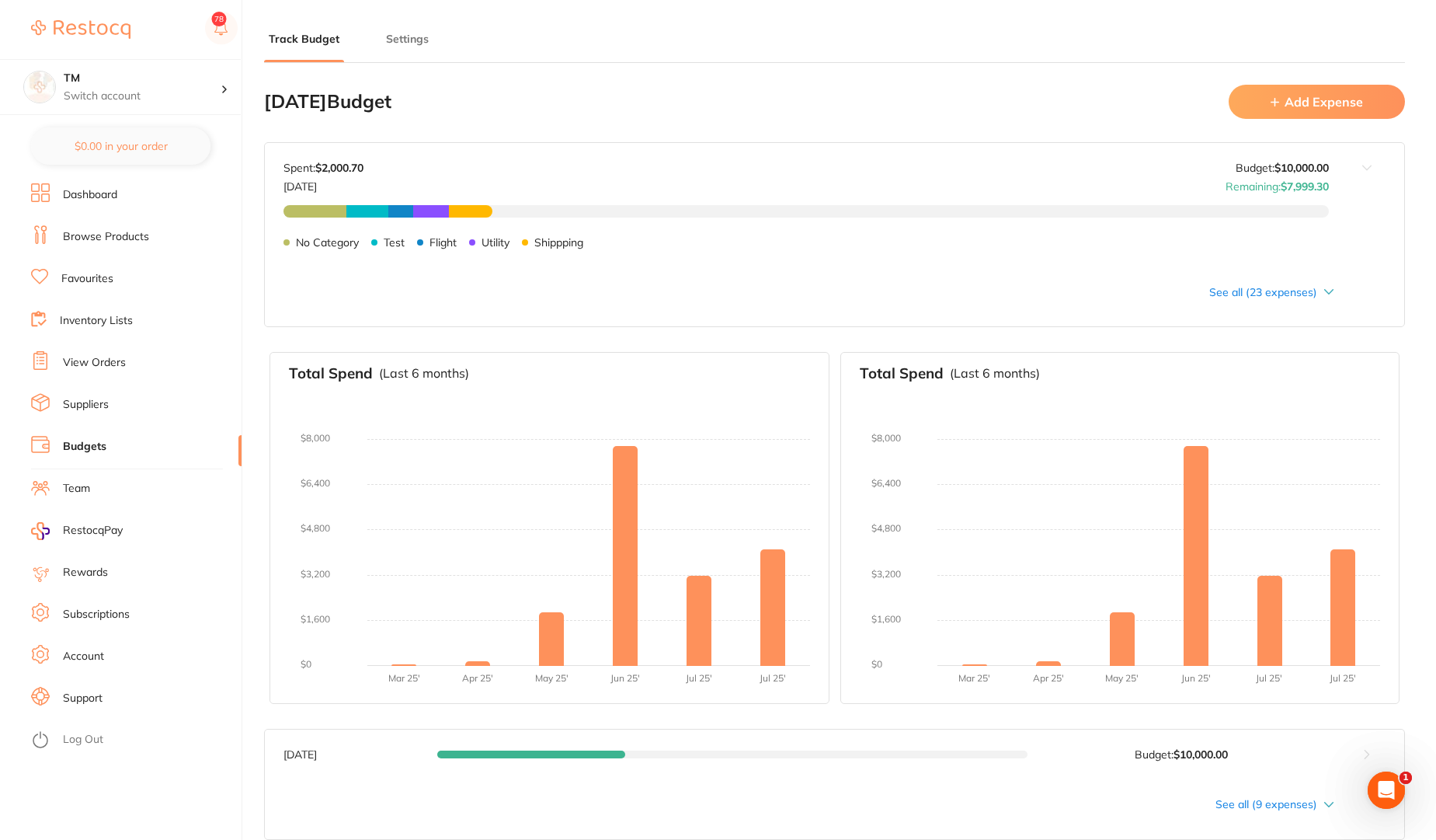
click at [403, 40] on button "Settings" at bounding box center [407, 39] width 52 height 14
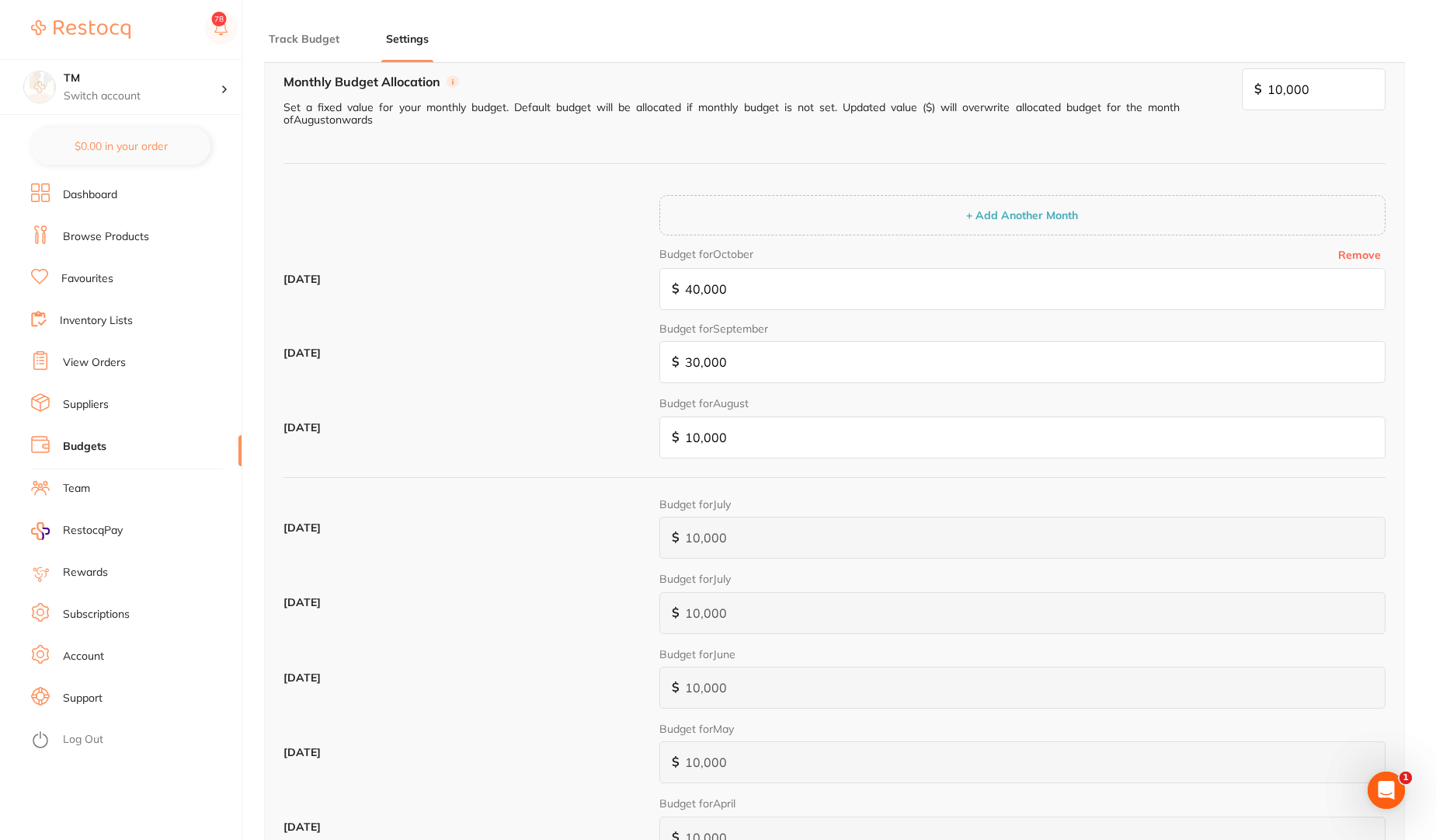
scroll to position [186, 0]
click at [896, 217] on div "+ Add Another Month" at bounding box center [1022, 216] width 726 height 40
type input "10,000"
type input "40,000"
type input "10,000"
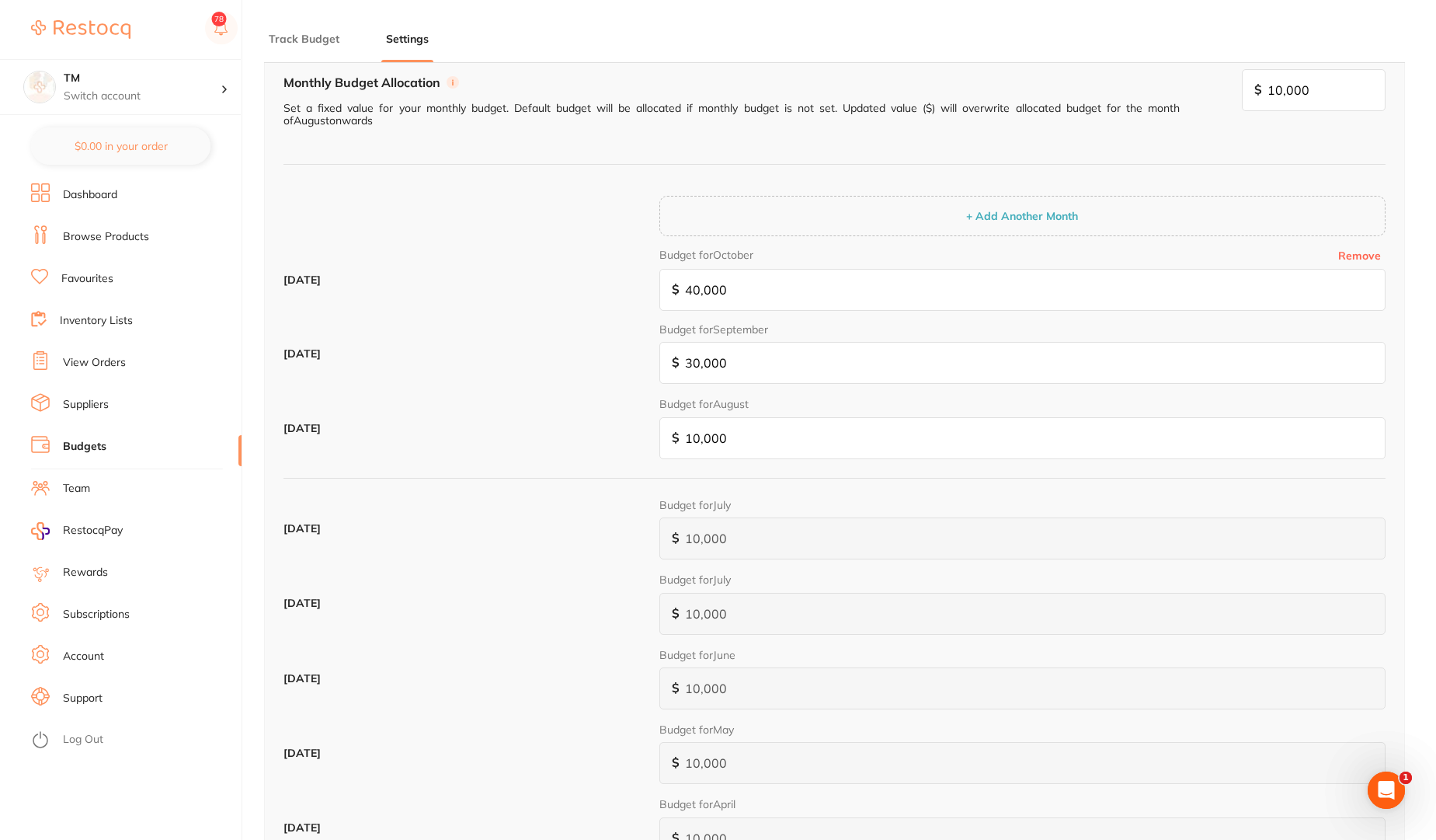
type input "40,000"
click at [693, 292] on input "10,000" at bounding box center [1022, 290] width 726 height 42
type input "0"
type input "6"
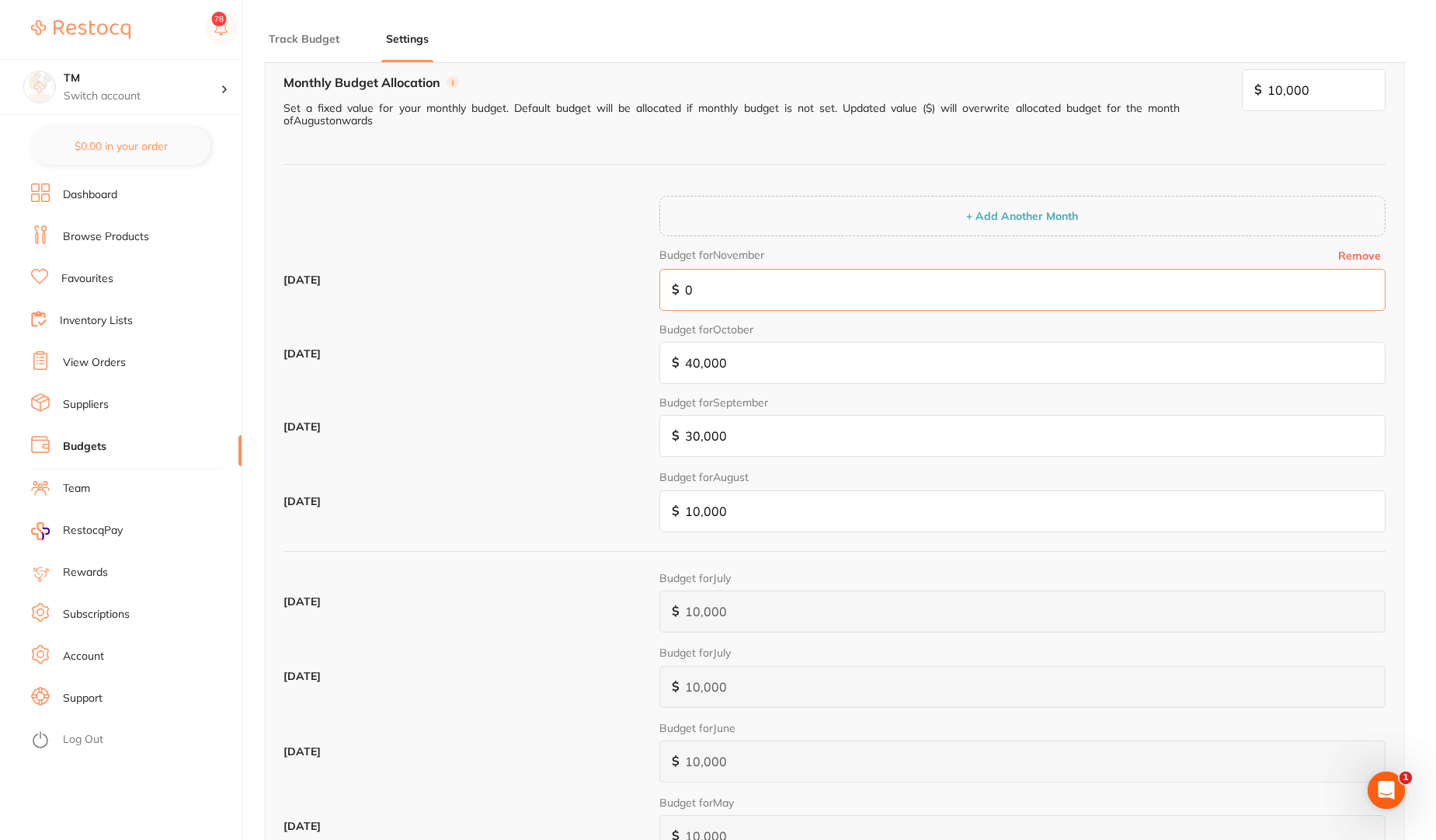
type input "6"
type input "60"
type input "600"
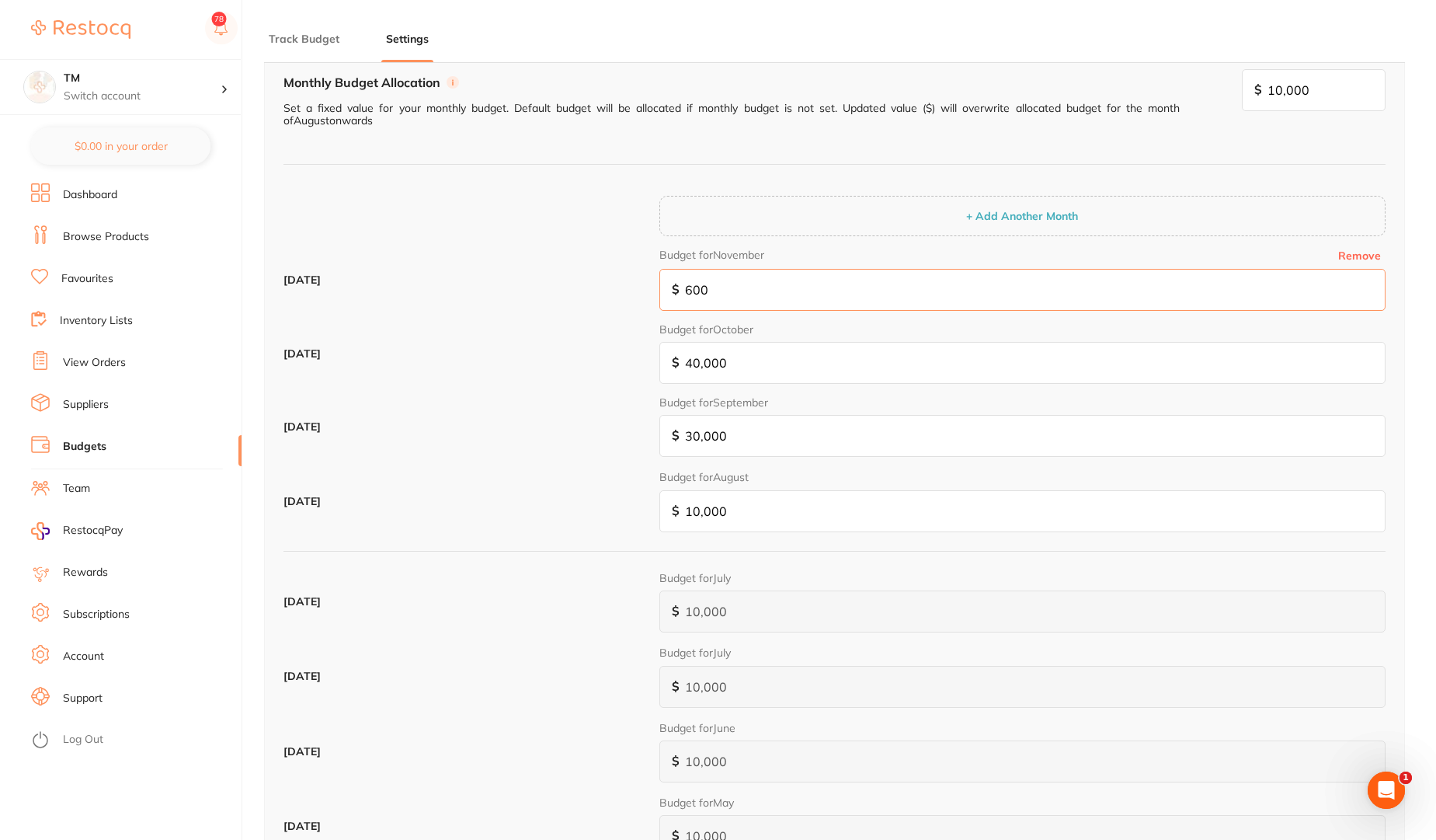
type input "6,000"
type input "60,000"
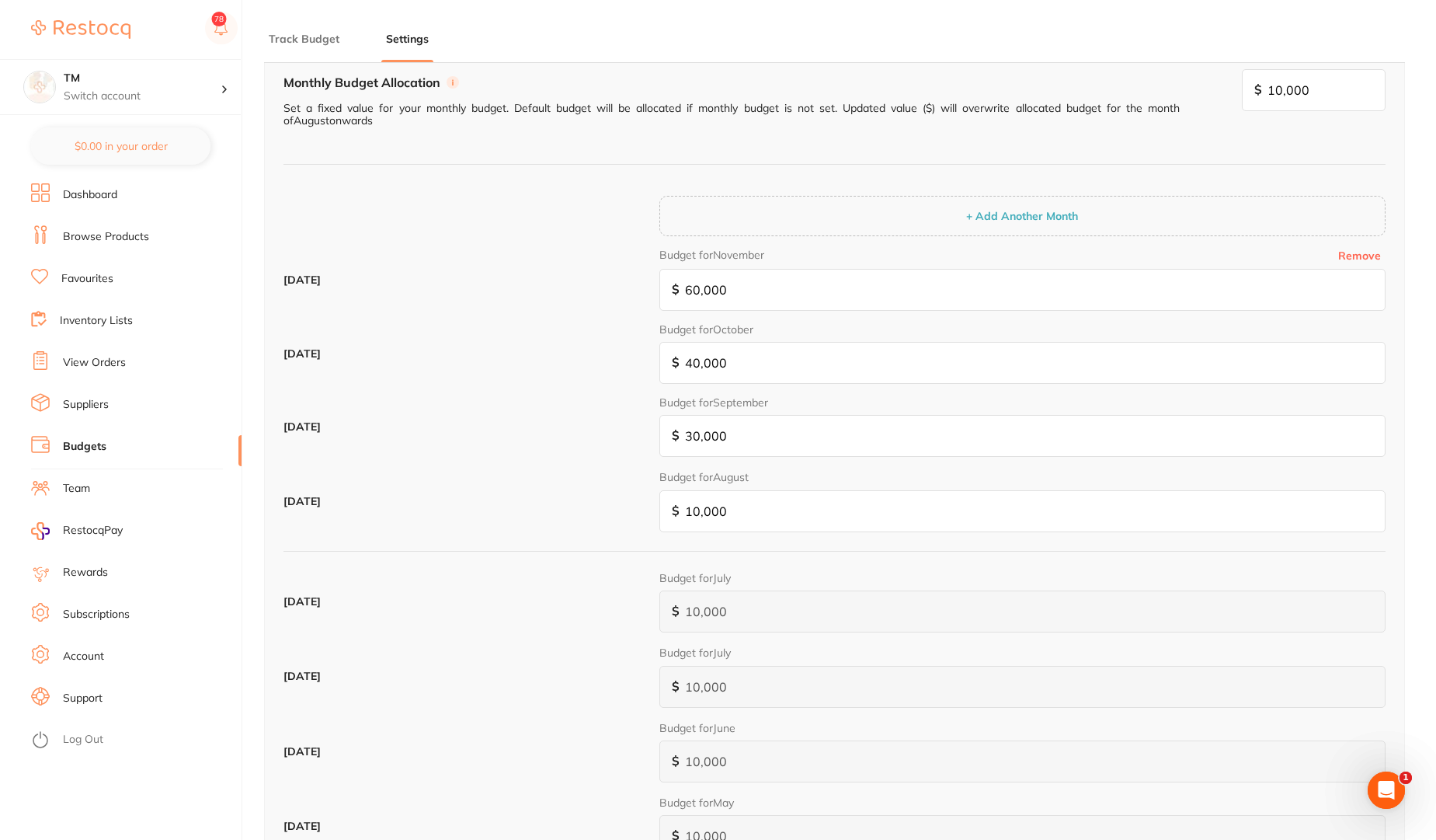
click at [592, 270] on div "[DATE] Budget for November Remove $ 60,000" at bounding box center [834, 286] width 1102 height 75
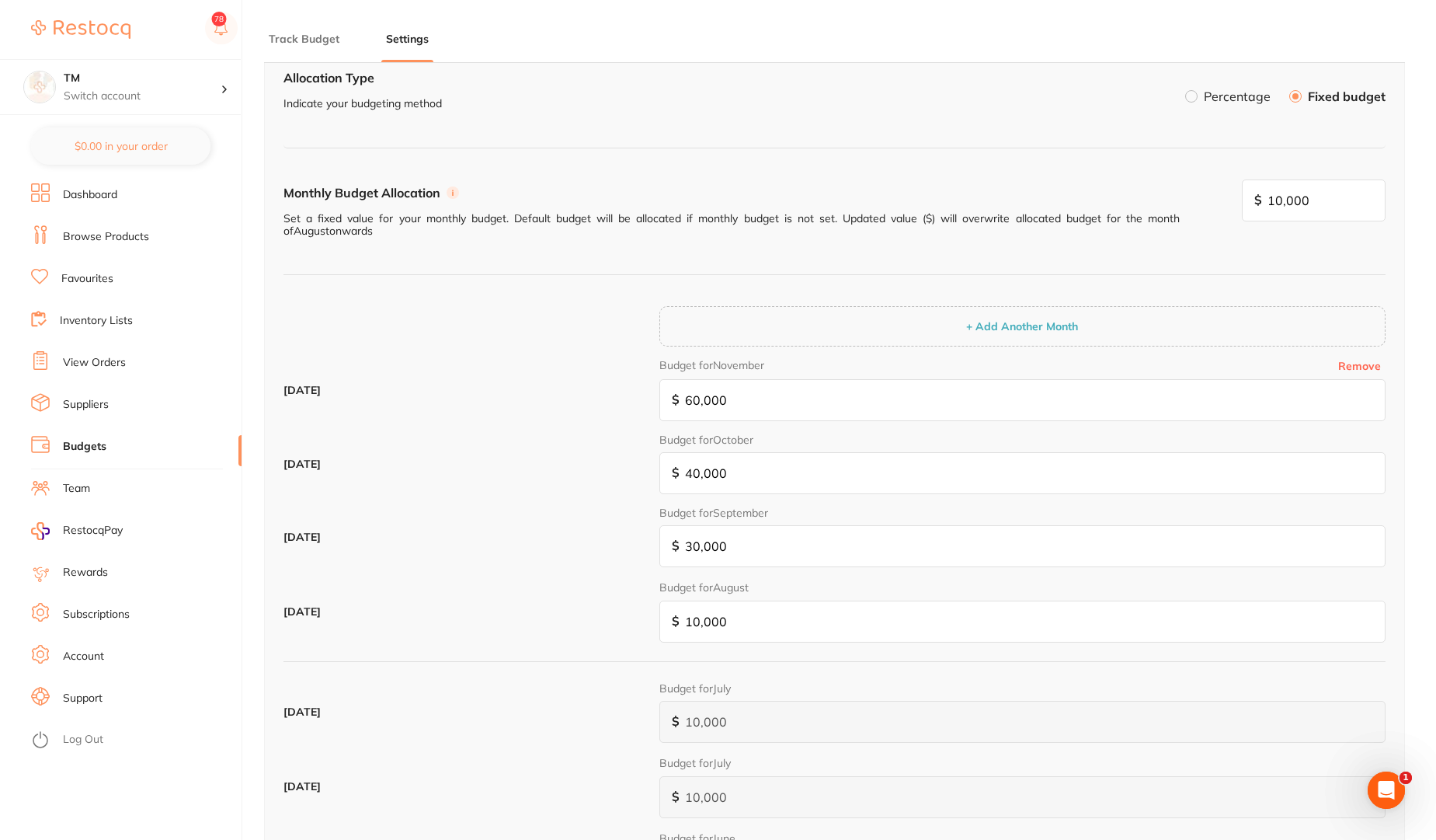
scroll to position [0, 0]
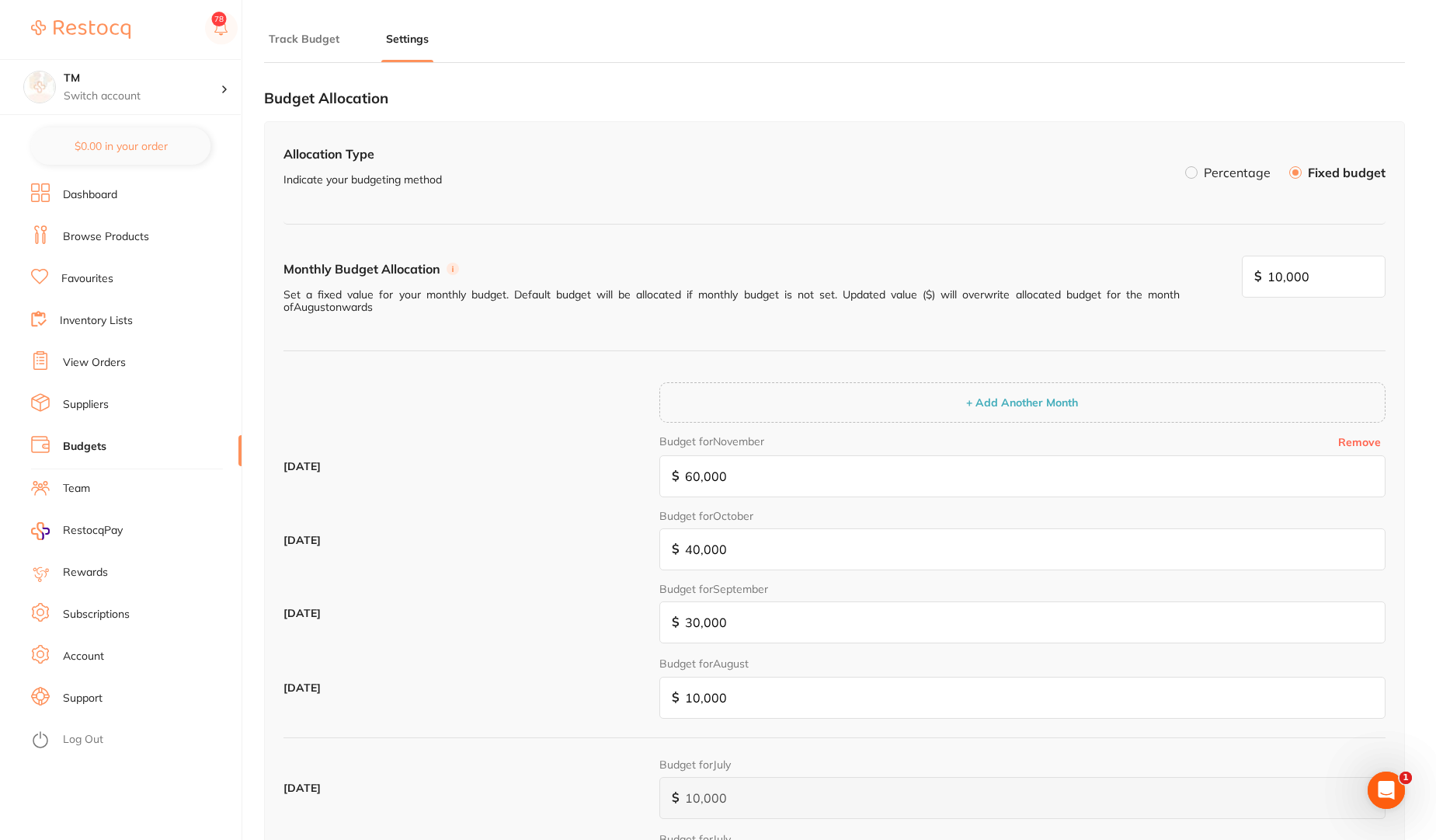
click at [314, 44] on button "Track Budget" at bounding box center [304, 39] width 80 height 14
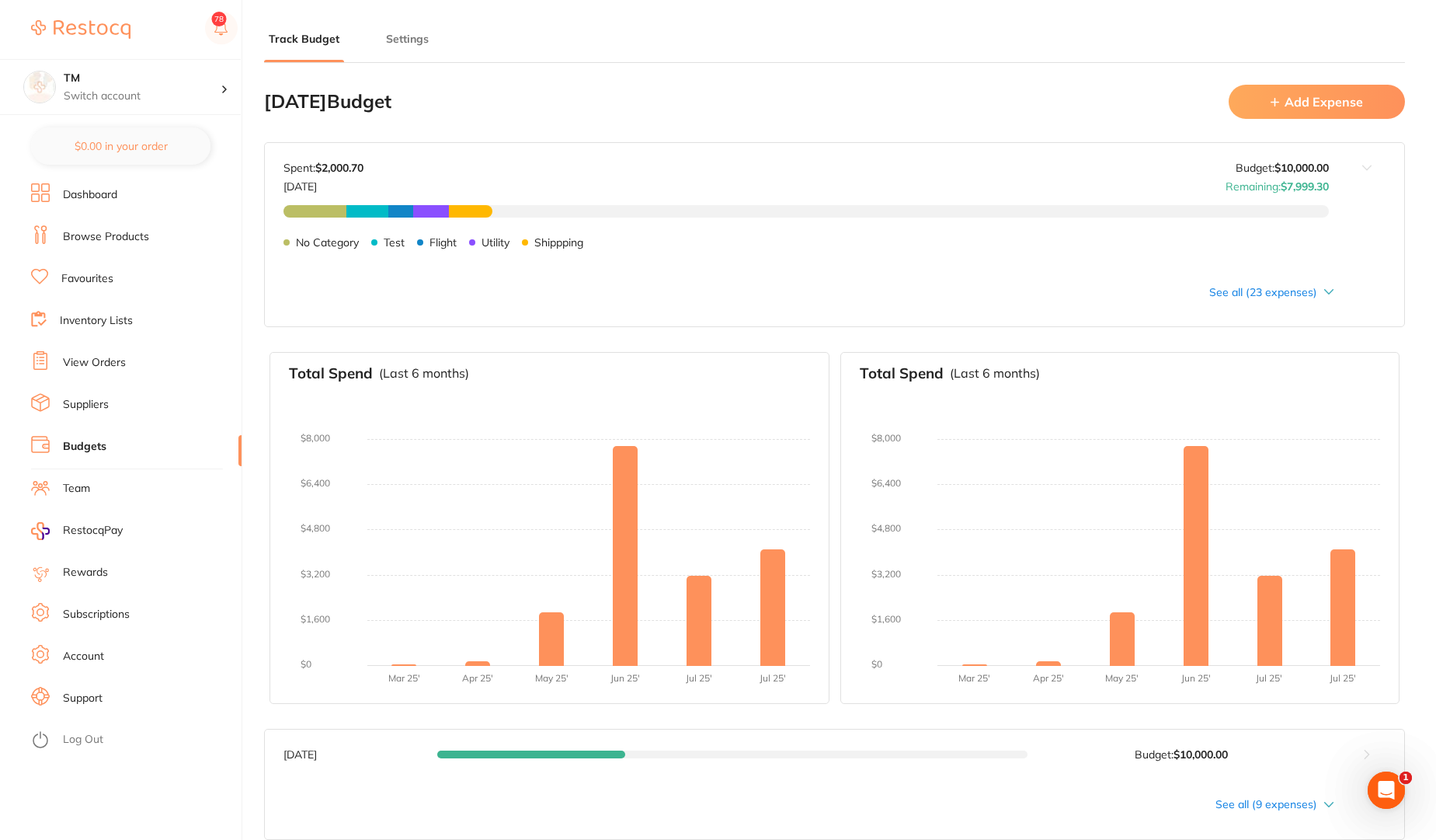
click at [1283, 298] on div "See all (23 expenses)" at bounding box center [809, 291] width 1051 height 12
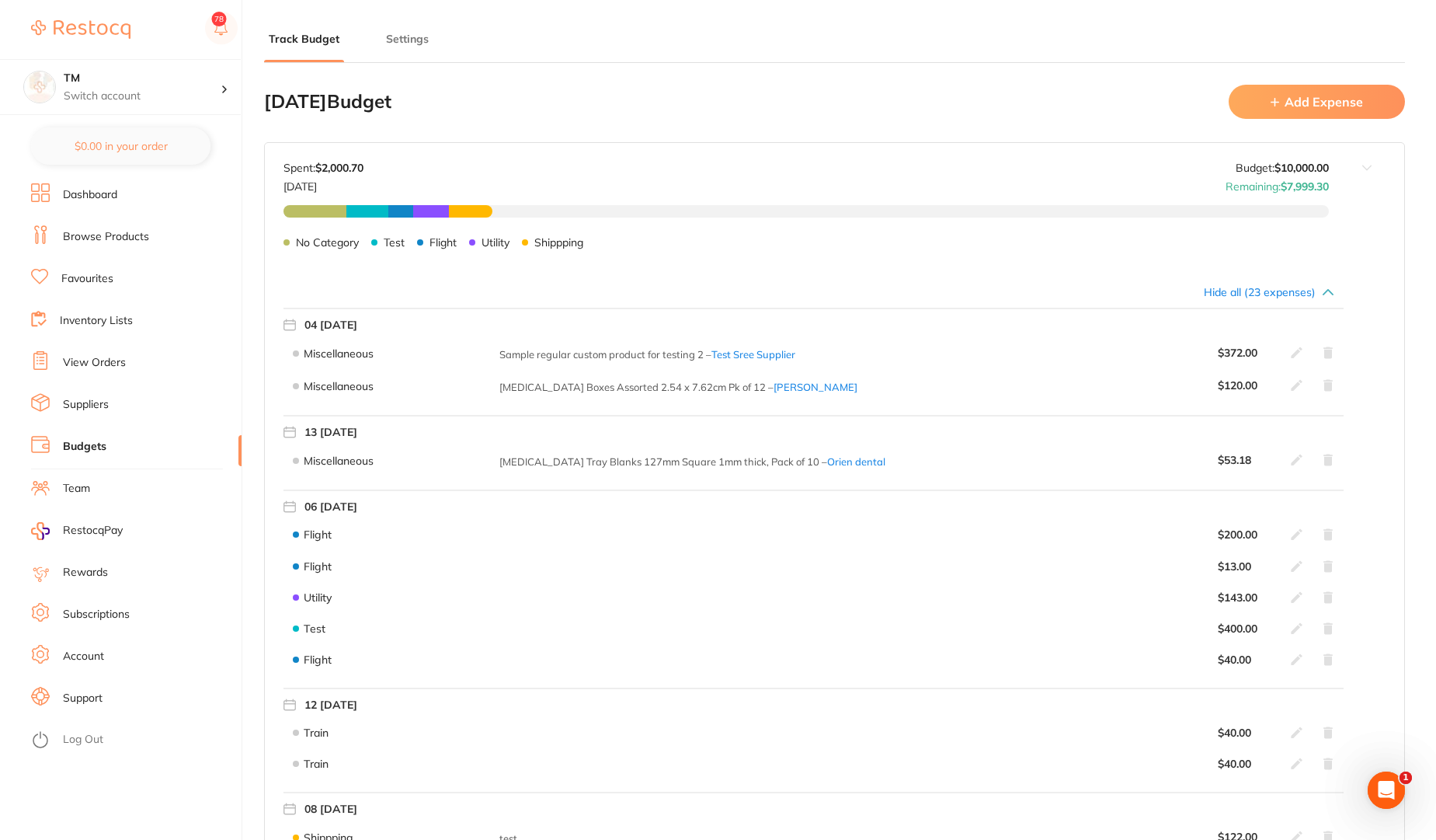
click at [1322, 106] on button "Add Expense" at bounding box center [1317, 102] width 176 height 34
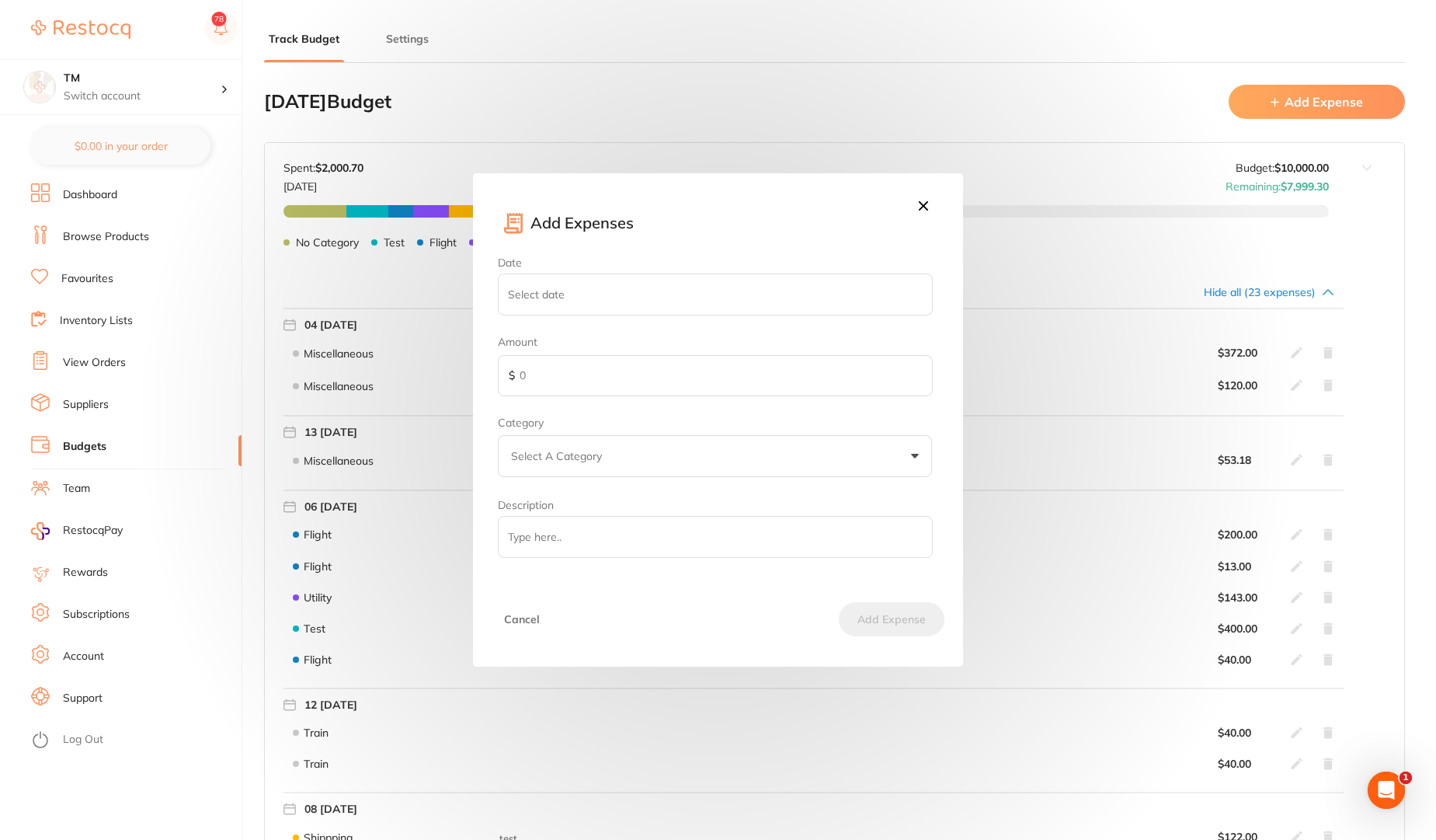
click at [925, 208] on icon at bounding box center [923, 206] width 10 height 10
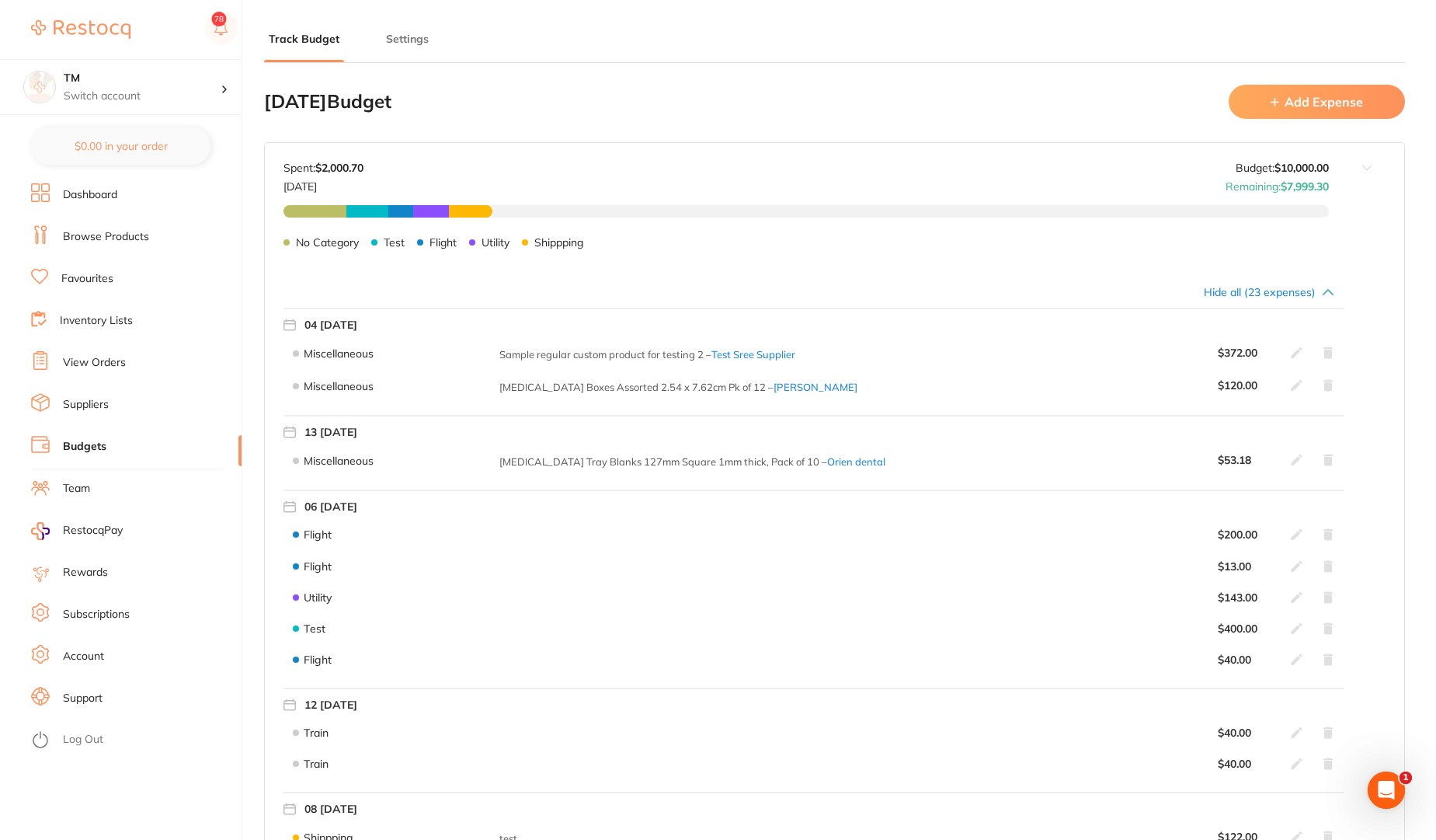
click at [1312, 110] on button "Add Expense" at bounding box center [1317, 102] width 176 height 34
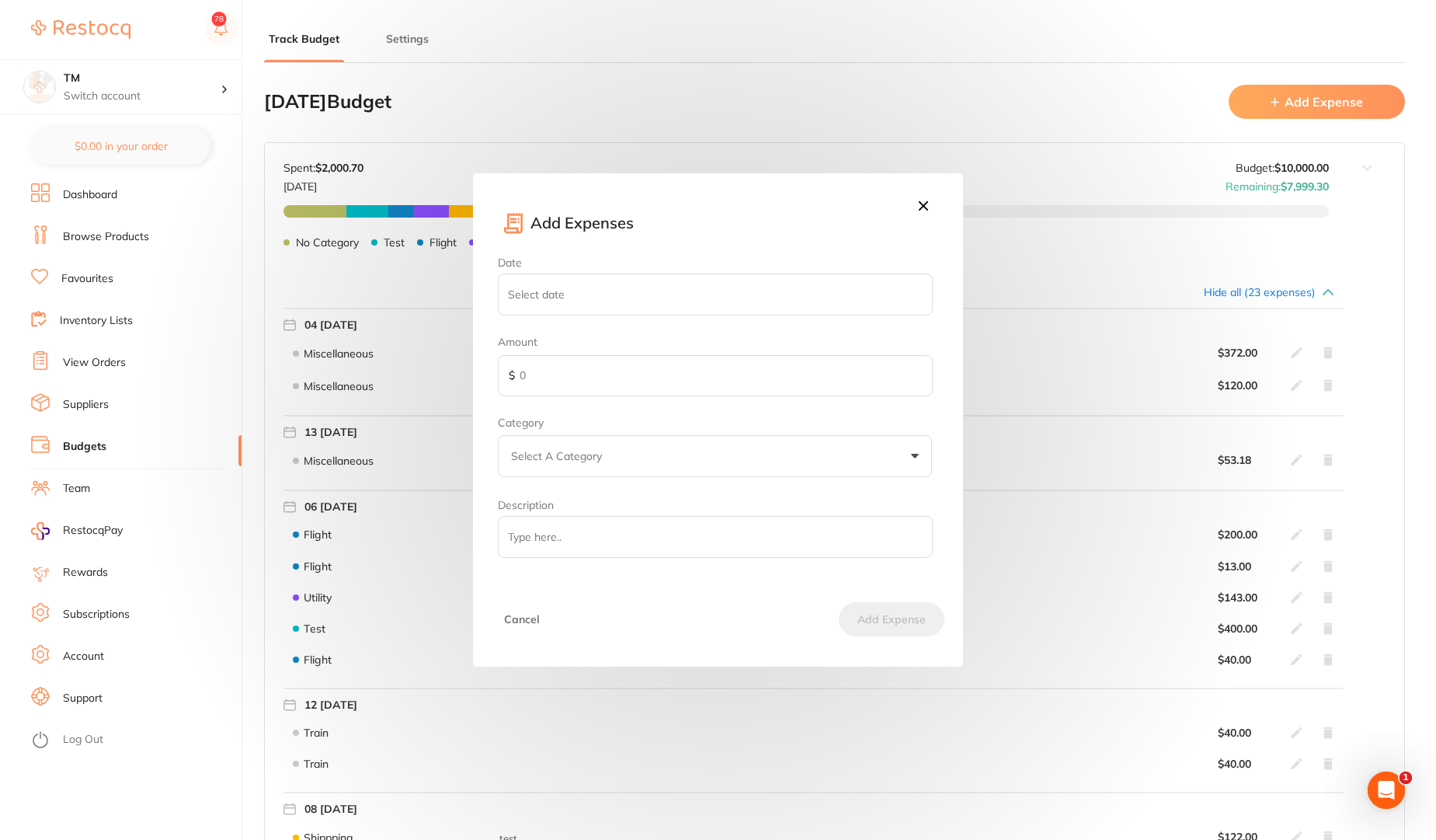
click at [928, 201] on icon at bounding box center [923, 205] width 17 height 17
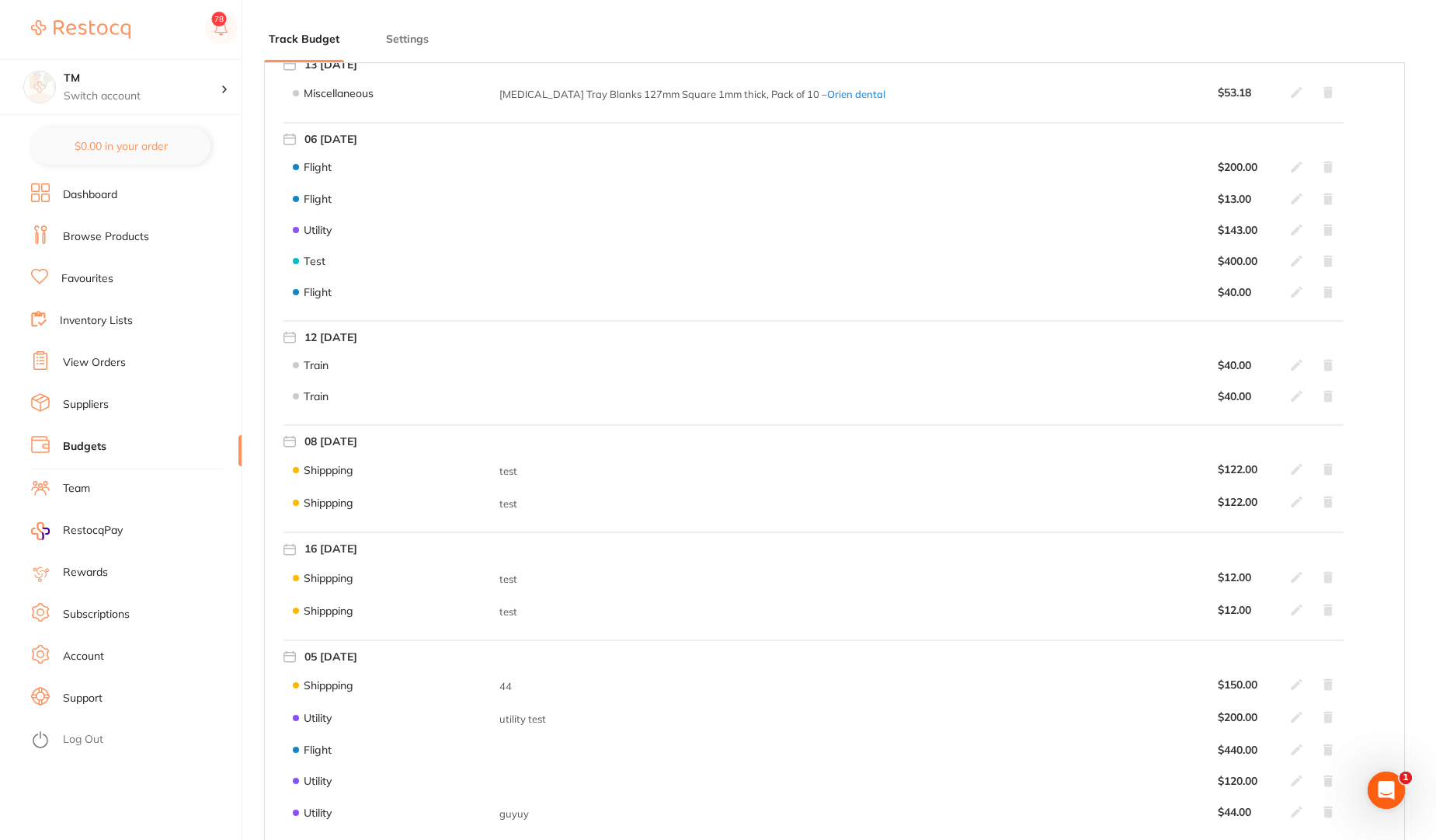
scroll to position [373, 0]
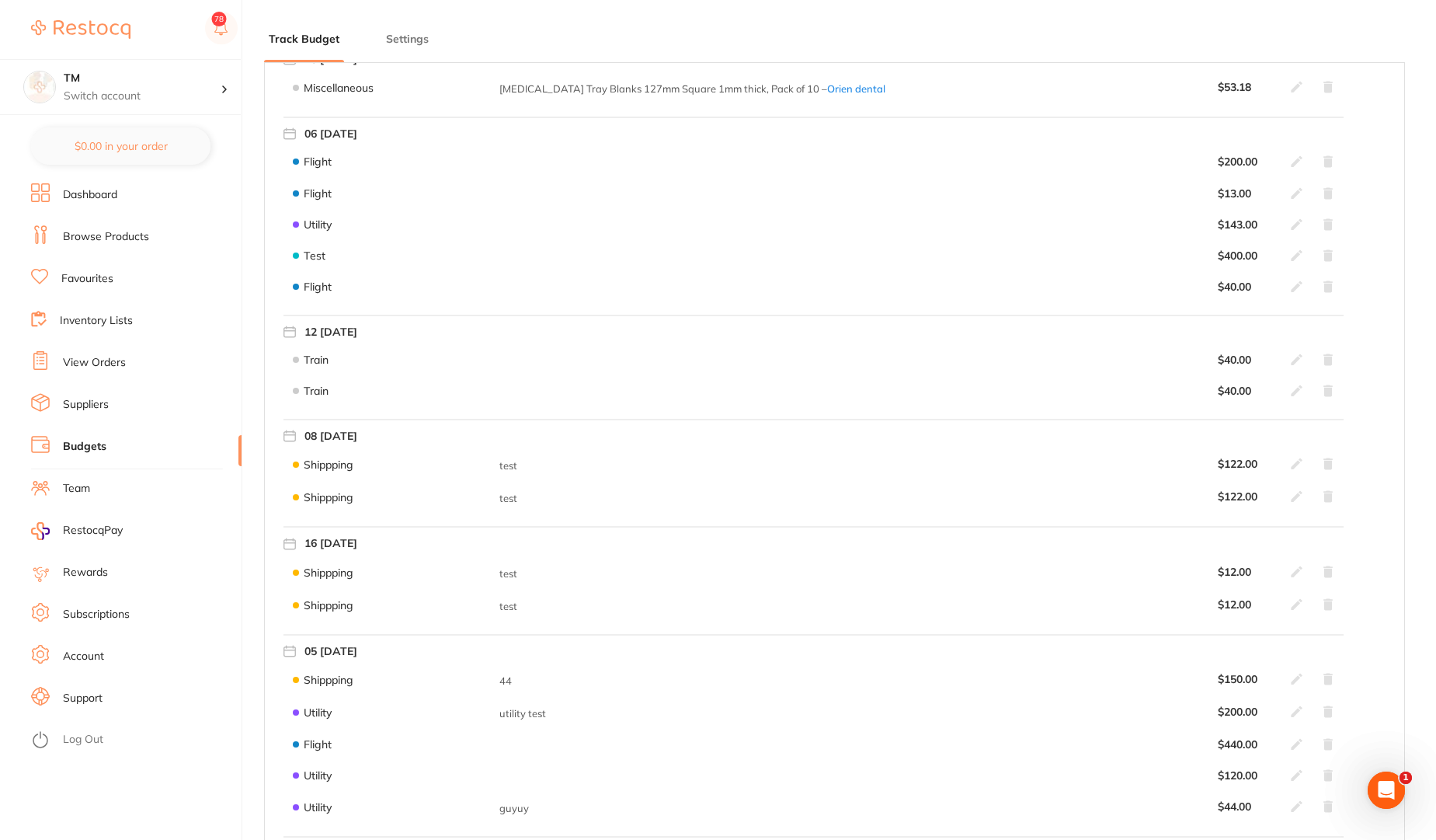
click at [95, 489] on li "Team" at bounding box center [136, 489] width 210 height 23
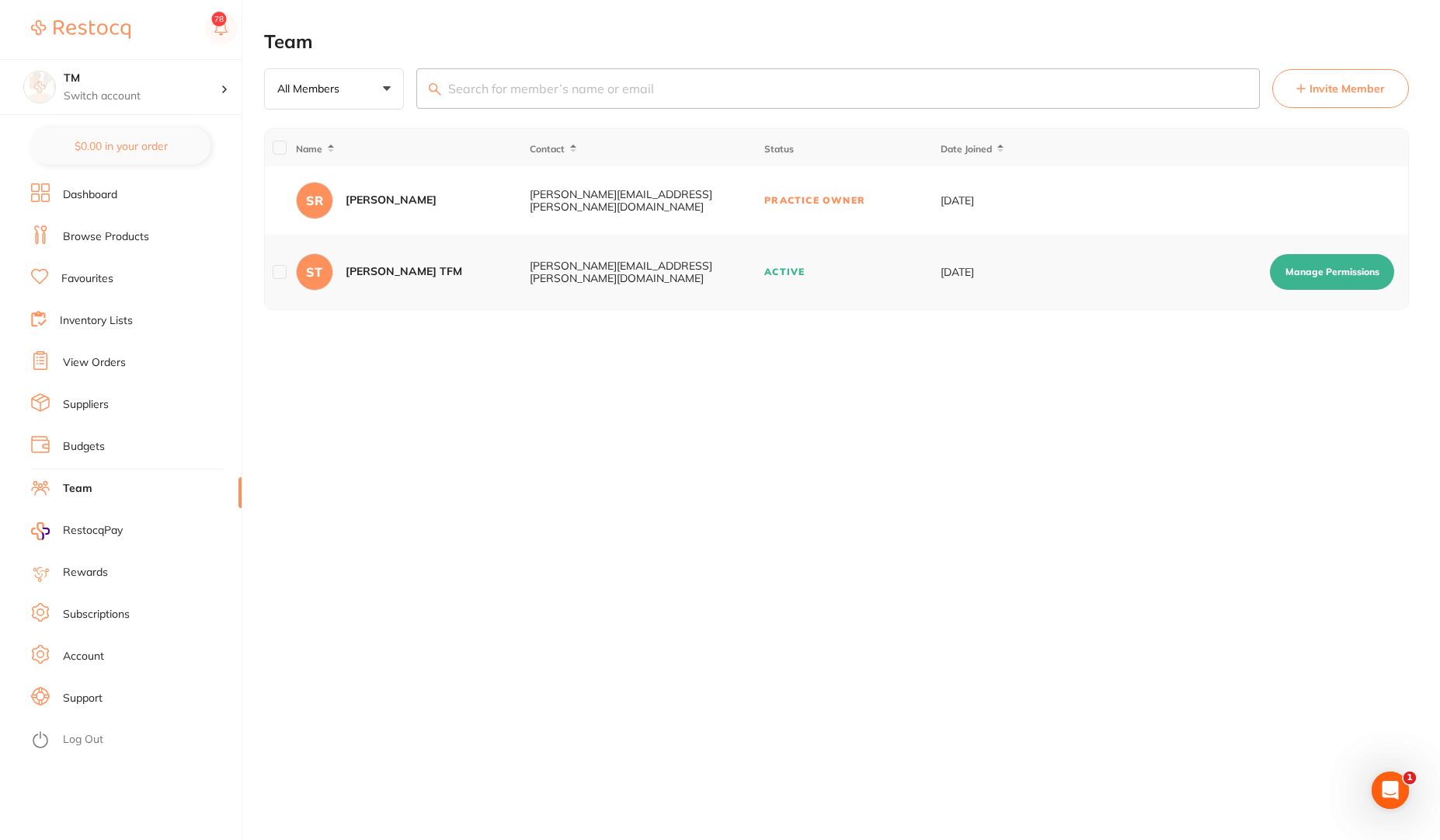
click at [362, 276] on div "[PERSON_NAME] TFM" at bounding box center [404, 271] width 116 height 15
drag, startPoint x: 362, startPoint y: 276, endPoint x: 440, endPoint y: 278, distance: 78.0
click at [440, 278] on div "ST [PERSON_NAME] TFM" at bounding box center [412, 272] width 233 height 37
click at [499, 398] on div "Team All Members +0 All Members Active Pending Invite Expired Invite Invite Mem…" at bounding box center [852, 420] width 1176 height 840
click at [96, 533] on span "RestocqPay" at bounding box center [92, 530] width 60 height 15
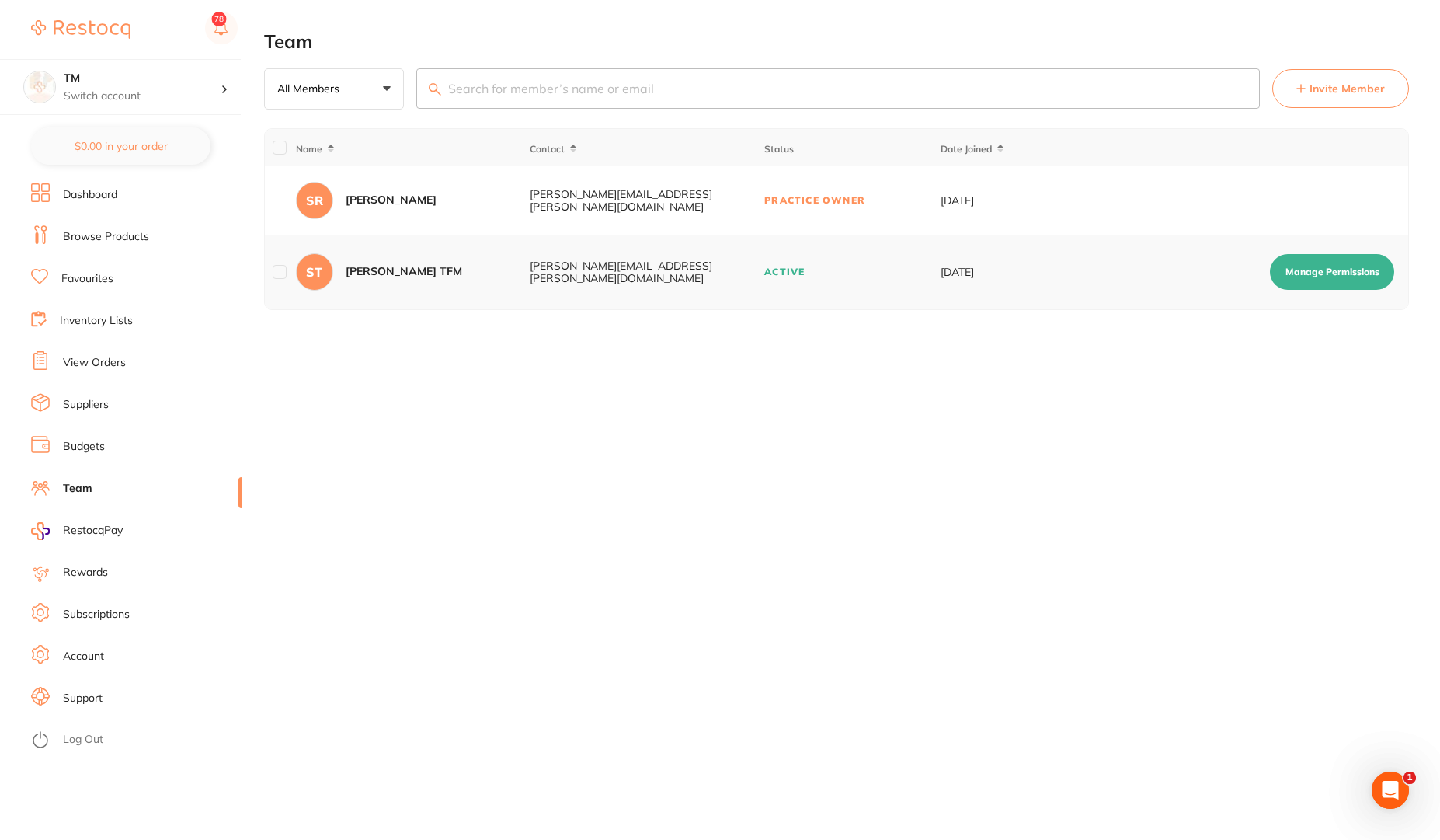
click at [94, 529] on span "RestocqPay" at bounding box center [92, 530] width 60 height 15
click at [87, 573] on link "Rewards" at bounding box center [85, 572] width 45 height 15
click at [77, 615] on link "Subscriptions" at bounding box center [95, 614] width 67 height 15
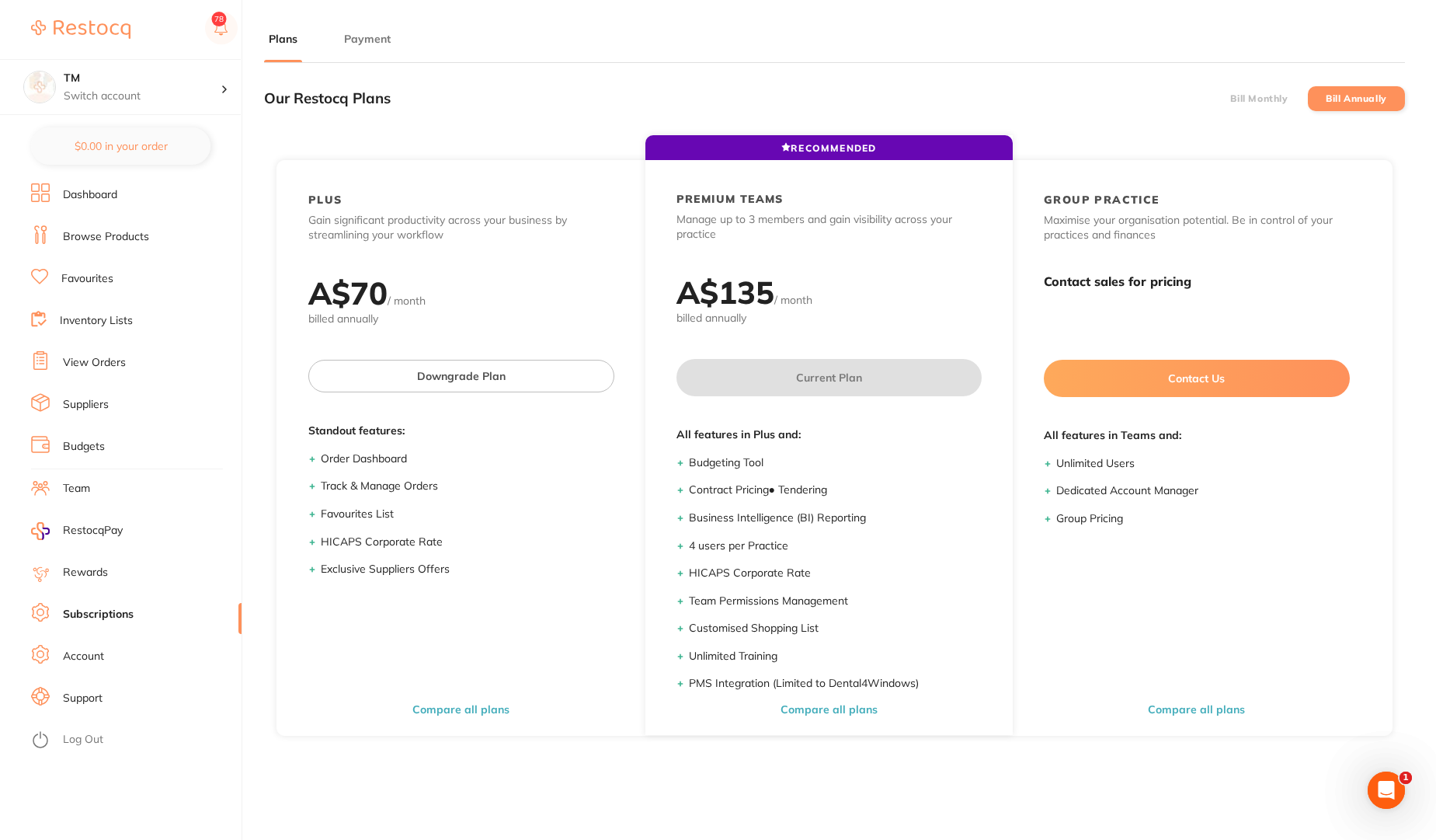
click at [376, 42] on button "Payment" at bounding box center [367, 39] width 56 height 14
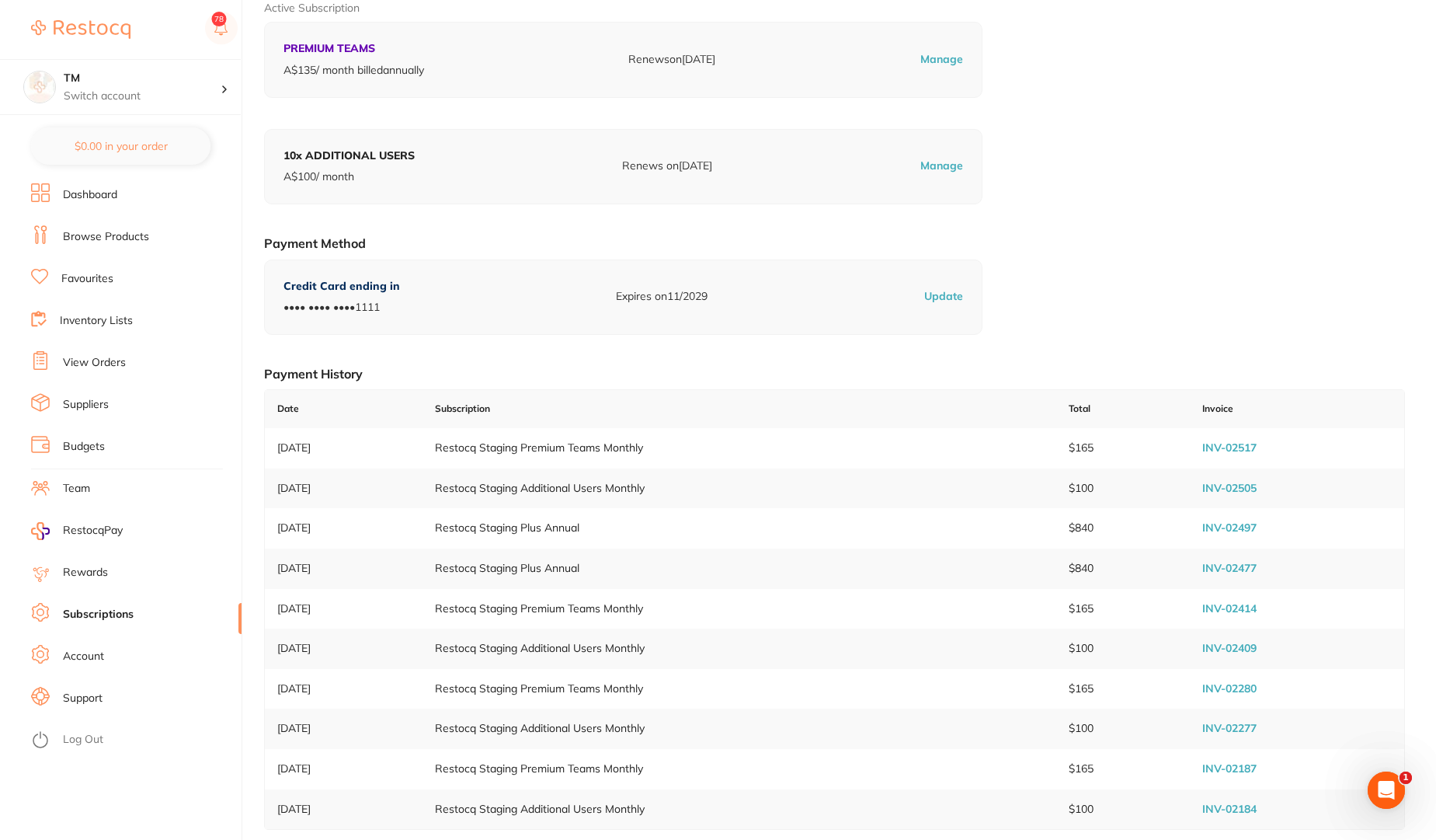
scroll to position [209, 0]
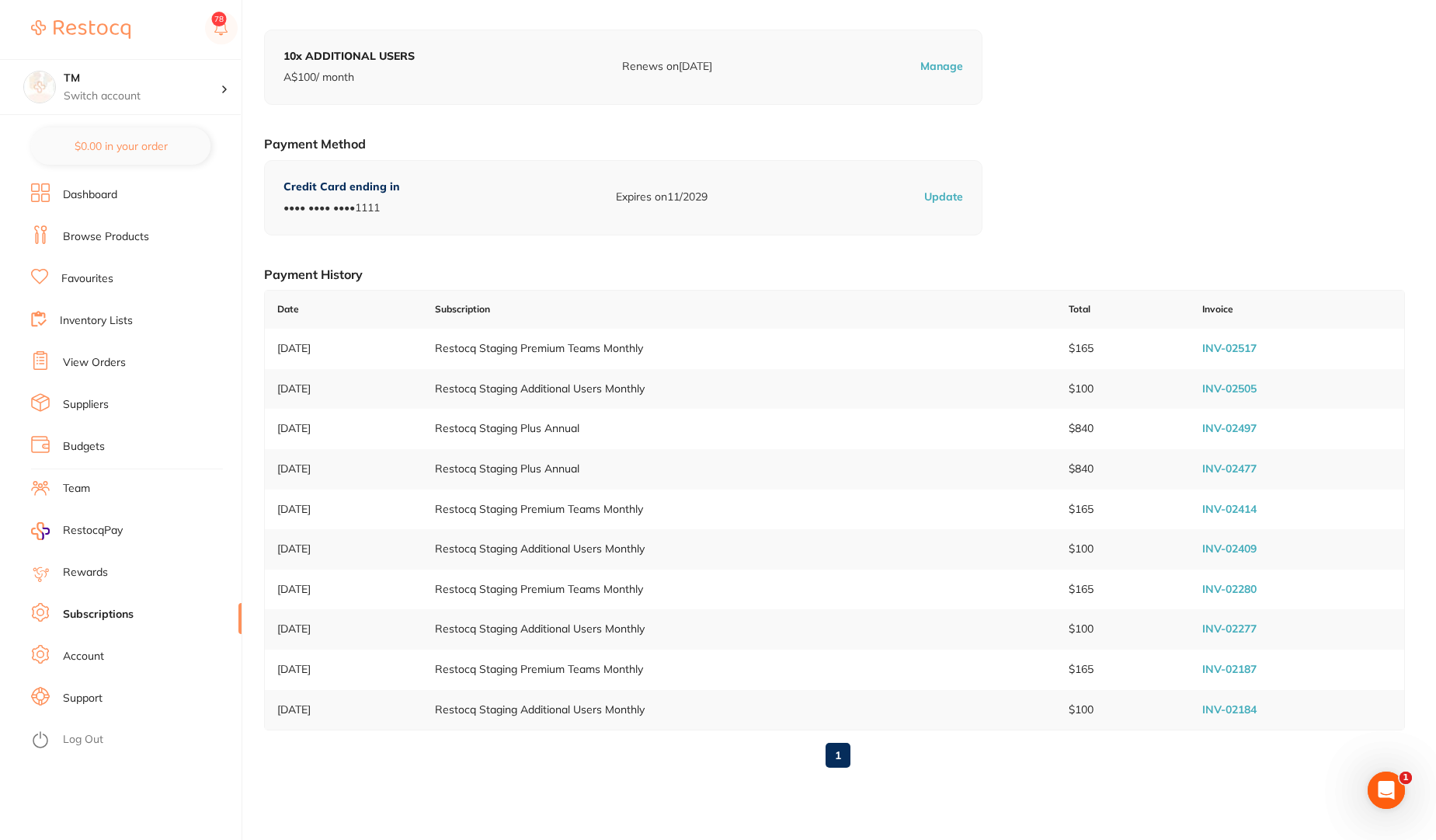
click at [94, 653] on link "Account" at bounding box center [83, 656] width 41 height 15
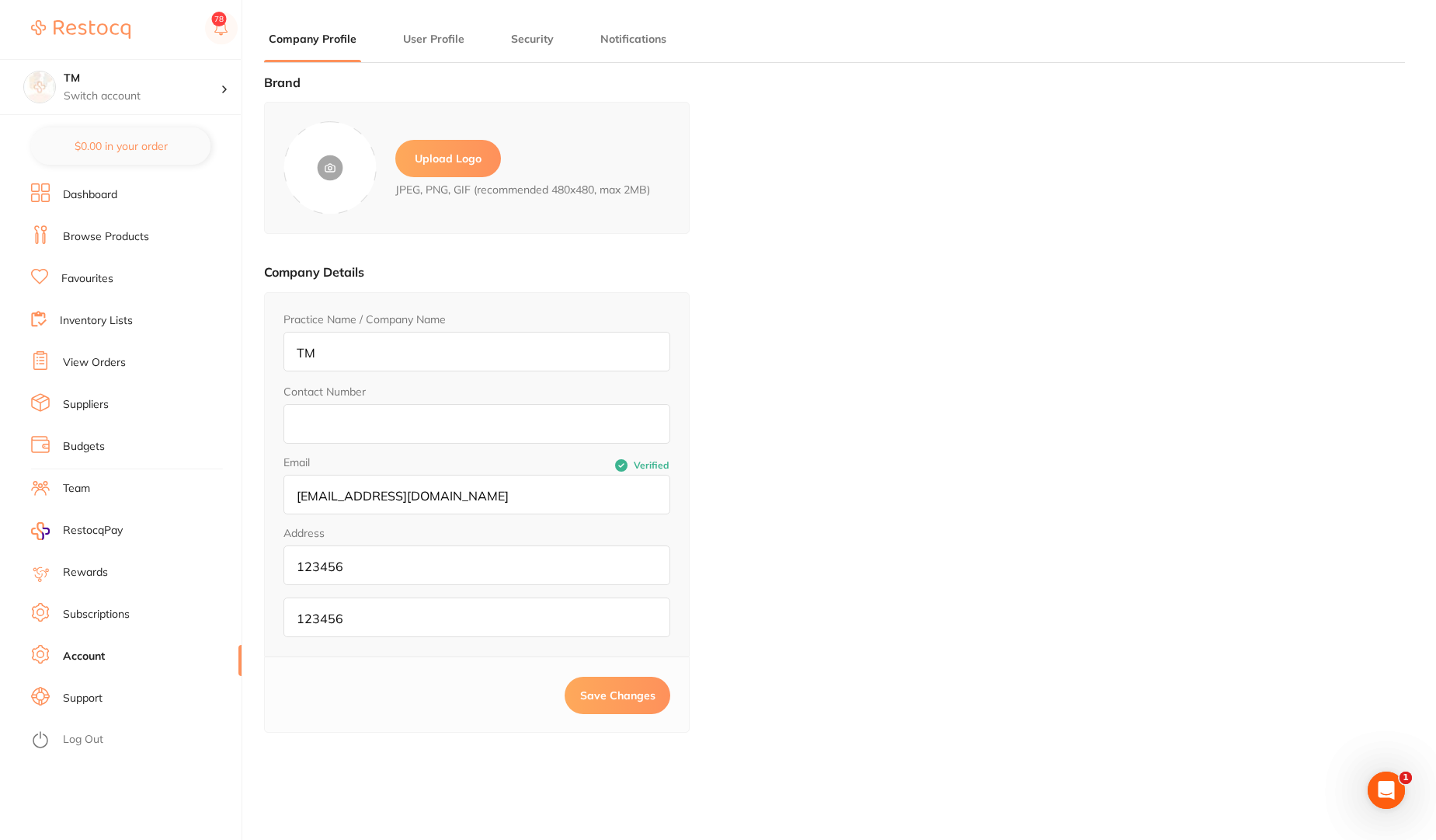
type input "Sree"
type input "[PERSON_NAME]"
type input "[PERSON_NAME][EMAIL_ADDRESS][PERSON_NAME][DOMAIN_NAME]"
click at [422, 43] on button "User Profile" at bounding box center [434, 39] width 71 height 14
